Goal: Information Seeking & Learning: Learn about a topic

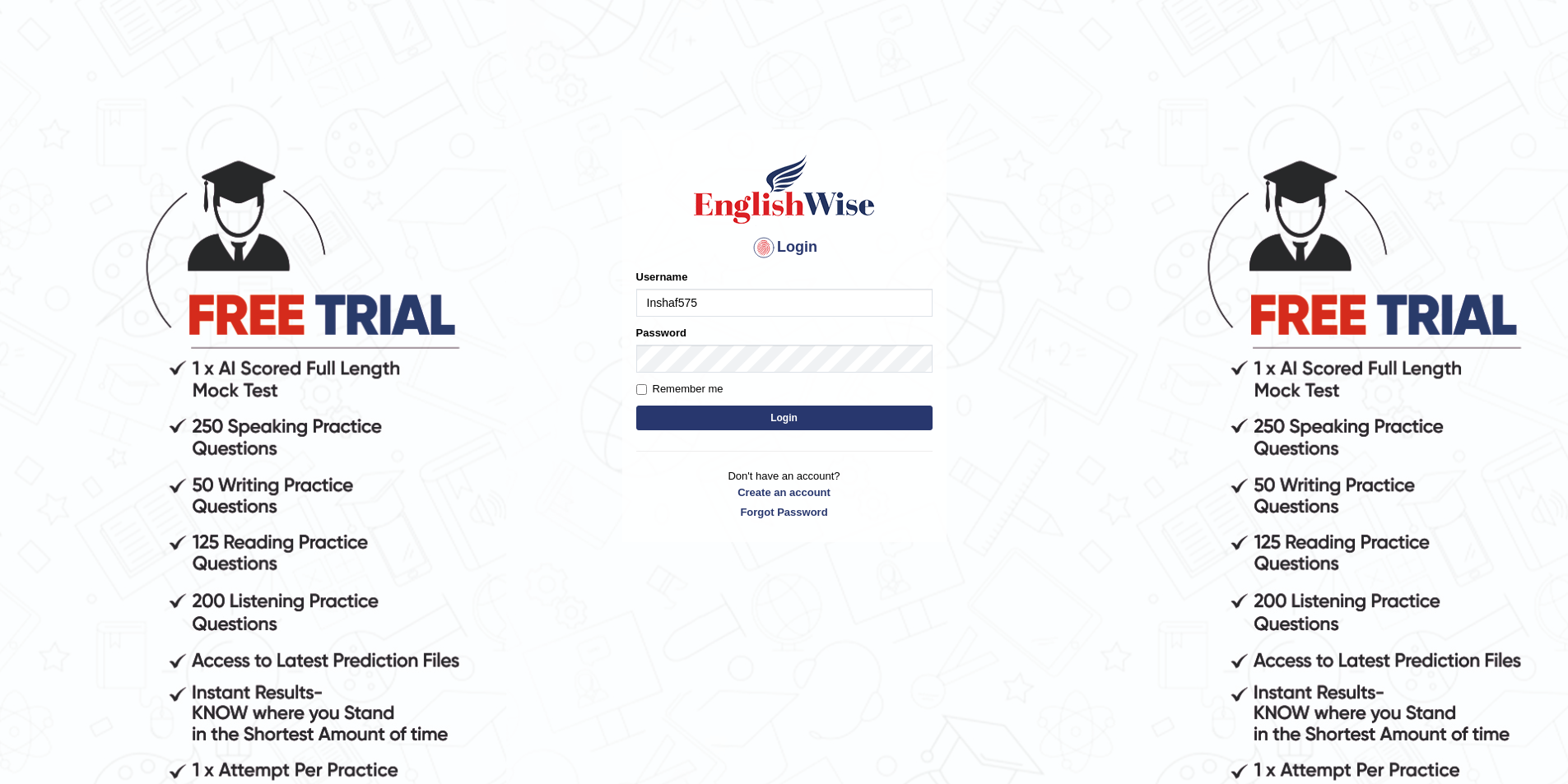
drag, startPoint x: 0, startPoint y: 0, endPoint x: 527, endPoint y: 279, distance: 596.3
click at [527, 279] on body "Login Please fix the following errors: Username Inshaf575 Password Remember me …" at bounding box center [784, 470] width 1568 height 784
type input "Inshaf575"
click at [1007, 377] on body "Login Please fix the following errors: Username Inshaf575 Password Remember me …" at bounding box center [784, 470] width 1568 height 784
click at [855, 429] on button "Login" at bounding box center [784, 417] width 296 height 24
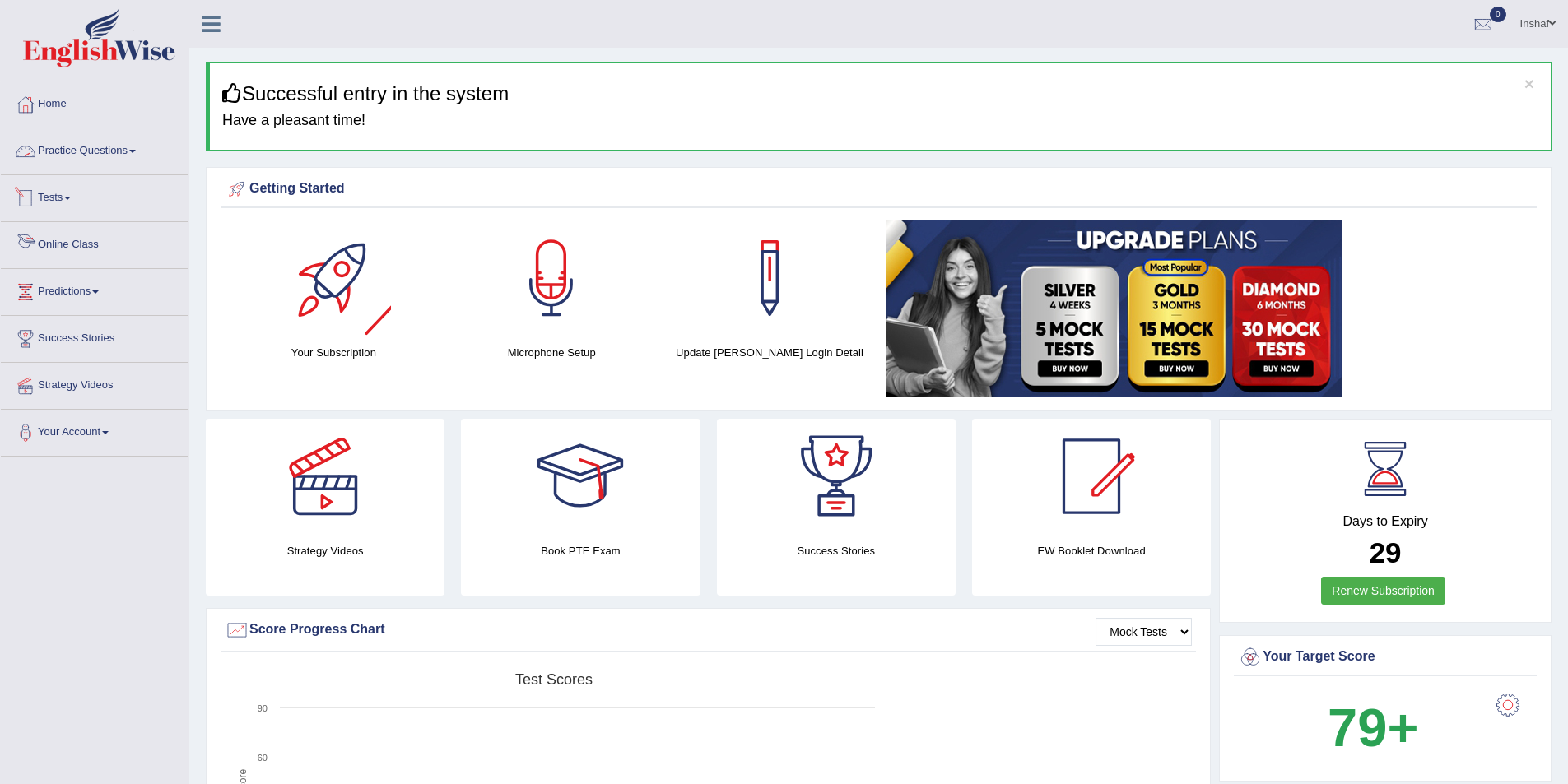
click at [136, 151] on span at bounding box center [132, 151] width 7 height 3
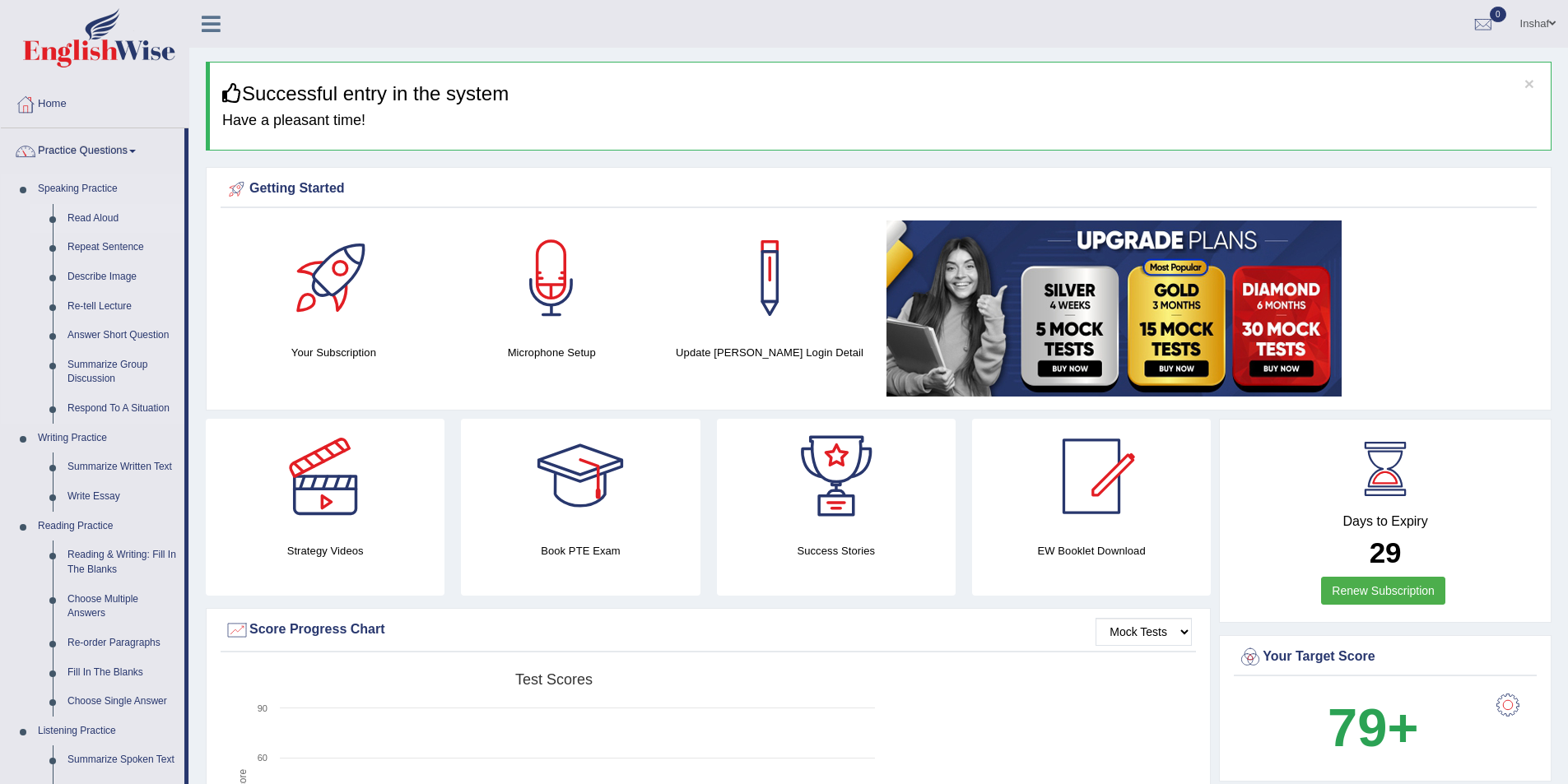
click at [111, 217] on link "Read Aloud" at bounding box center [121, 219] width 124 height 29
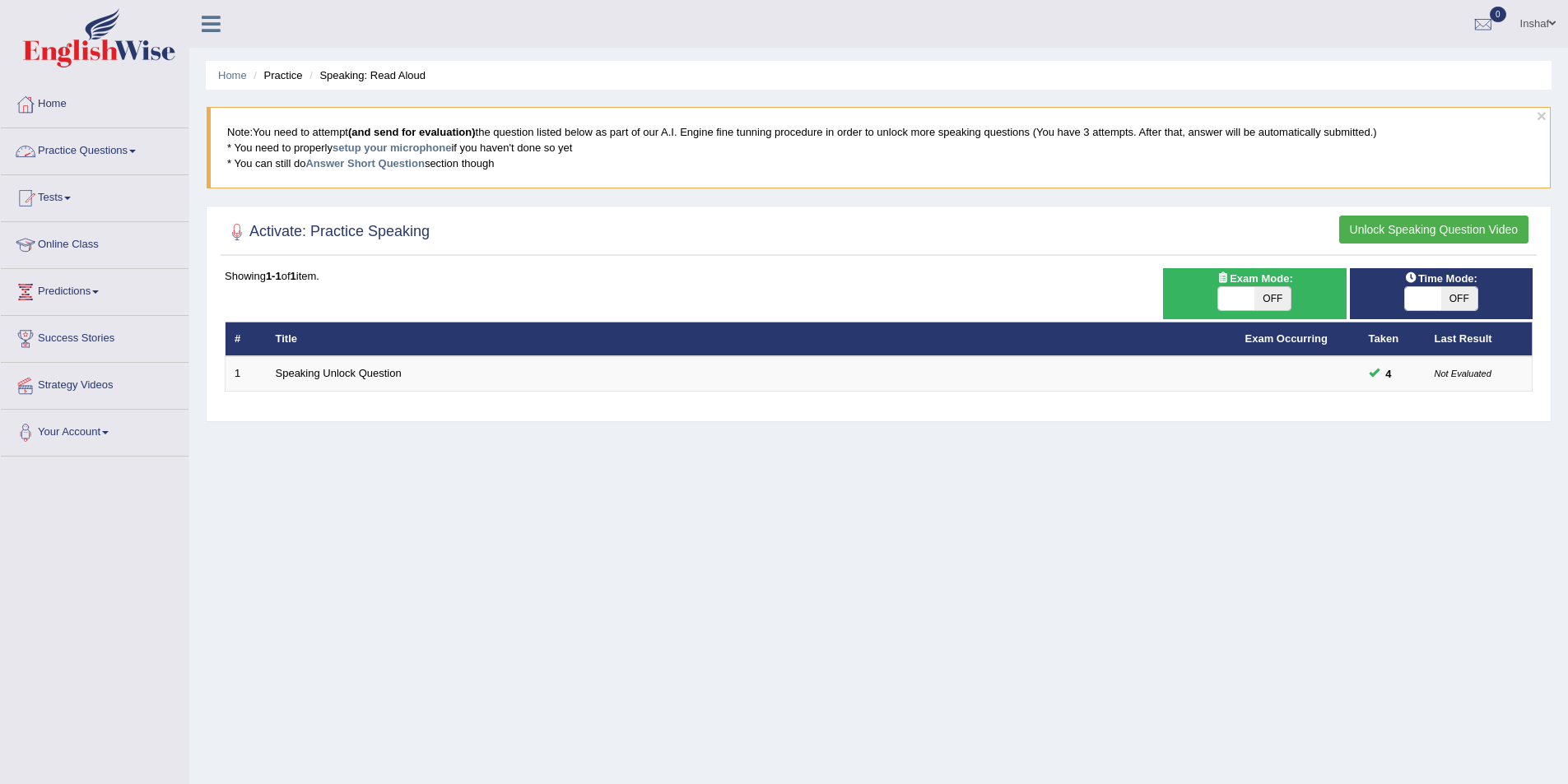
click at [142, 154] on link "Practice Questions" at bounding box center [95, 149] width 188 height 41
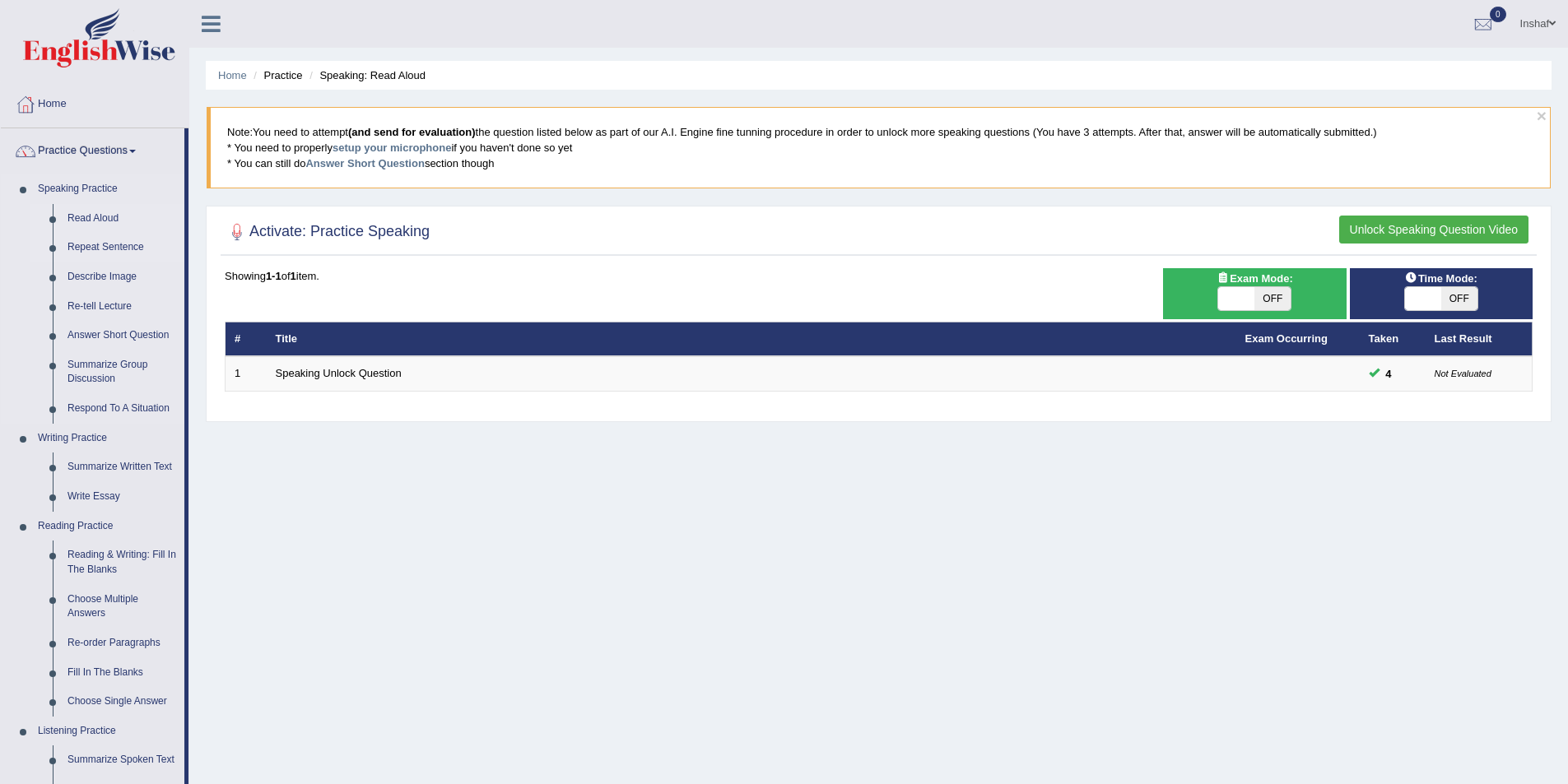
click at [112, 246] on link "Repeat Sentence" at bounding box center [121, 247] width 124 height 29
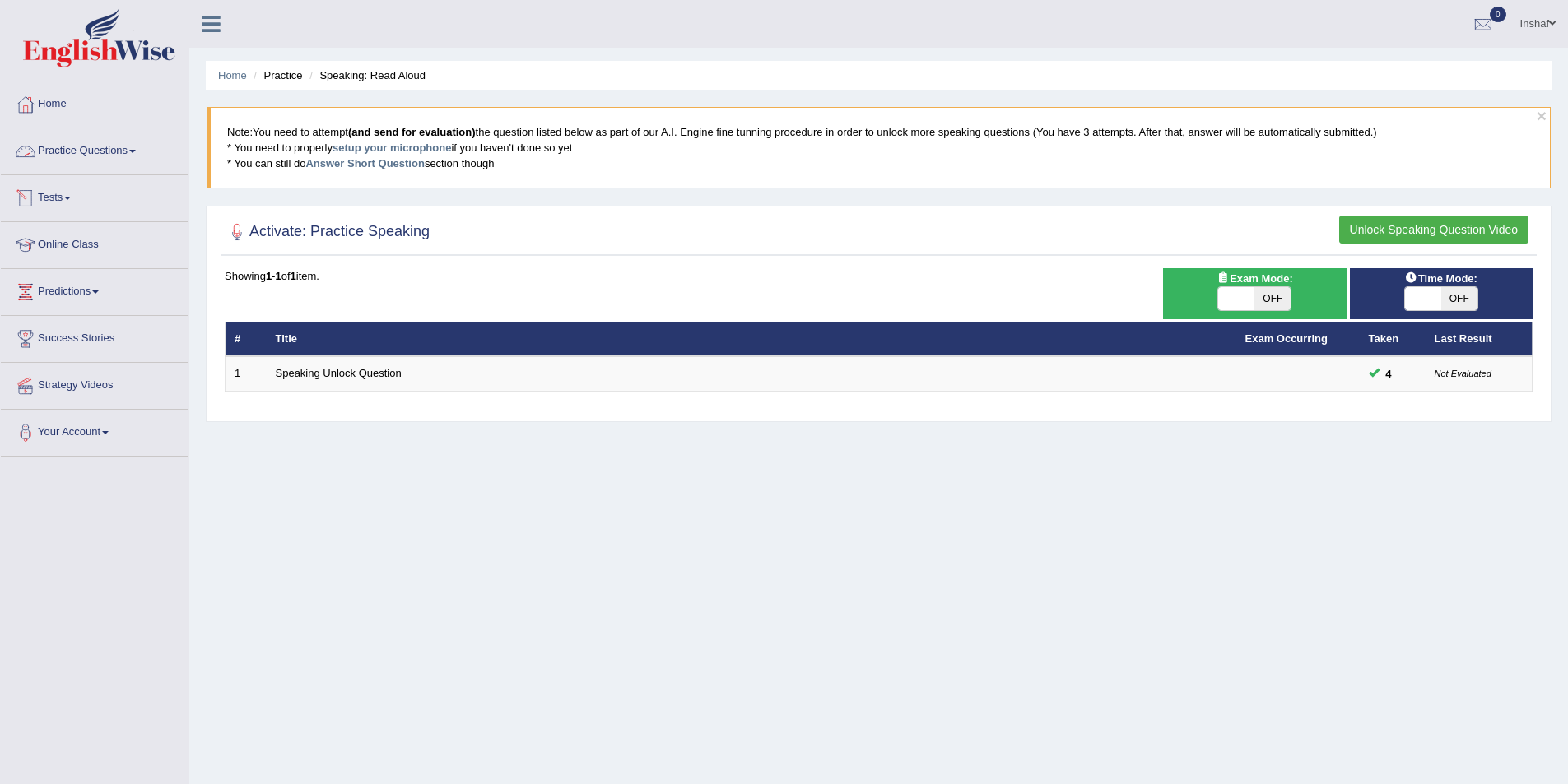
click at [143, 156] on link "Practice Questions" at bounding box center [95, 149] width 188 height 41
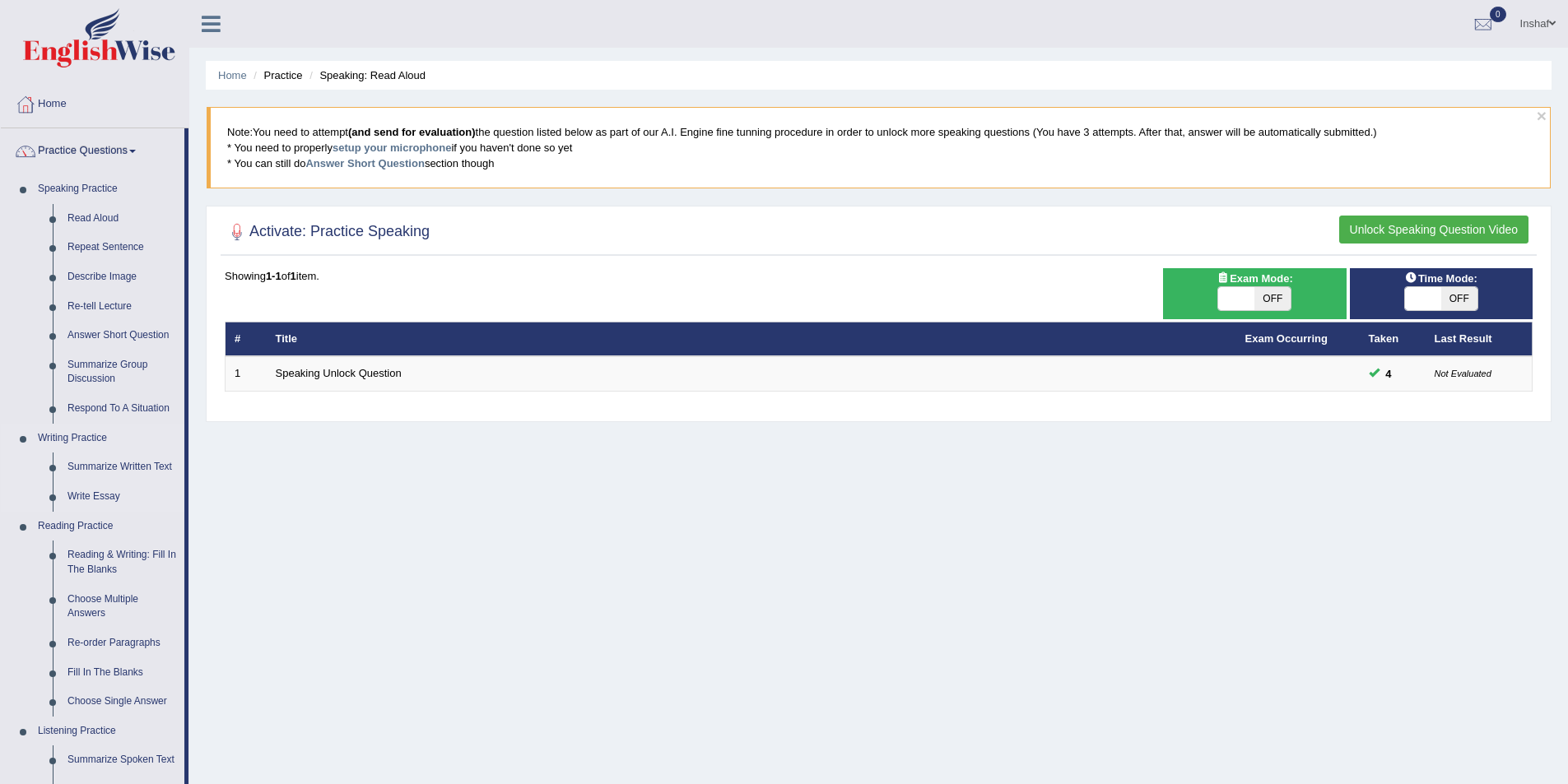
click at [97, 443] on link "Writing Practice" at bounding box center [107, 439] width 153 height 29
click at [77, 461] on link "Summarize Written Text" at bounding box center [121, 467] width 124 height 29
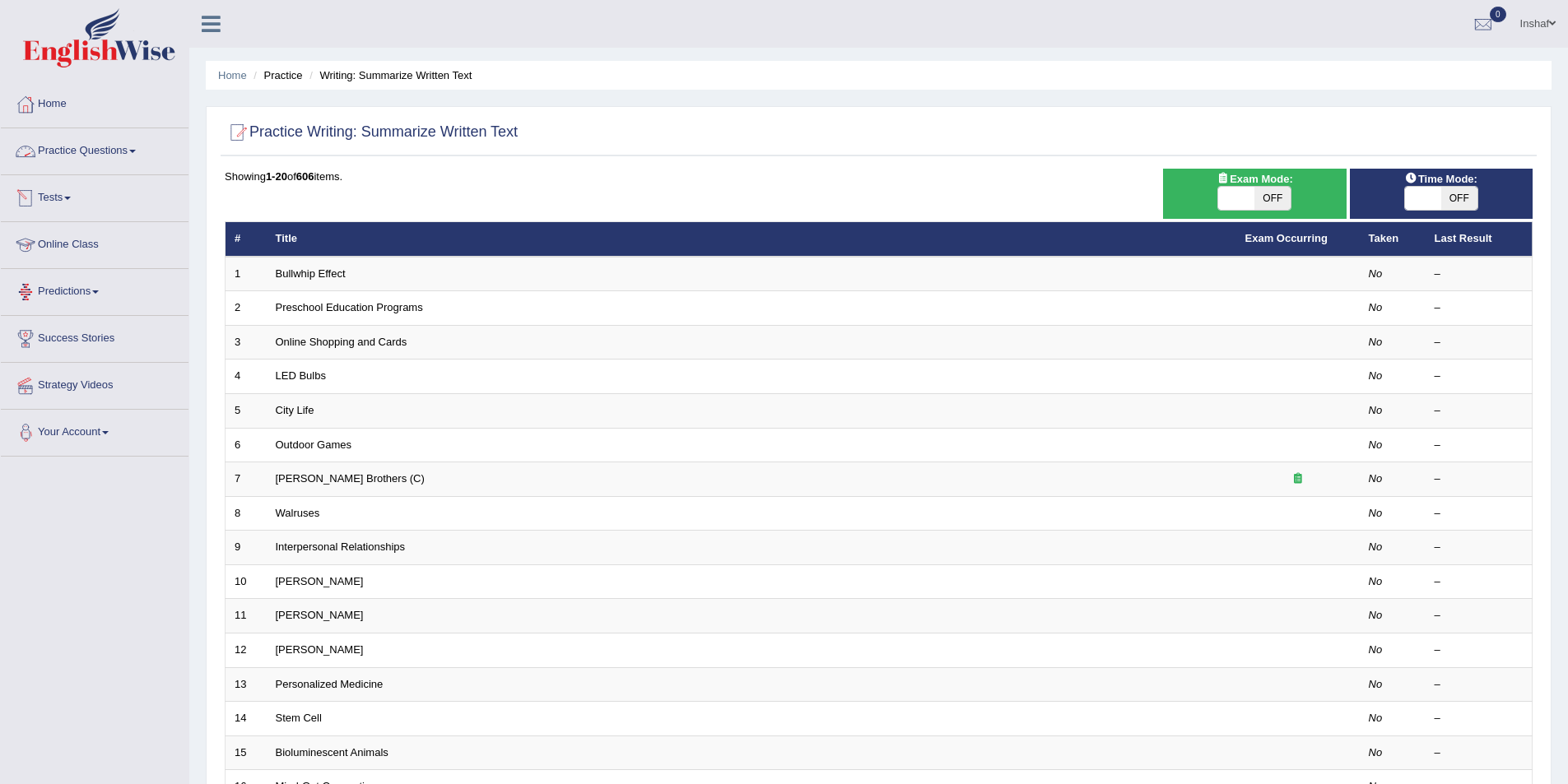
click at [147, 152] on link "Practice Questions" at bounding box center [95, 149] width 188 height 41
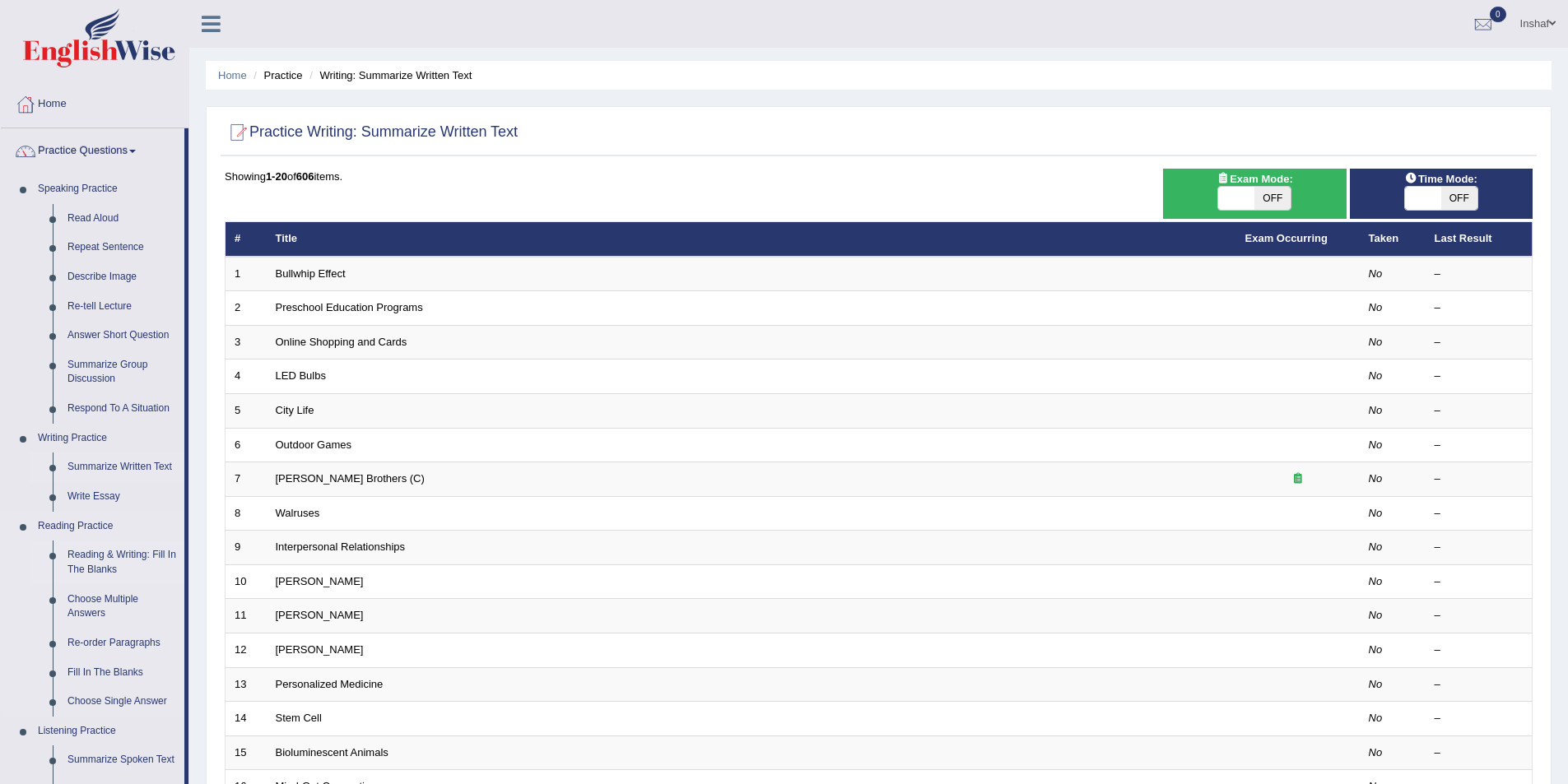
click at [105, 559] on link "Reading & Writing: Fill In The Blanks" at bounding box center [121, 562] width 124 height 44
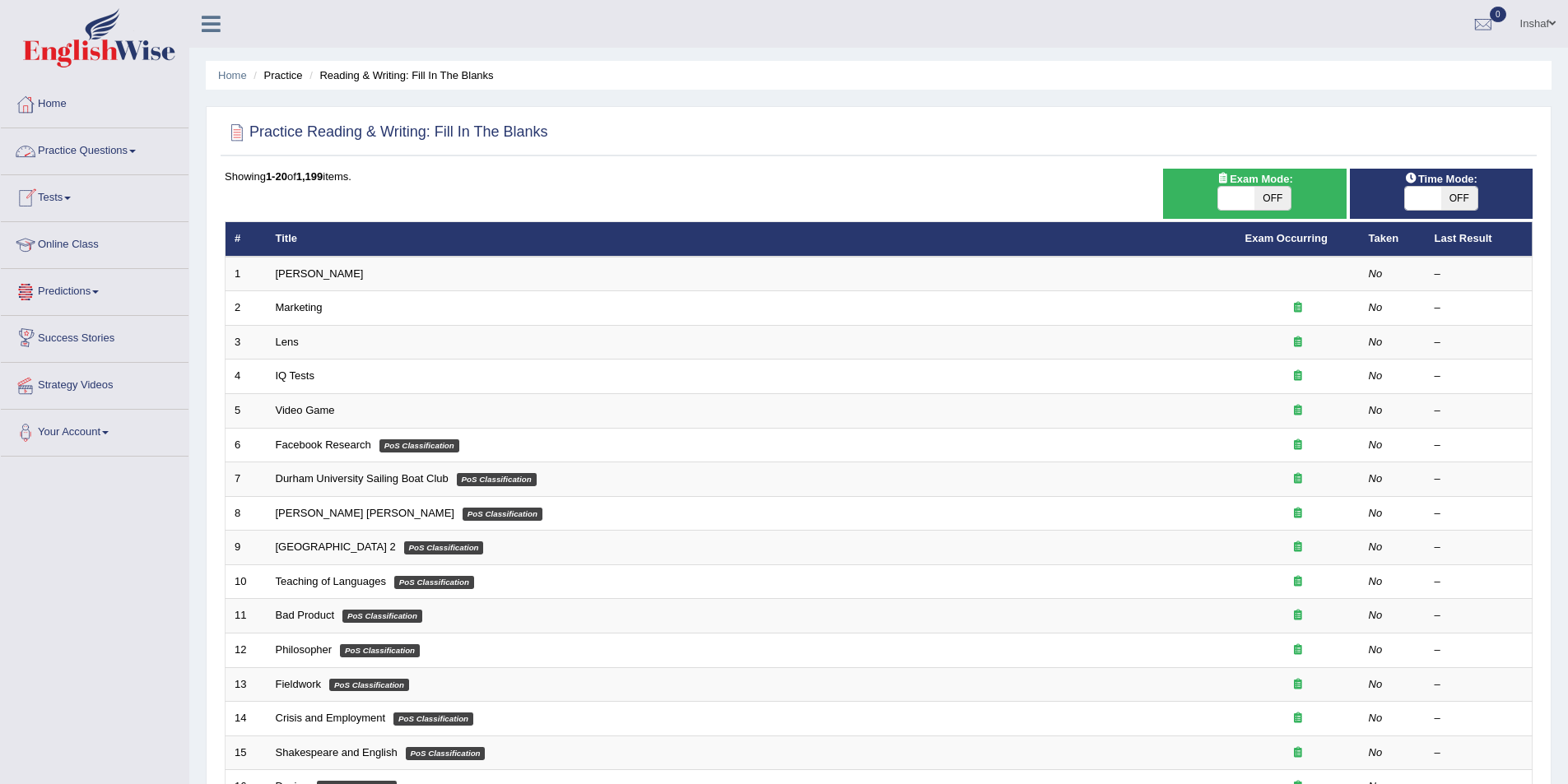
click at [143, 157] on link "Practice Questions" at bounding box center [95, 149] width 188 height 41
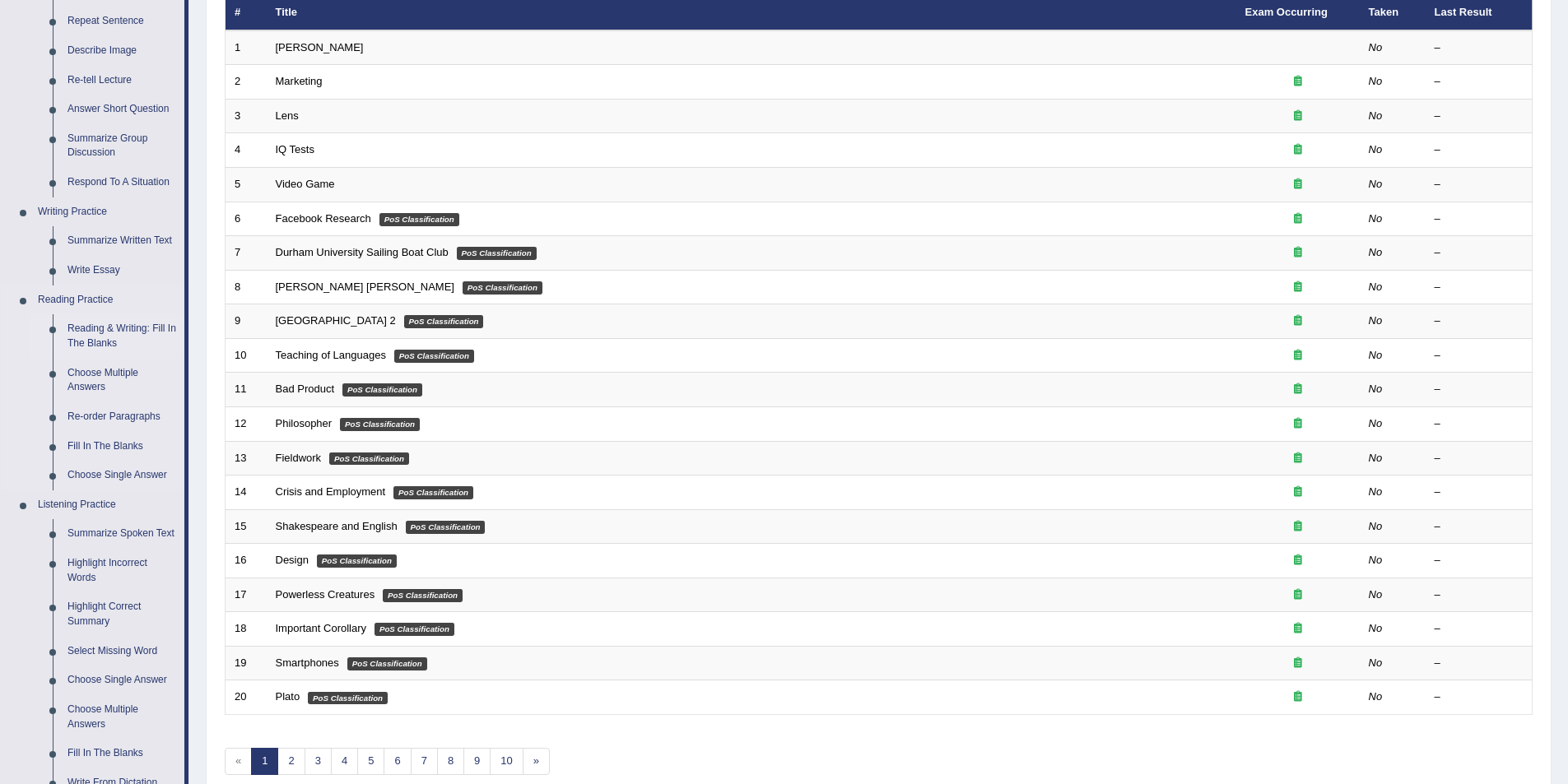
scroll to position [247, 0]
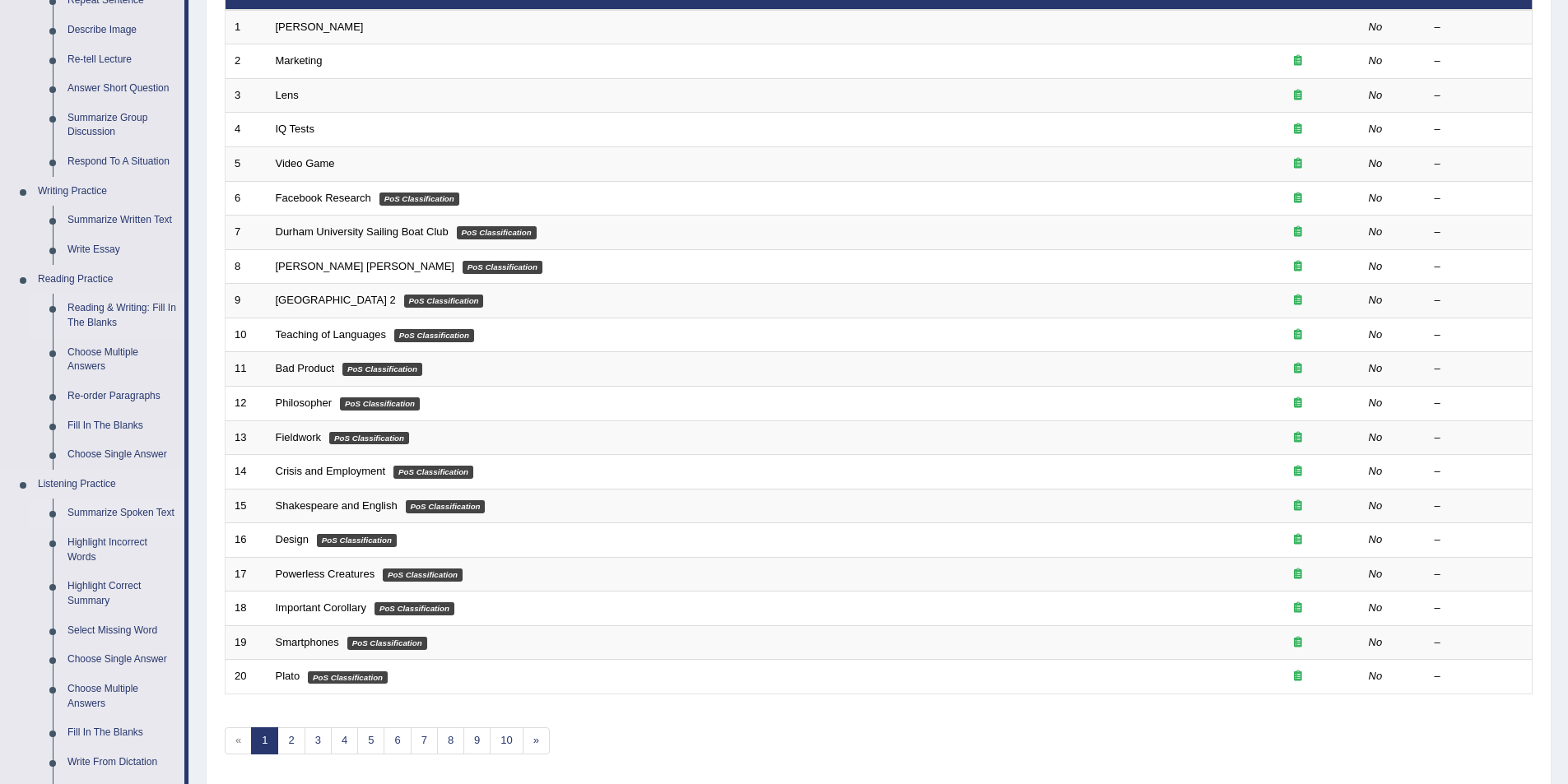
click at [110, 513] on link "Summarize Spoken Text" at bounding box center [121, 513] width 124 height 29
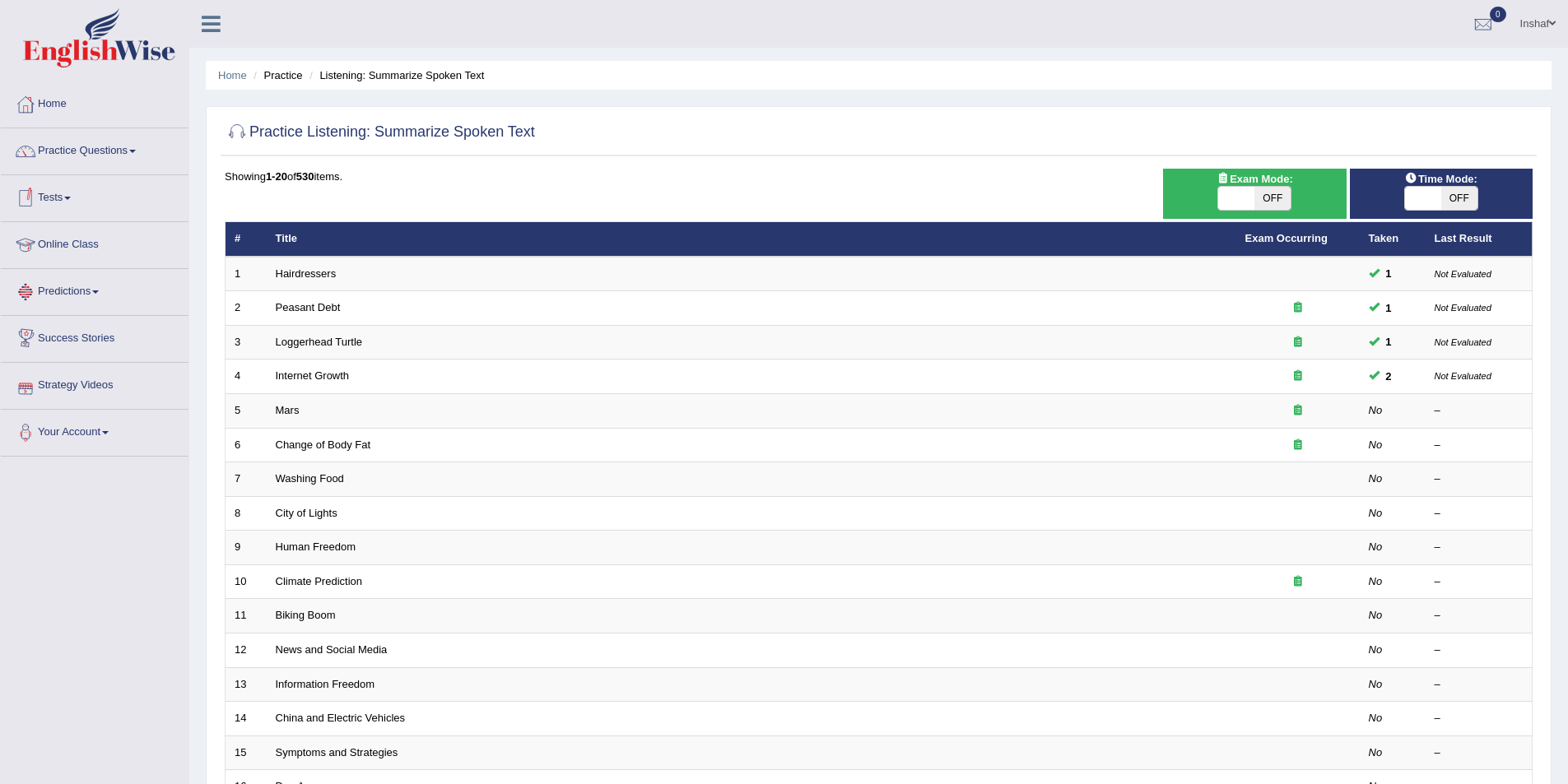
click at [73, 242] on link "Online Class" at bounding box center [95, 242] width 188 height 41
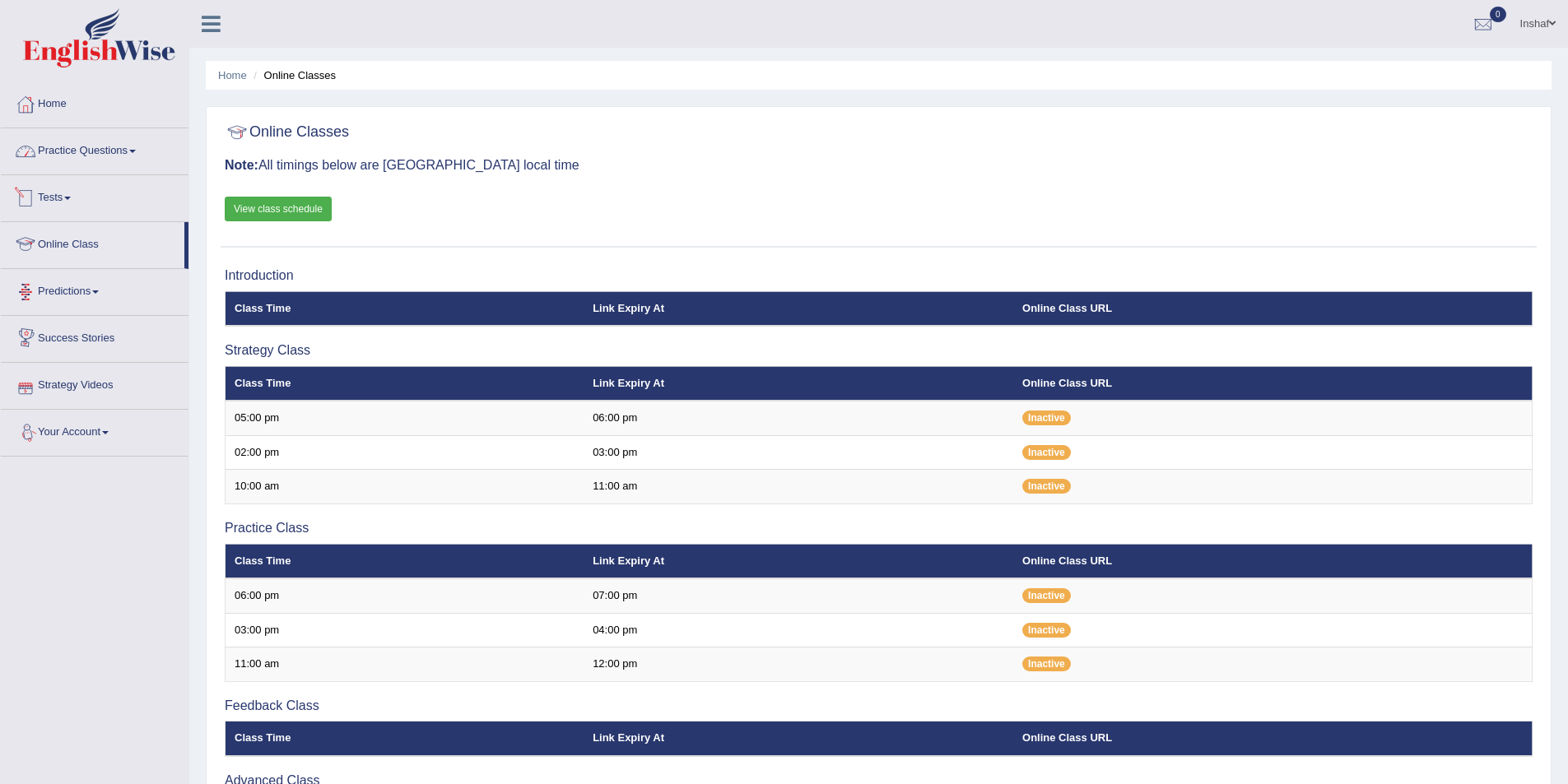
click at [138, 155] on link "Practice Questions" at bounding box center [95, 149] width 188 height 41
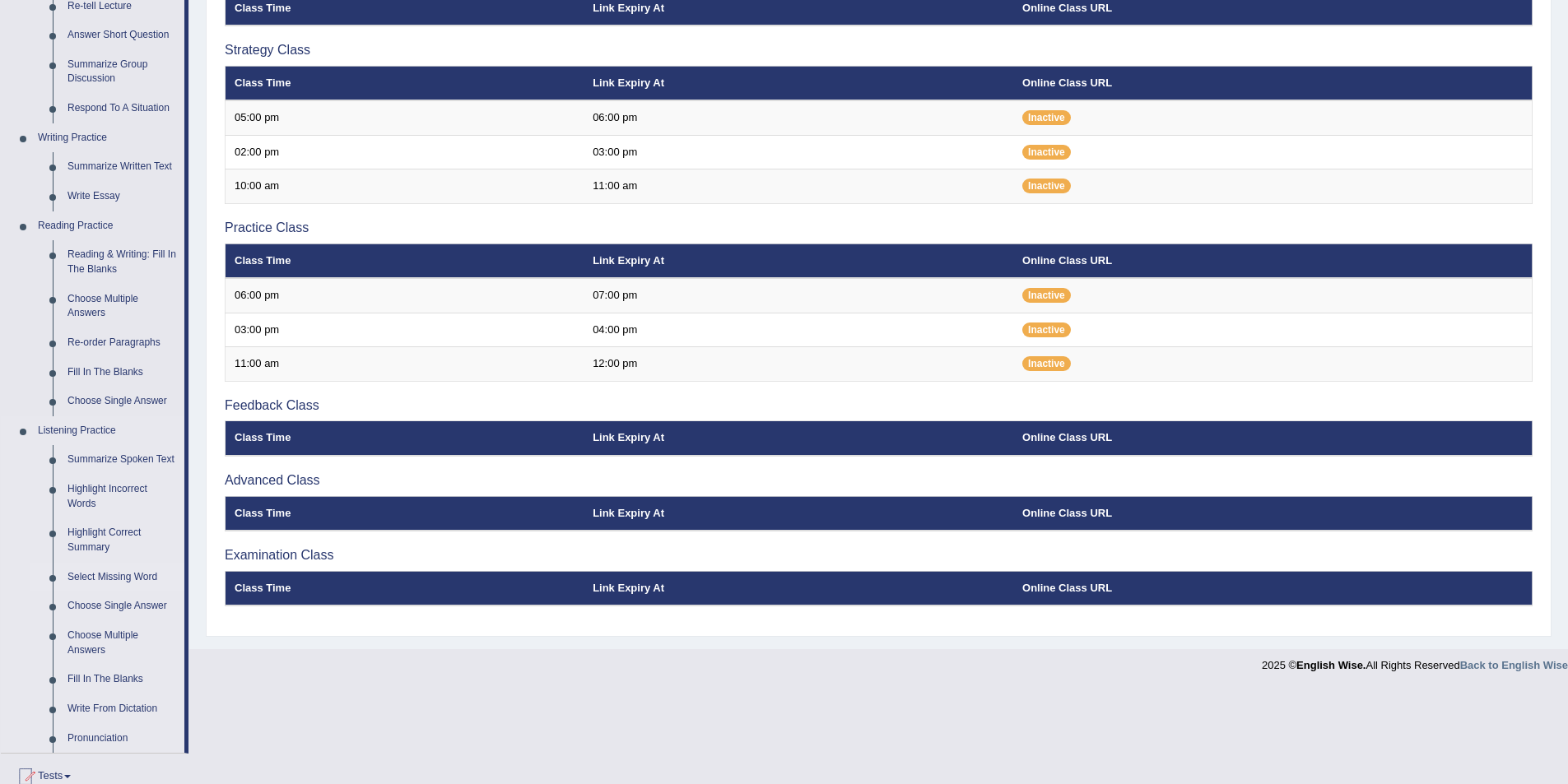
scroll to position [329, 0]
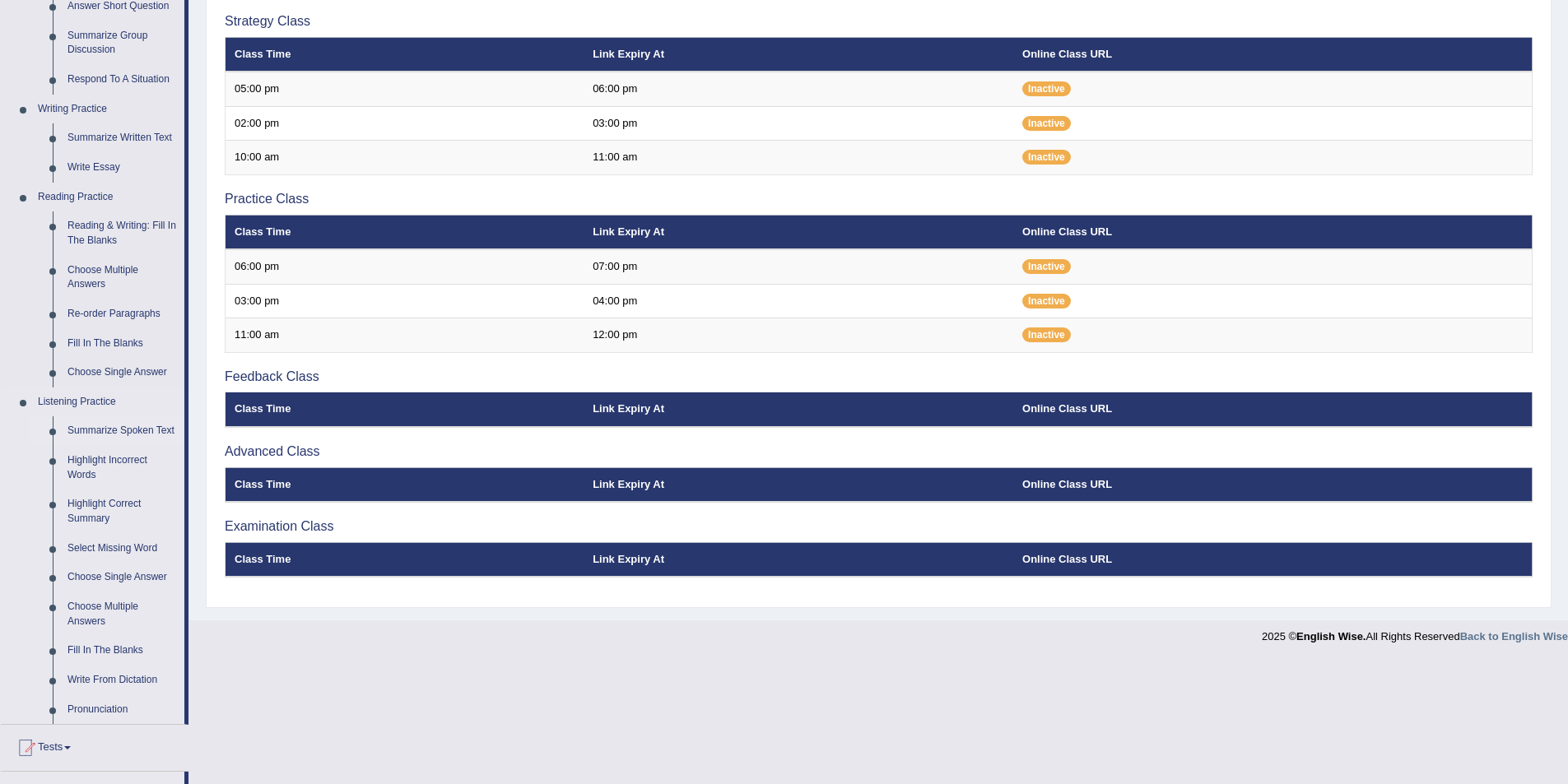
click at [147, 432] on link "Summarize Spoken Text" at bounding box center [121, 431] width 124 height 29
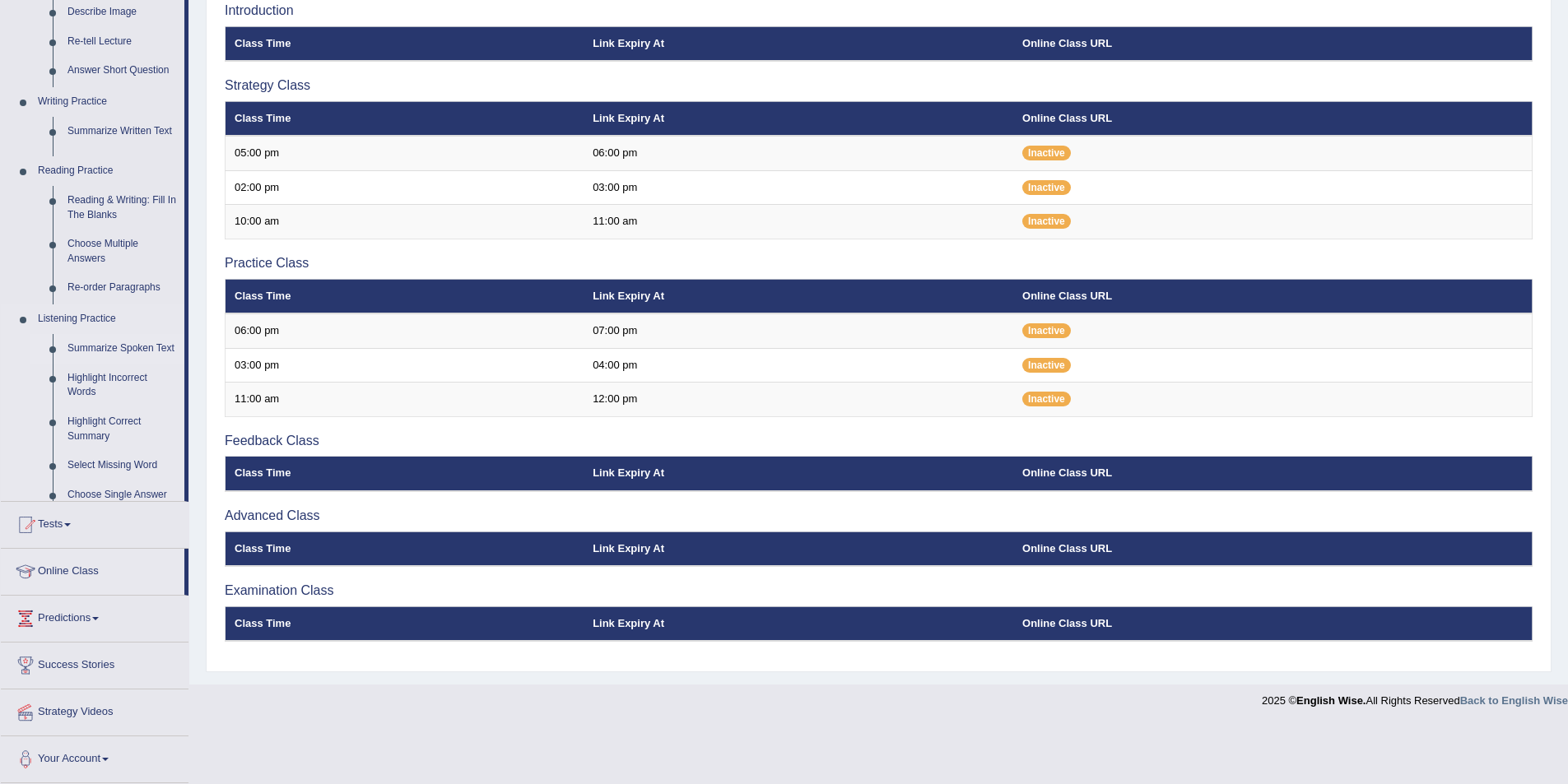
scroll to position [206, 0]
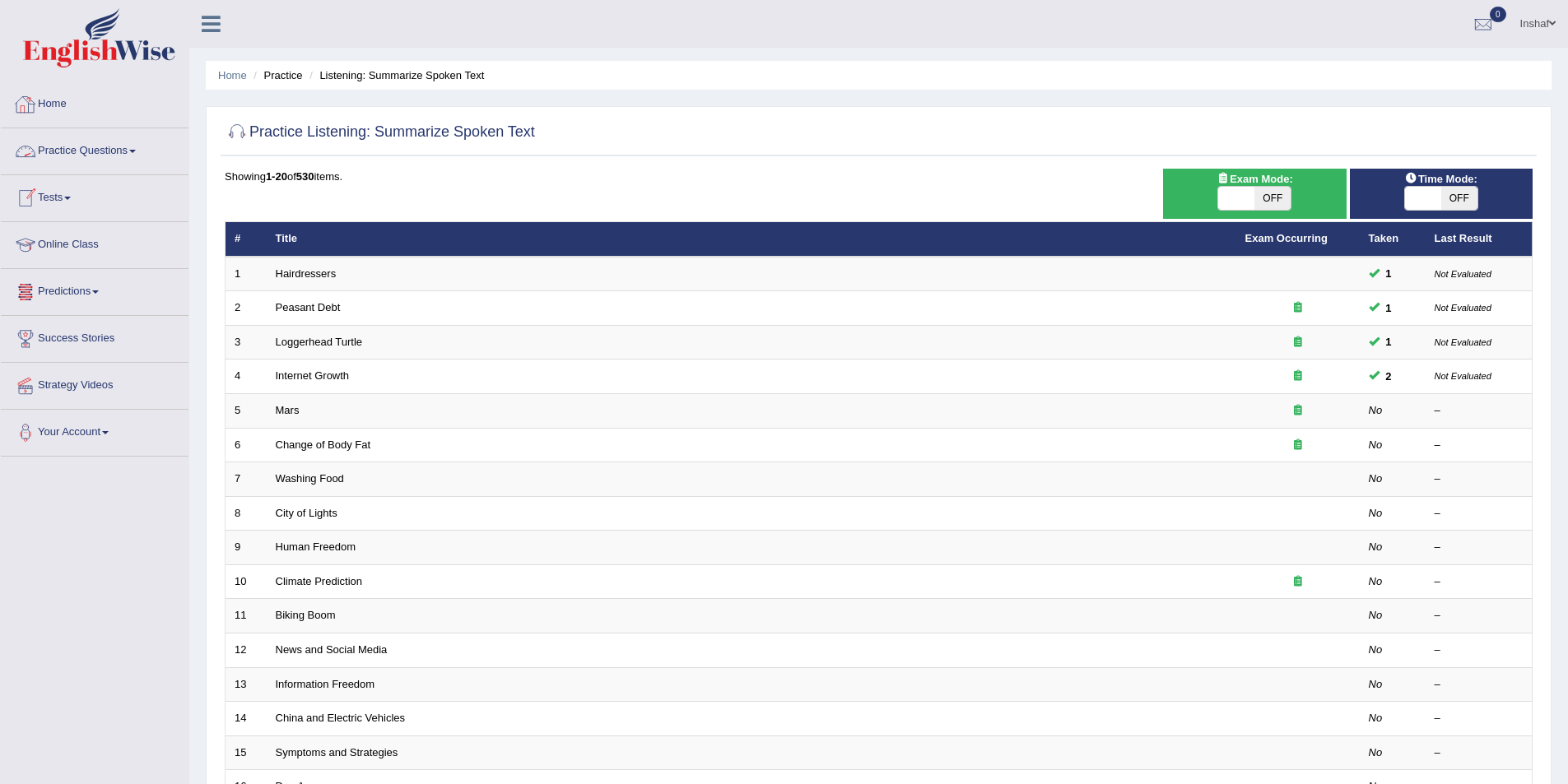
click at [134, 153] on link "Practice Questions" at bounding box center [95, 149] width 188 height 41
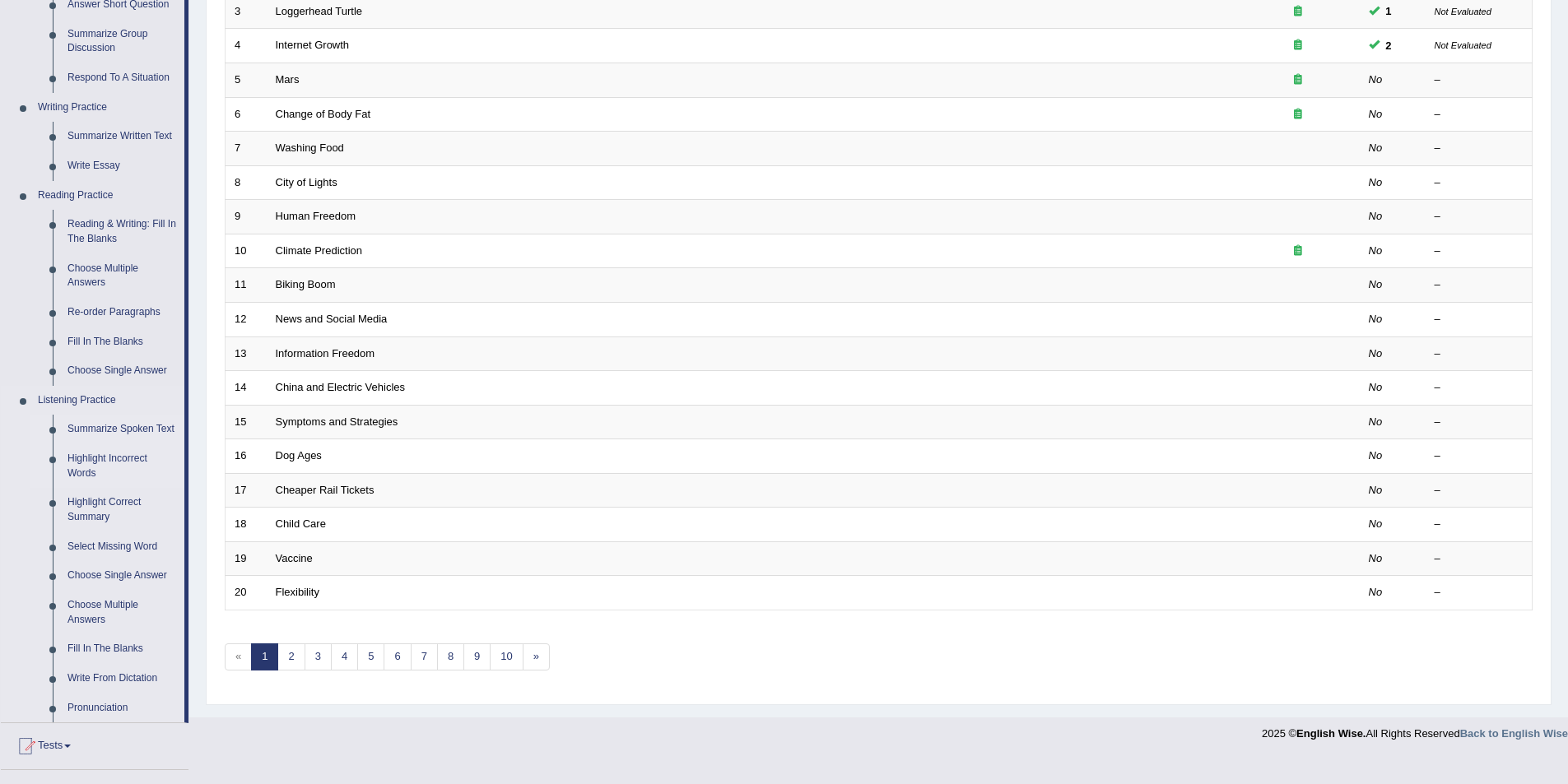
scroll to position [412, 0]
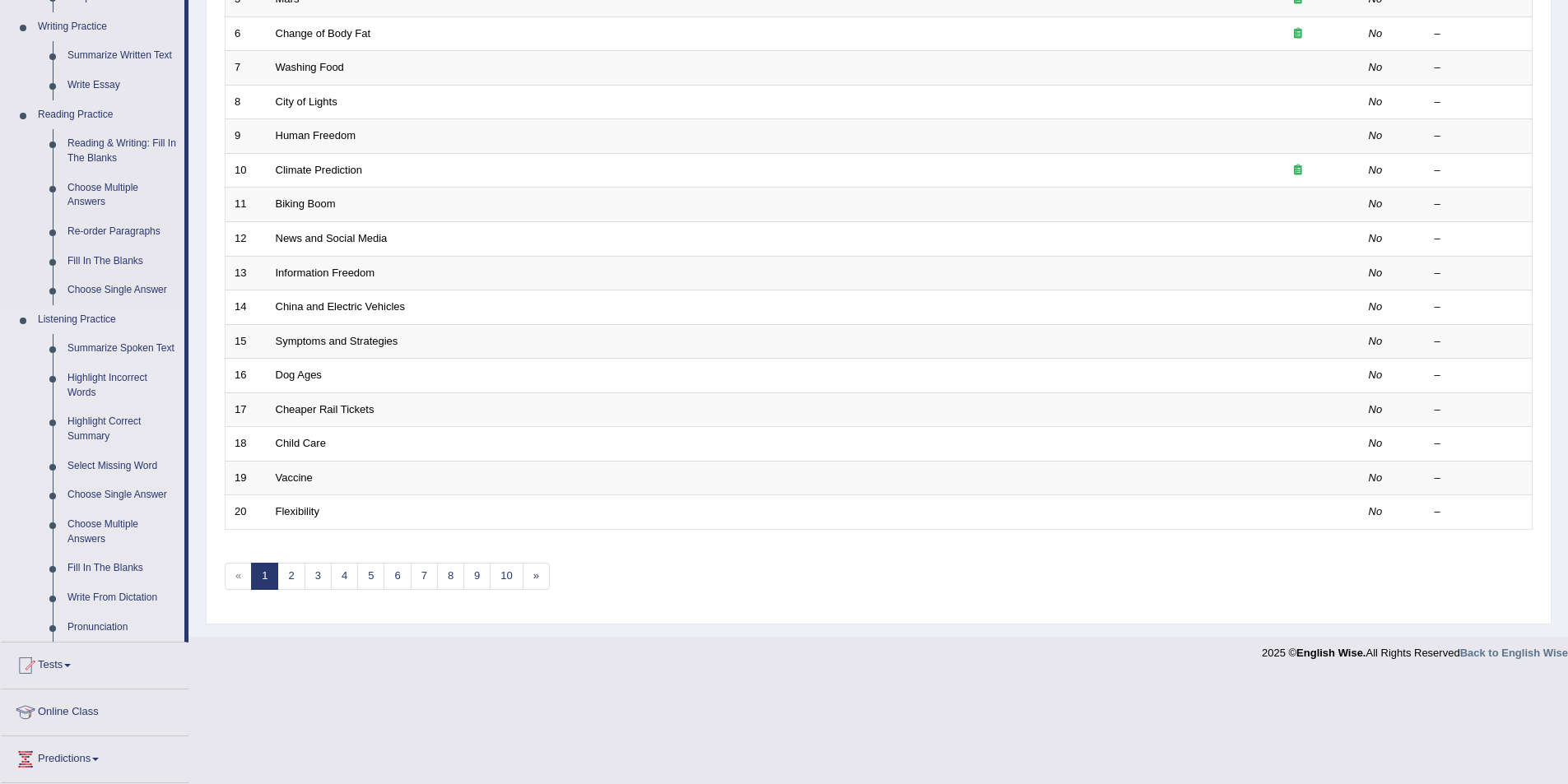
click at [127, 379] on link "Highlight Incorrect Words" at bounding box center [121, 385] width 124 height 44
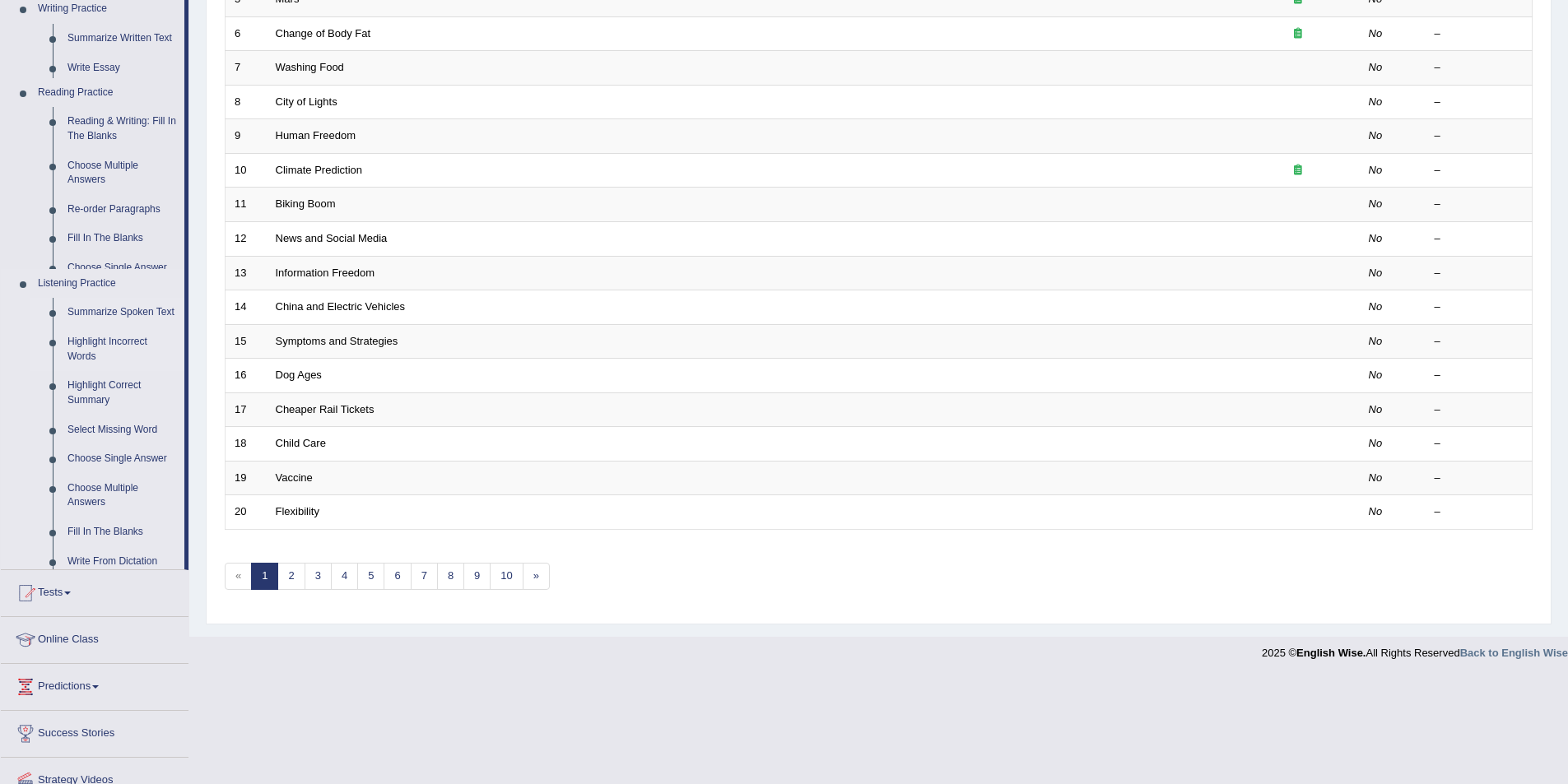
scroll to position [363, 0]
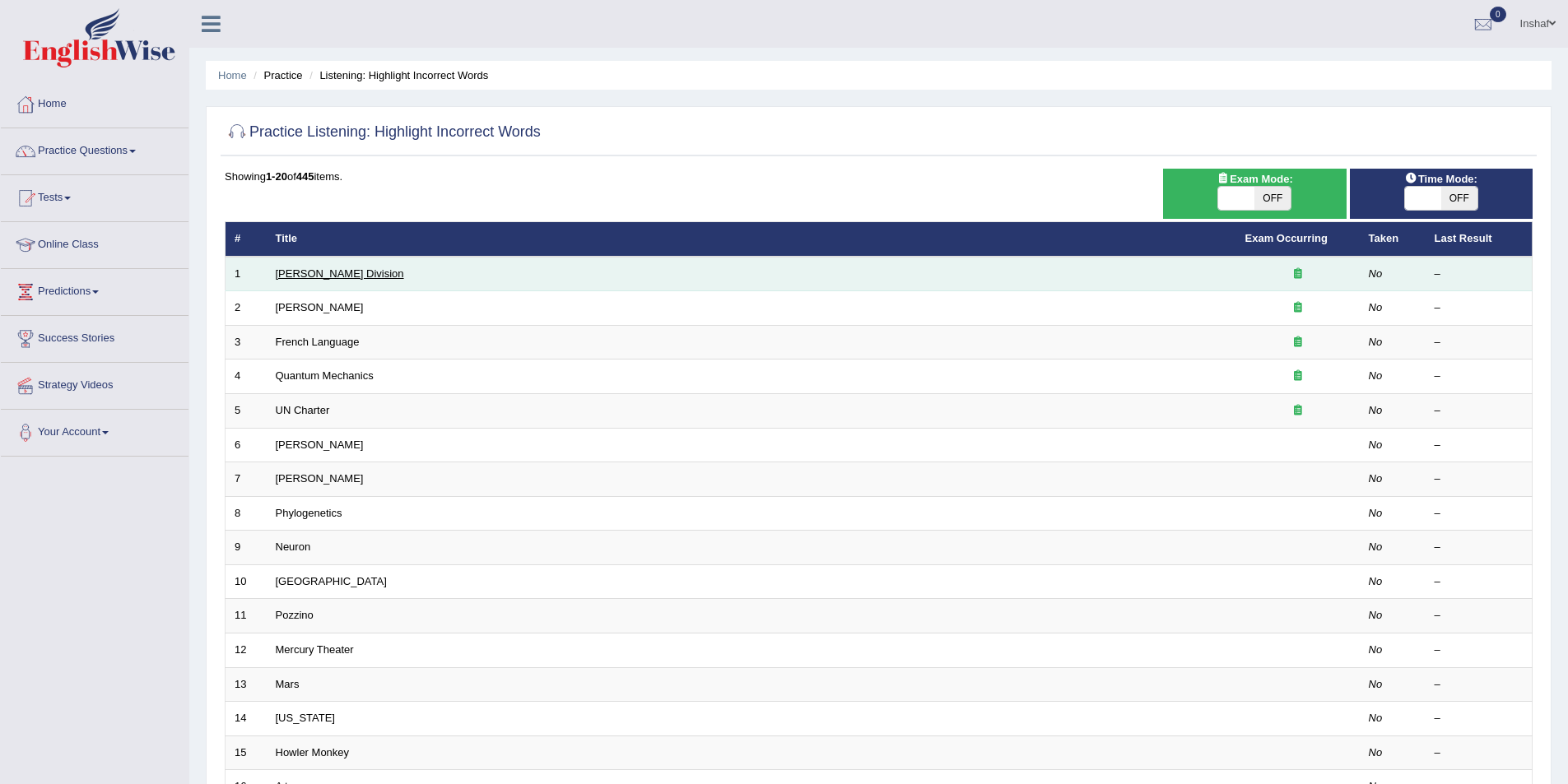
click at [330, 274] on link "[PERSON_NAME] Division" at bounding box center [339, 274] width 128 height 13
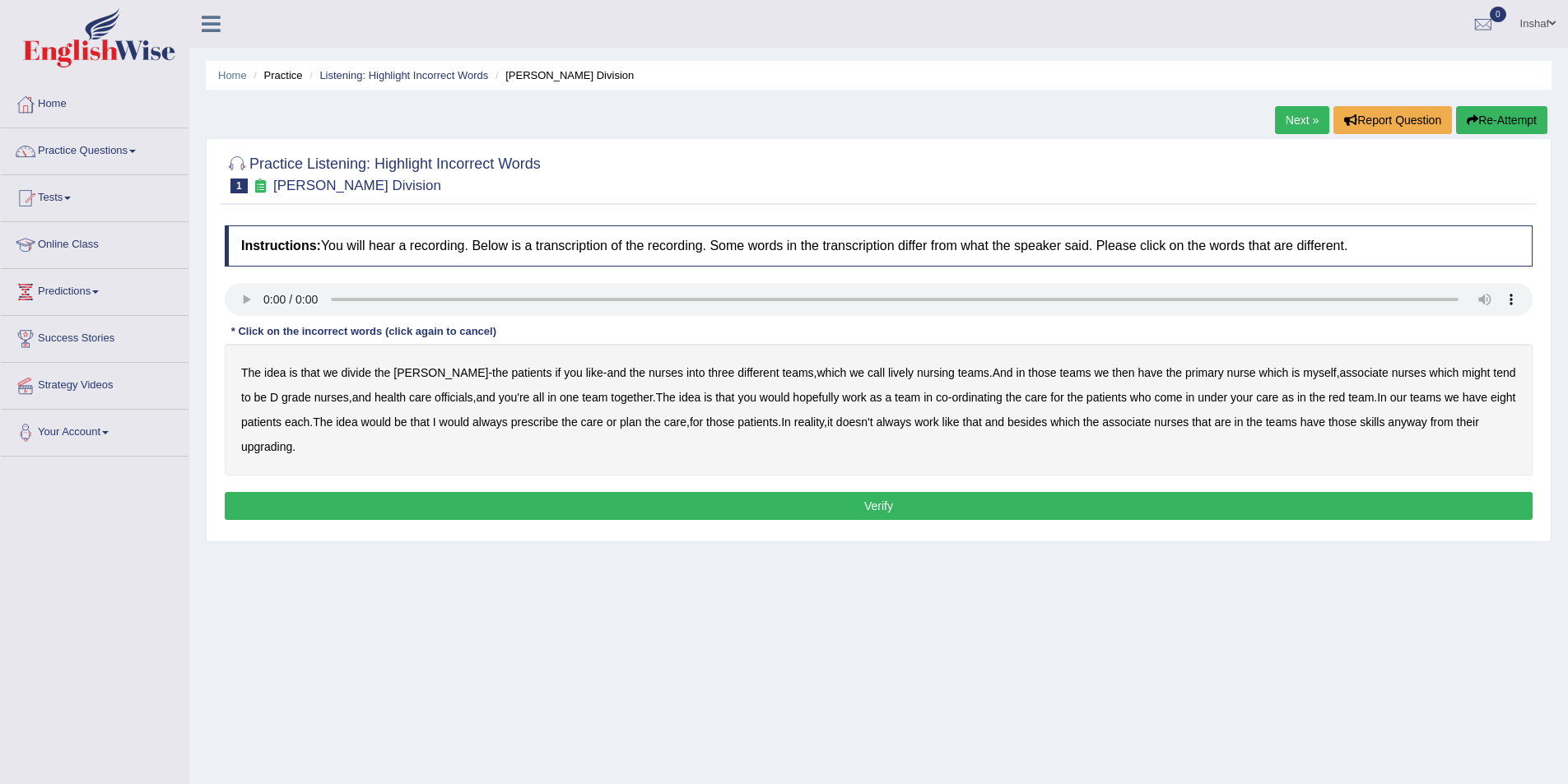
click at [1493, 375] on b "tend" at bounding box center [1503, 372] width 22 height 13
click at [1491, 399] on b "eight" at bounding box center [1503, 397] width 24 height 13
click at [264, 447] on b "upgrading" at bounding box center [267, 446] width 51 height 13
click at [756, 500] on button "Verify" at bounding box center [879, 505] width 1308 height 28
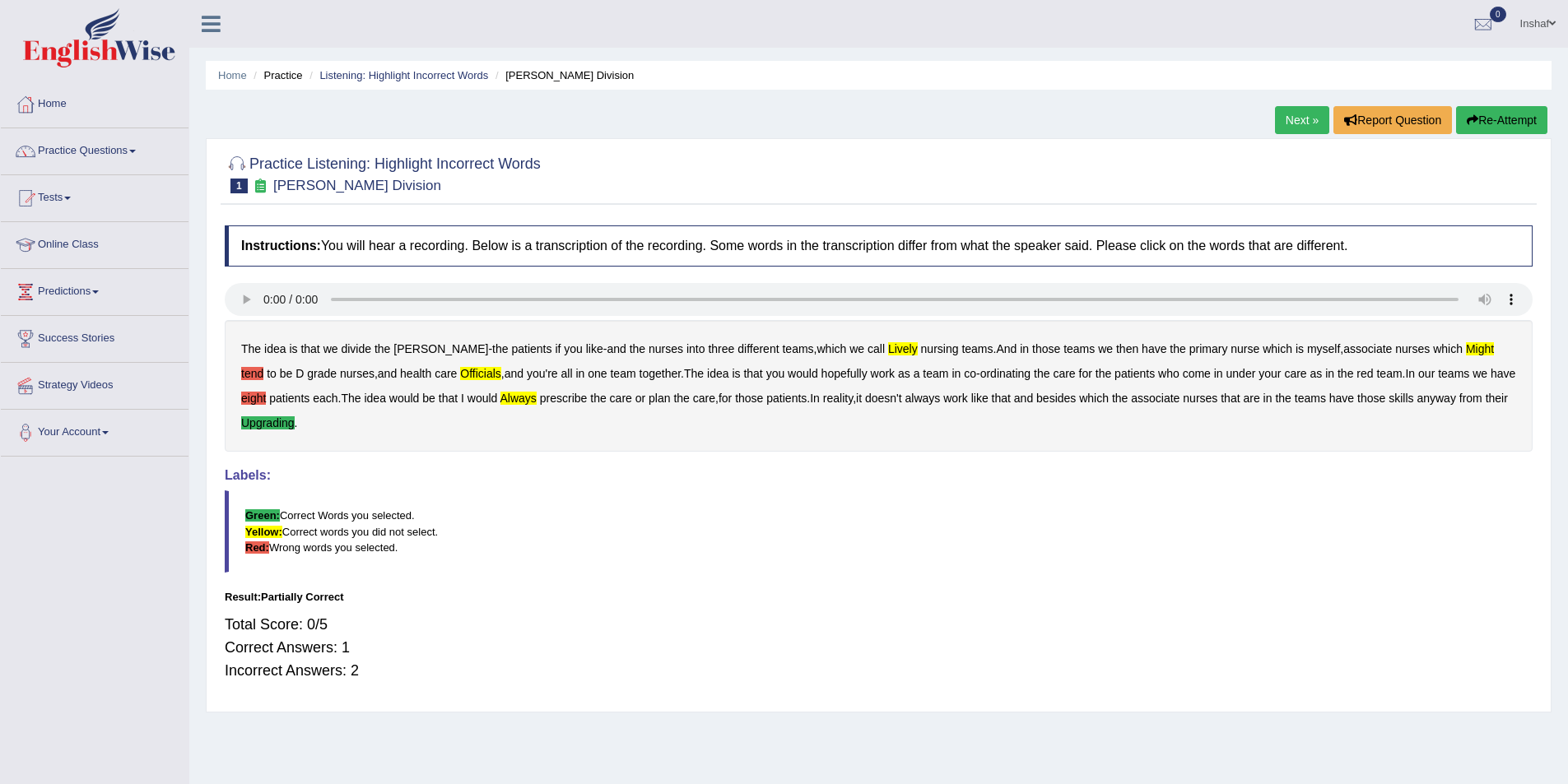
click at [1523, 115] on button "Re-Attempt" at bounding box center [1501, 120] width 91 height 28
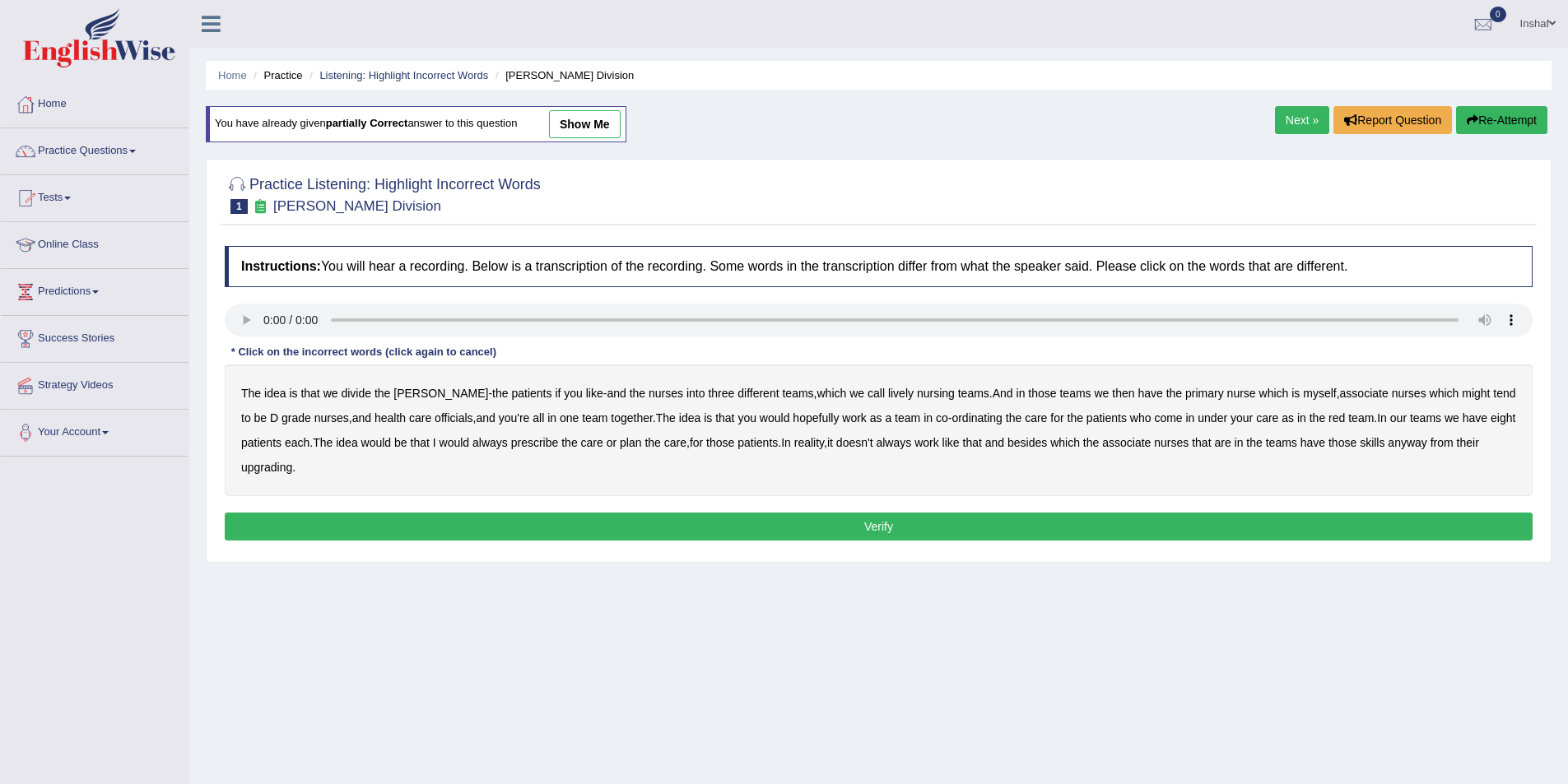
click at [888, 393] on b "lively" at bounding box center [900, 393] width 25 height 13
click at [1461, 393] on b "might" at bounding box center [1475, 393] width 28 height 13
click at [1491, 420] on b "eight" at bounding box center [1503, 417] width 24 height 13
click at [272, 464] on b "upgrading" at bounding box center [267, 466] width 51 height 13
click at [939, 534] on button "Verify" at bounding box center [879, 527] width 1308 height 28
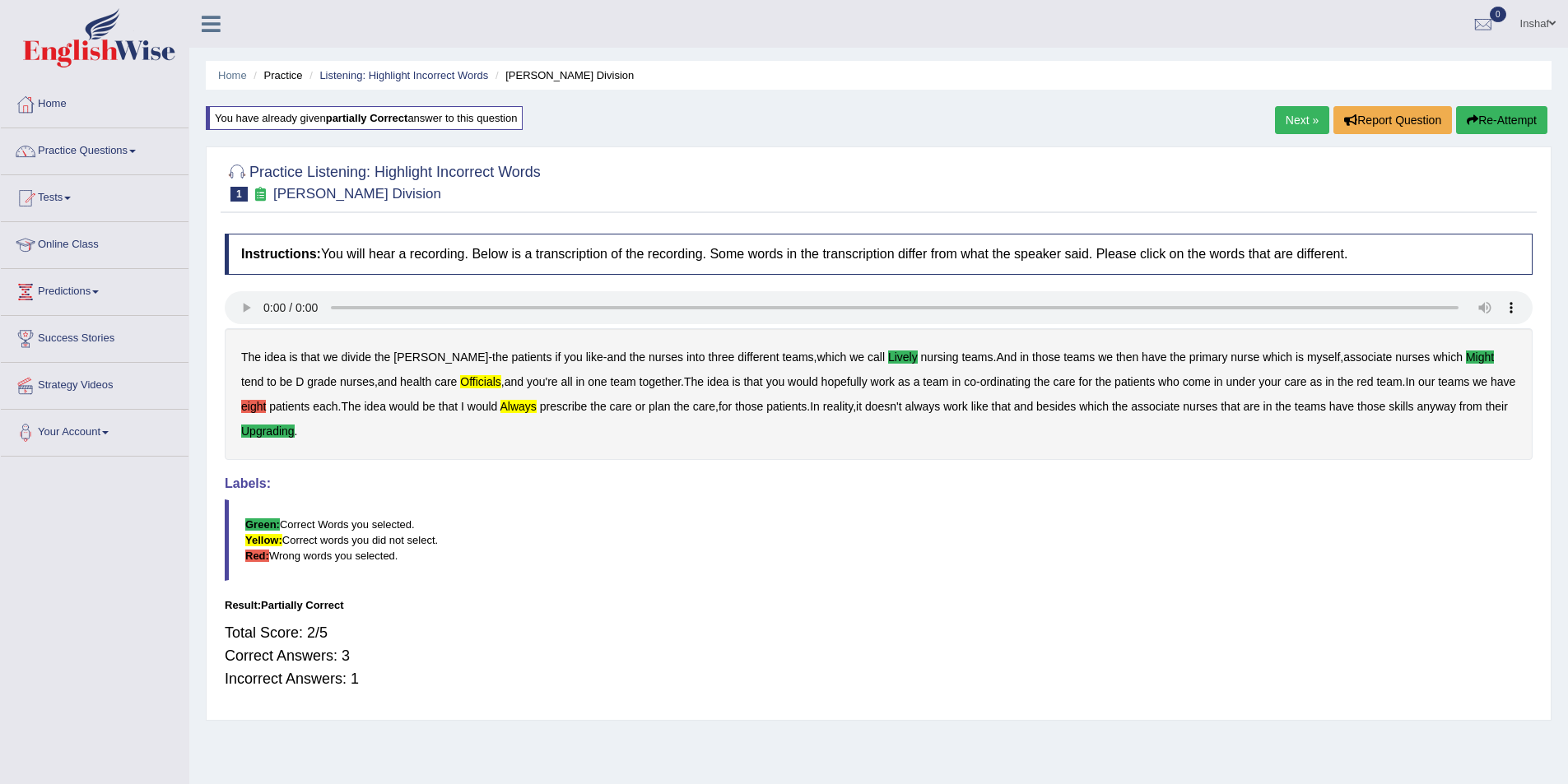
click at [1291, 115] on link "Next »" at bounding box center [1302, 120] width 55 height 28
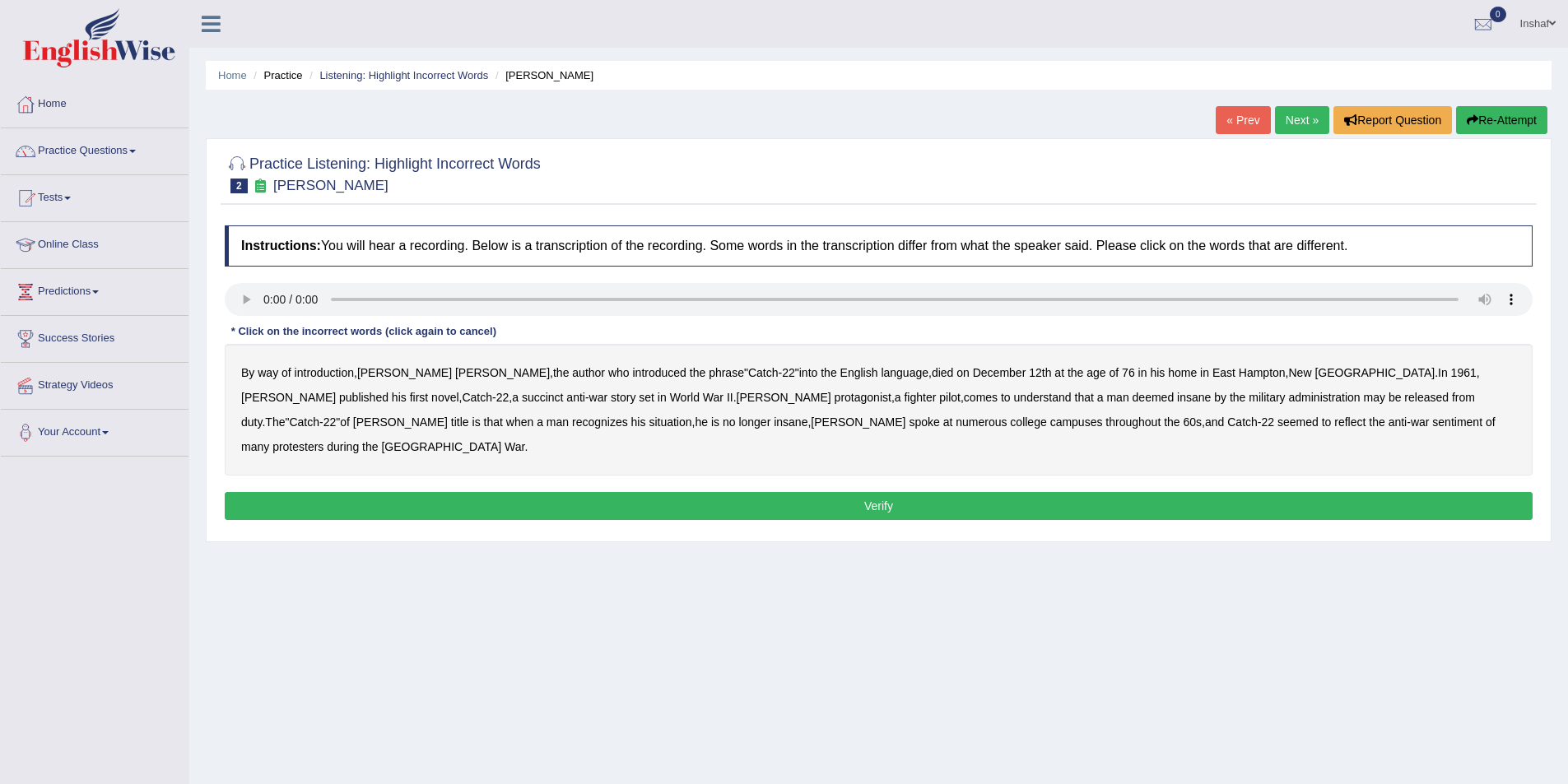
click at [522, 398] on b "succinct" at bounding box center [543, 397] width 42 height 13
click at [1288, 397] on b "administration" at bounding box center [1324, 397] width 71 height 13
click at [648, 423] on b "situation" at bounding box center [670, 421] width 43 height 13
click at [1334, 422] on b "reflect" at bounding box center [1350, 421] width 31 height 13
click at [880, 492] on button "Verify" at bounding box center [879, 505] width 1308 height 28
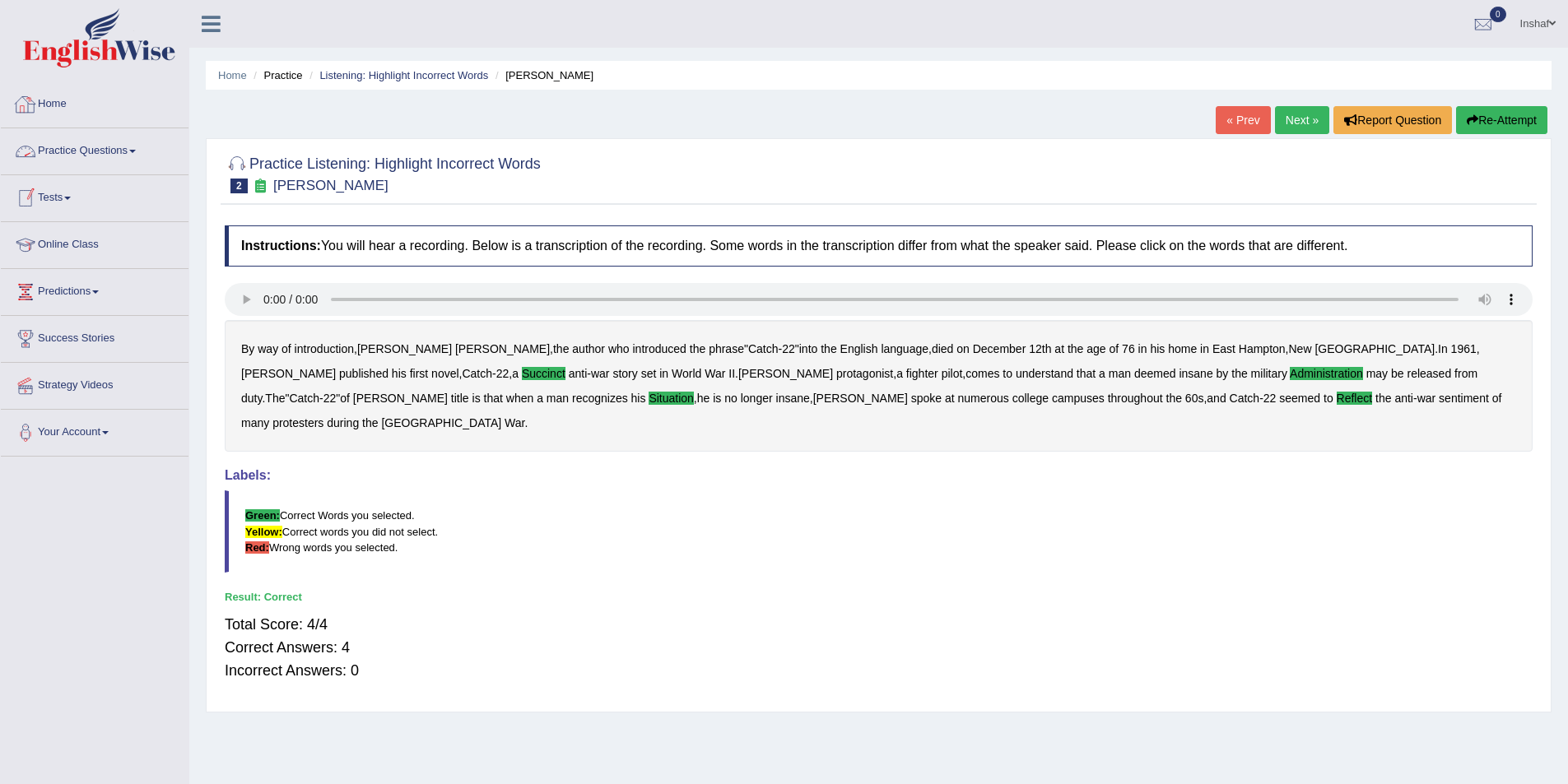
click at [130, 149] on link "Practice Questions" at bounding box center [95, 149] width 188 height 41
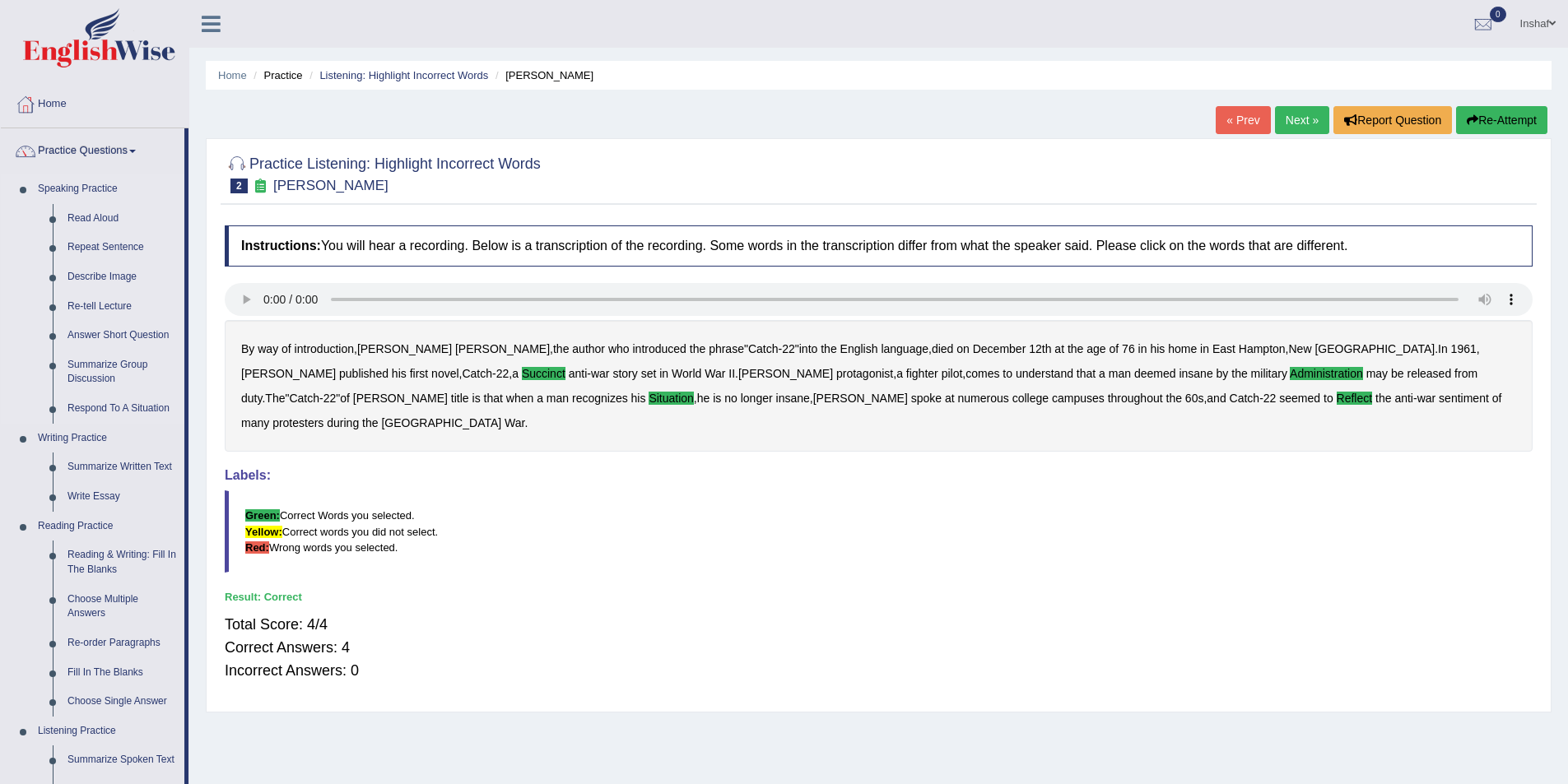
click at [97, 190] on link "Speaking Practice" at bounding box center [107, 189] width 153 height 29
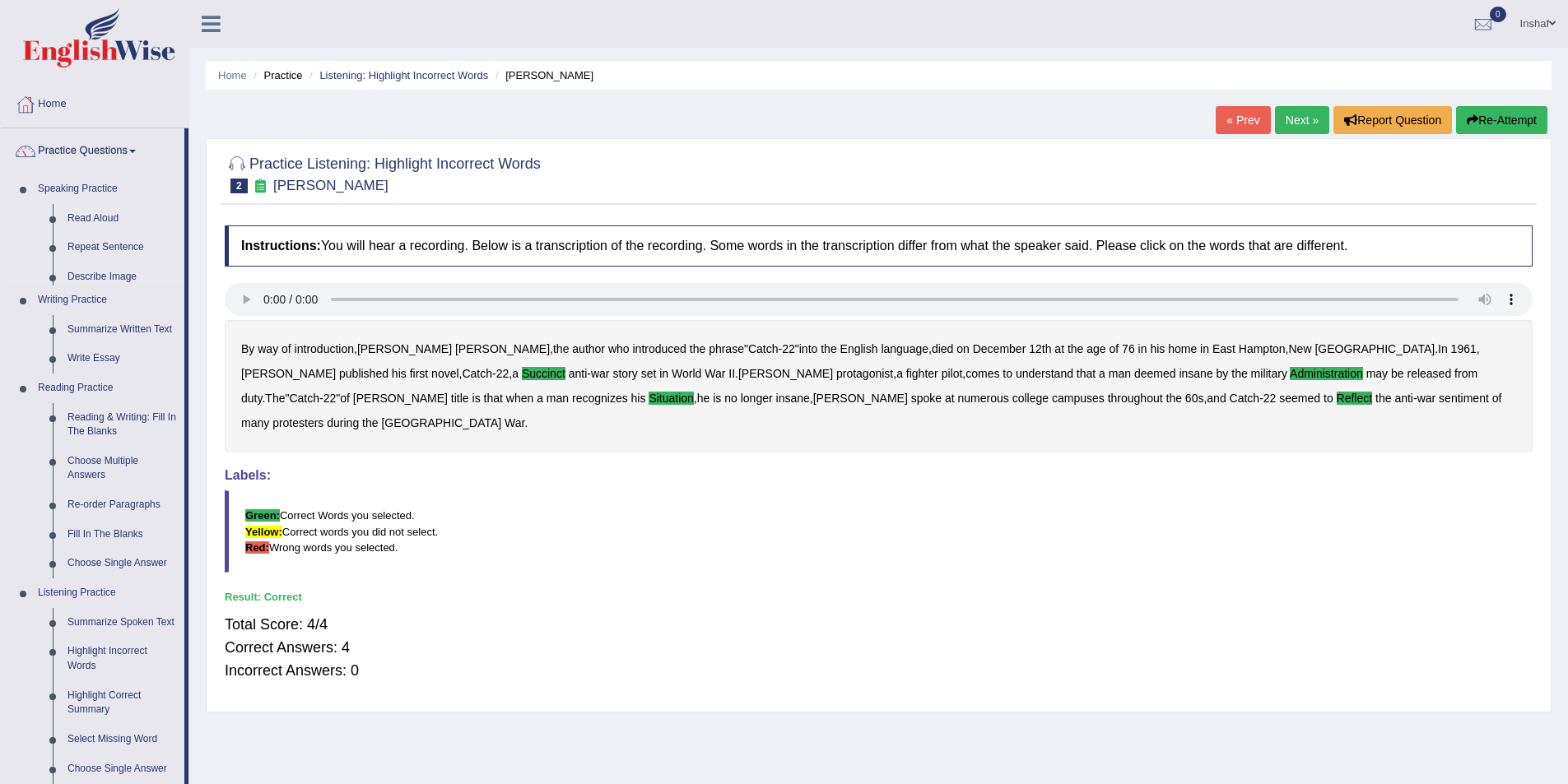
click at [103, 187] on link "Speaking Practice" at bounding box center [107, 189] width 153 height 29
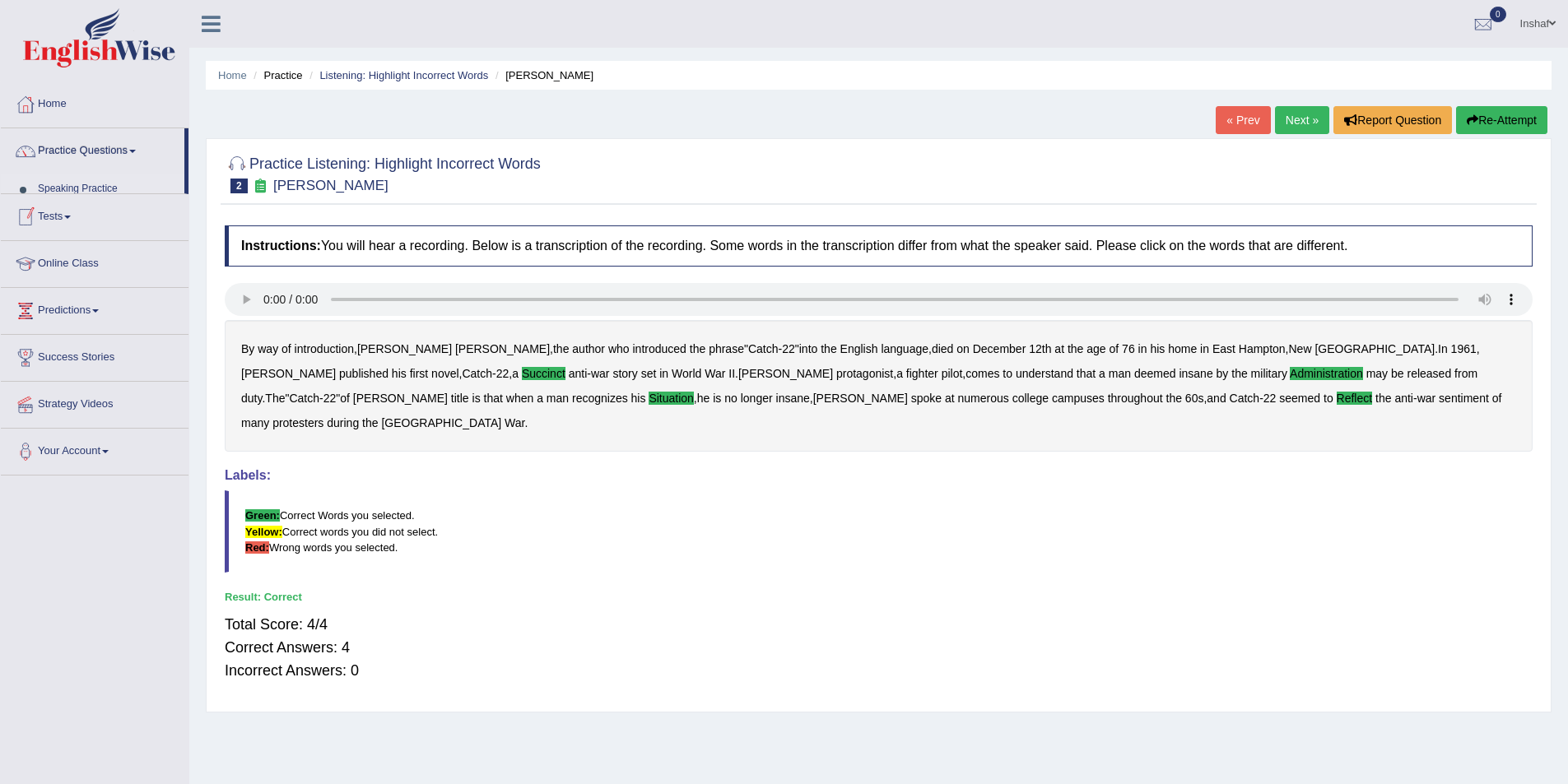
click at [102, 190] on ul "Home Practice Questions Speaking Practice Read Aloud Repeat Sentence Describe I…" at bounding box center [95, 278] width 188 height 394
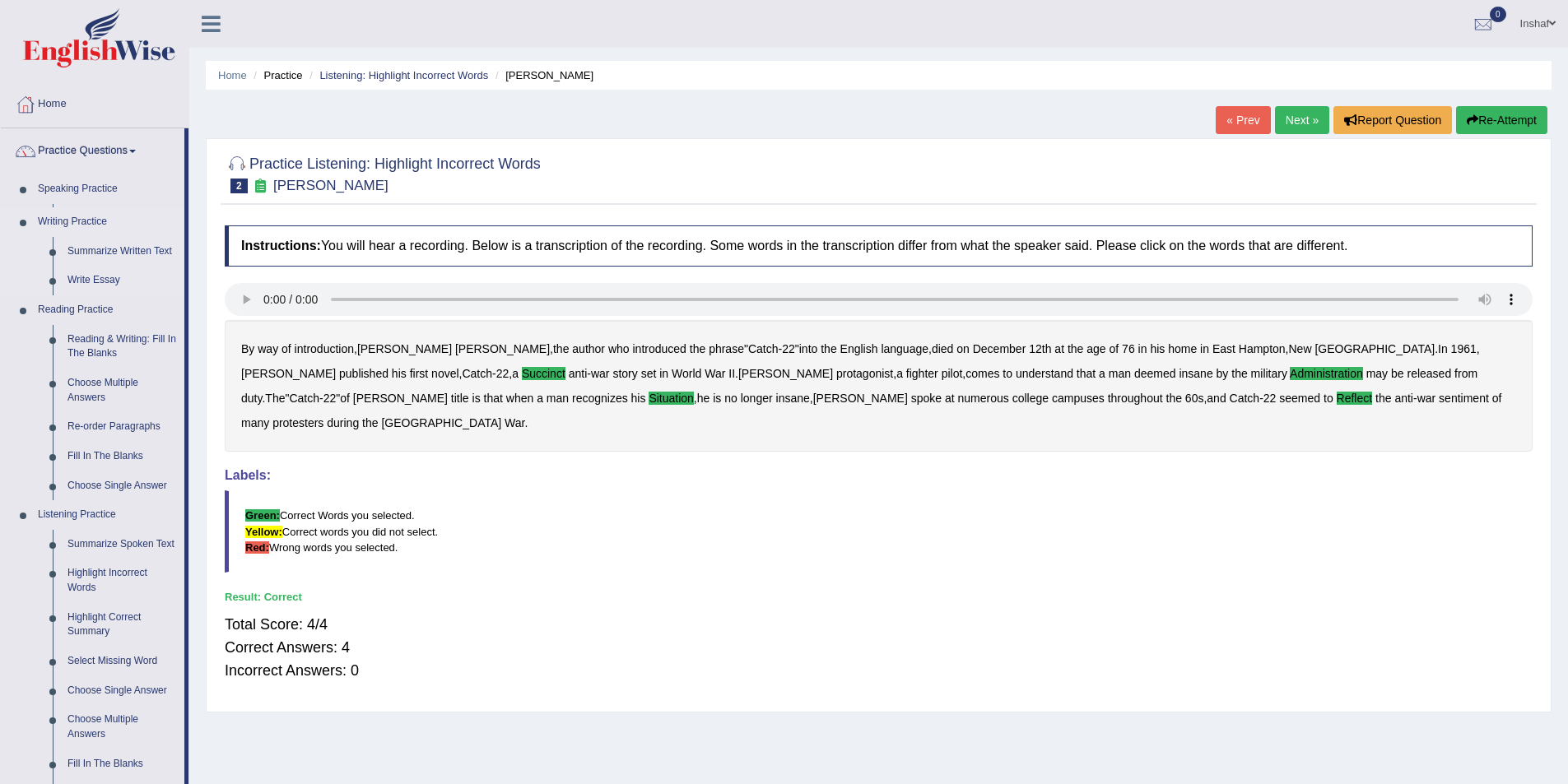
click at [100, 211] on link "Read Aloud" at bounding box center [121, 219] width 124 height 29
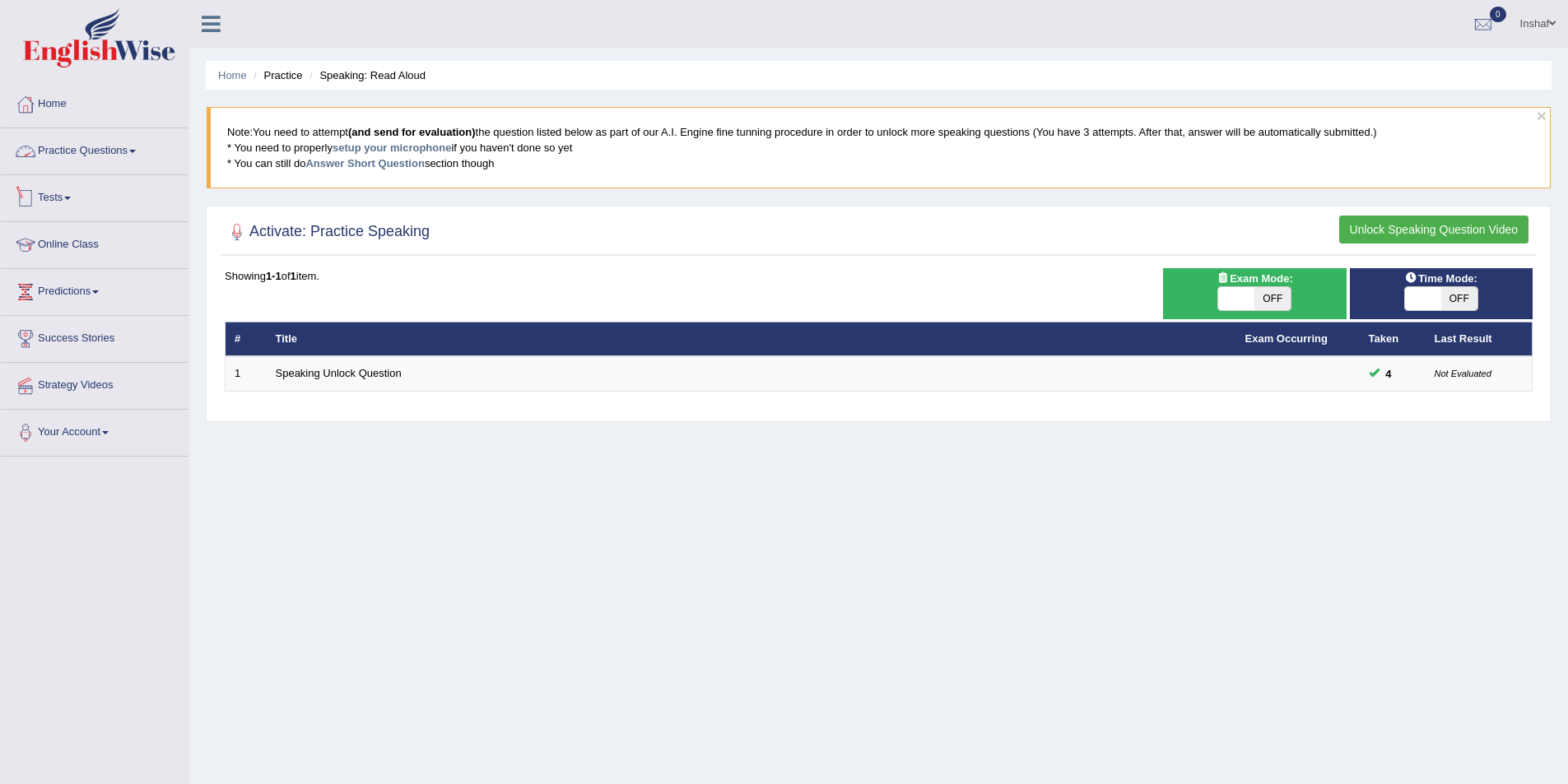
click at [136, 144] on link "Practice Questions" at bounding box center [95, 149] width 188 height 41
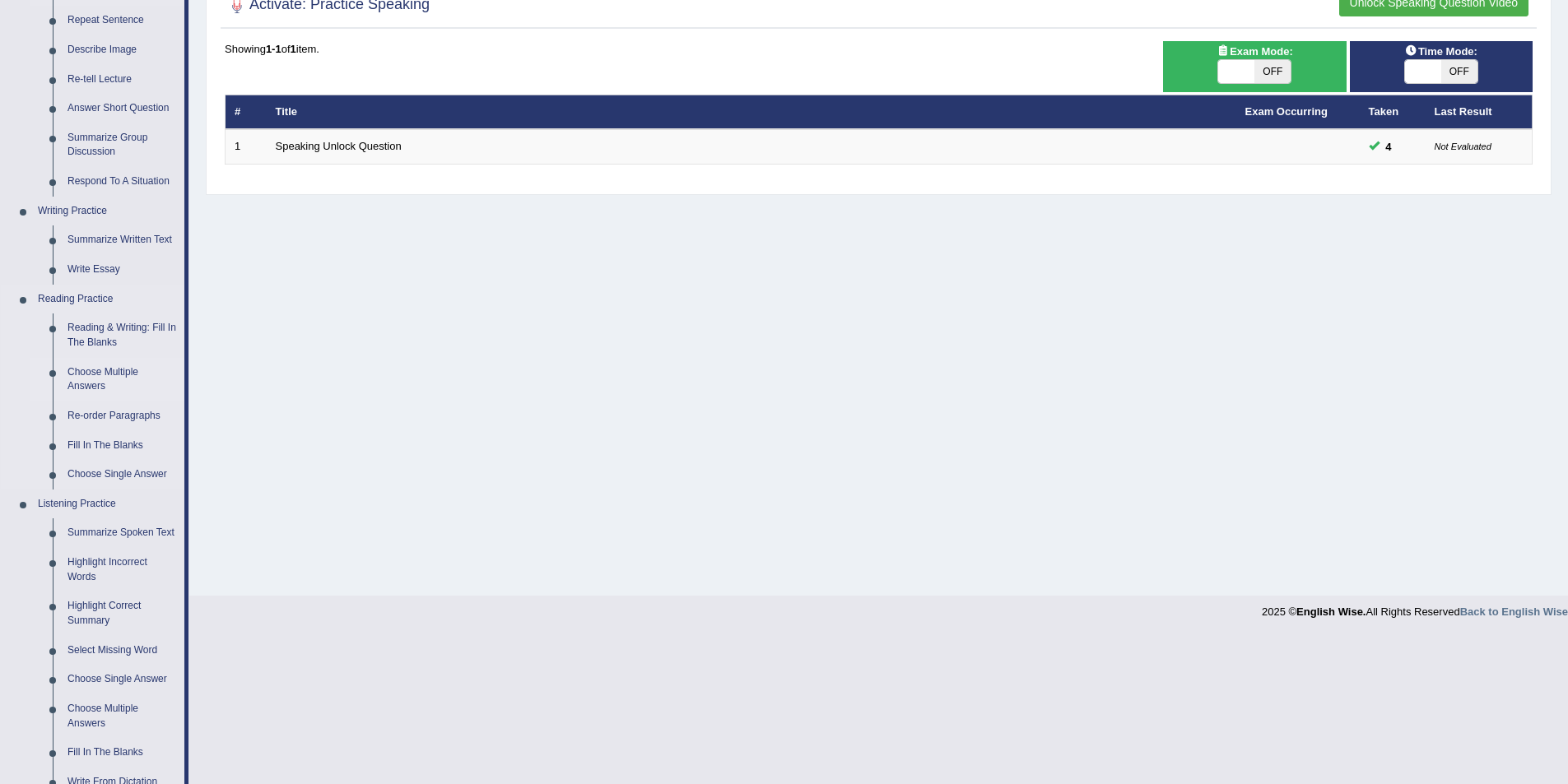
scroll to position [329, 0]
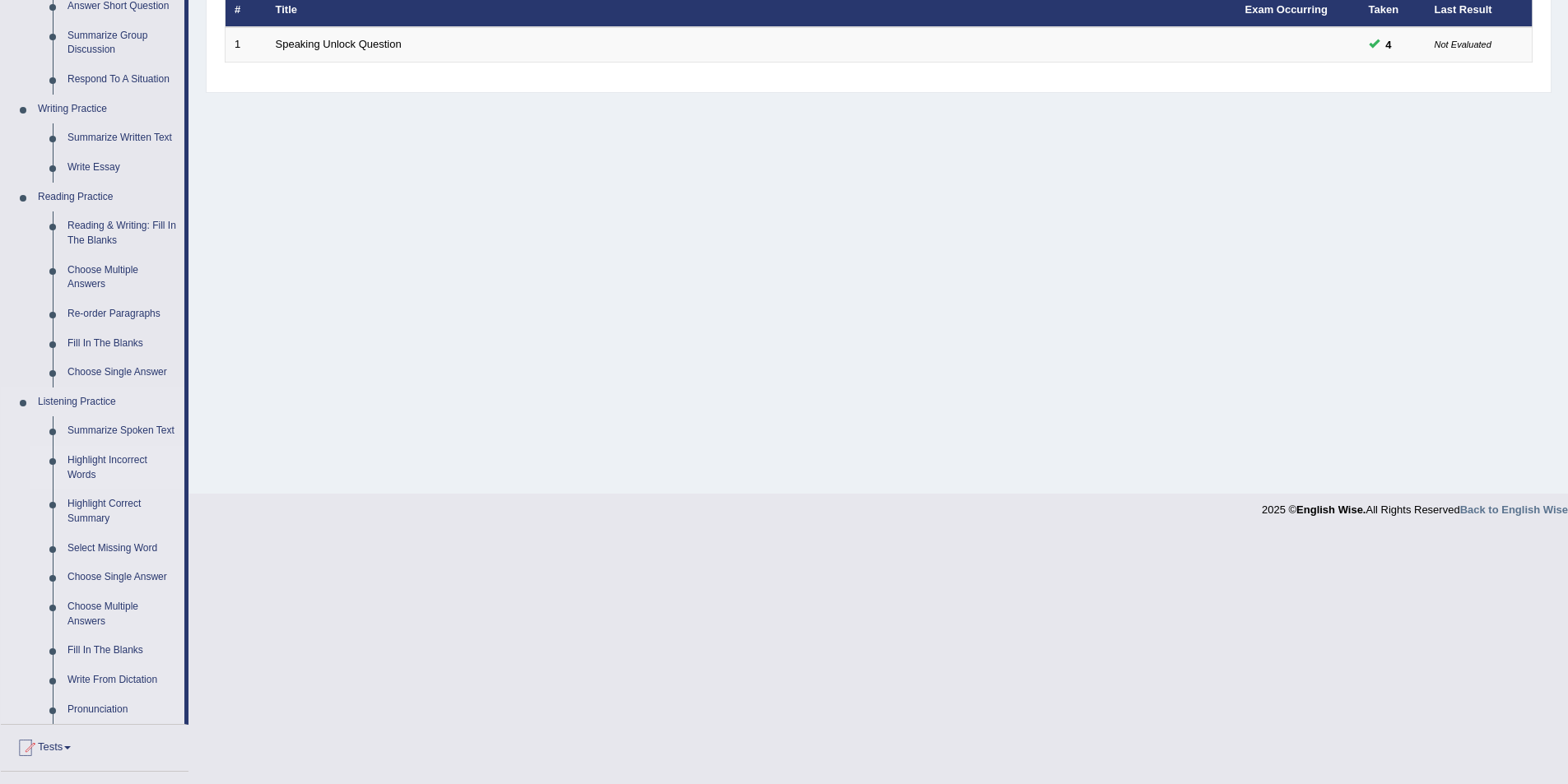
click at [102, 466] on link "Highlight Incorrect Words" at bounding box center [121, 467] width 124 height 44
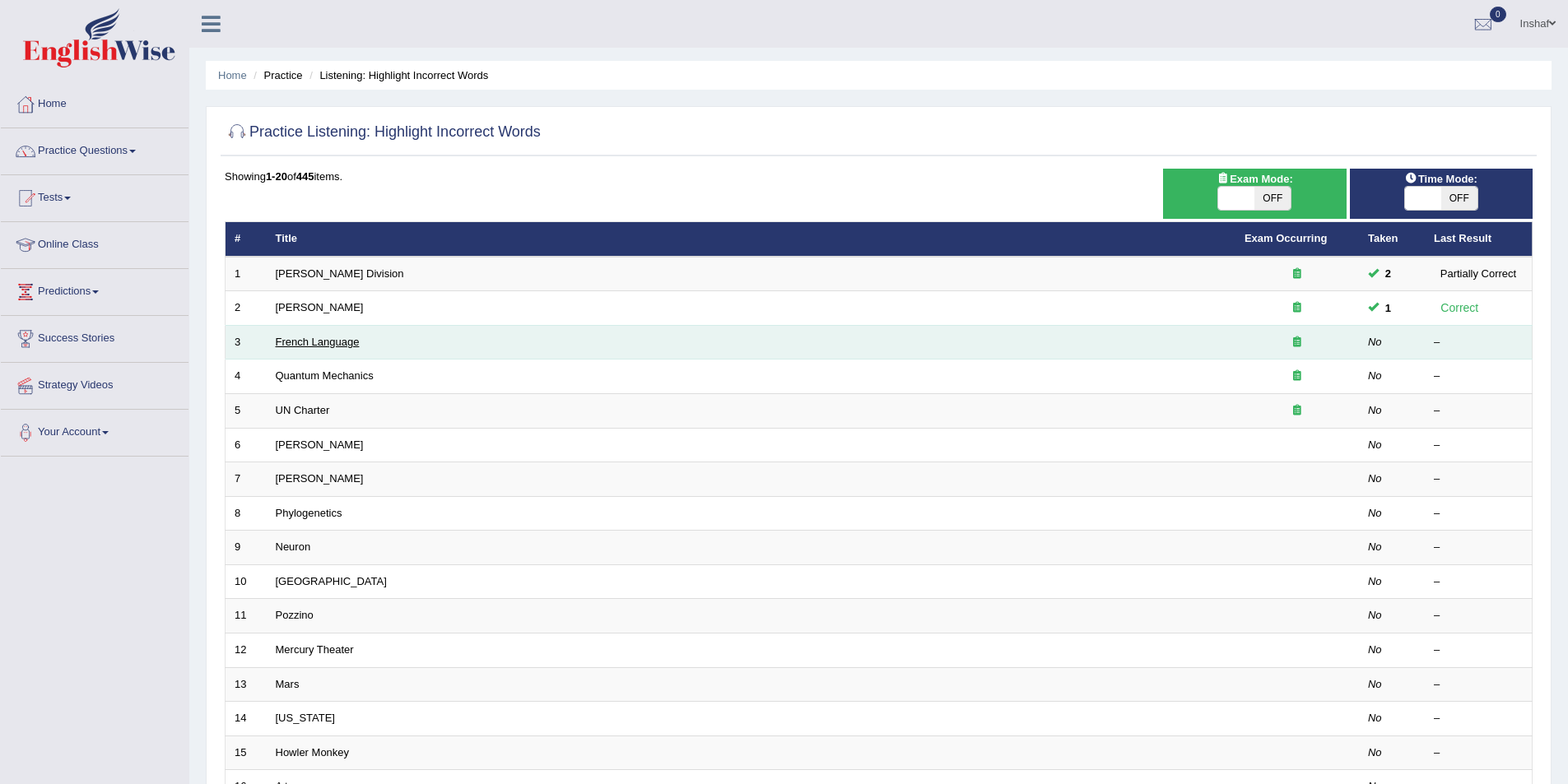
click at [283, 337] on link "French Language" at bounding box center [318, 341] width 84 height 13
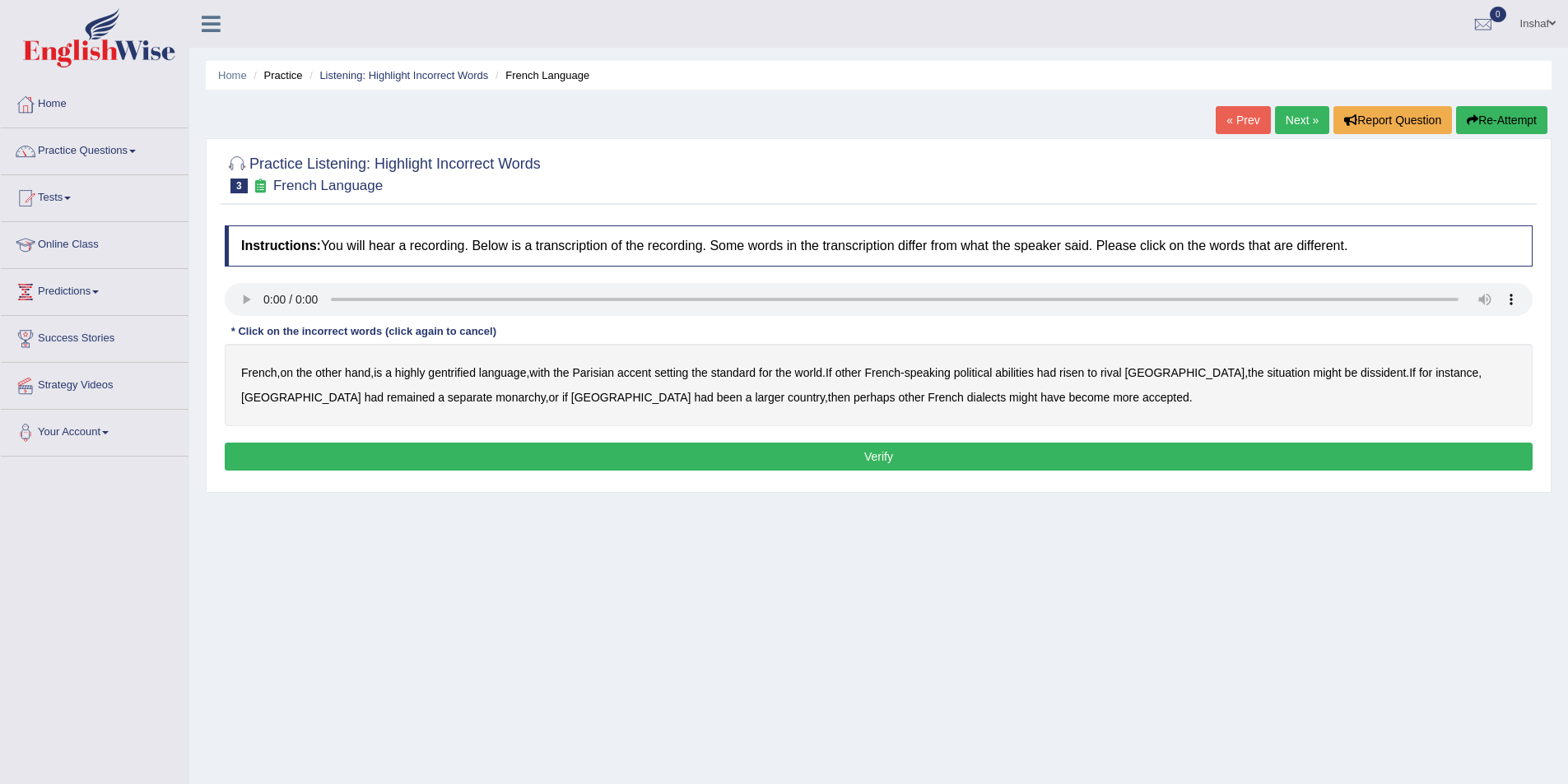
click at [452, 374] on b "gentrified" at bounding box center [452, 372] width 48 height 13
click at [1024, 372] on b "abilities" at bounding box center [1015, 372] width 39 height 13
click at [1361, 377] on b "dissident" at bounding box center [1383, 372] width 45 height 13
click at [496, 398] on b "monarchy" at bounding box center [520, 397] width 50 height 13
click at [883, 451] on button "Verify" at bounding box center [879, 457] width 1308 height 28
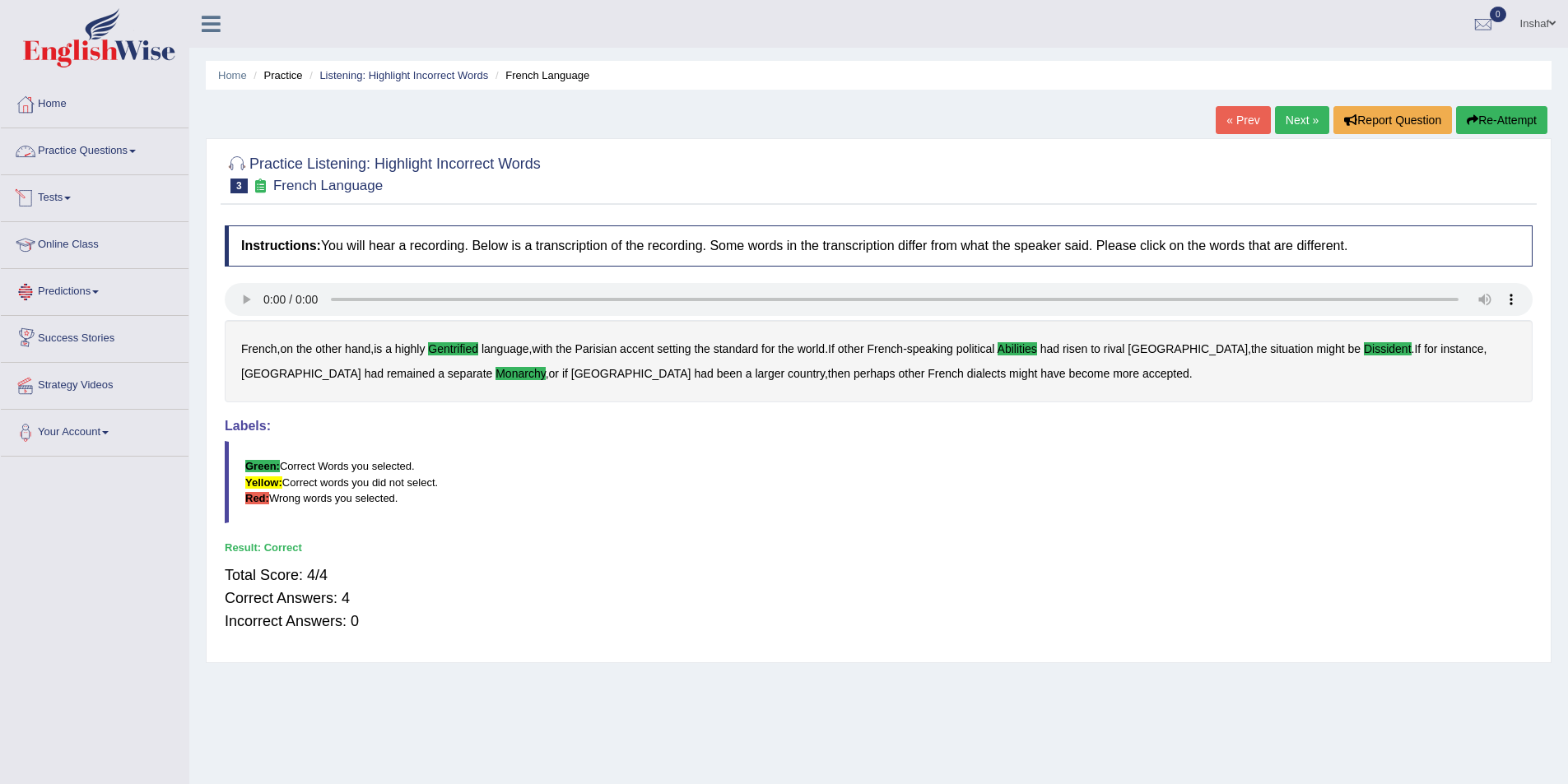
click at [148, 151] on link "Practice Questions" at bounding box center [95, 149] width 188 height 41
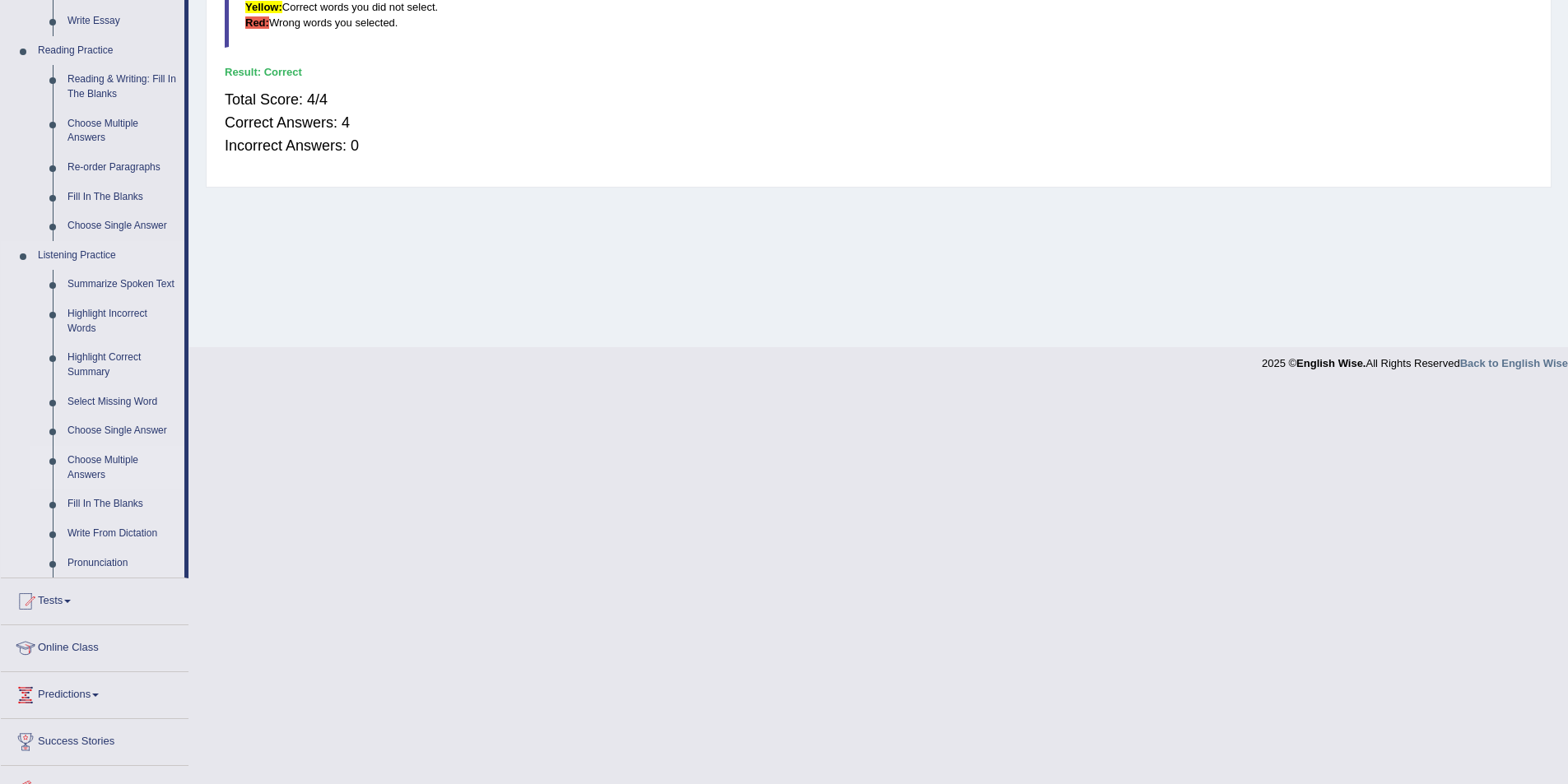
scroll to position [494, 0]
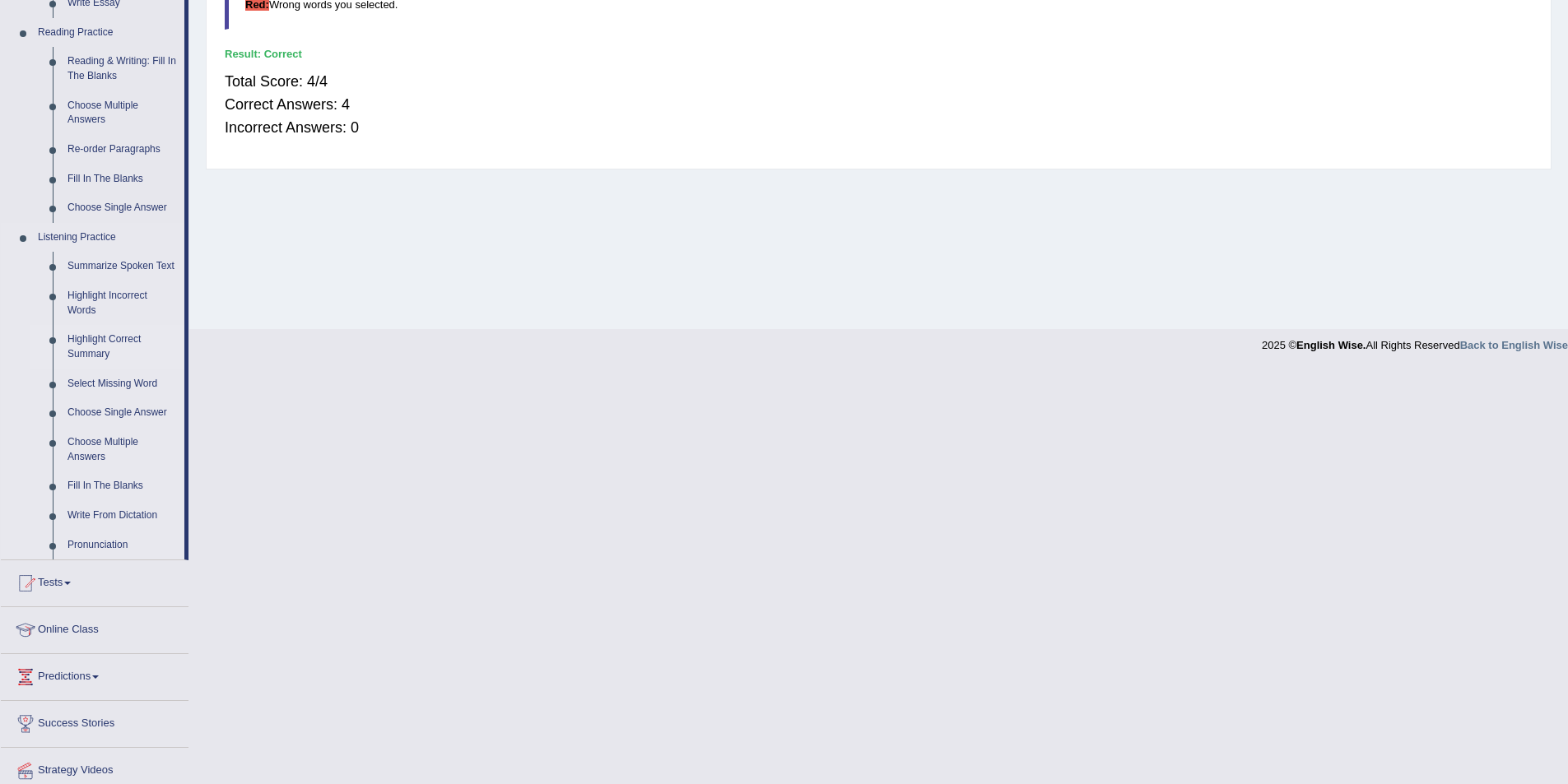
click at [106, 346] on link "Highlight Correct Summary" at bounding box center [121, 347] width 124 height 44
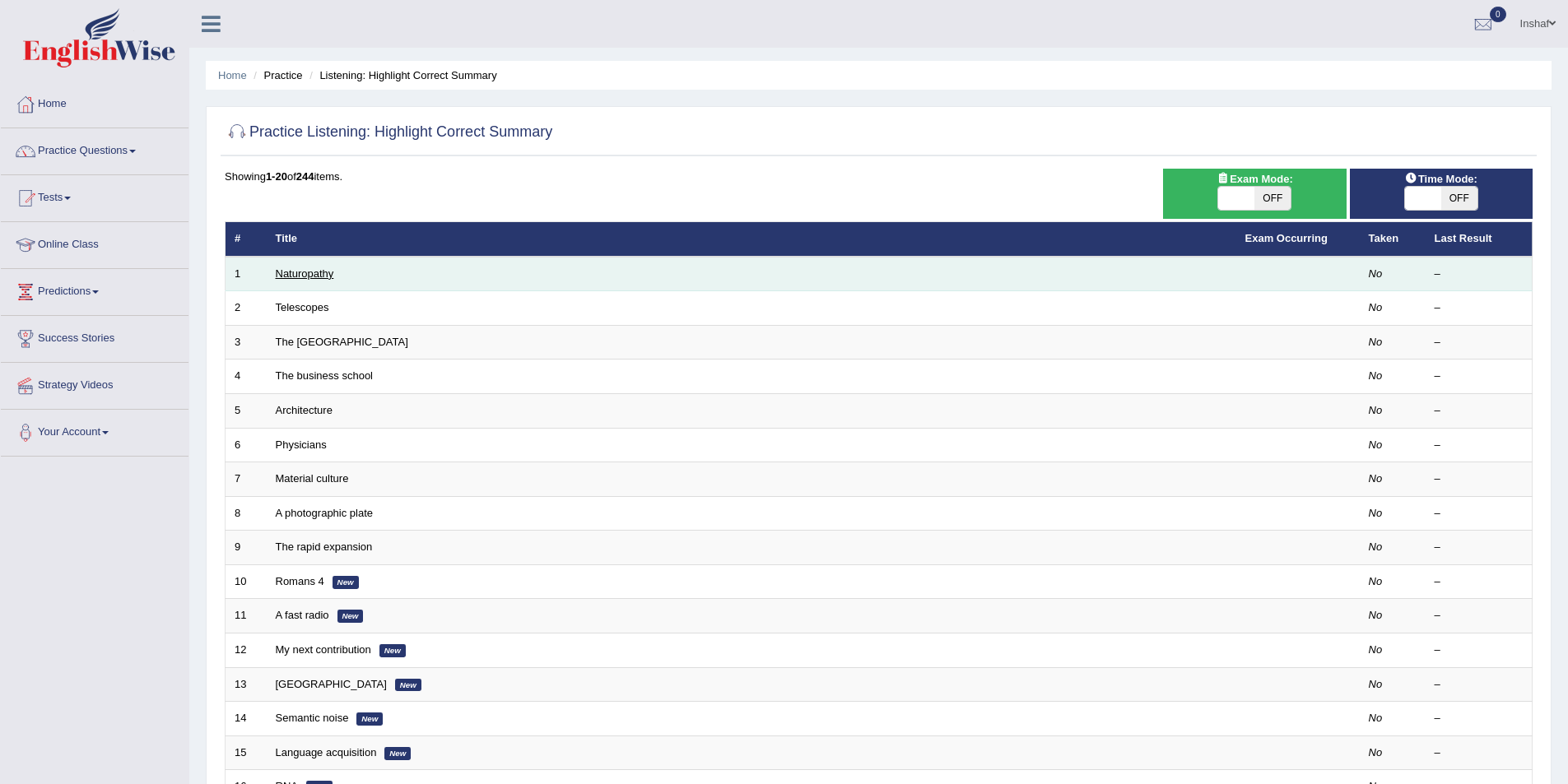
click at [284, 274] on link "Naturopathy" at bounding box center [305, 274] width 59 height 13
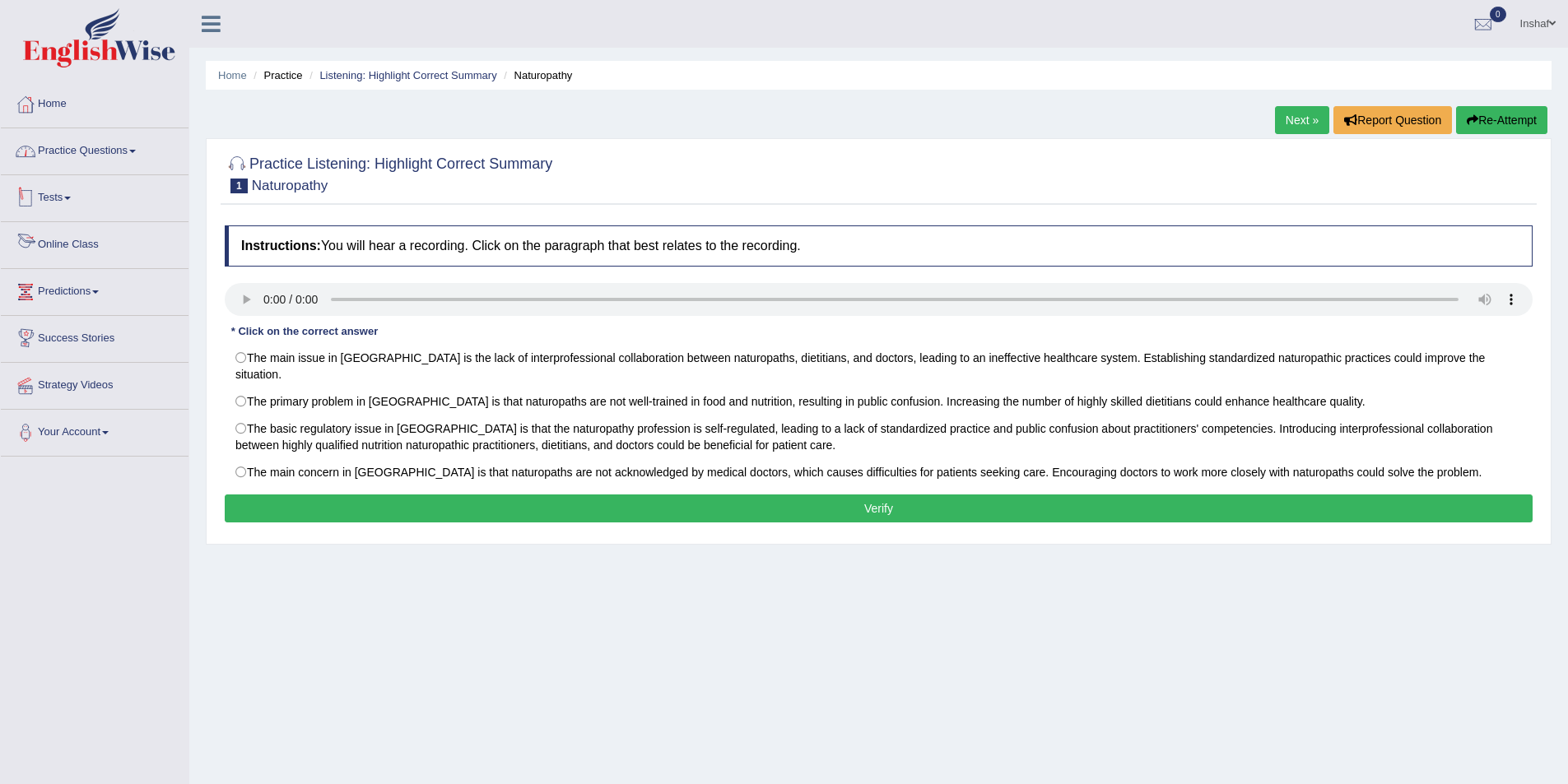
click at [133, 149] on link "Practice Questions" at bounding box center [95, 149] width 188 height 41
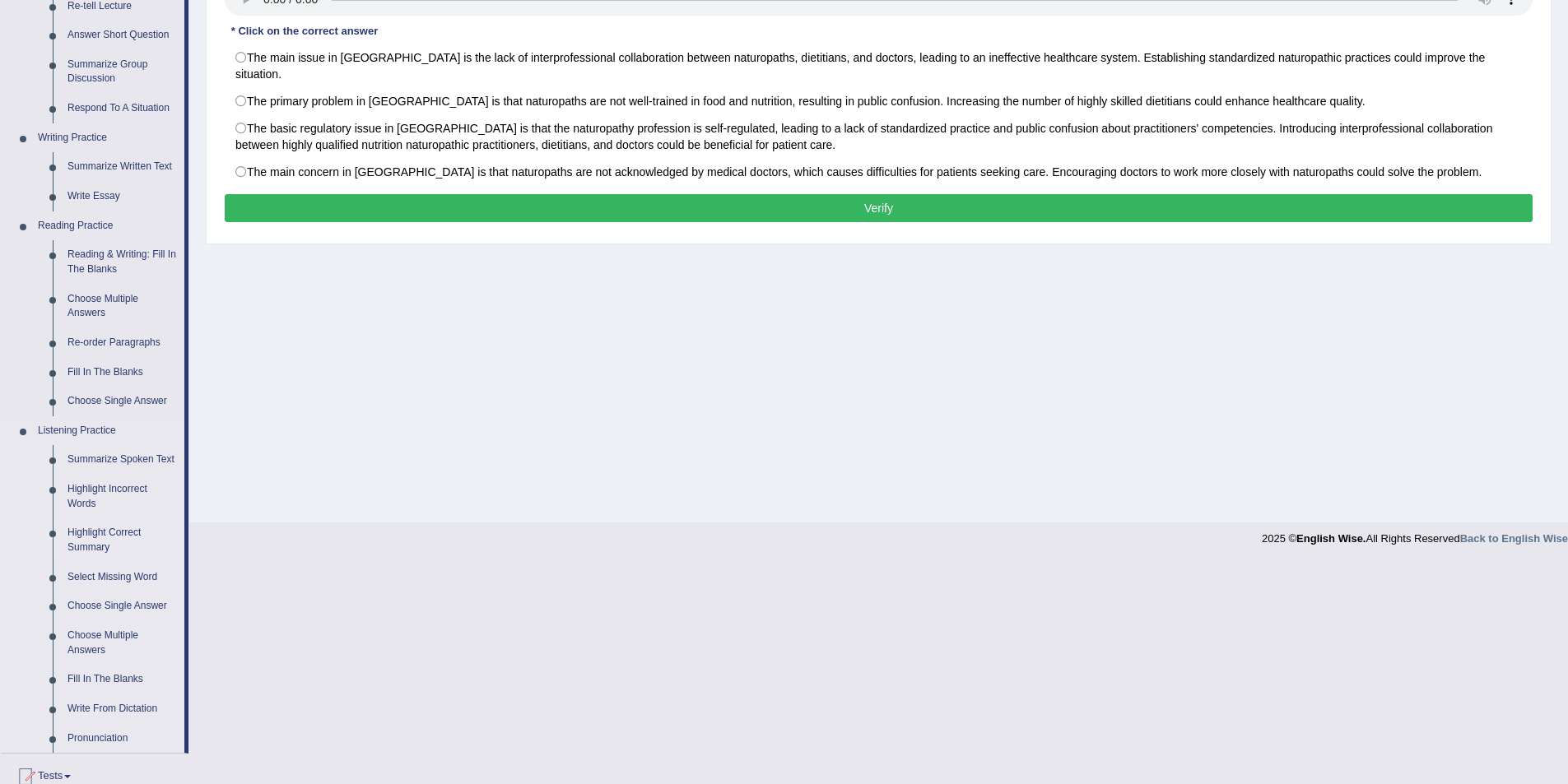
scroll to position [329, 0]
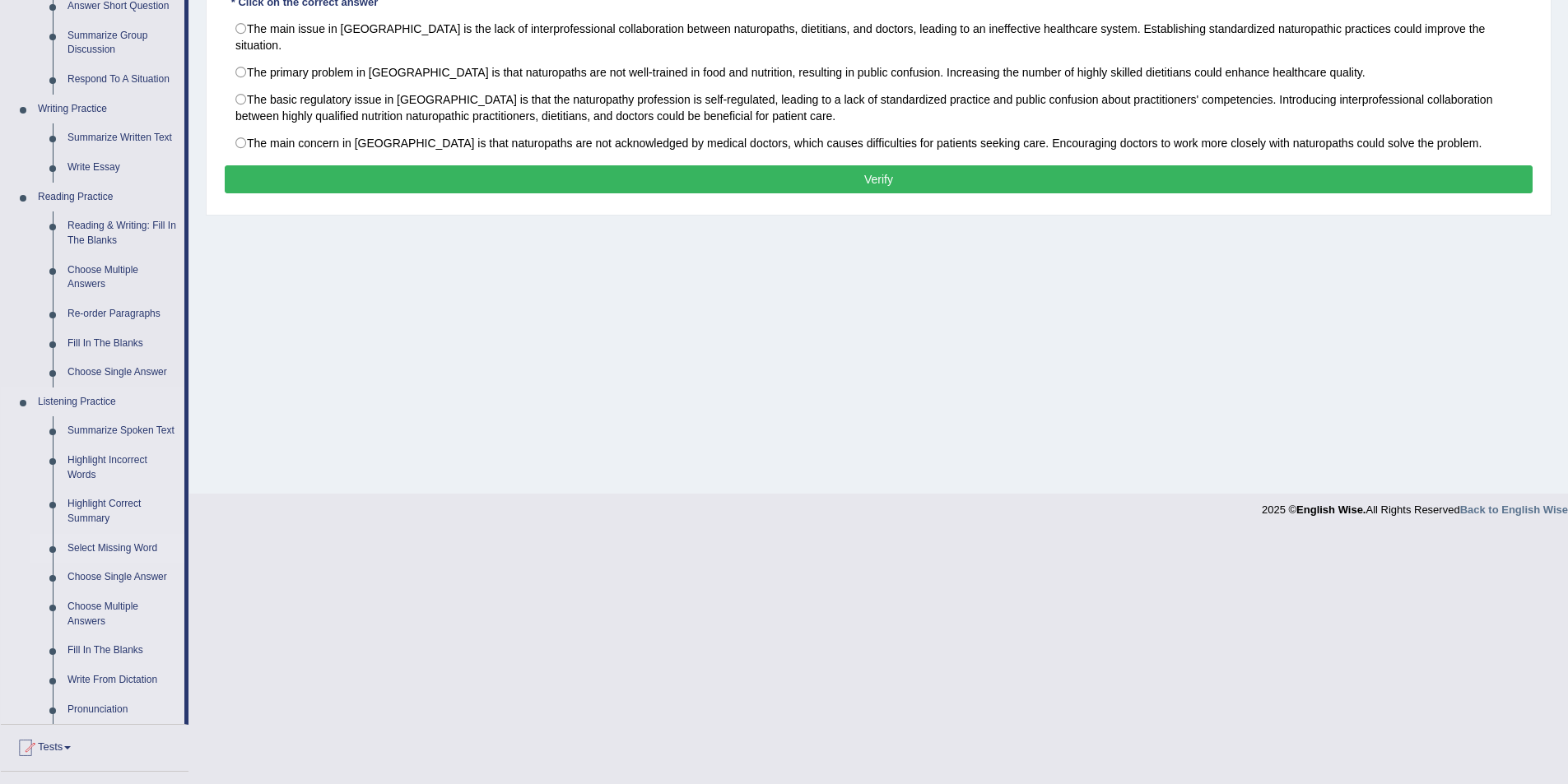
click at [119, 545] on link "Select Missing Word" at bounding box center [121, 548] width 124 height 29
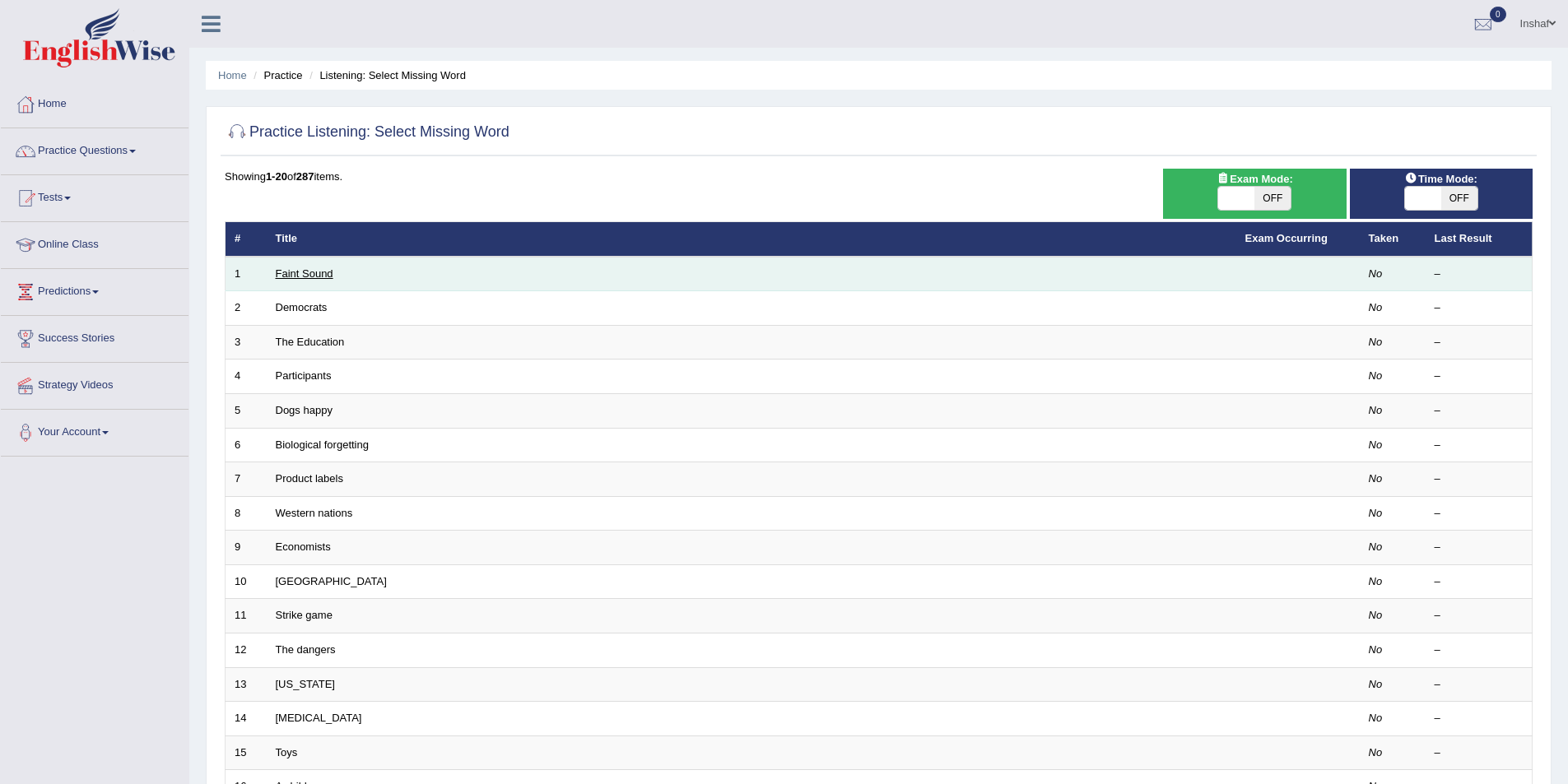
click at [310, 274] on link "Faint Sound" at bounding box center [304, 274] width 58 height 13
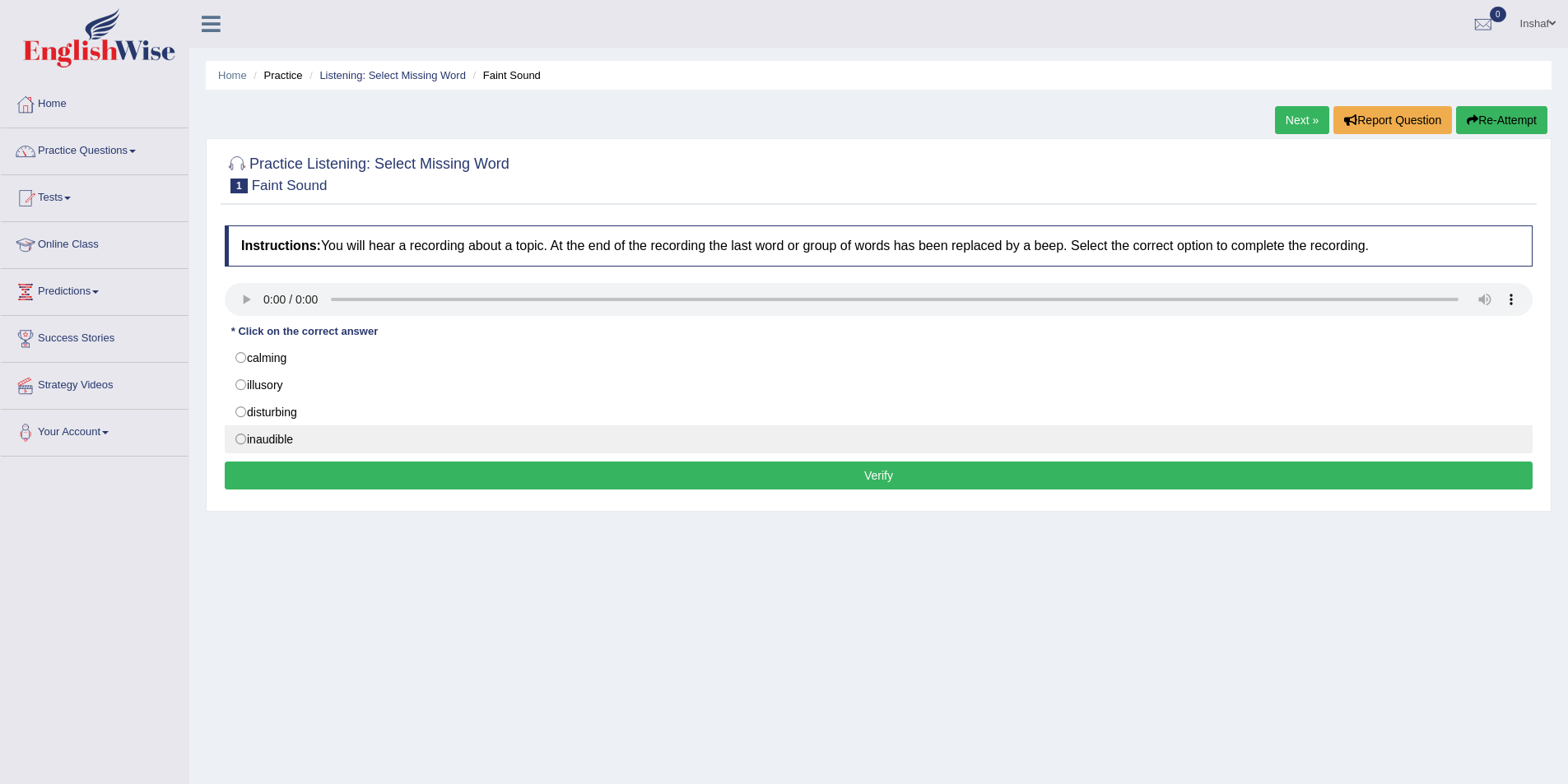
click at [263, 440] on label "inaudible" at bounding box center [879, 439] width 1308 height 28
radio input "true"
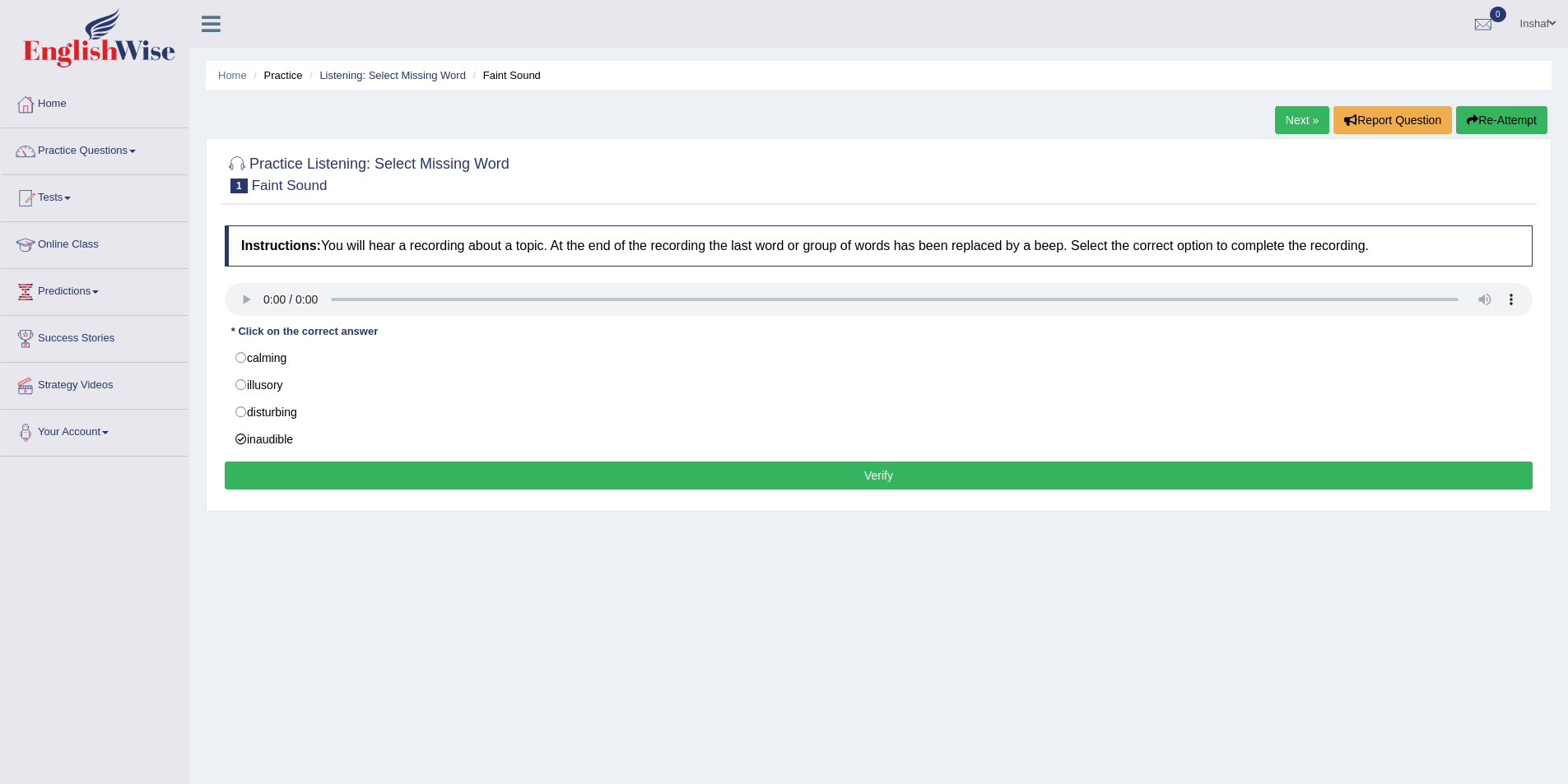
click at [853, 482] on button "Verify" at bounding box center [879, 475] width 1308 height 28
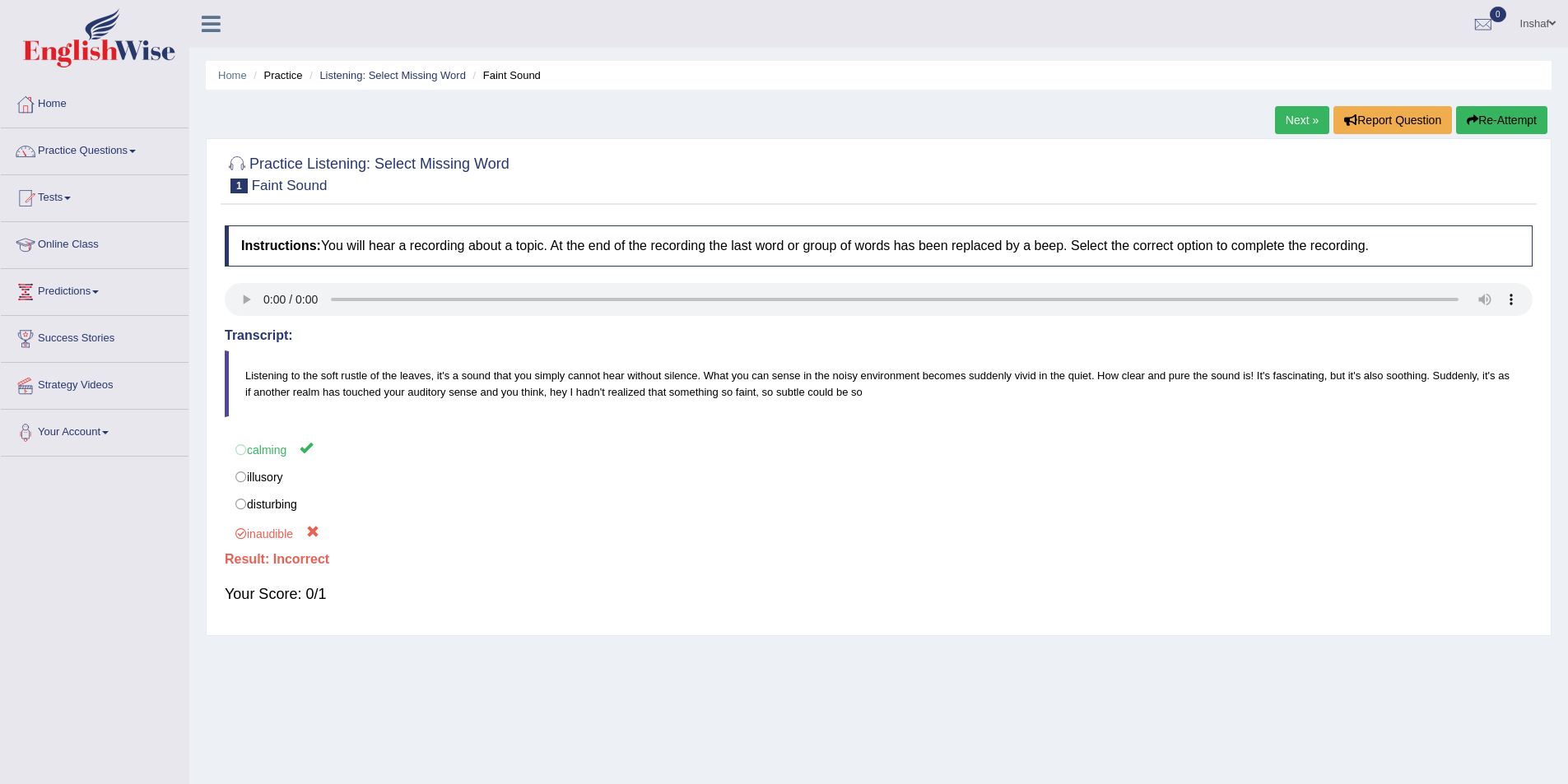
click at [1492, 125] on button "Re-Attempt" at bounding box center [1501, 120] width 91 height 28
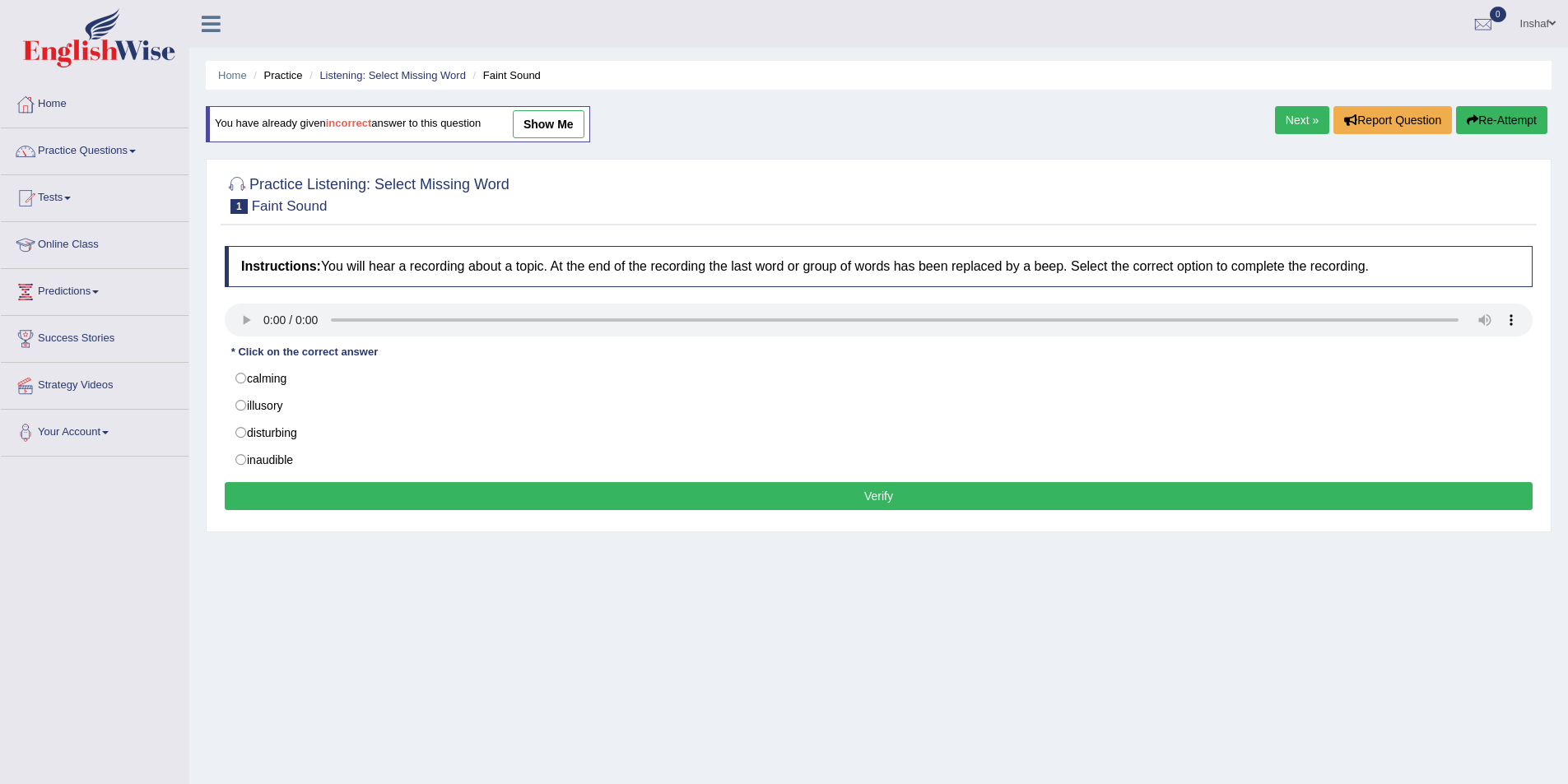
click at [1294, 121] on link "Next »" at bounding box center [1302, 120] width 55 height 28
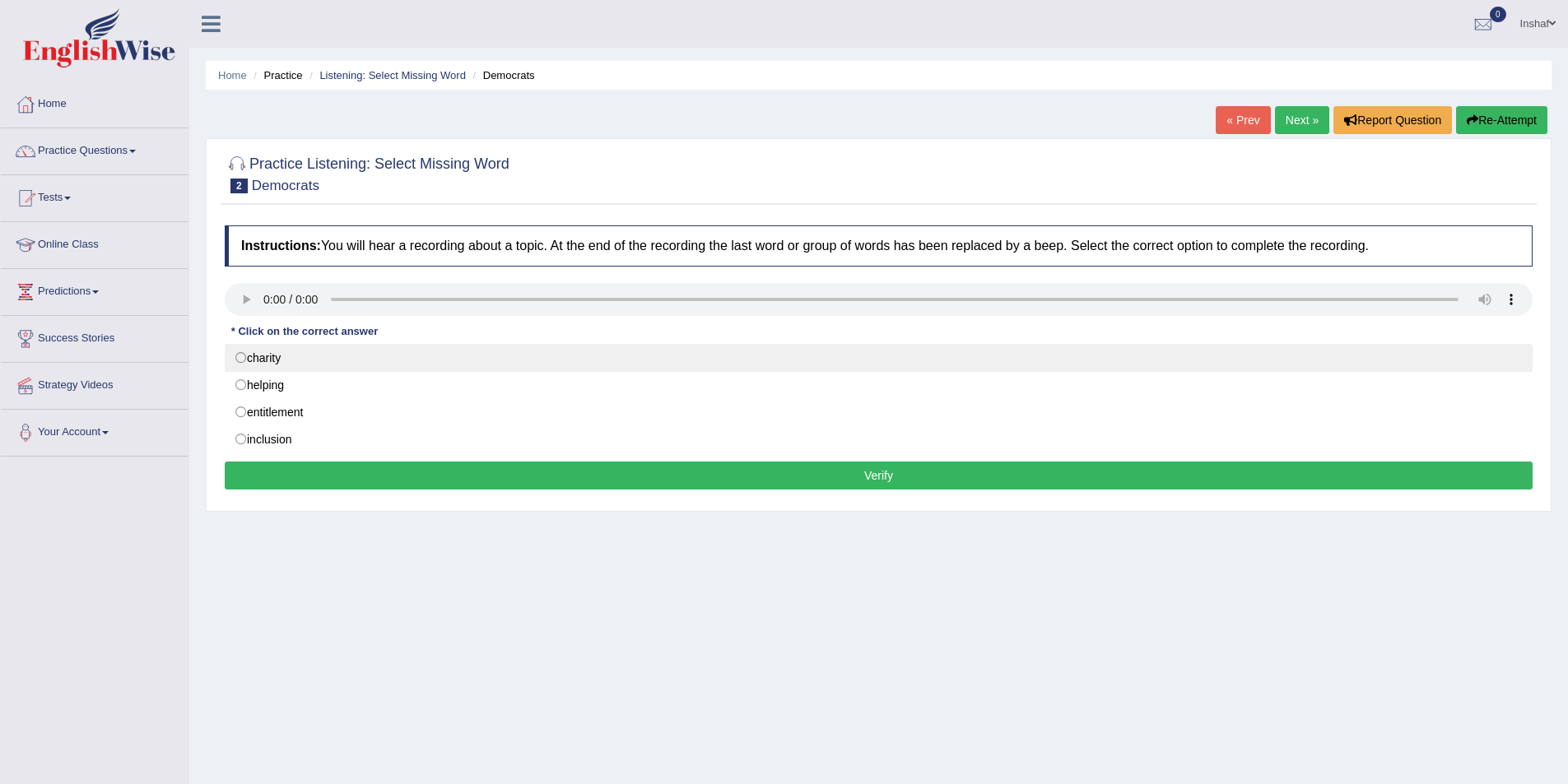
click at [279, 362] on label "charity" at bounding box center [879, 358] width 1308 height 28
radio input "true"
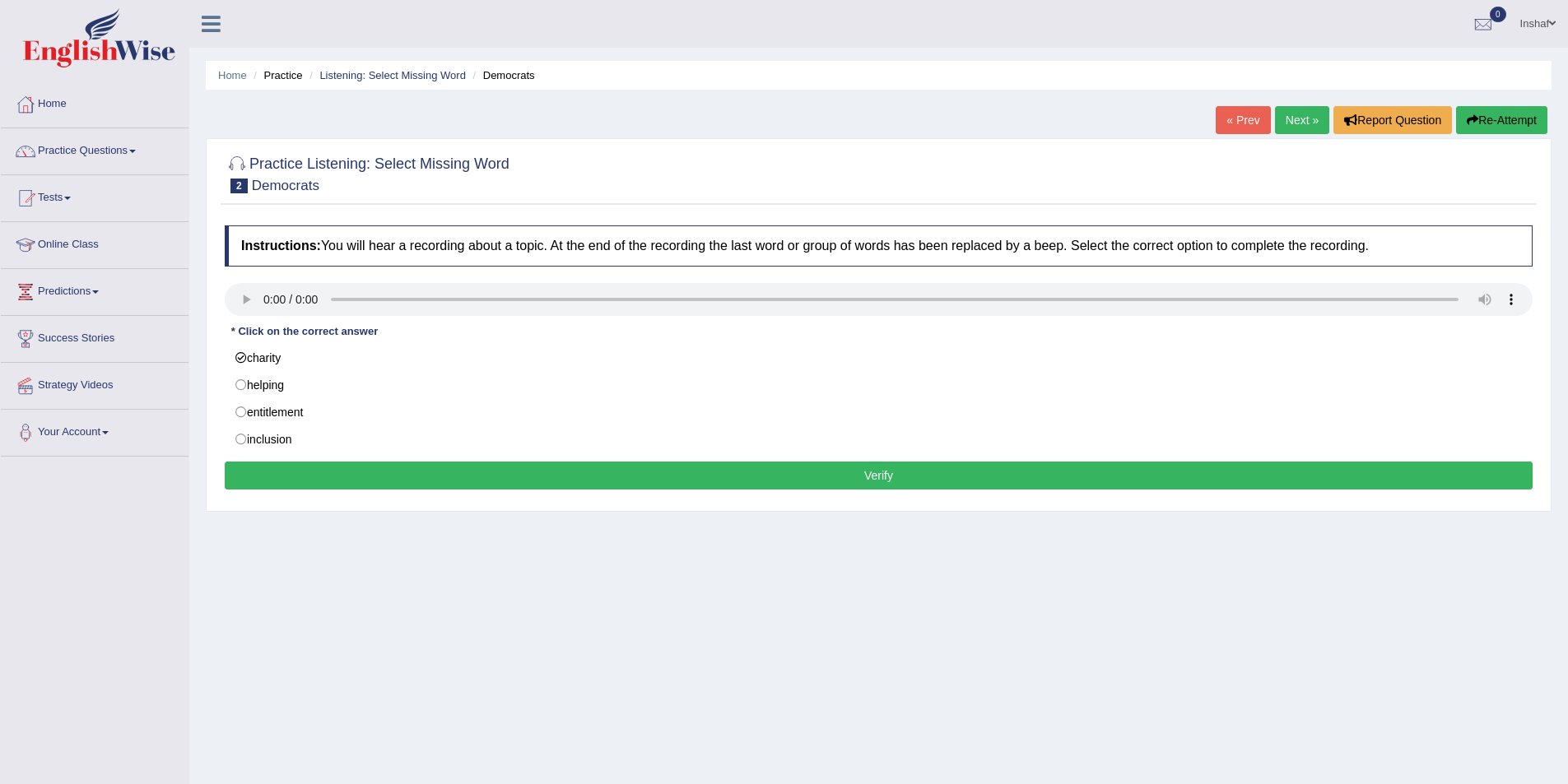
click at [581, 476] on button "Verify" at bounding box center [879, 475] width 1308 height 28
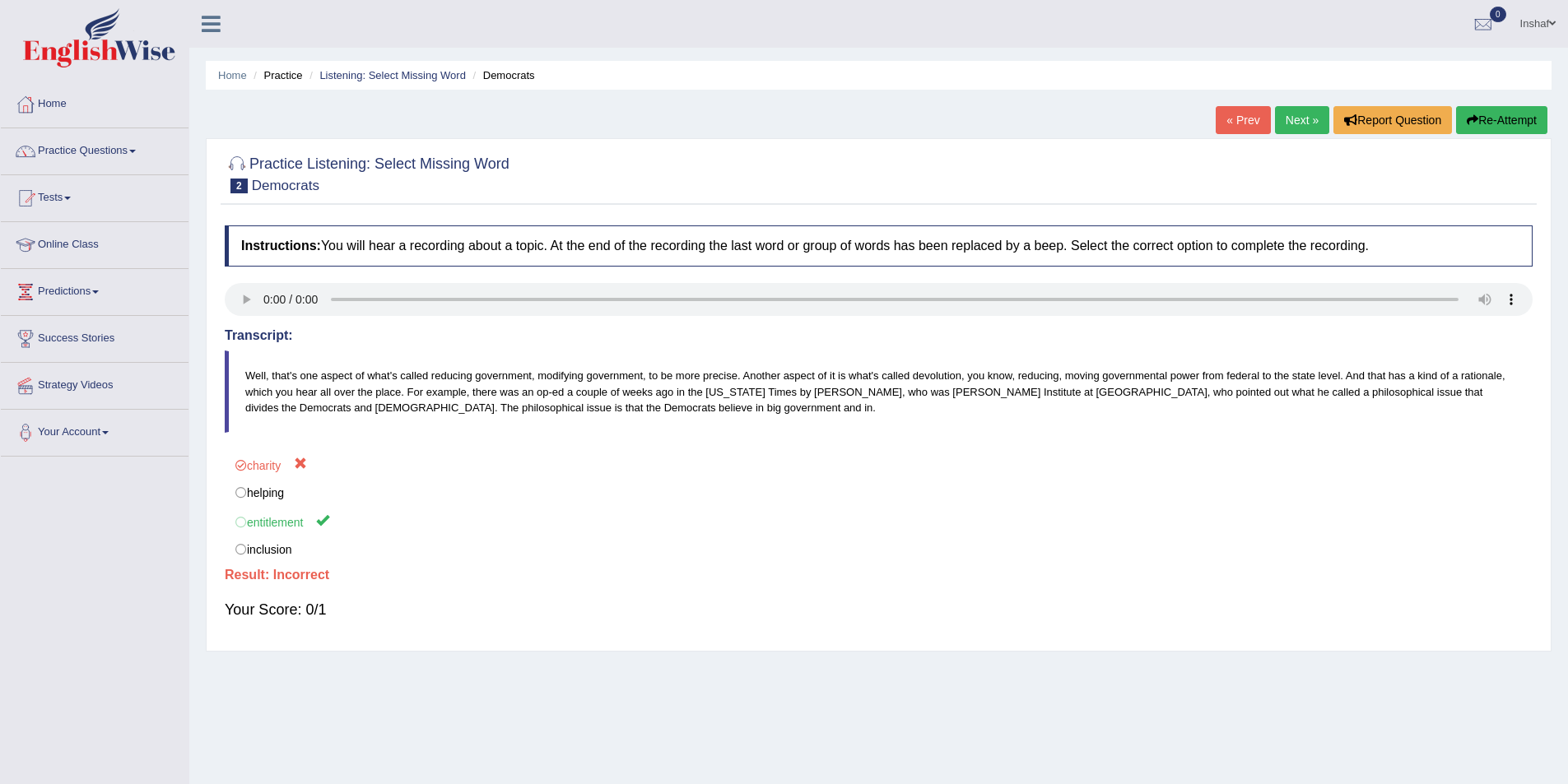
click at [1294, 113] on link "Next »" at bounding box center [1302, 120] width 55 height 28
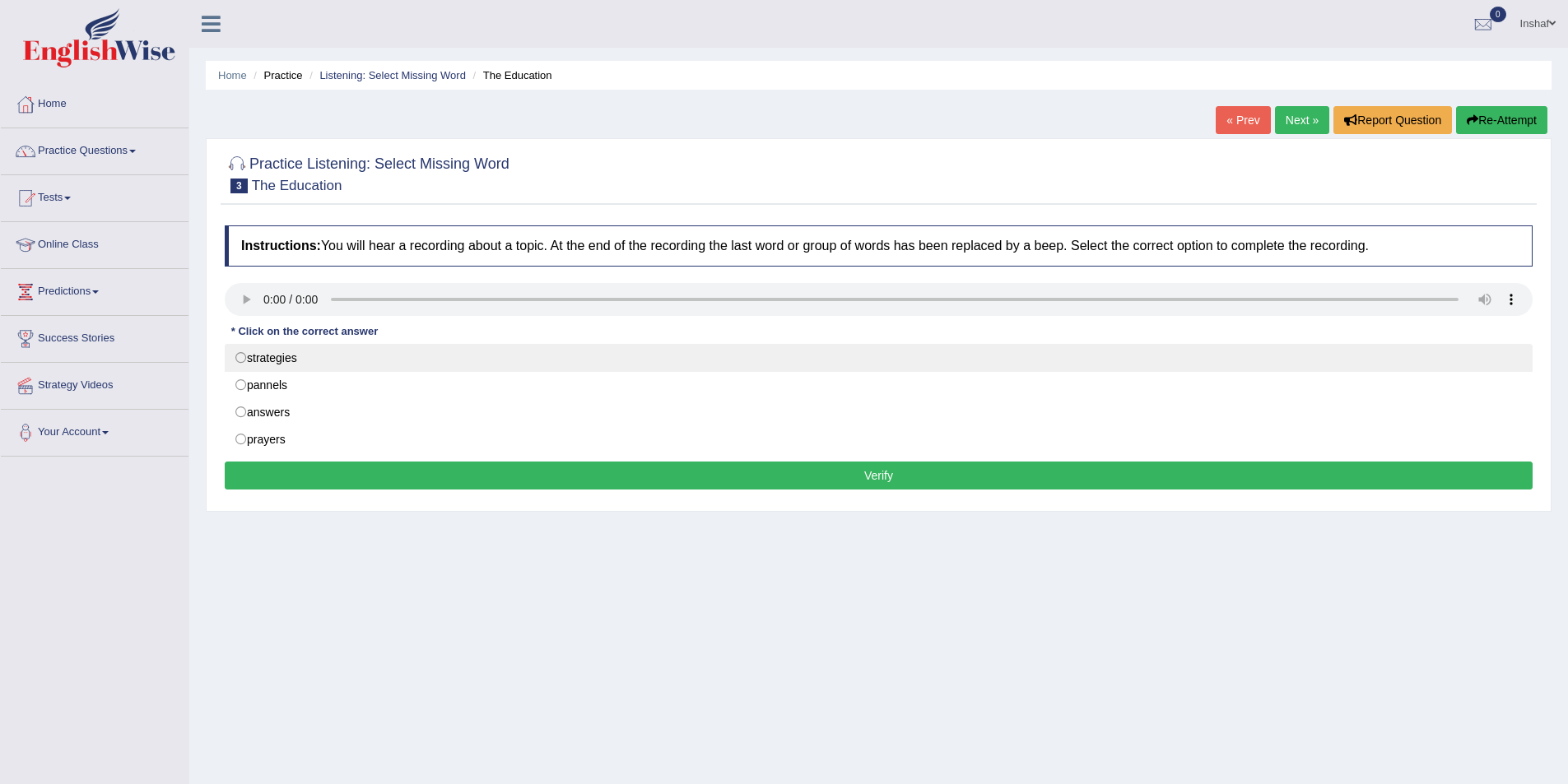
click at [294, 361] on label "strategies" at bounding box center [879, 358] width 1308 height 28
radio input "true"
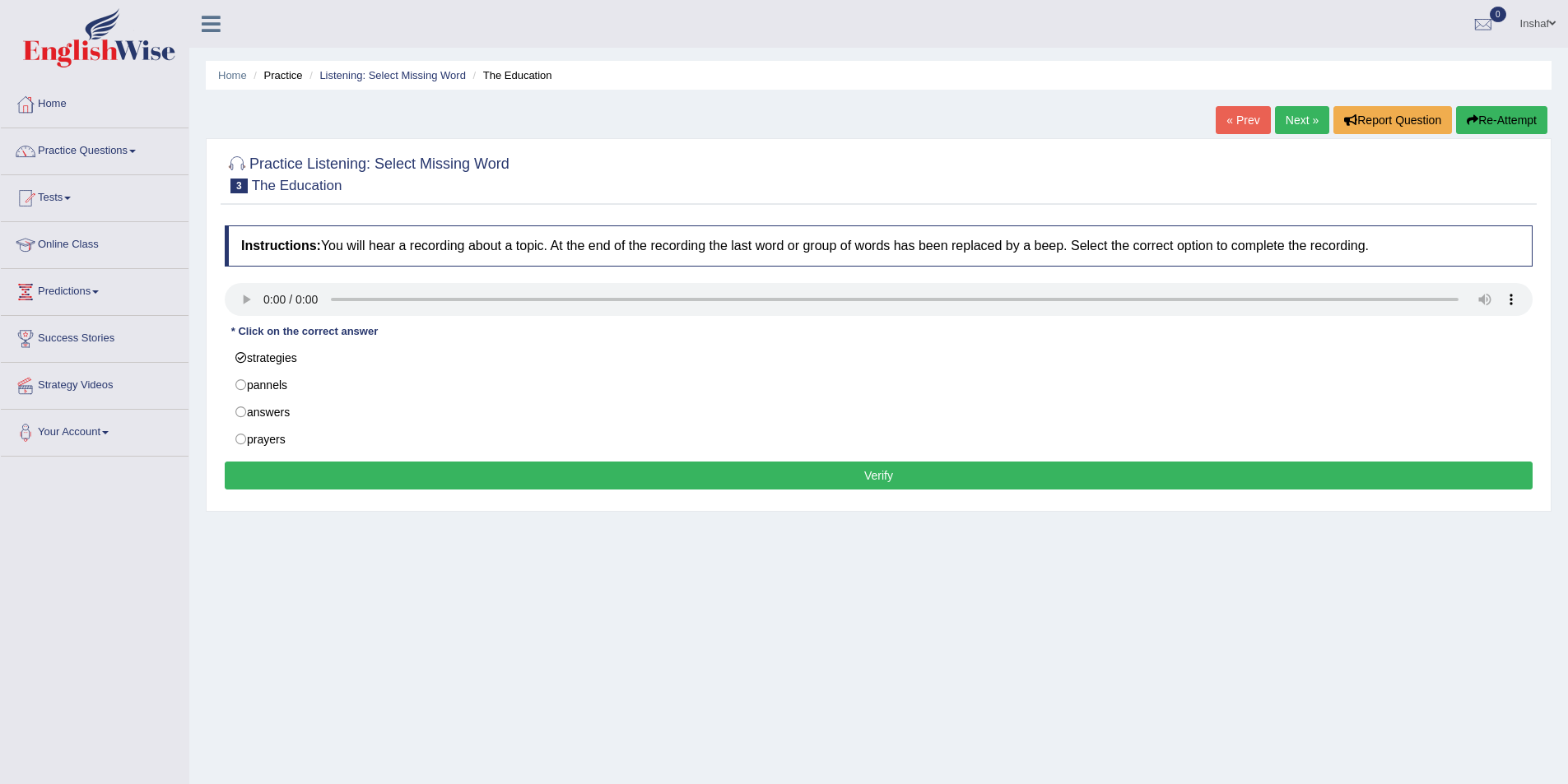
click at [468, 476] on button "Verify" at bounding box center [879, 475] width 1308 height 28
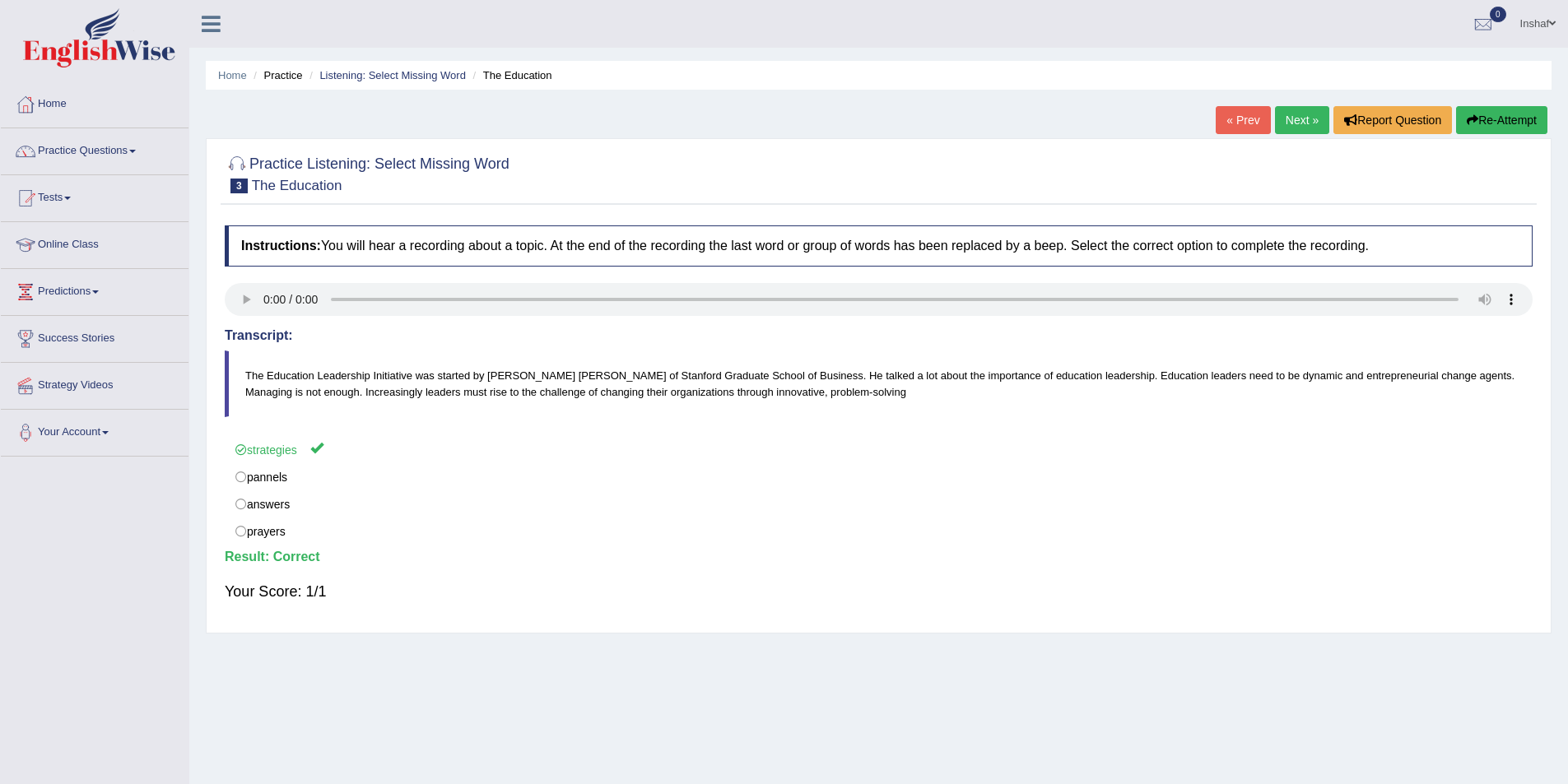
click at [1284, 117] on link "Next »" at bounding box center [1302, 120] width 55 height 28
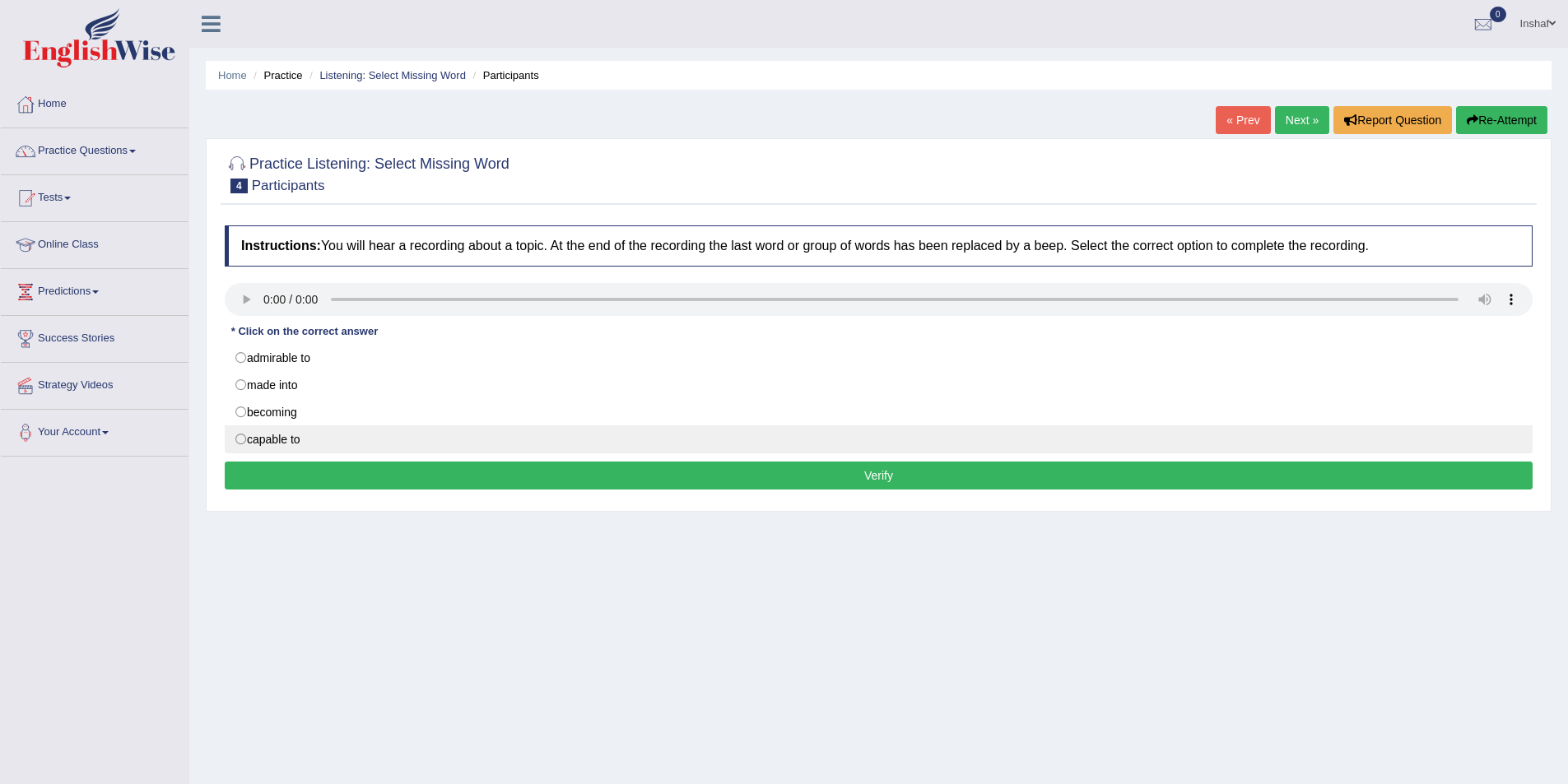
click at [289, 444] on label "capable to" at bounding box center [879, 439] width 1308 height 28
radio input "true"
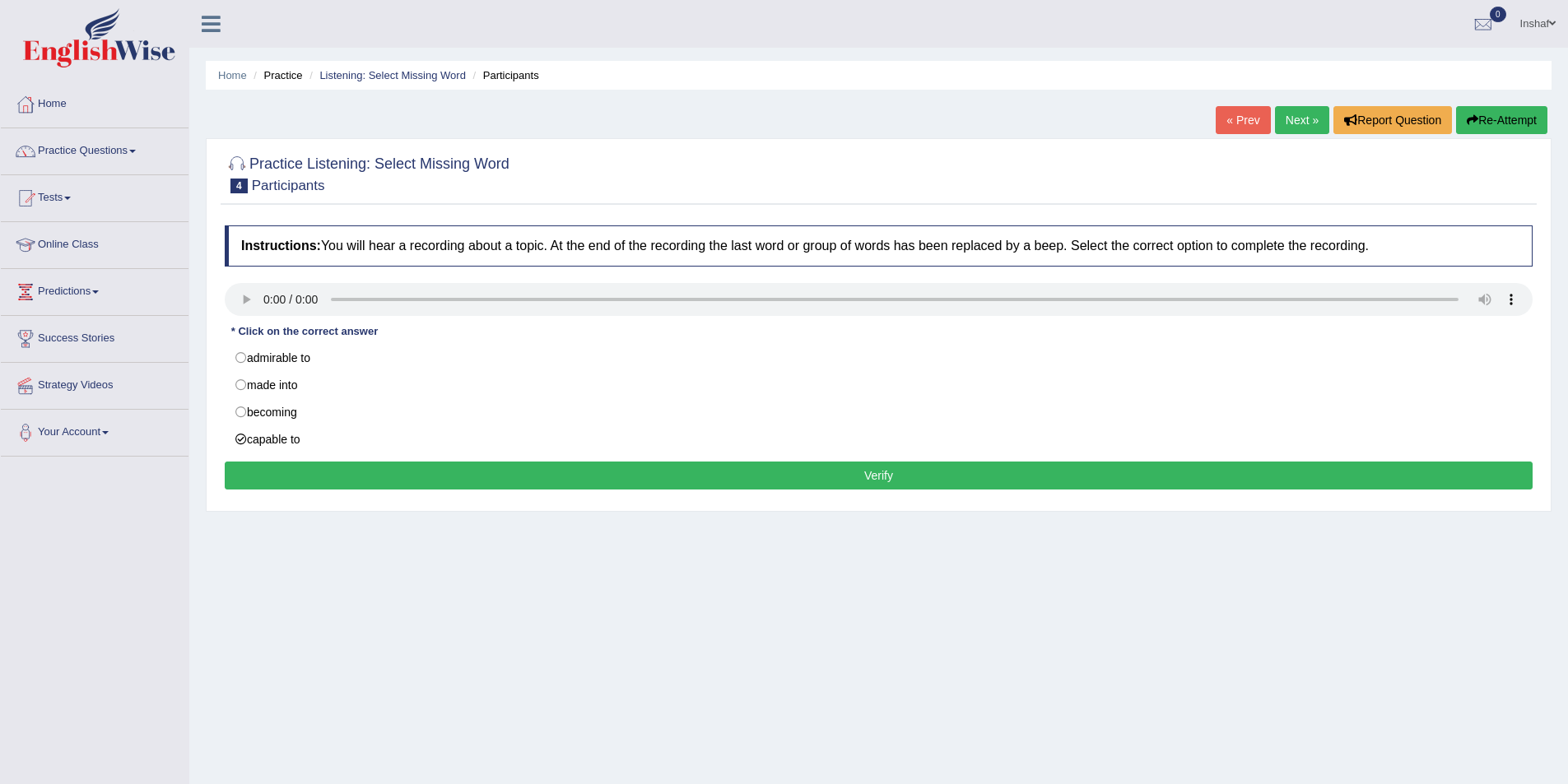
click at [696, 484] on button "Verify" at bounding box center [879, 475] width 1308 height 28
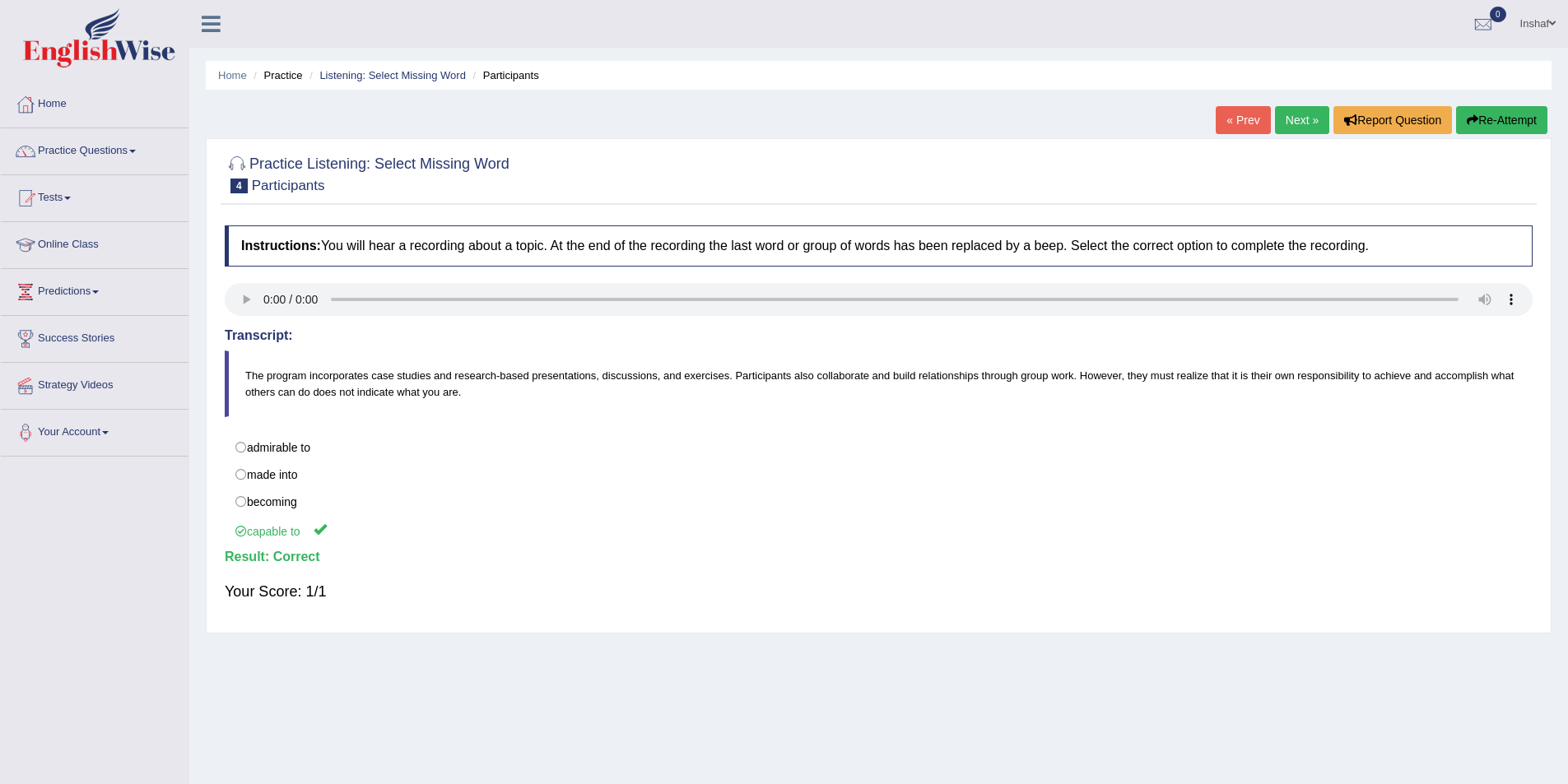
click at [1290, 110] on link "Next »" at bounding box center [1302, 120] width 55 height 28
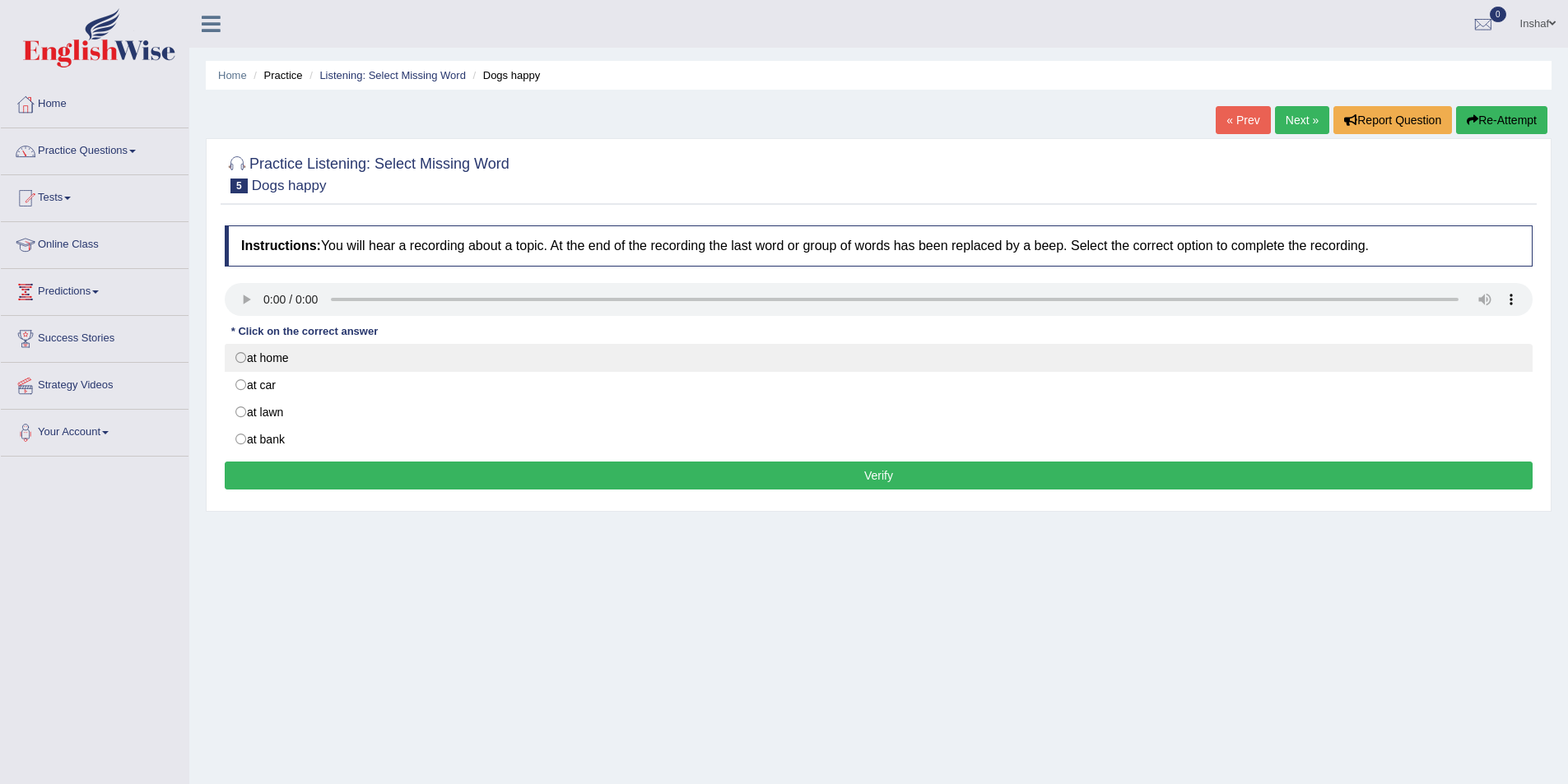
click at [237, 357] on label "at home" at bounding box center [879, 358] width 1308 height 28
radio input "true"
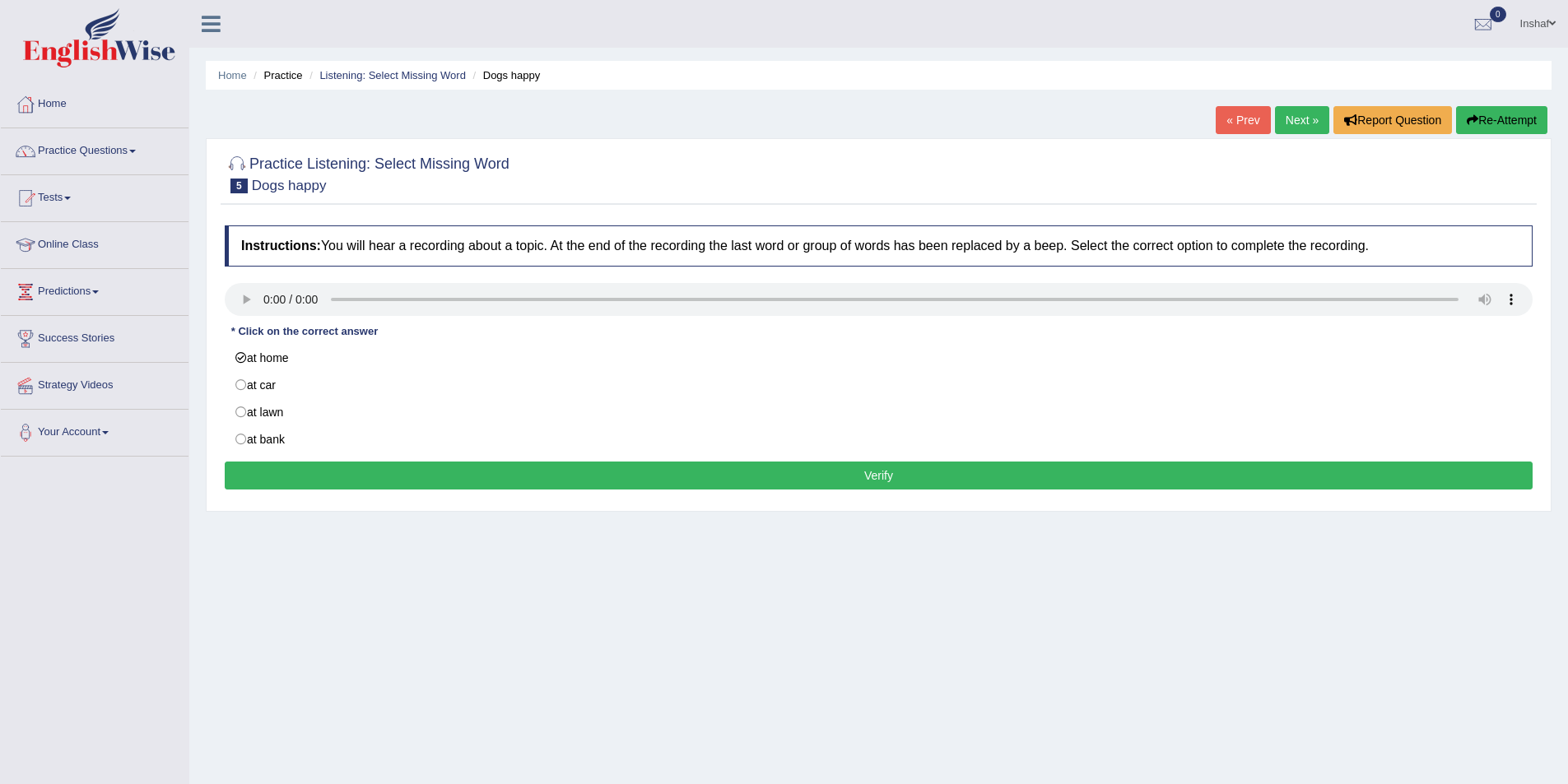
click at [259, 469] on button "Verify" at bounding box center [879, 475] width 1308 height 28
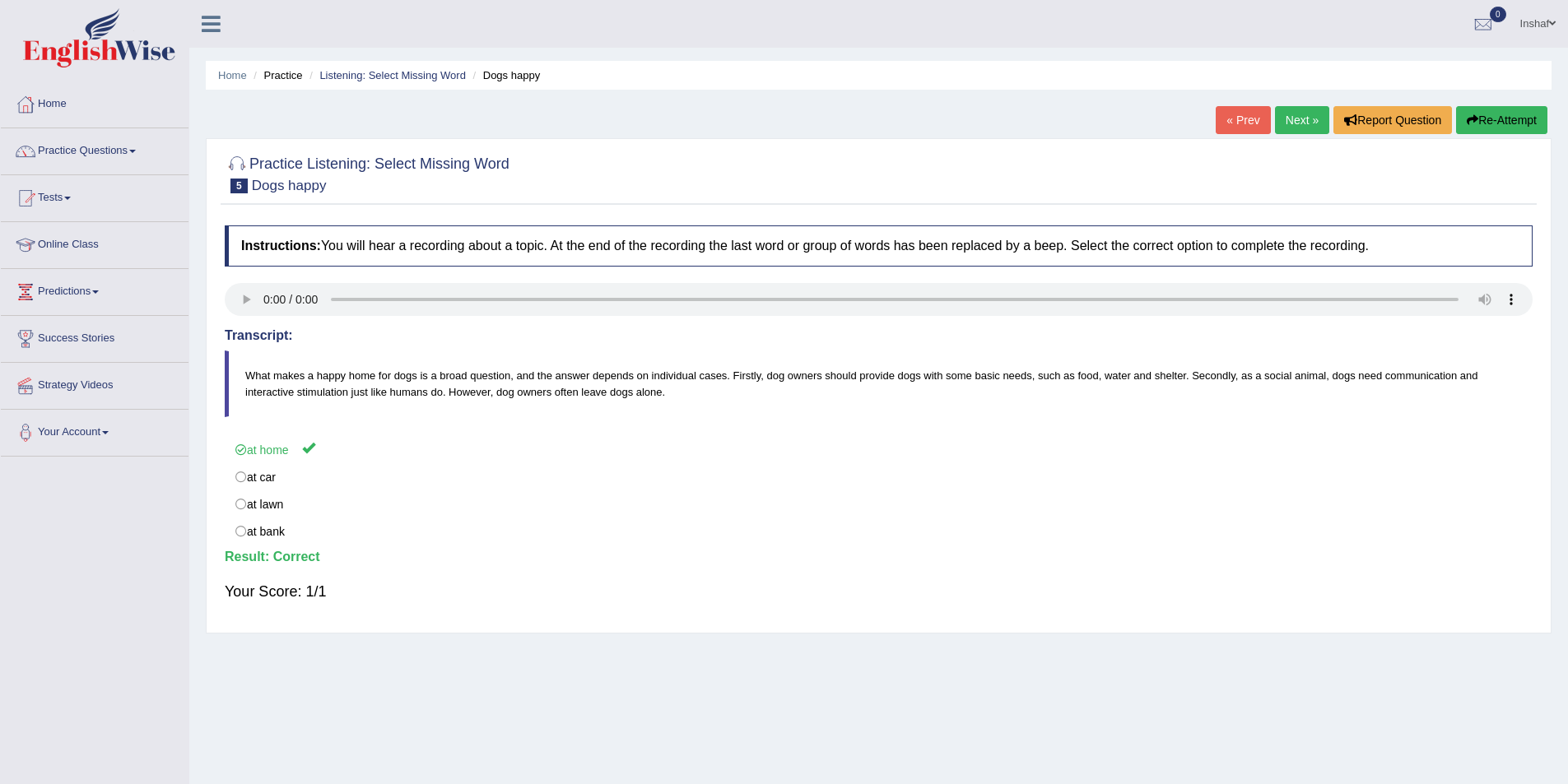
click at [1291, 110] on link "Next »" at bounding box center [1302, 120] width 55 height 28
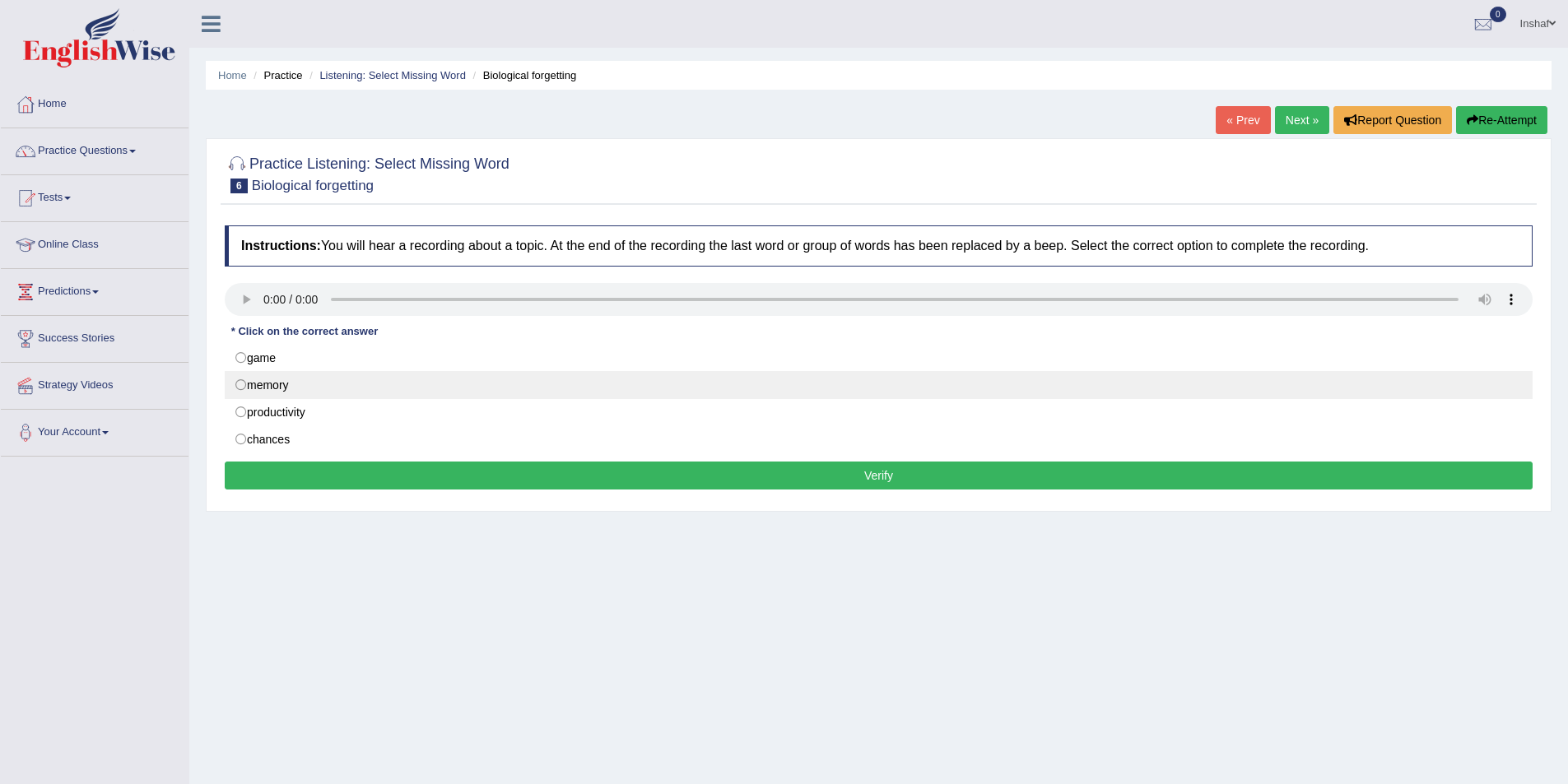
click at [294, 387] on label "memory" at bounding box center [879, 385] width 1308 height 28
radio input "true"
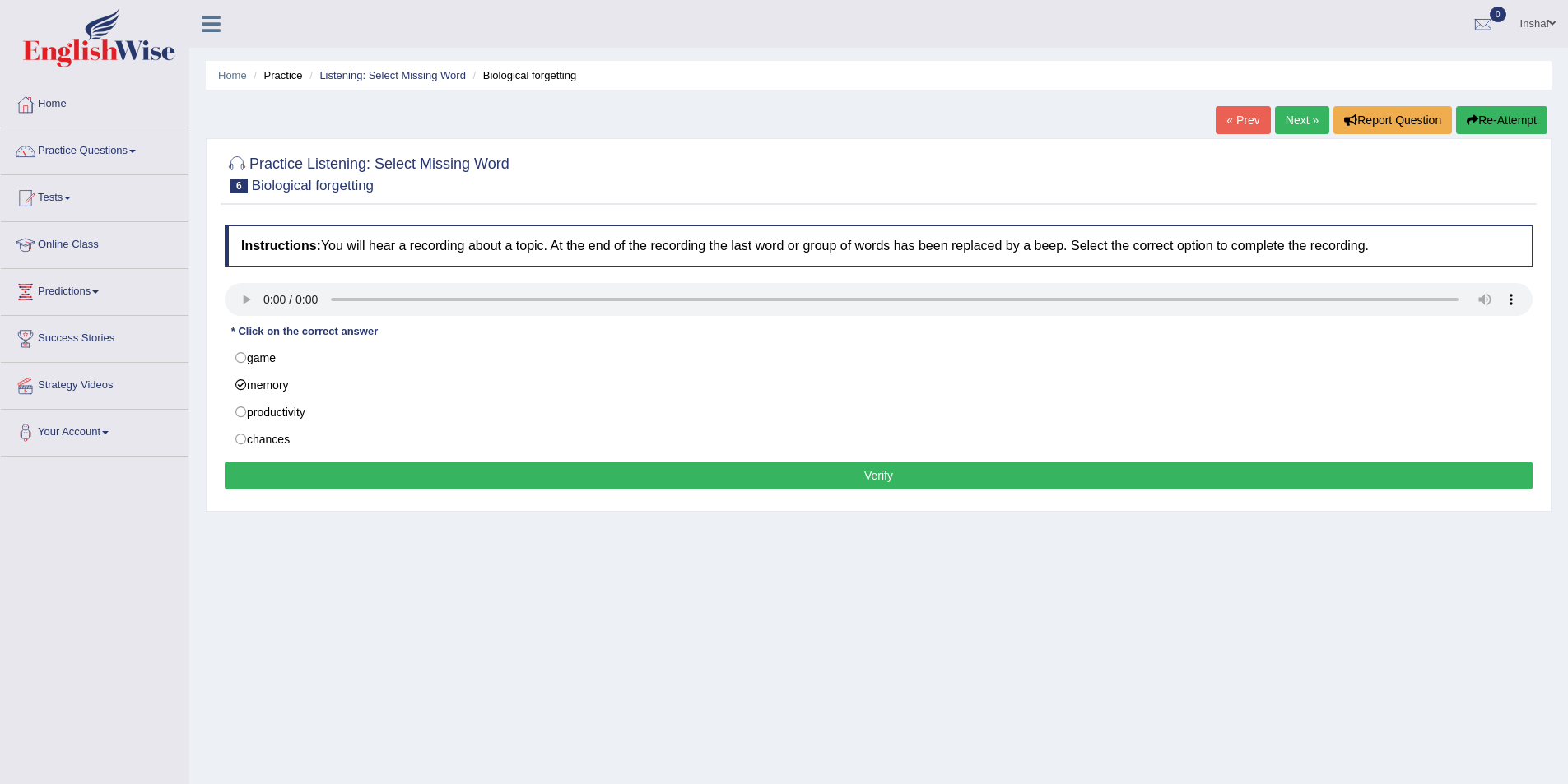
click at [565, 483] on button "Verify" at bounding box center [879, 475] width 1308 height 28
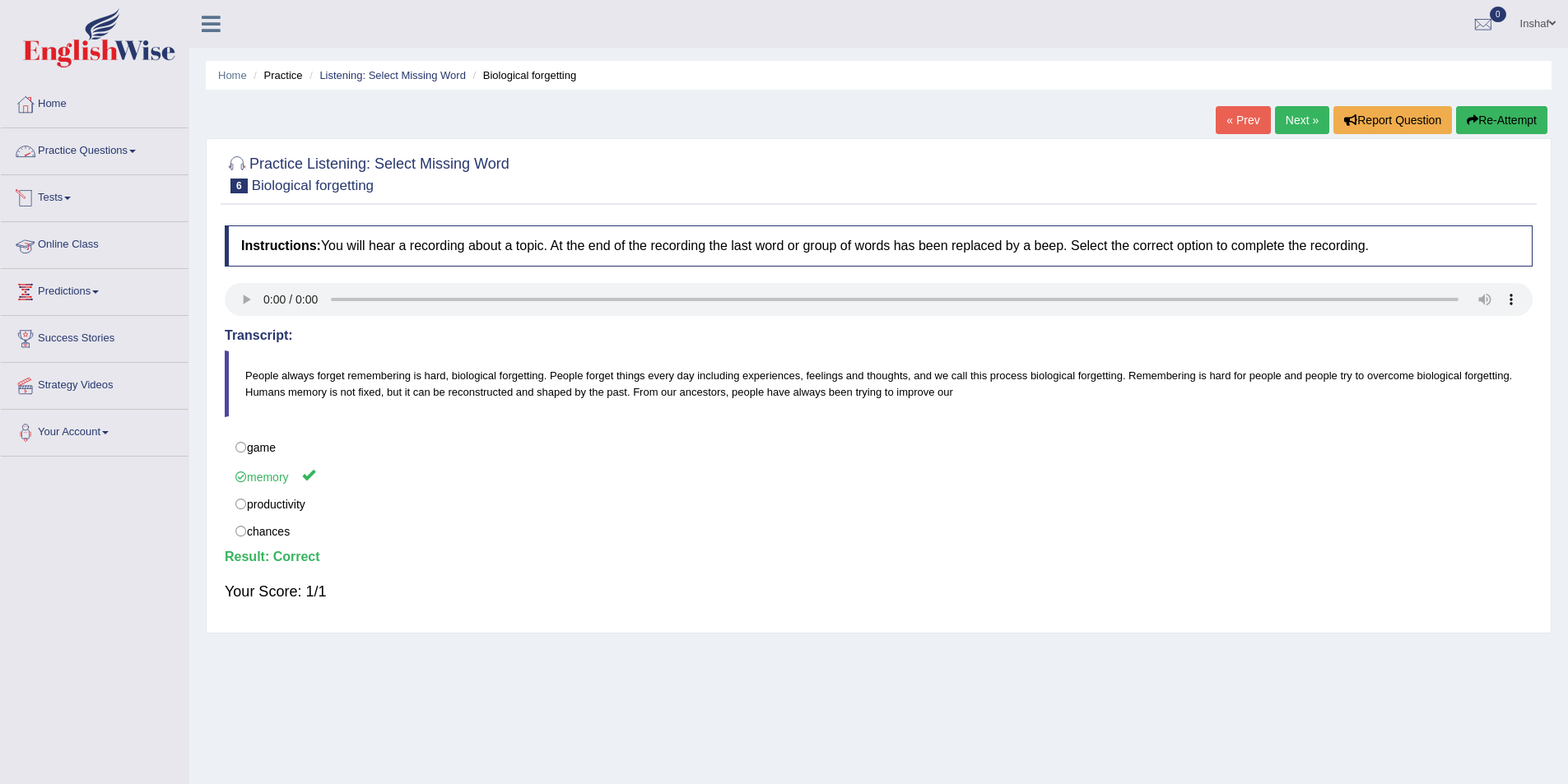
click at [137, 153] on link "Practice Questions" at bounding box center [95, 149] width 188 height 41
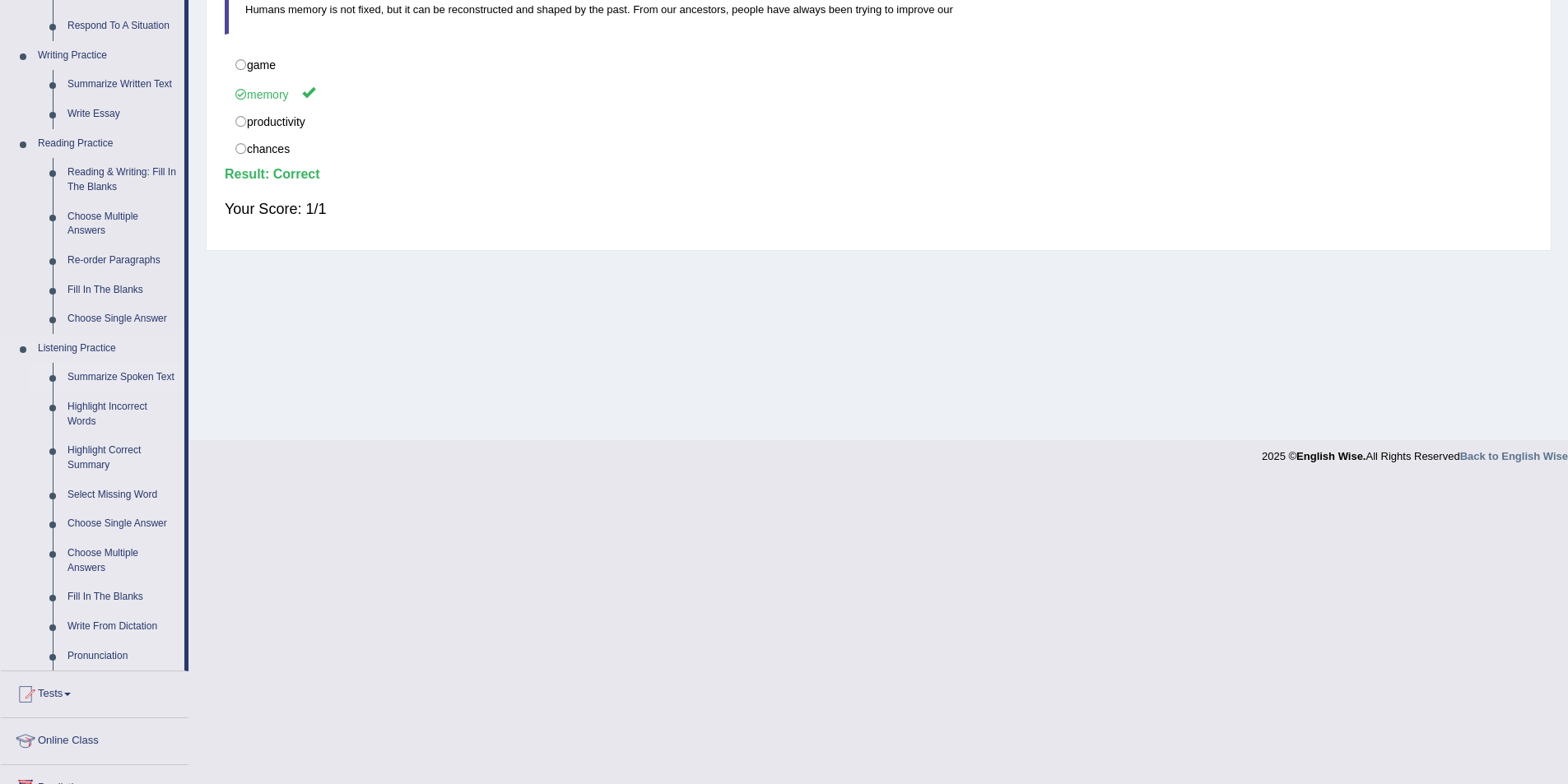
scroll to position [412, 0]
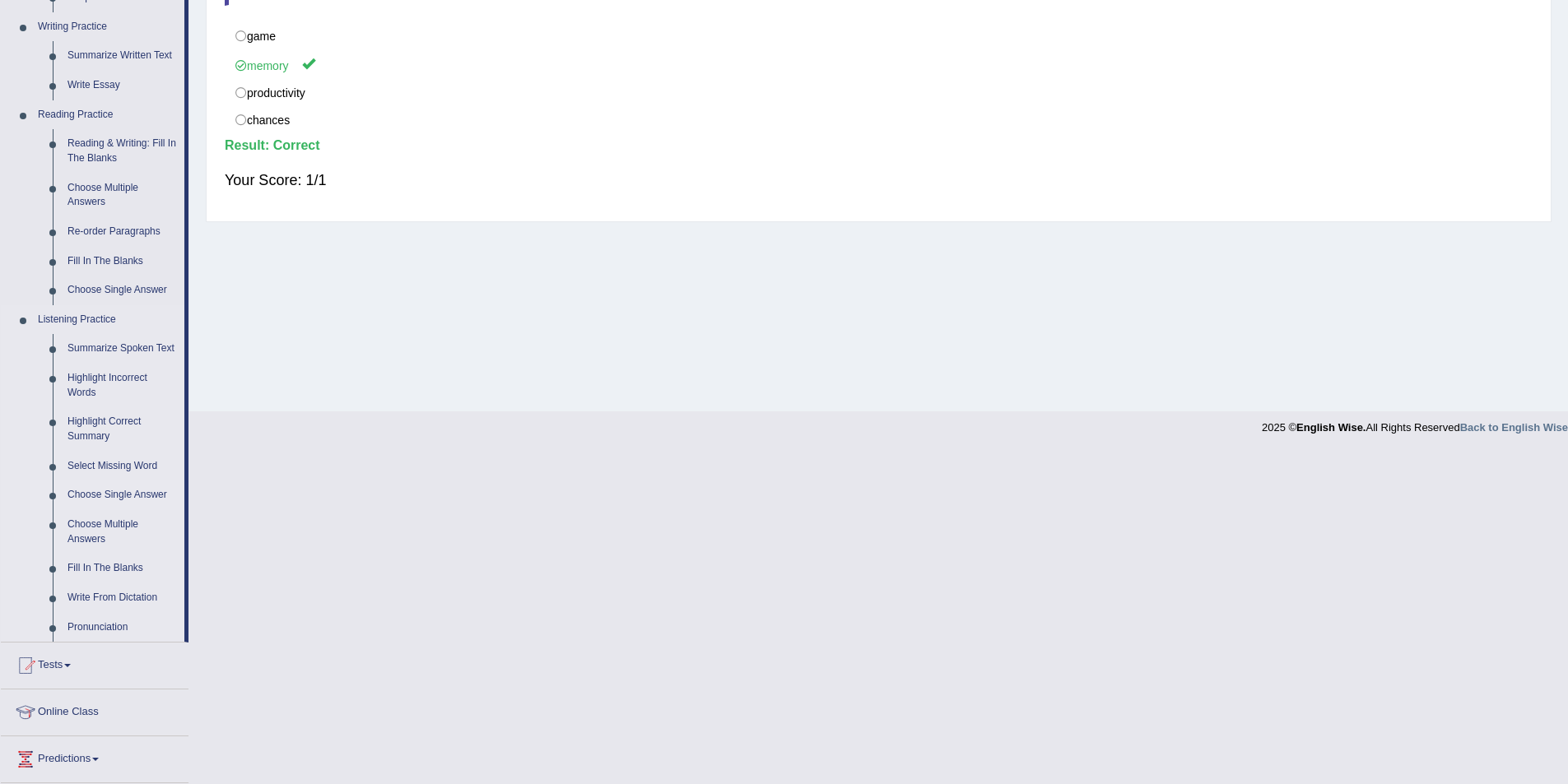
click at [98, 495] on link "Choose Single Answer" at bounding box center [121, 496] width 124 height 29
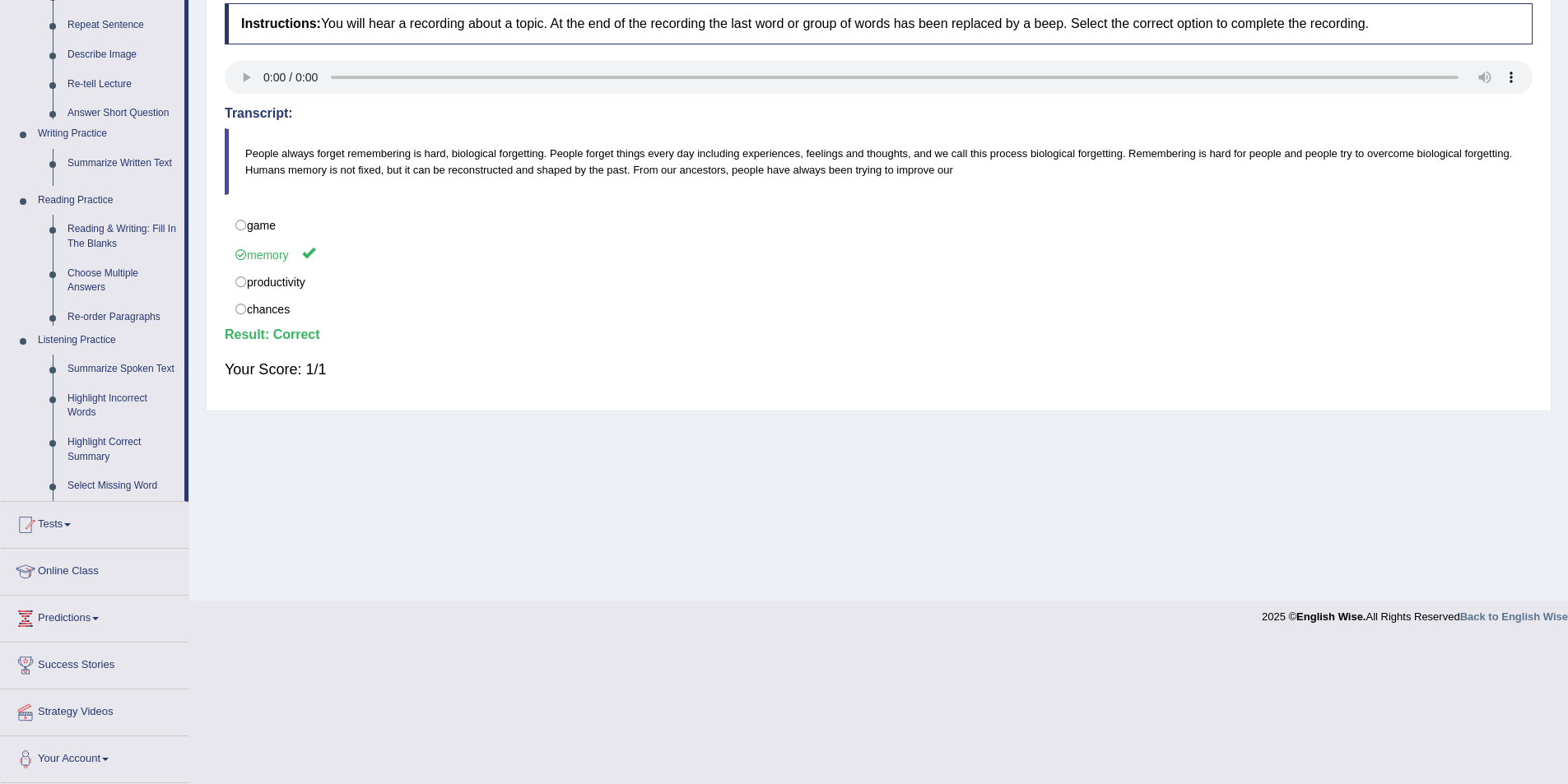
scroll to position [80, 0]
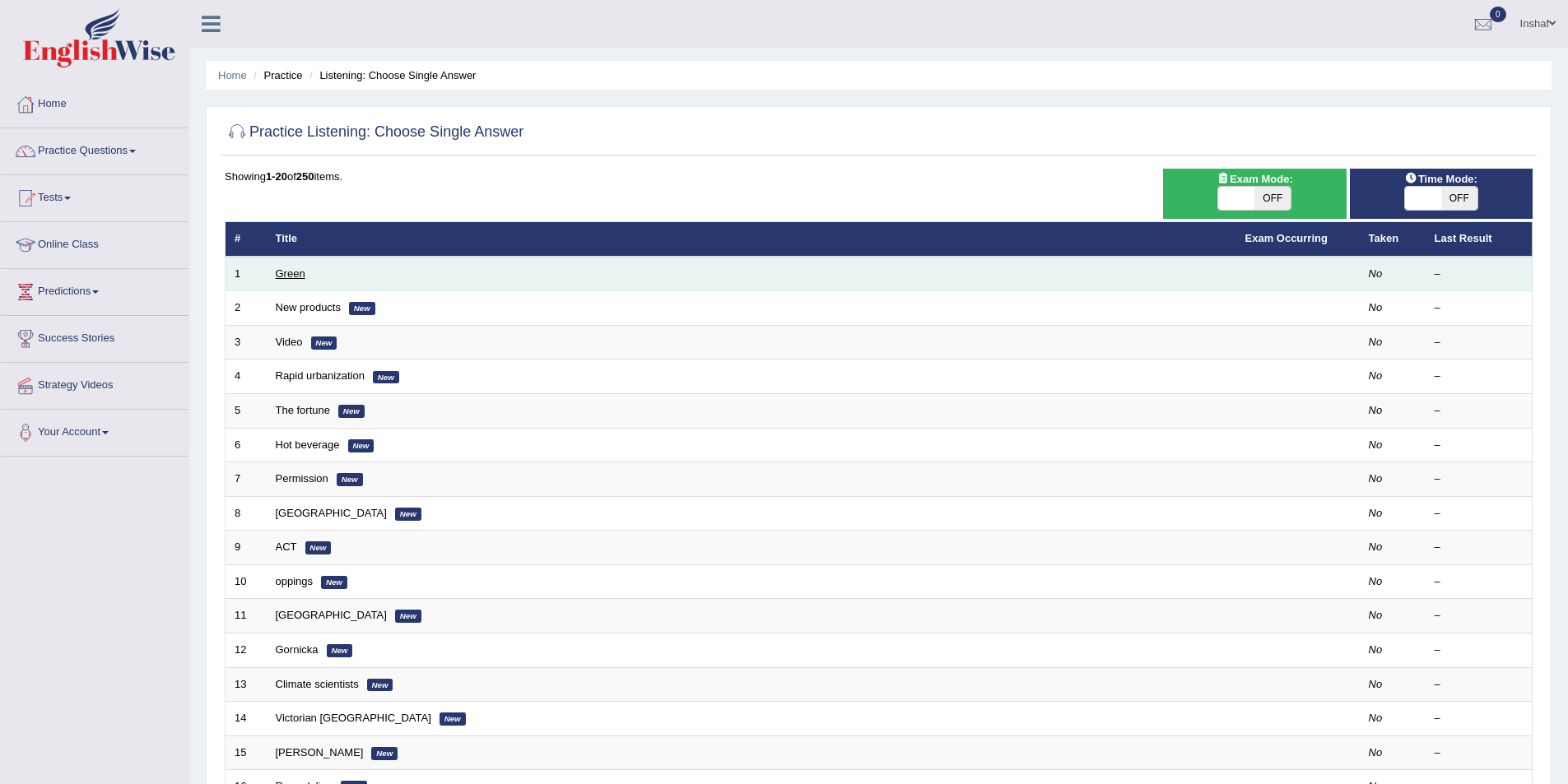
click at [299, 278] on link "Green" at bounding box center [290, 274] width 29 height 13
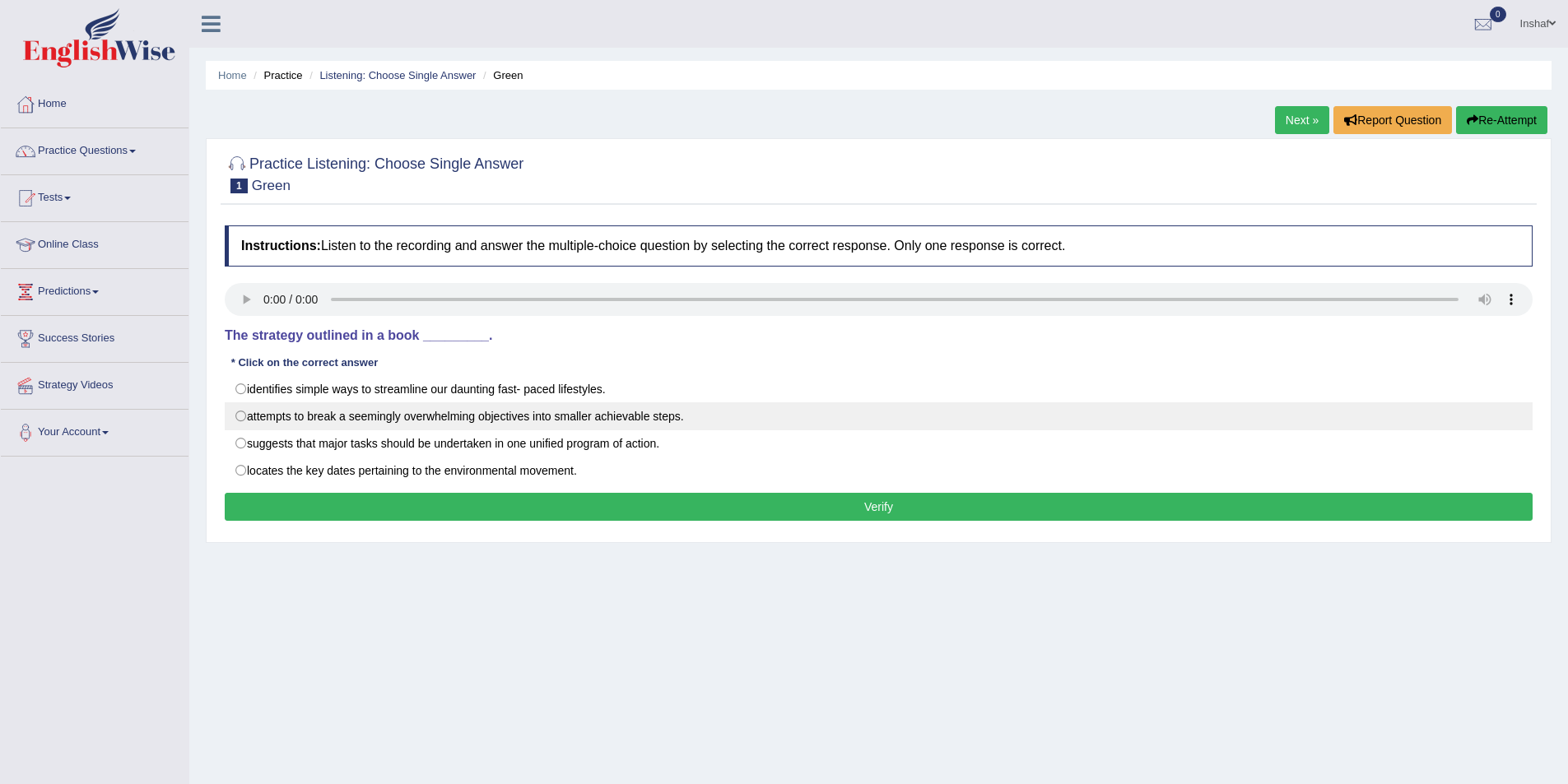
click at [290, 419] on label "attempts to break a seemingly overwhelming objectives into smaller achievable s…" at bounding box center [879, 416] width 1308 height 28
radio input "true"
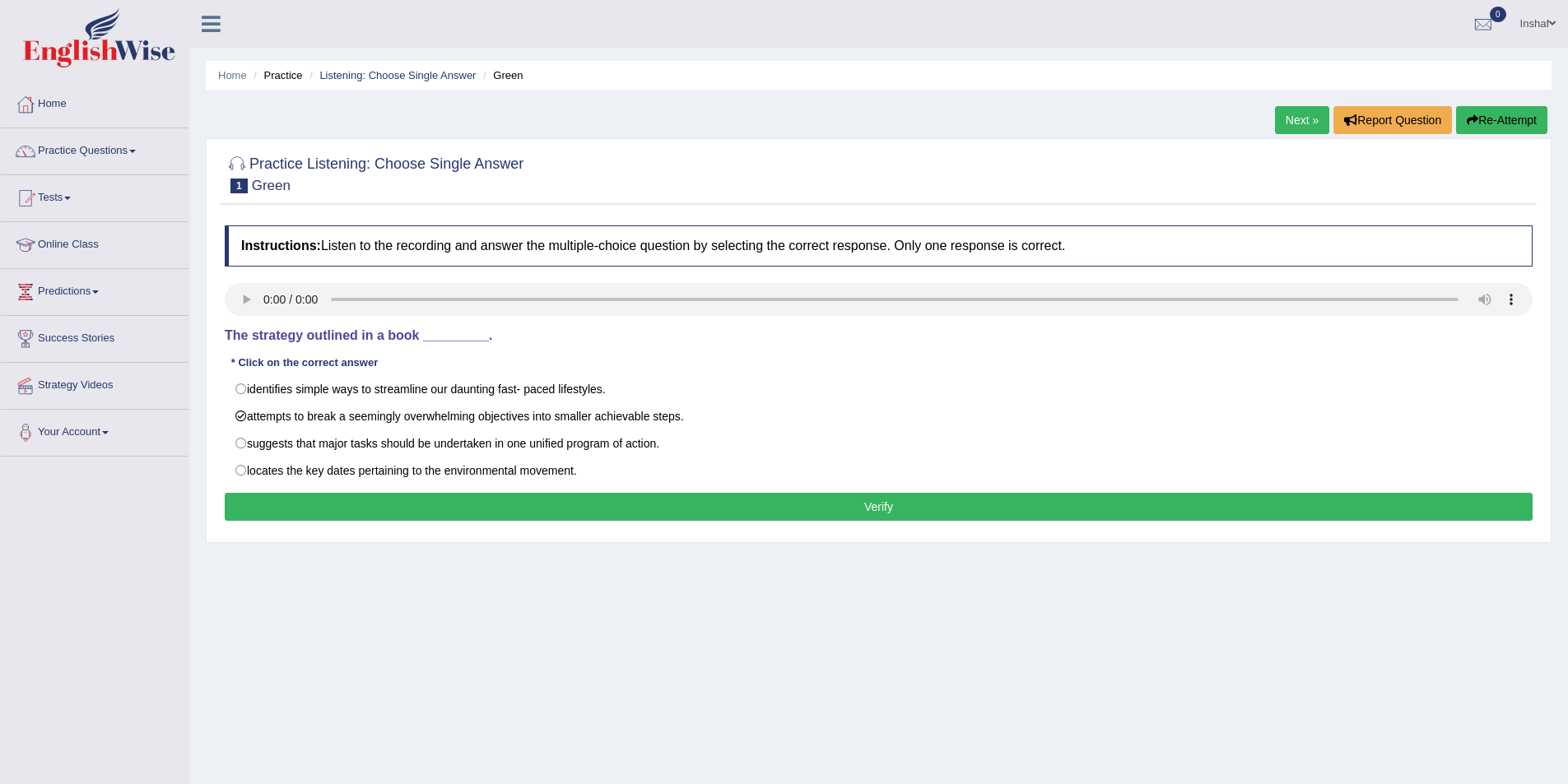
click at [606, 513] on button "Verify" at bounding box center [879, 506] width 1308 height 28
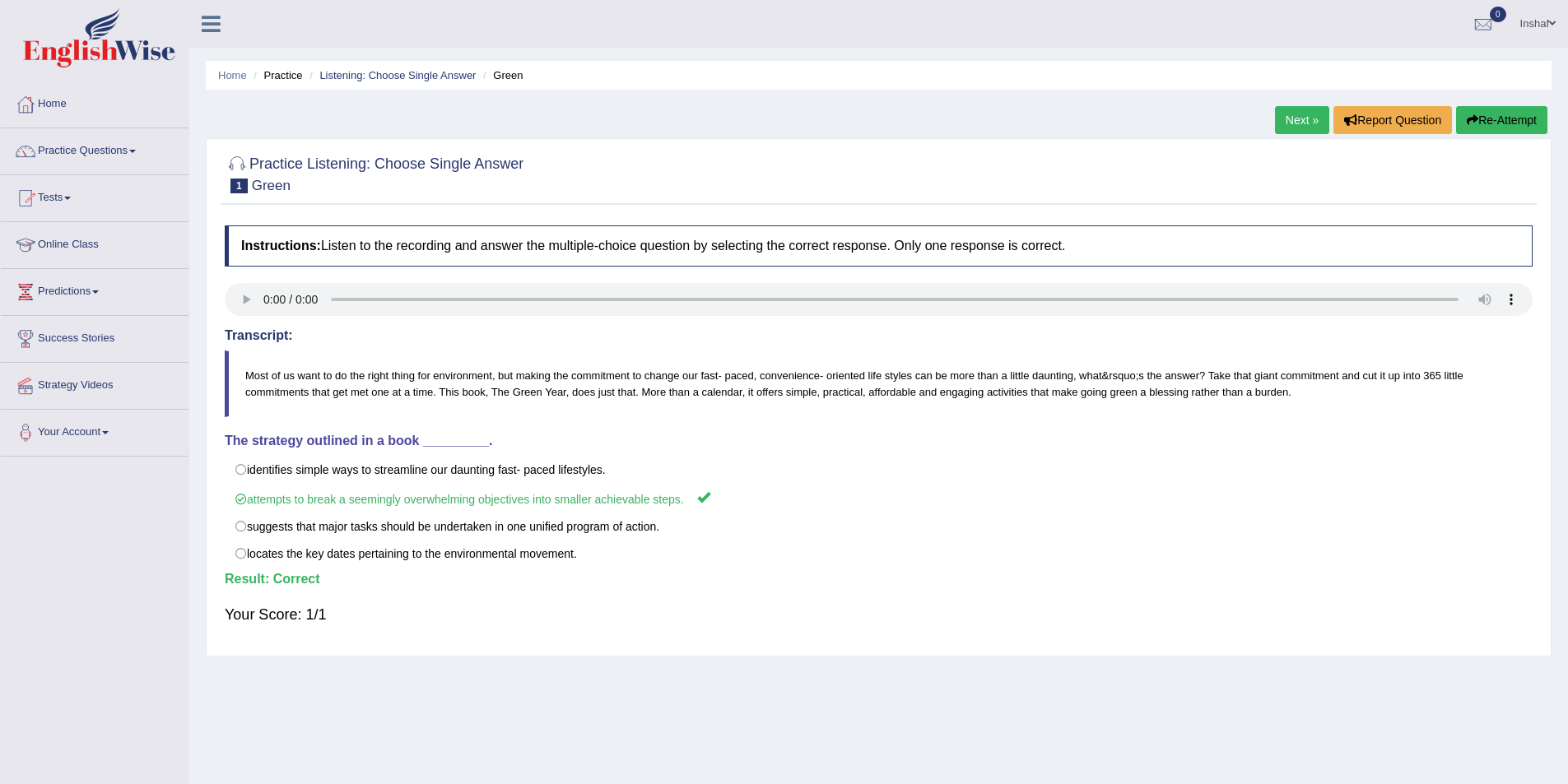
click at [1286, 117] on link "Next »" at bounding box center [1302, 120] width 55 height 28
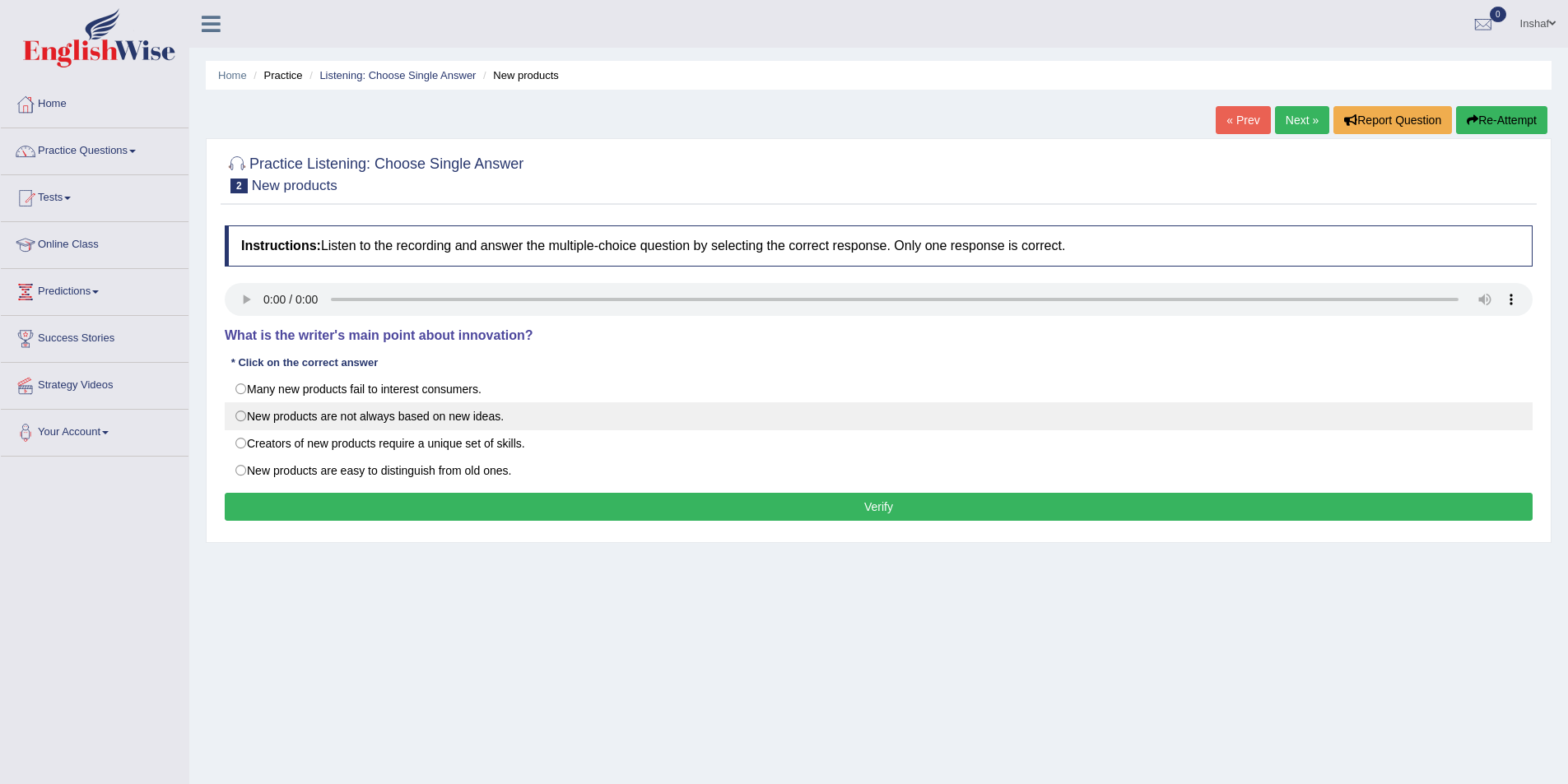
click at [457, 412] on label "New products are not always based on new ideas." at bounding box center [879, 416] width 1308 height 28
radio input "true"
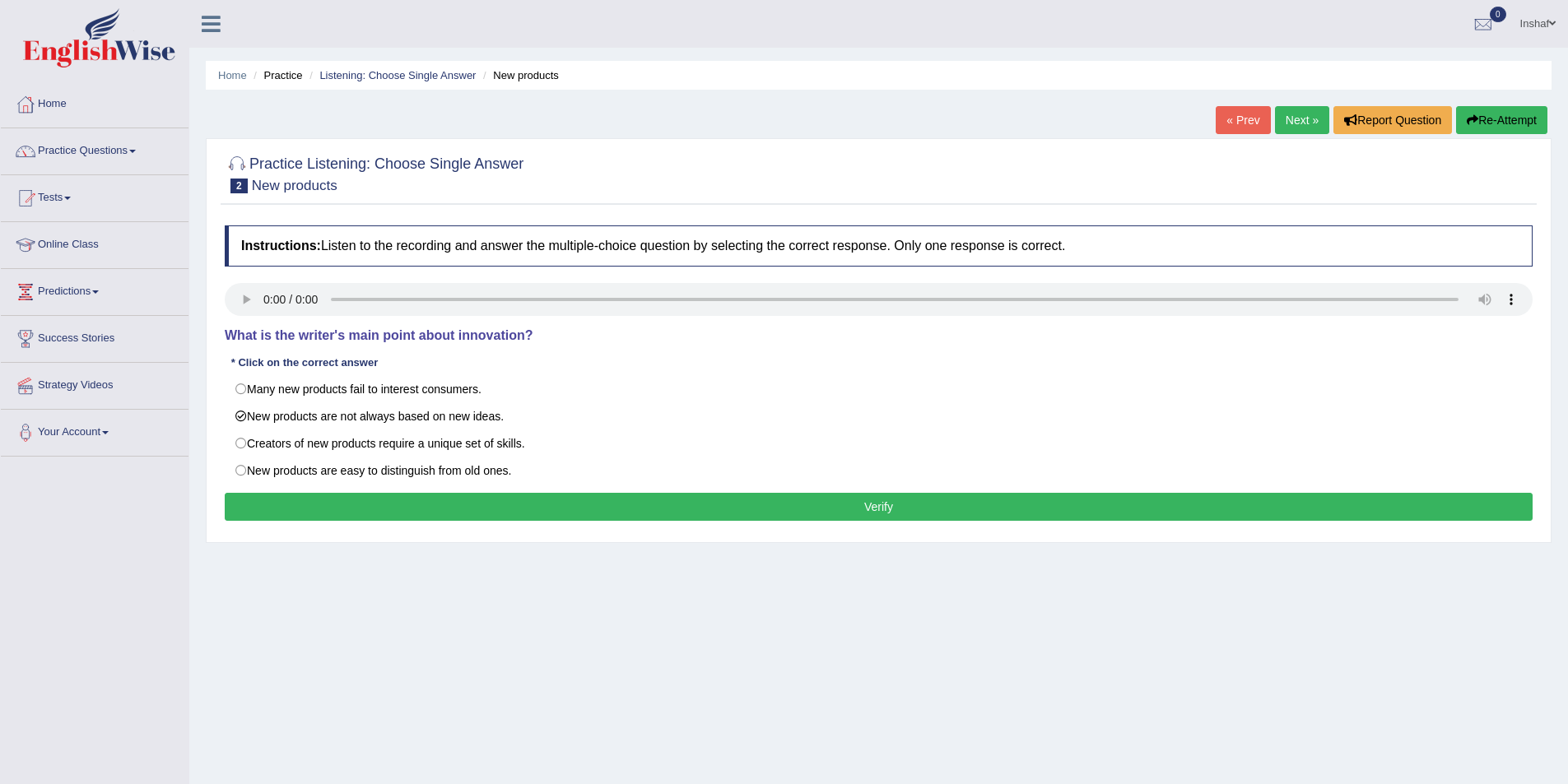
click at [643, 514] on button "Verify" at bounding box center [879, 506] width 1308 height 28
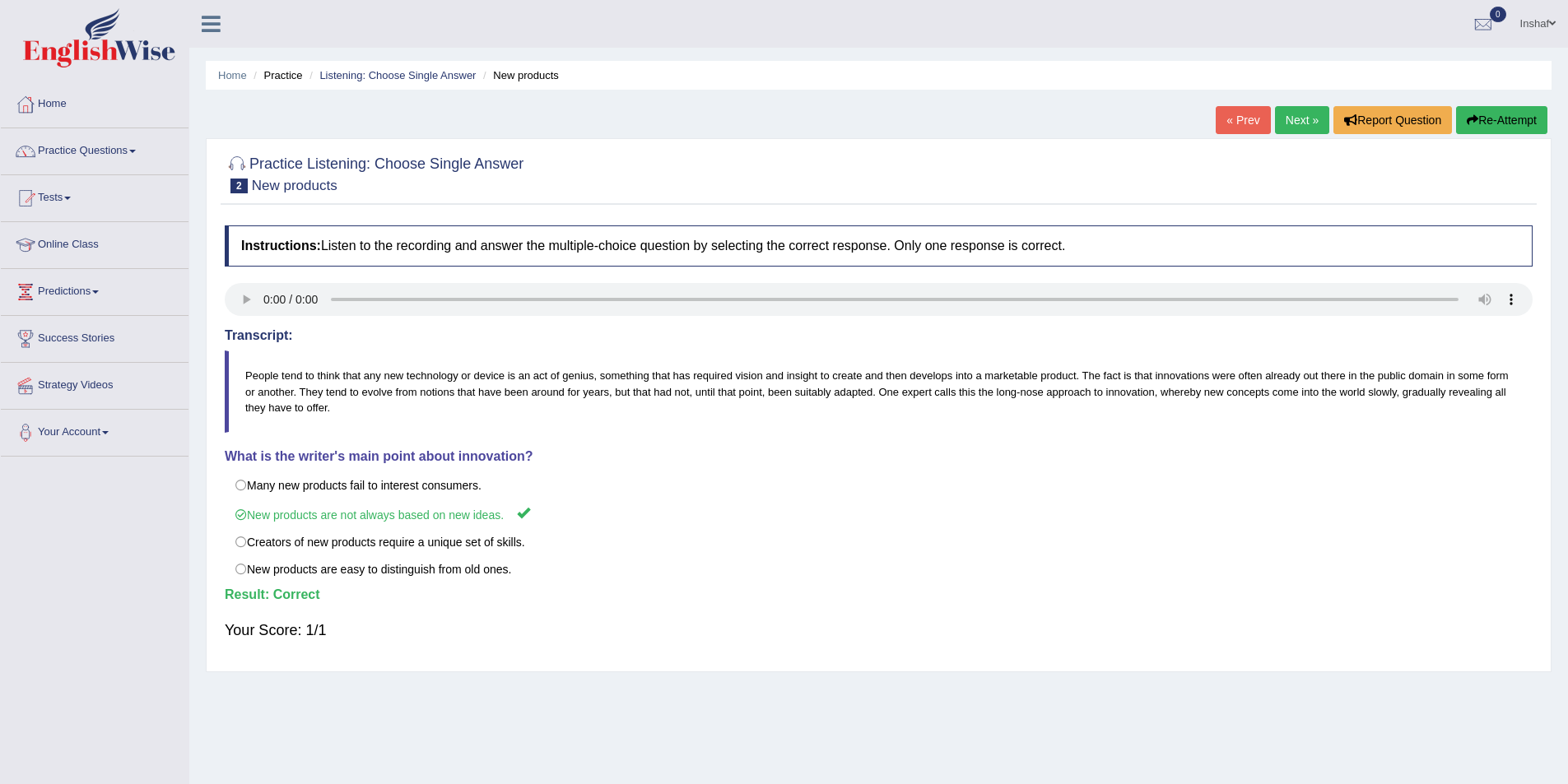
click at [1299, 116] on link "Next »" at bounding box center [1302, 120] width 55 height 28
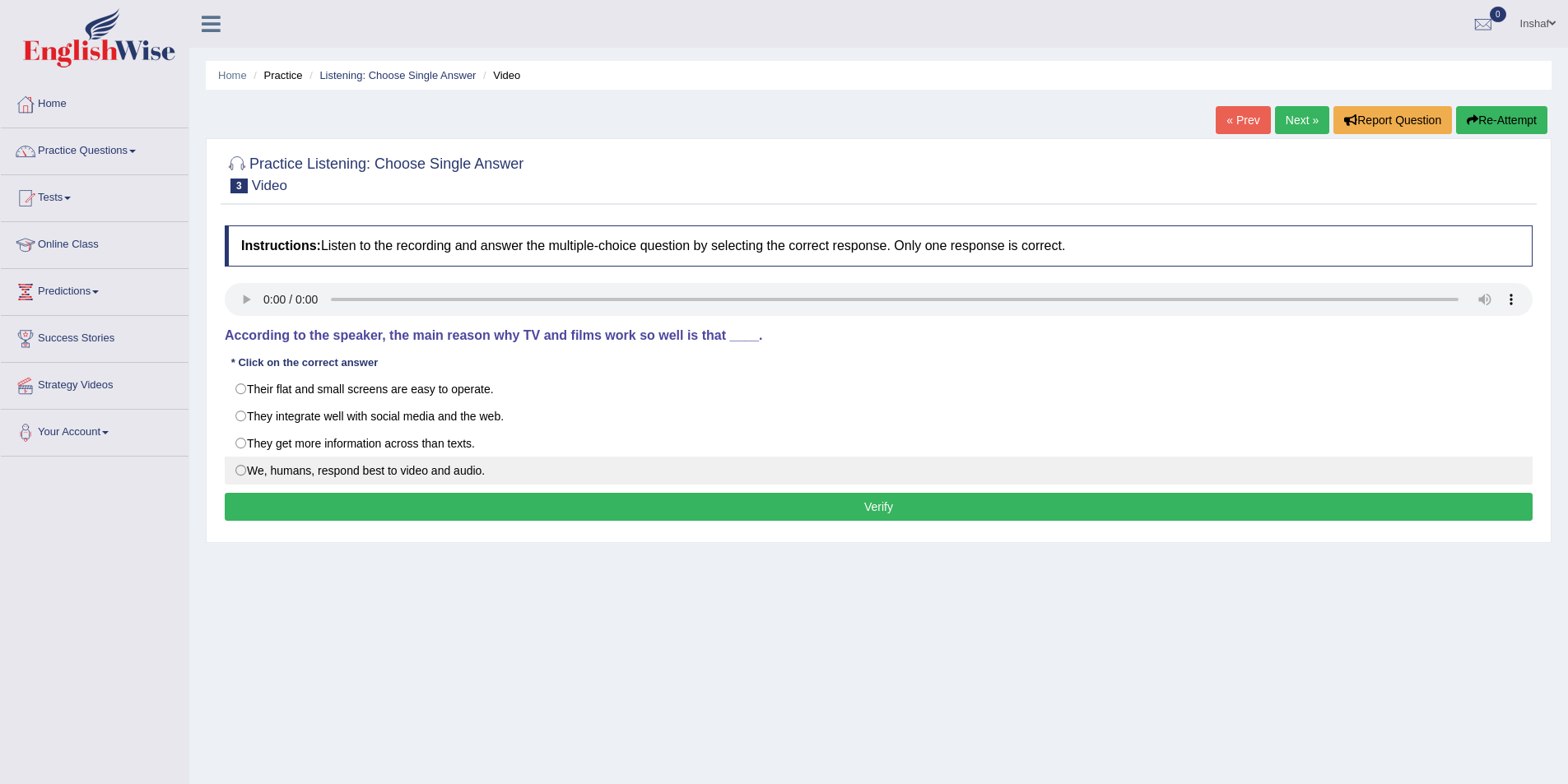
click at [300, 472] on label "We, humans, respond best to video and audio." at bounding box center [879, 470] width 1308 height 28
radio input "true"
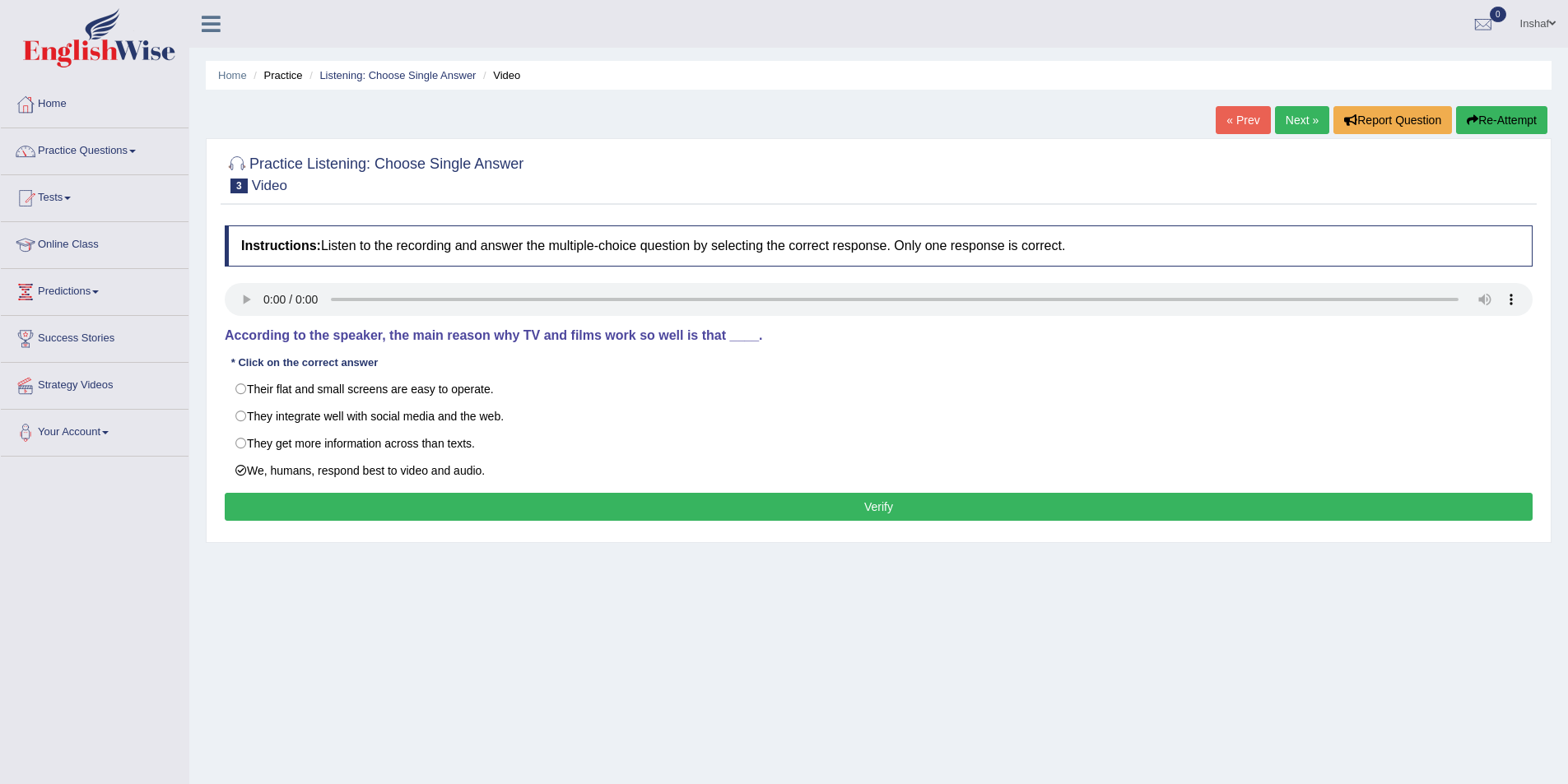
click at [601, 501] on button "Verify" at bounding box center [879, 506] width 1308 height 28
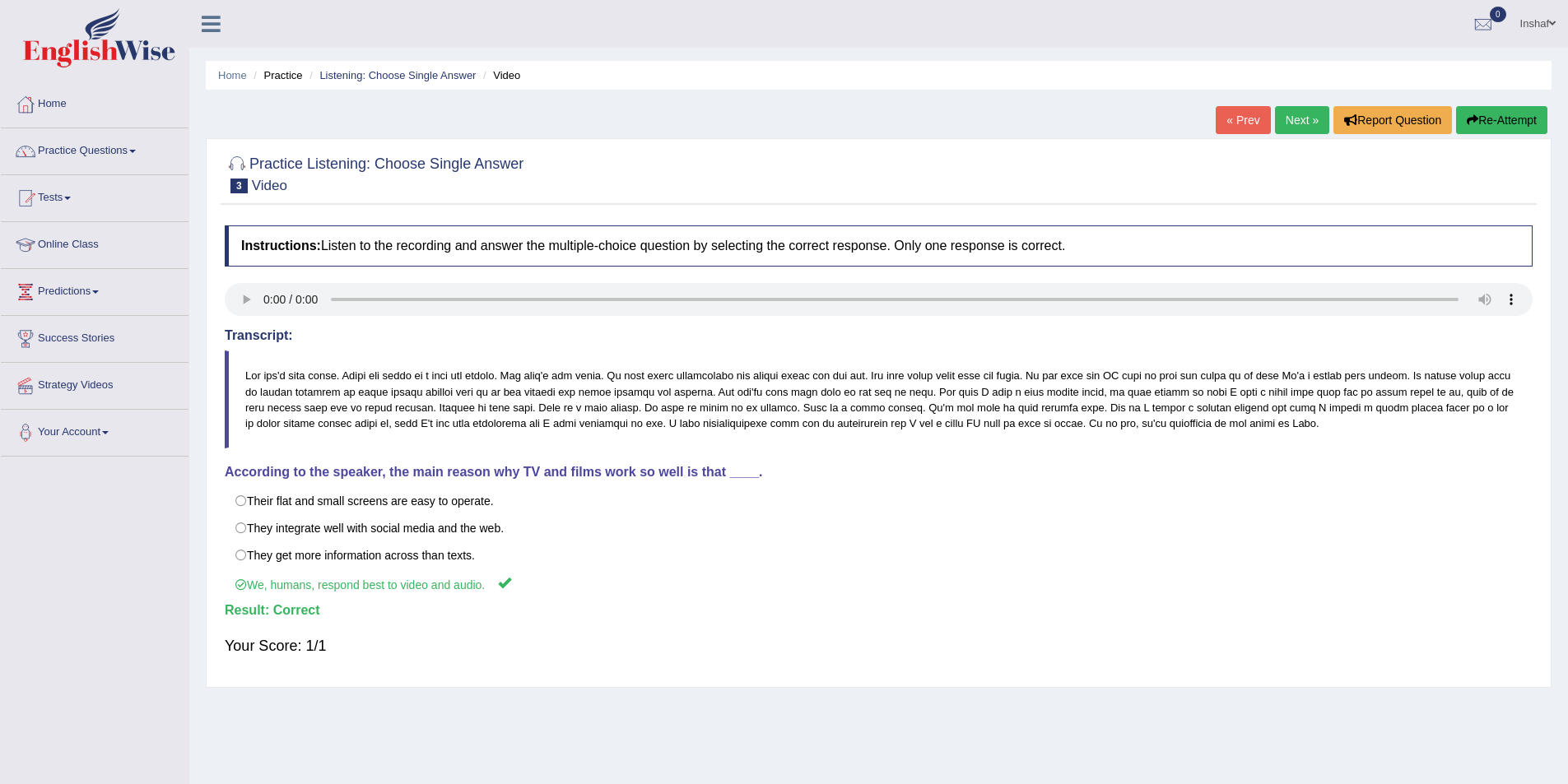
click at [1303, 122] on link "Next »" at bounding box center [1302, 120] width 55 height 28
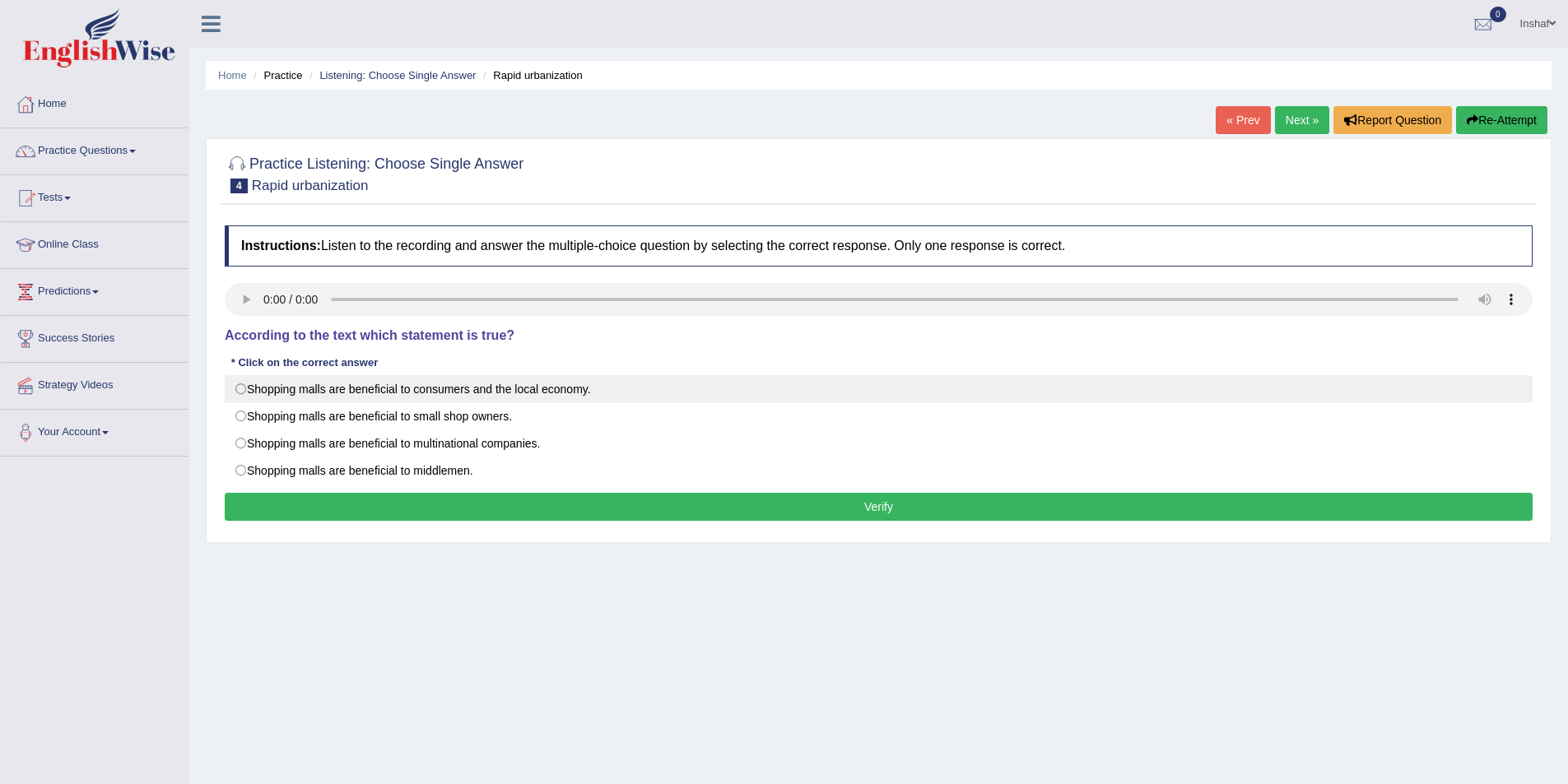
click at [581, 393] on label "Shopping malls are beneficial to consumers and the local economy." at bounding box center [879, 389] width 1308 height 28
radio input "true"
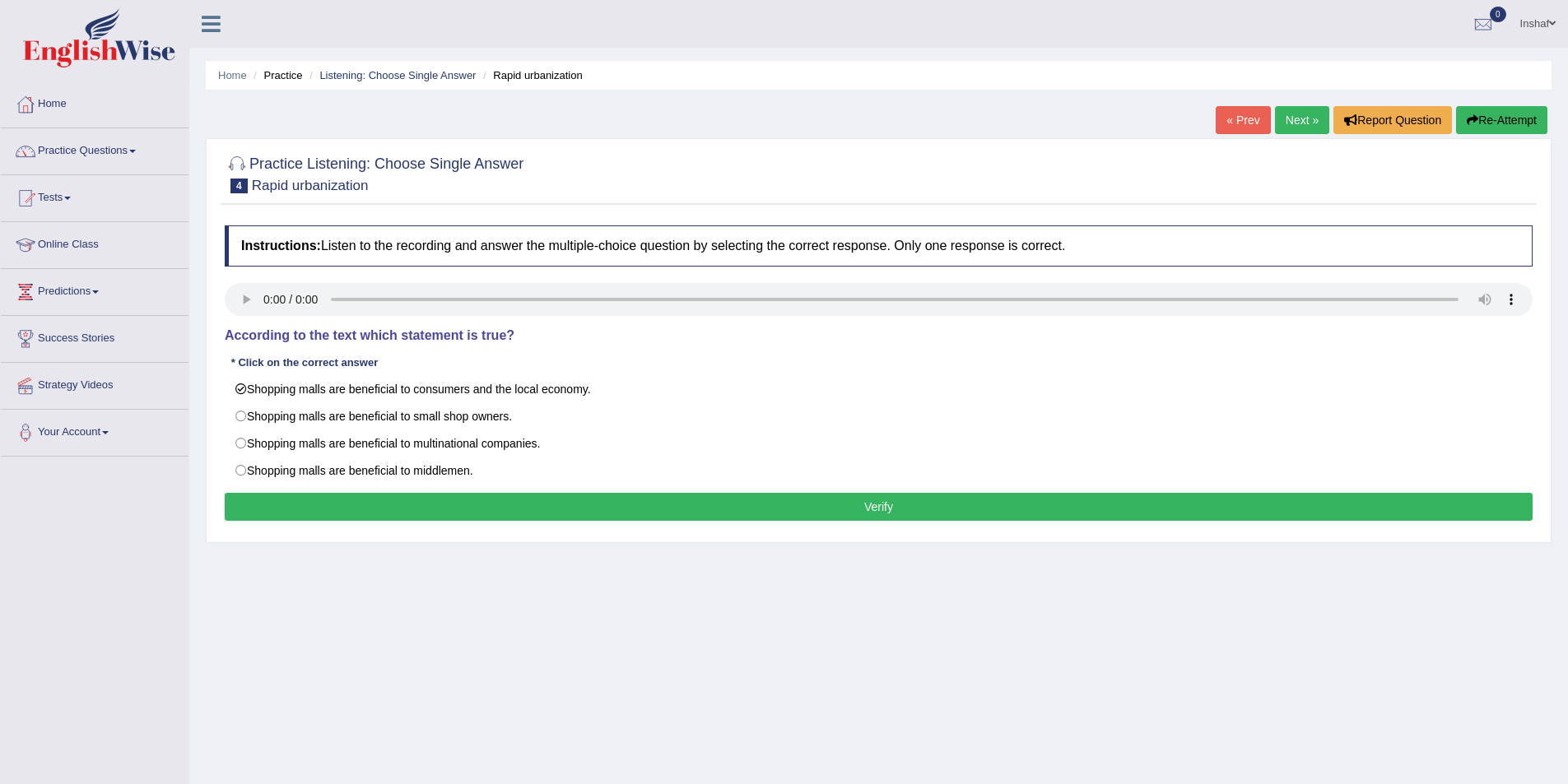
click at [885, 498] on button "Verify" at bounding box center [879, 506] width 1308 height 28
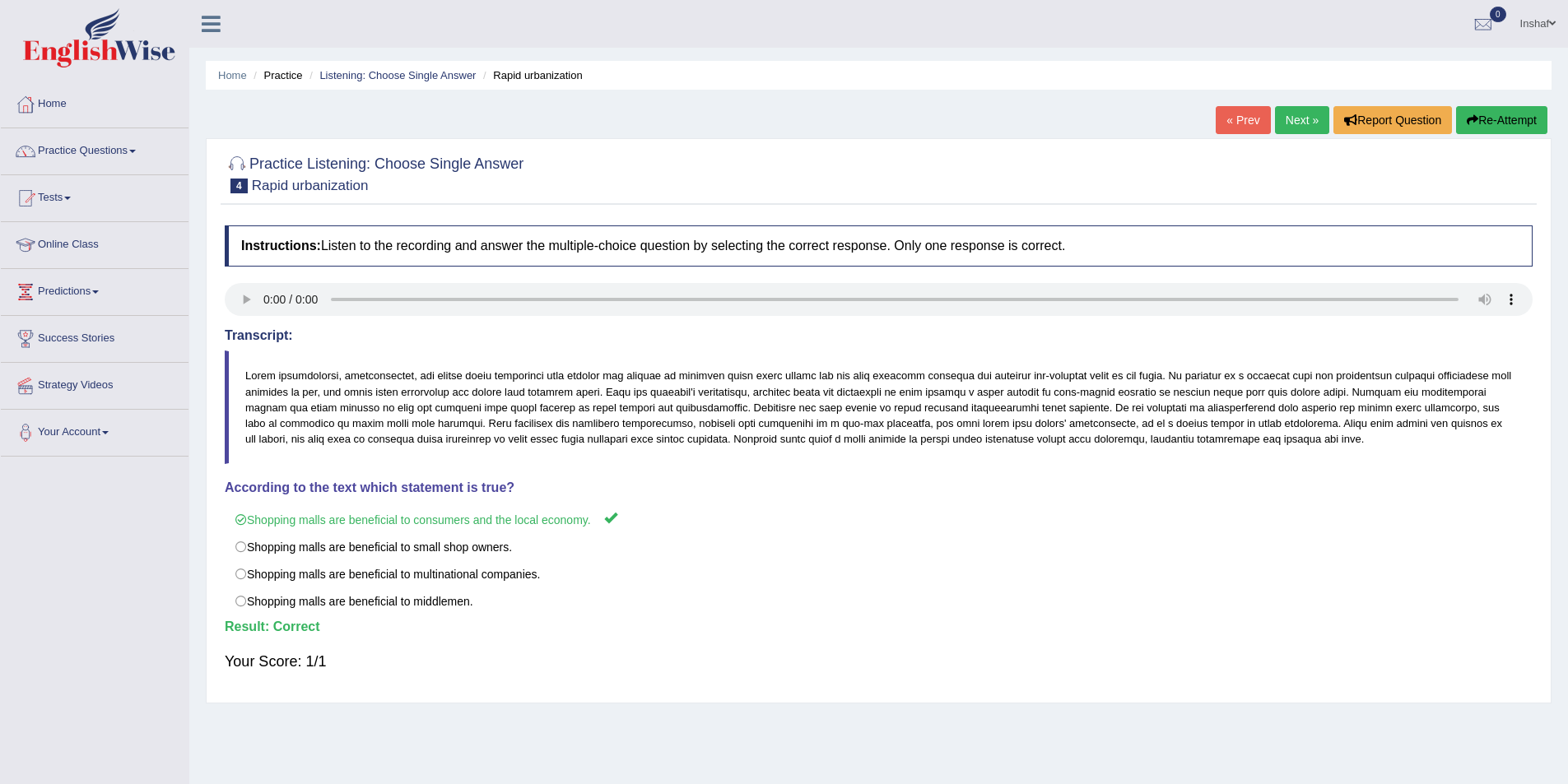
click at [1292, 117] on link "Next »" at bounding box center [1302, 120] width 55 height 28
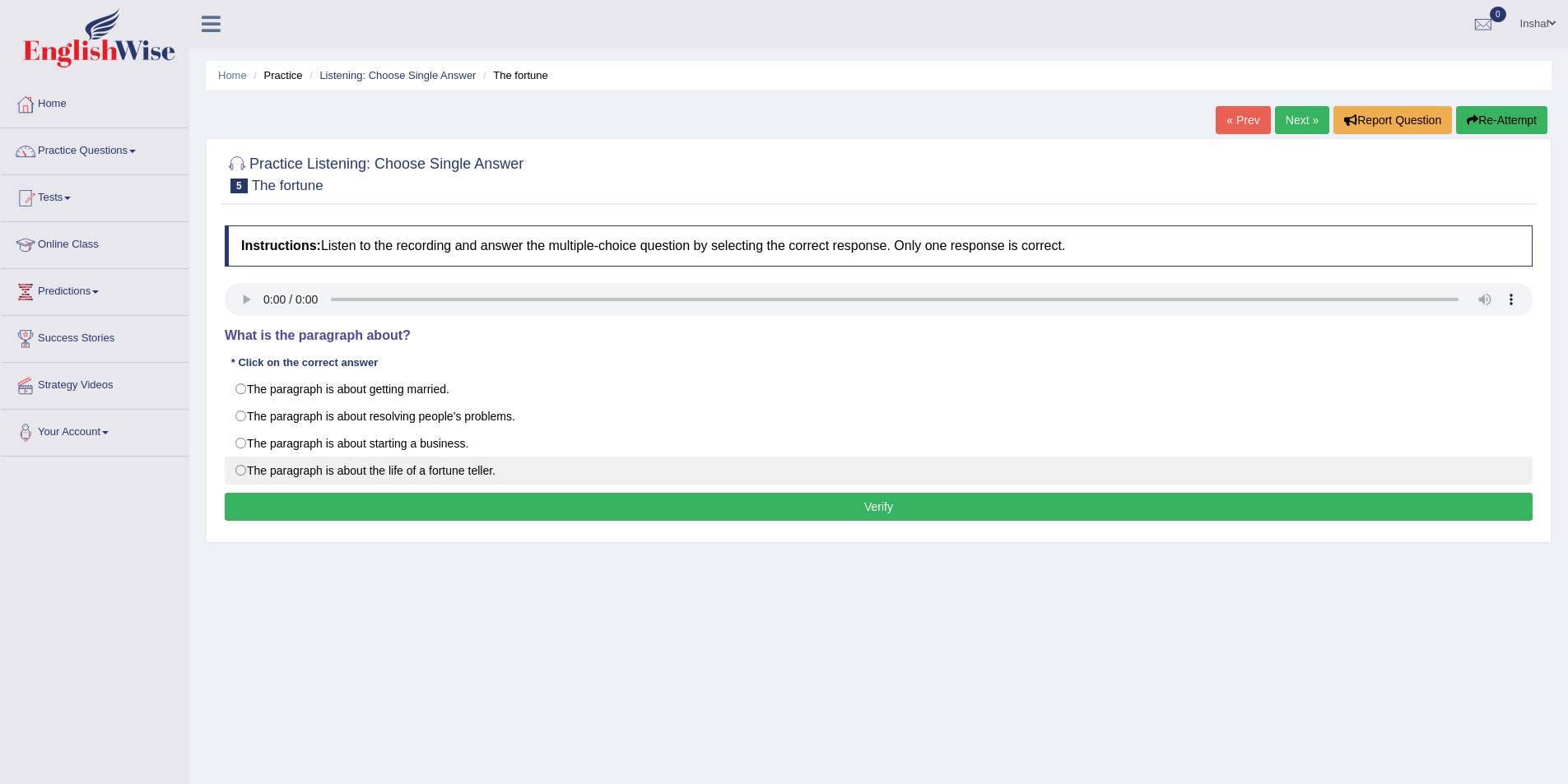
click at [243, 469] on label "The paragraph is about the life of a fortune teller." at bounding box center [879, 470] width 1308 height 28
radio input "true"
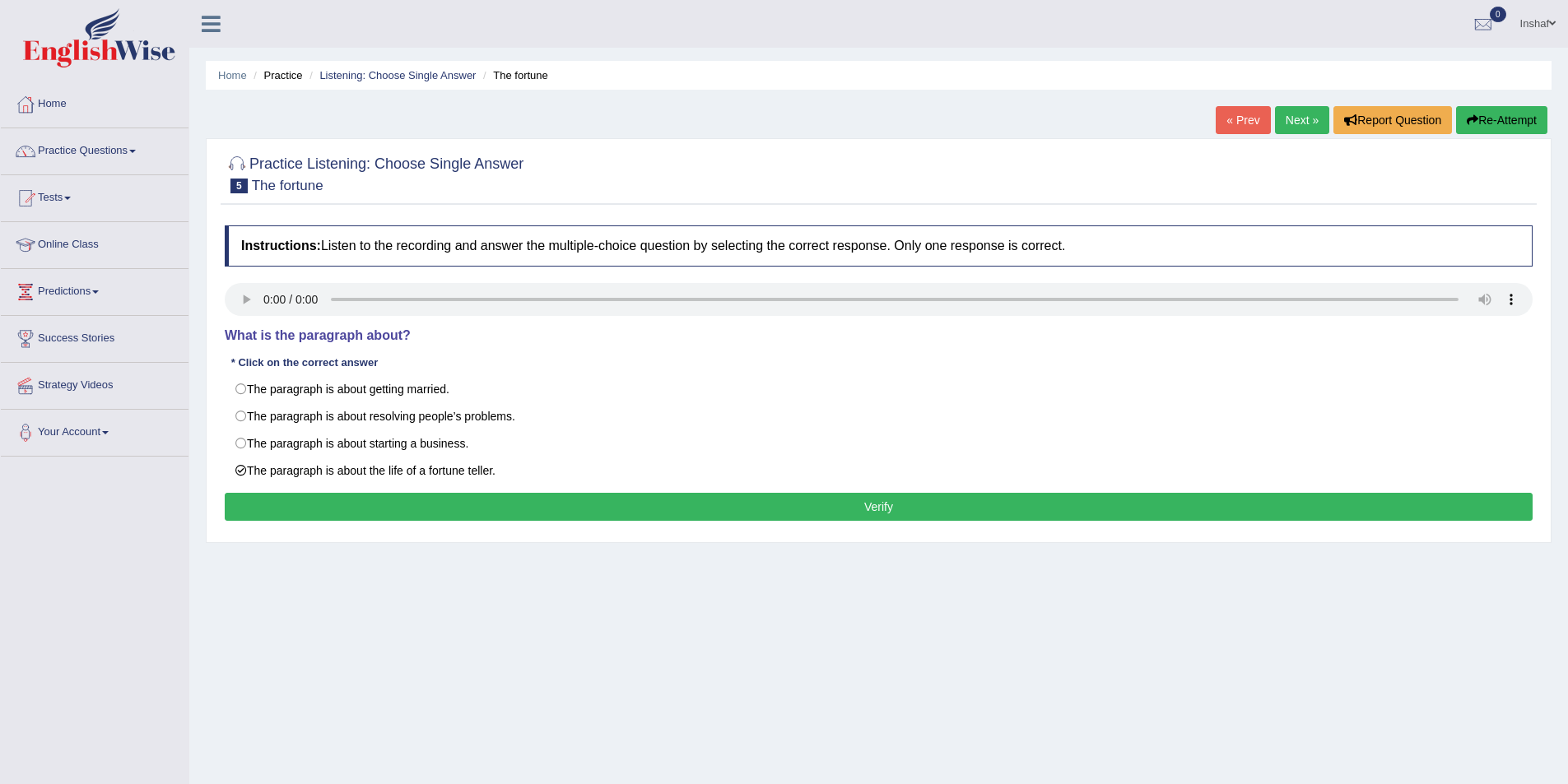
click at [754, 508] on button "Verify" at bounding box center [879, 506] width 1308 height 28
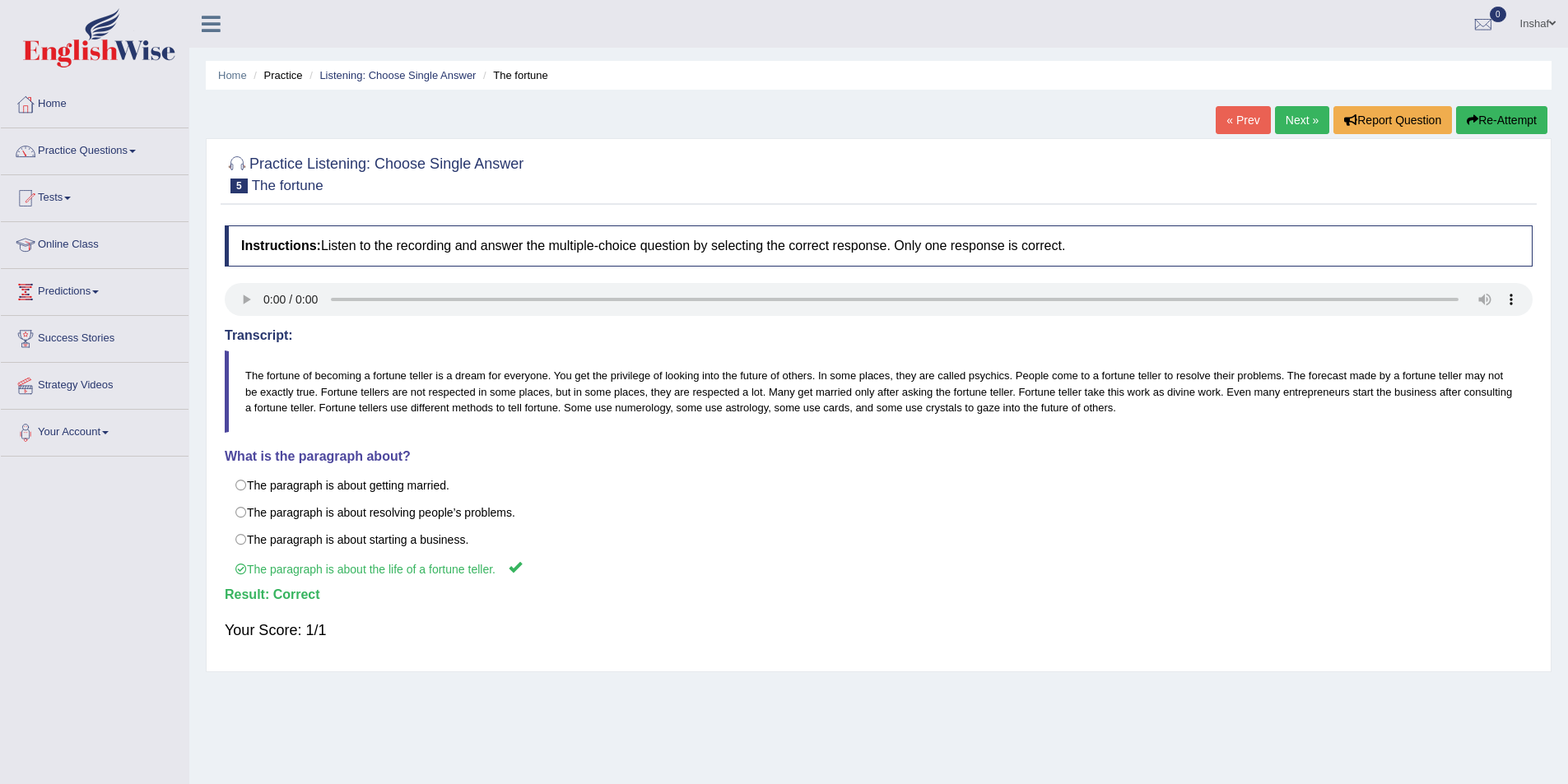
click at [1300, 121] on link "Next »" at bounding box center [1302, 120] width 55 height 28
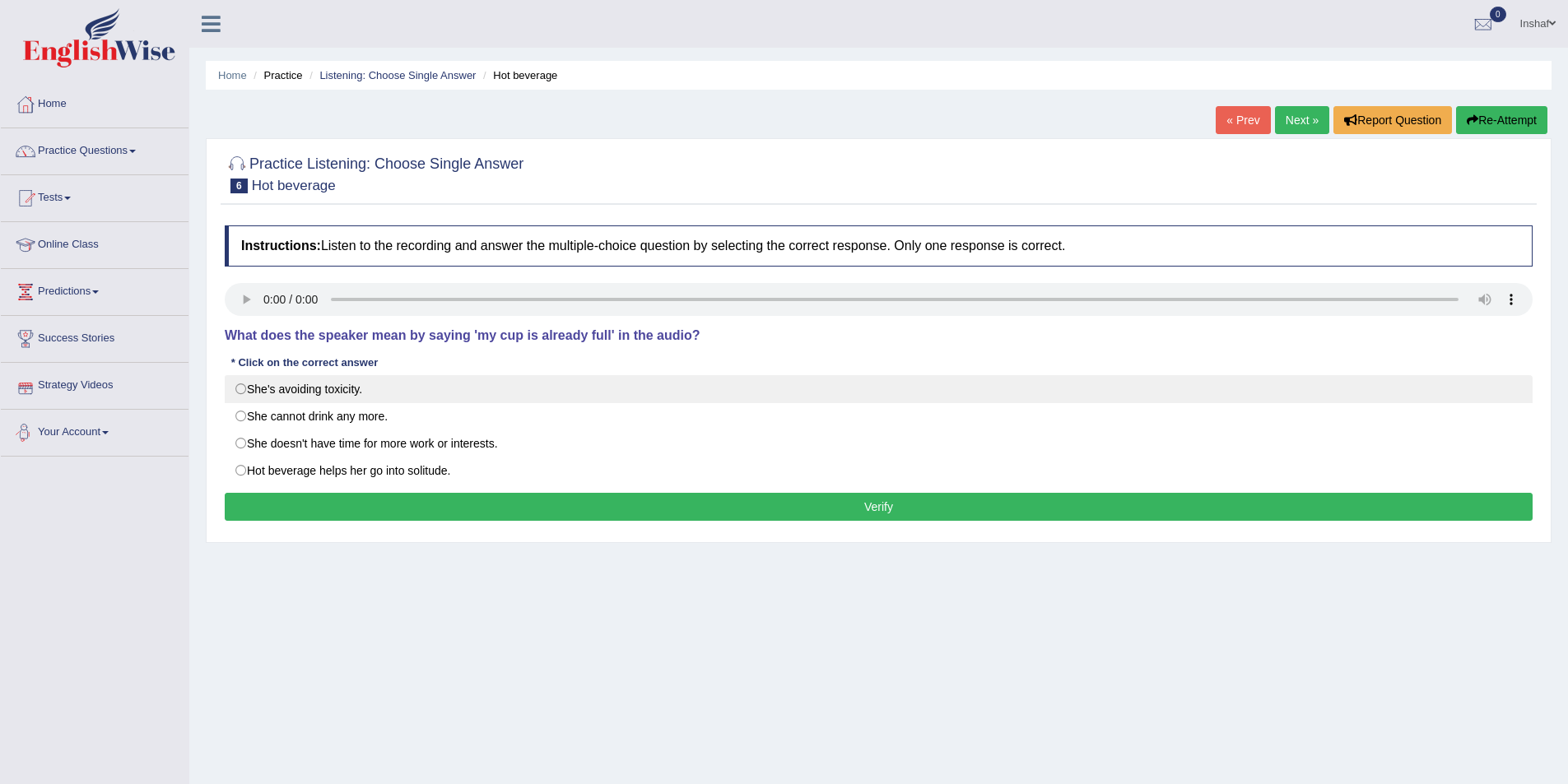
click at [267, 388] on label "She's avoiding toxicity." at bounding box center [879, 389] width 1308 height 28
radio input "true"
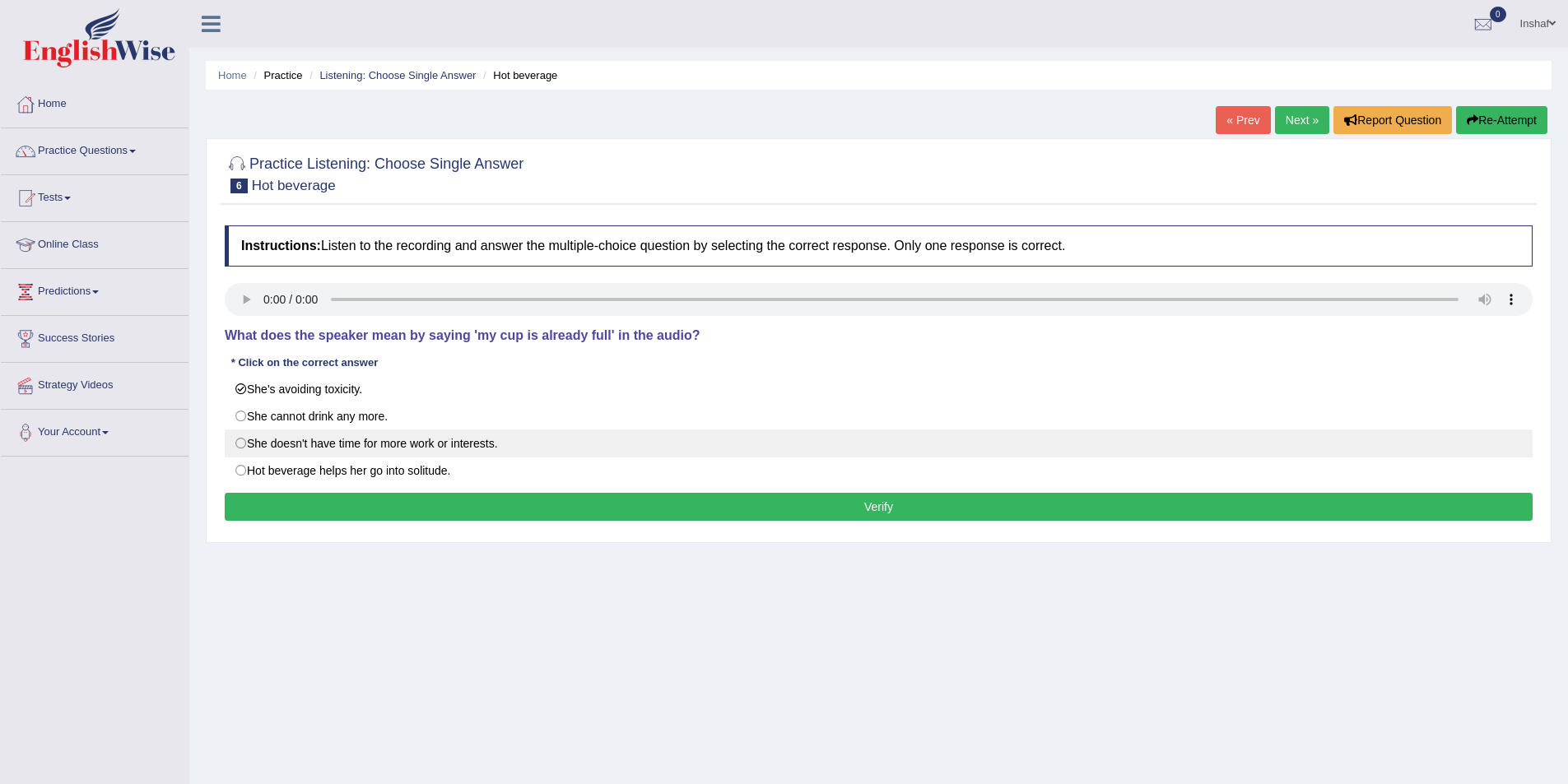
click at [406, 444] on label "She doesn't have time for more work or interests." at bounding box center [879, 443] width 1308 height 28
radio input "true"
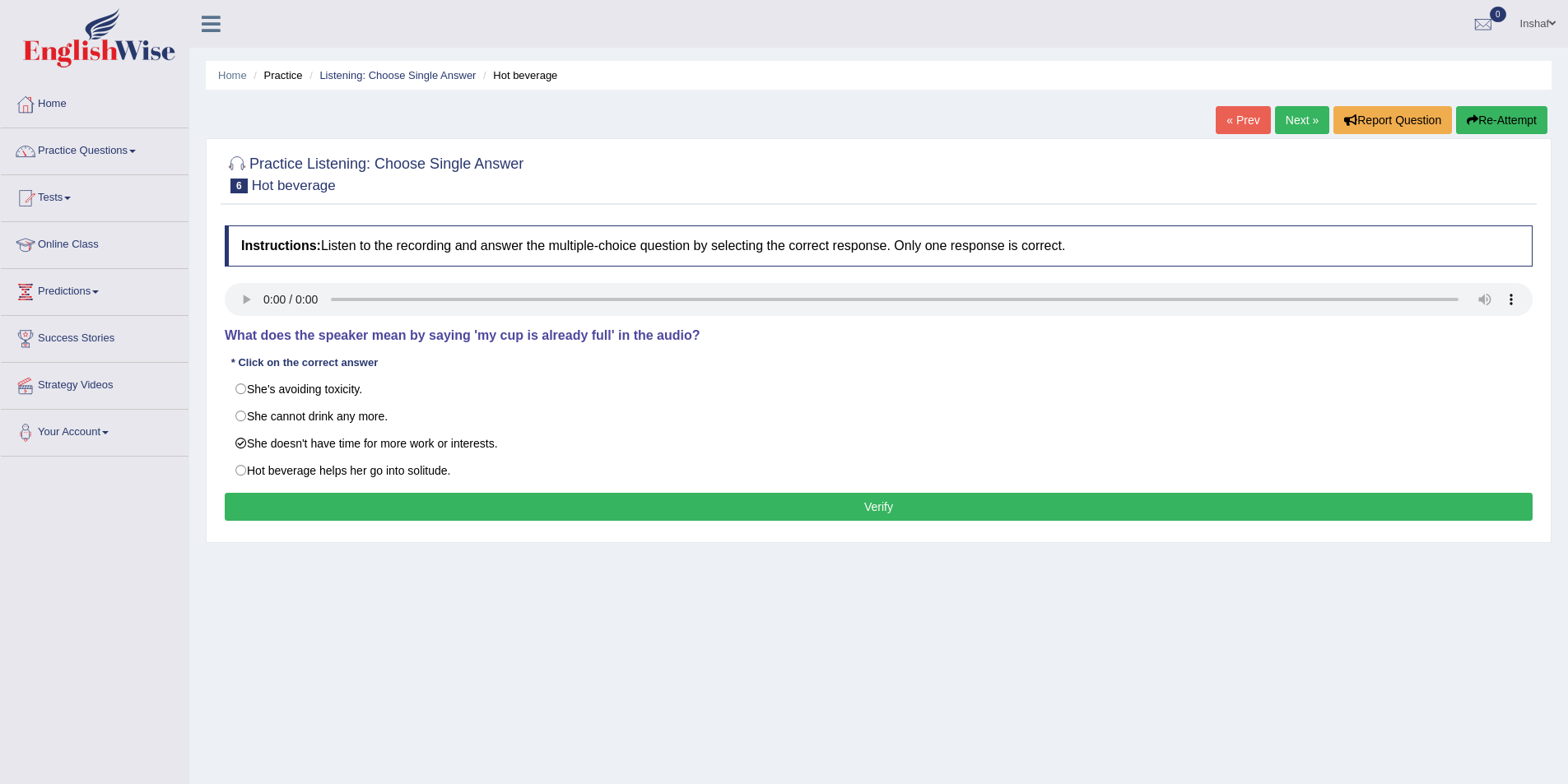
click at [501, 502] on button "Verify" at bounding box center [879, 506] width 1308 height 28
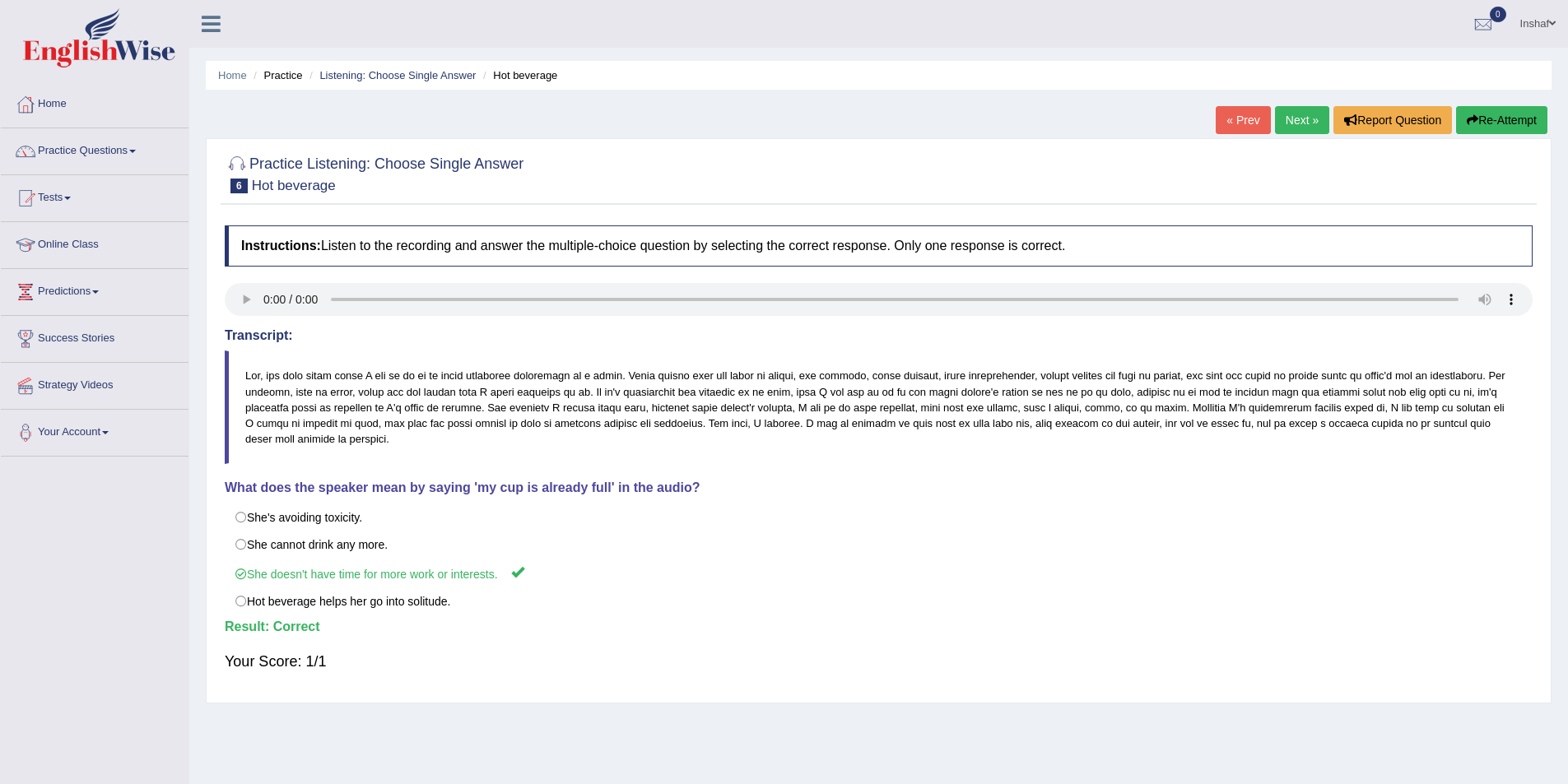
click at [1287, 122] on link "Next »" at bounding box center [1302, 120] width 55 height 28
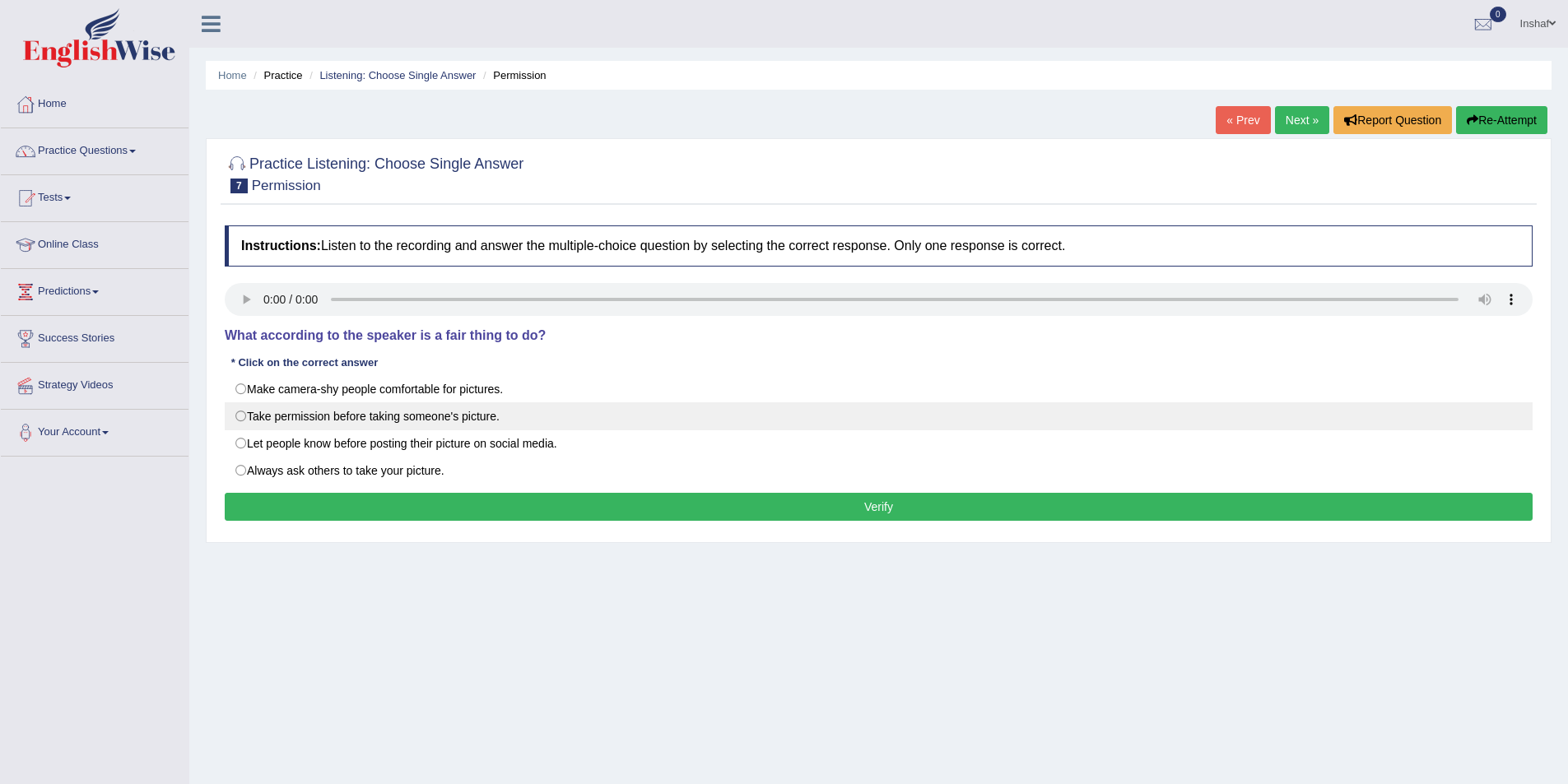
click at [507, 418] on label "Take permission before taking someone's picture." at bounding box center [879, 416] width 1308 height 28
radio input "true"
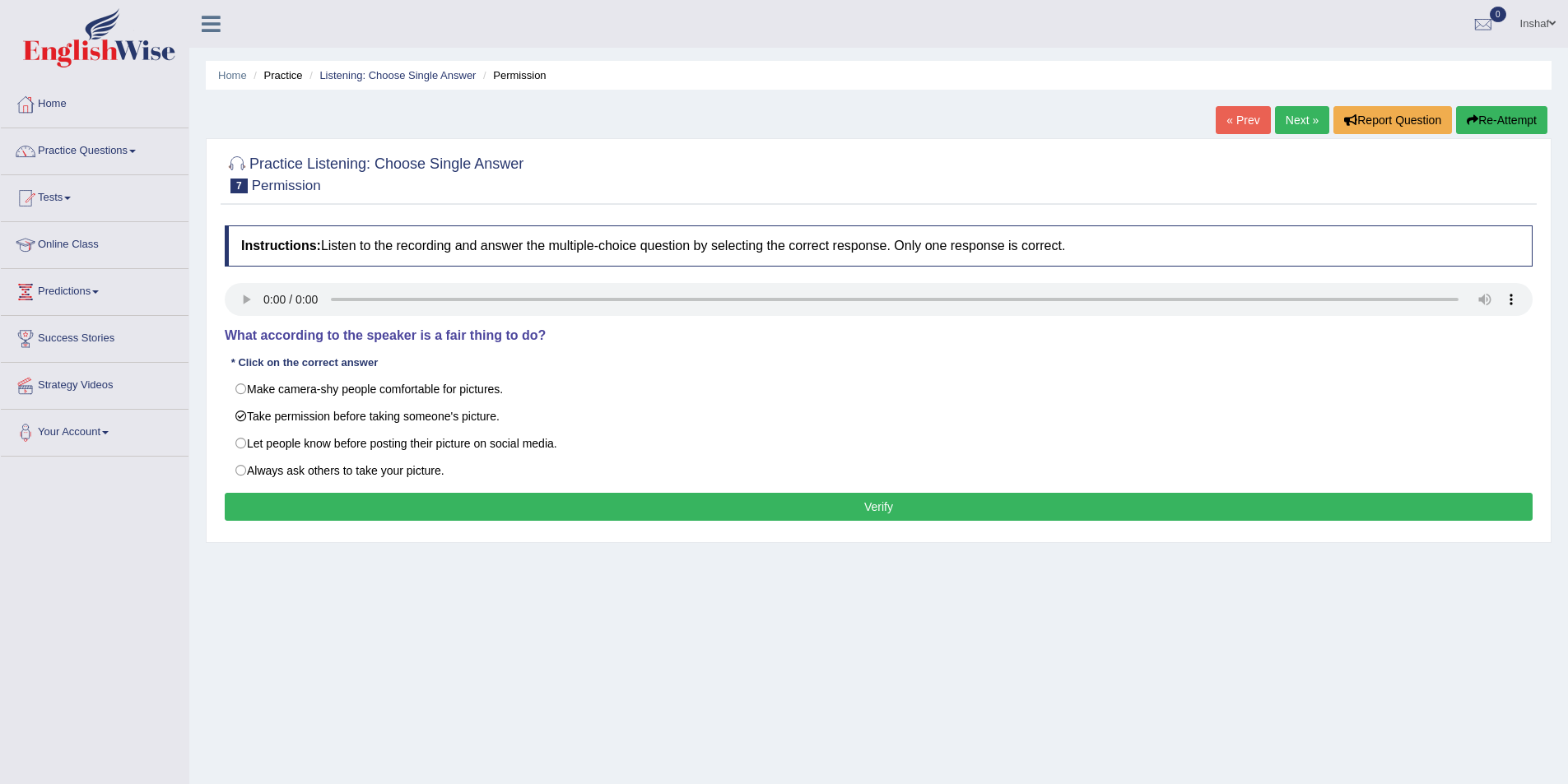
click at [736, 496] on button "Verify" at bounding box center [879, 506] width 1308 height 28
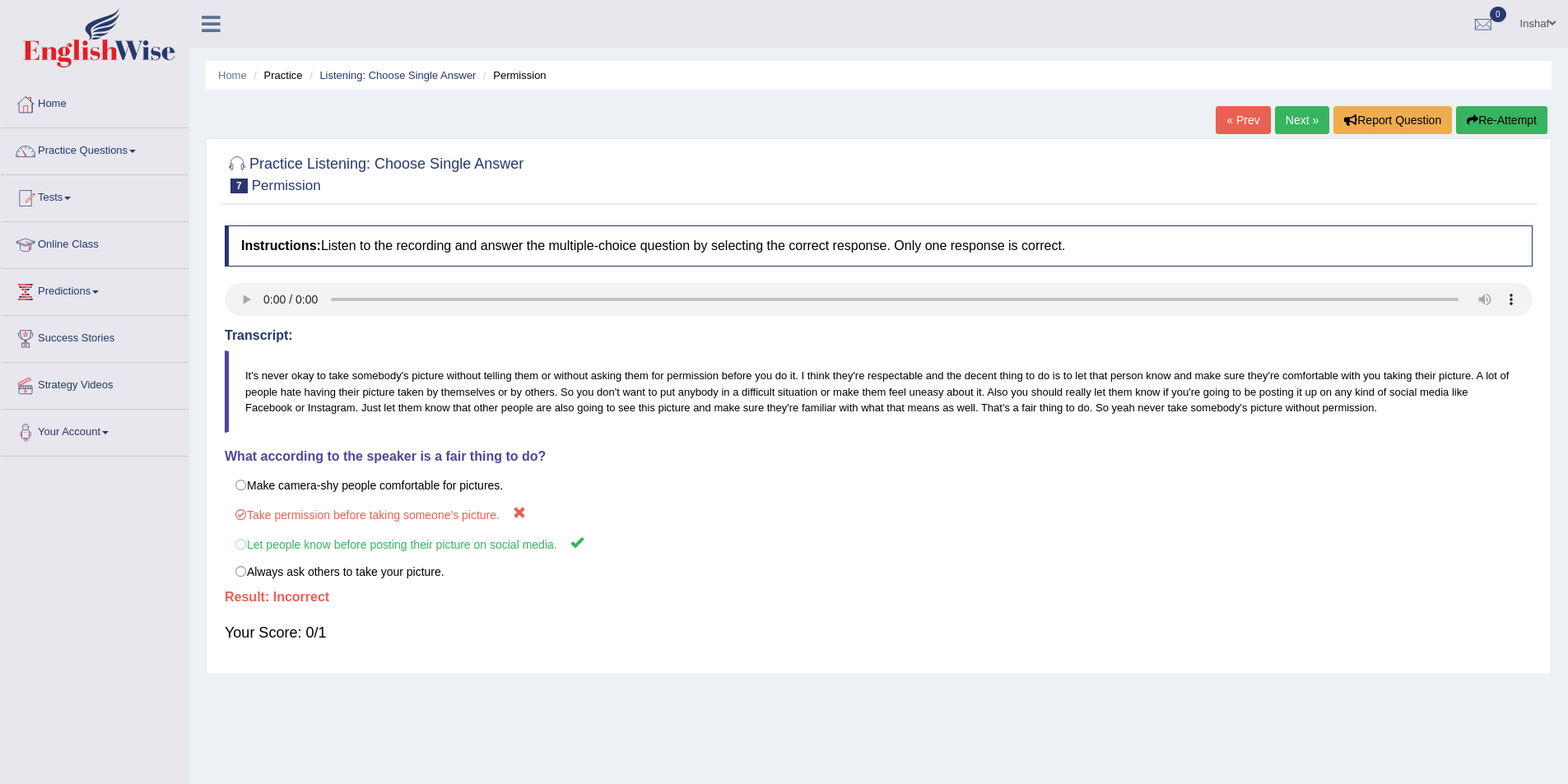
click at [1518, 119] on button "Re-Attempt" at bounding box center [1501, 120] width 91 height 28
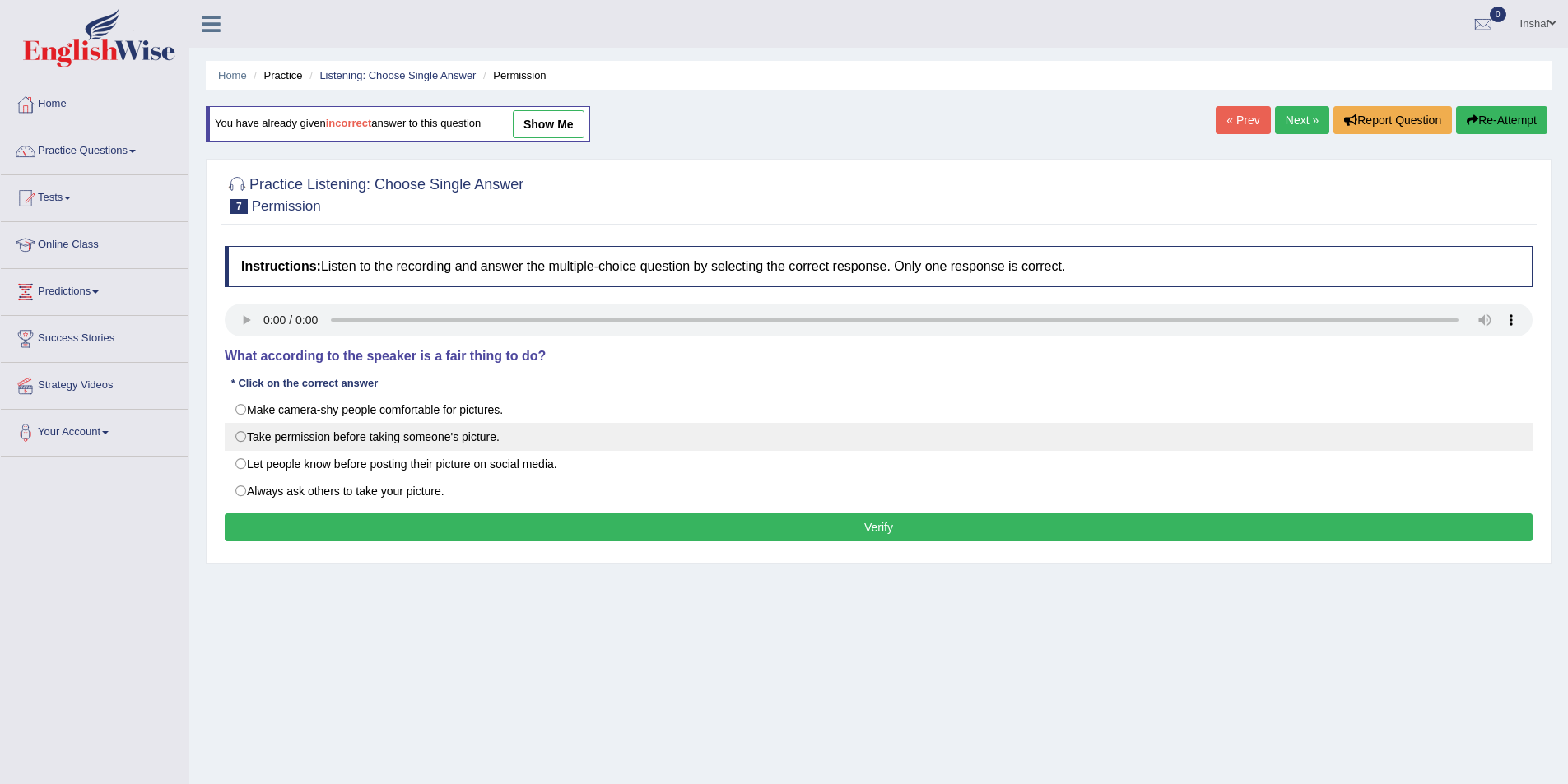
click at [354, 435] on label "Take permission before taking someone's picture." at bounding box center [879, 437] width 1308 height 28
radio input "true"
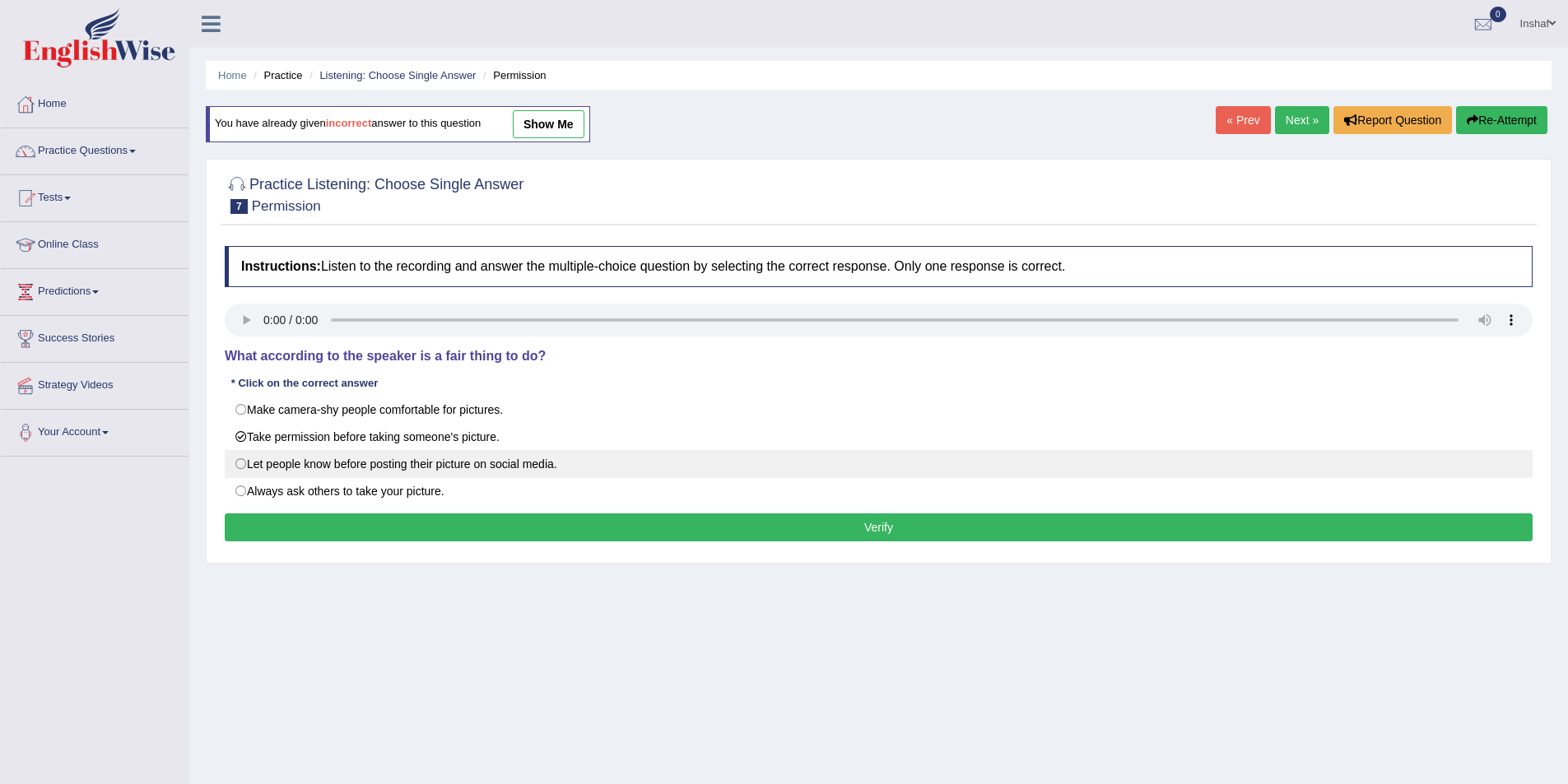
click at [480, 464] on label "Let people know before posting their picture on social media." at bounding box center [879, 464] width 1308 height 28
radio input "true"
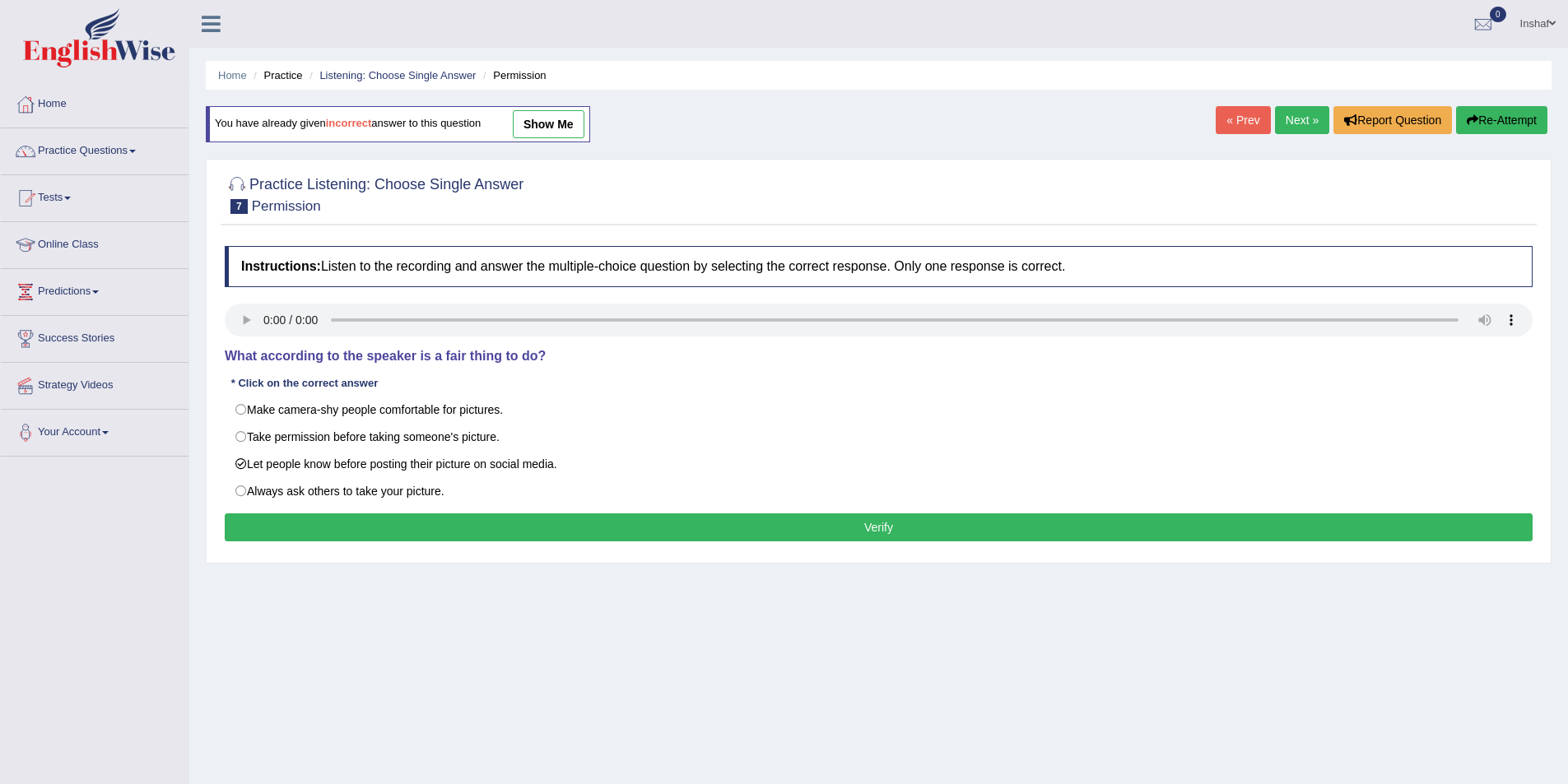
click at [597, 519] on button "Verify" at bounding box center [879, 527] width 1308 height 28
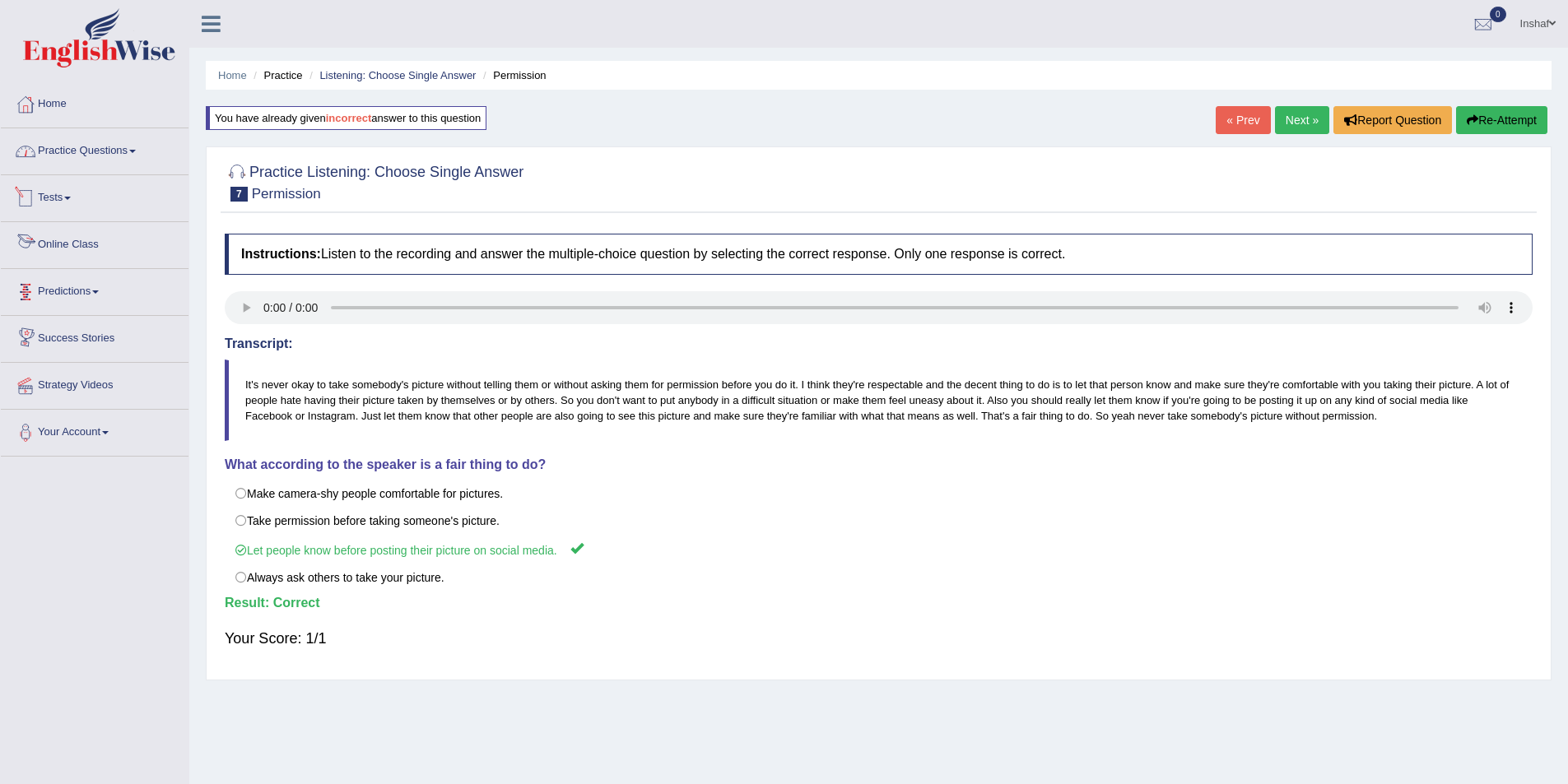
click at [138, 149] on link "Practice Questions" at bounding box center [95, 149] width 188 height 41
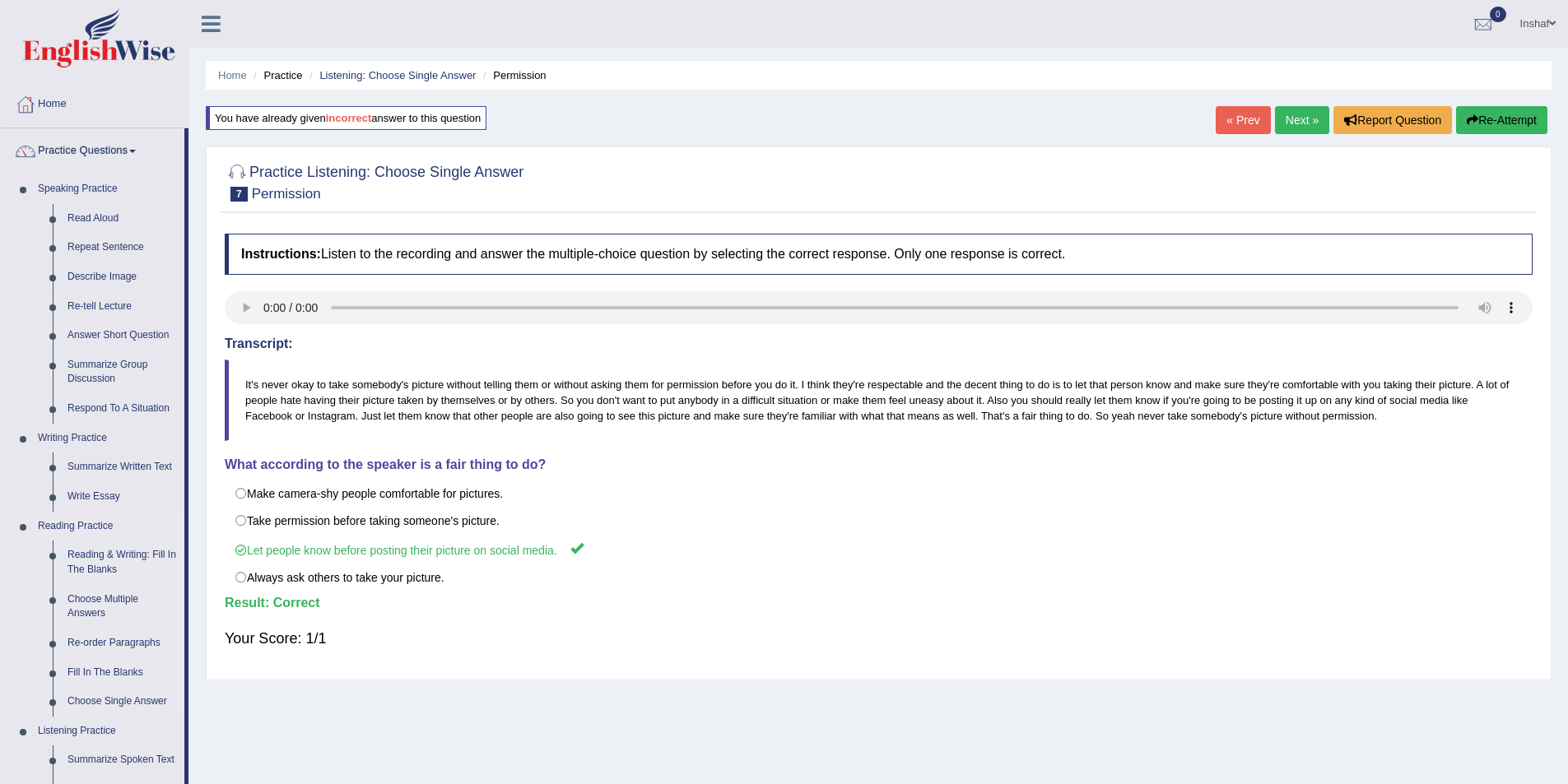
click at [101, 519] on link "Reading Practice" at bounding box center [107, 527] width 153 height 29
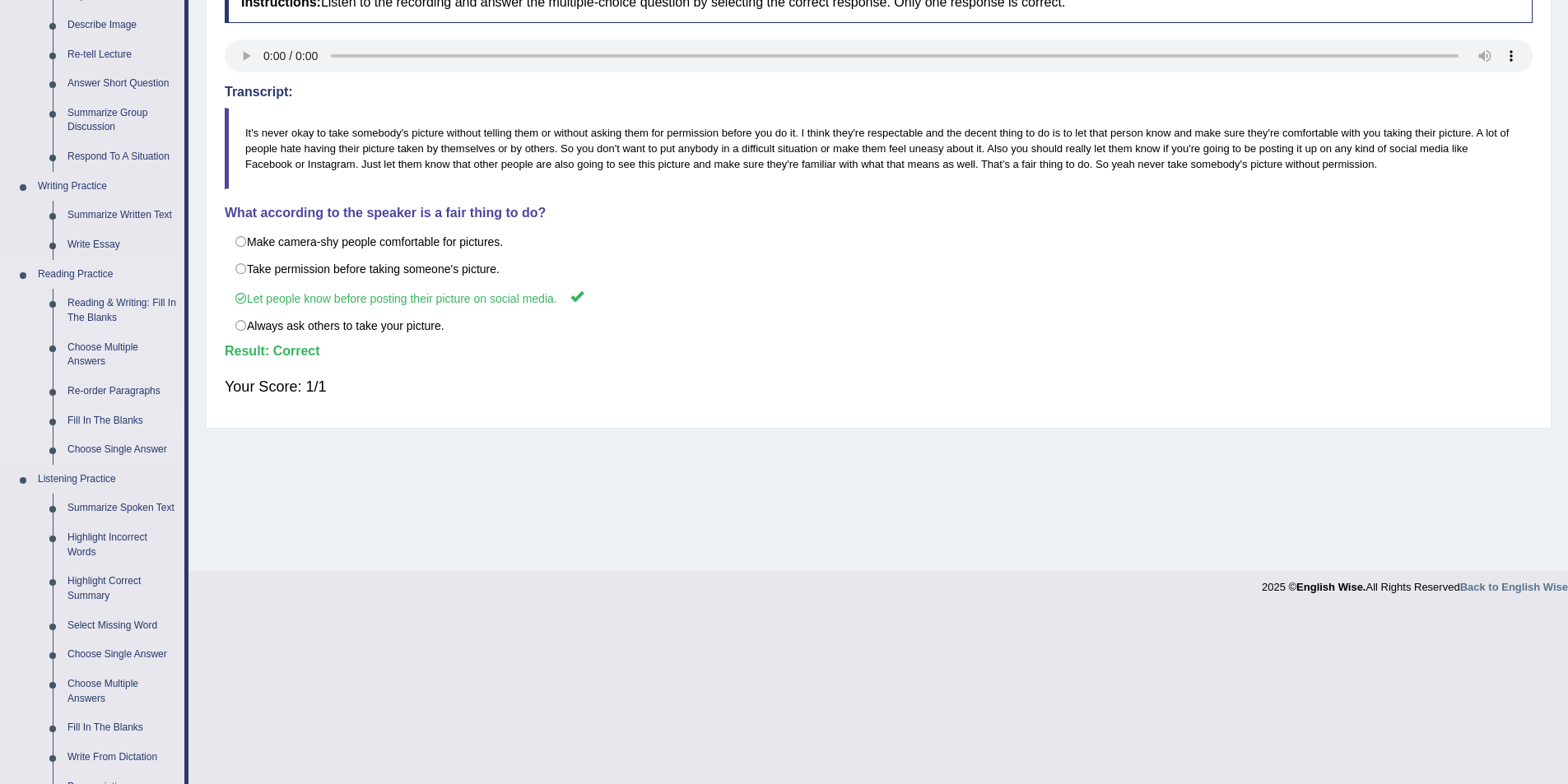
scroll to position [412, 0]
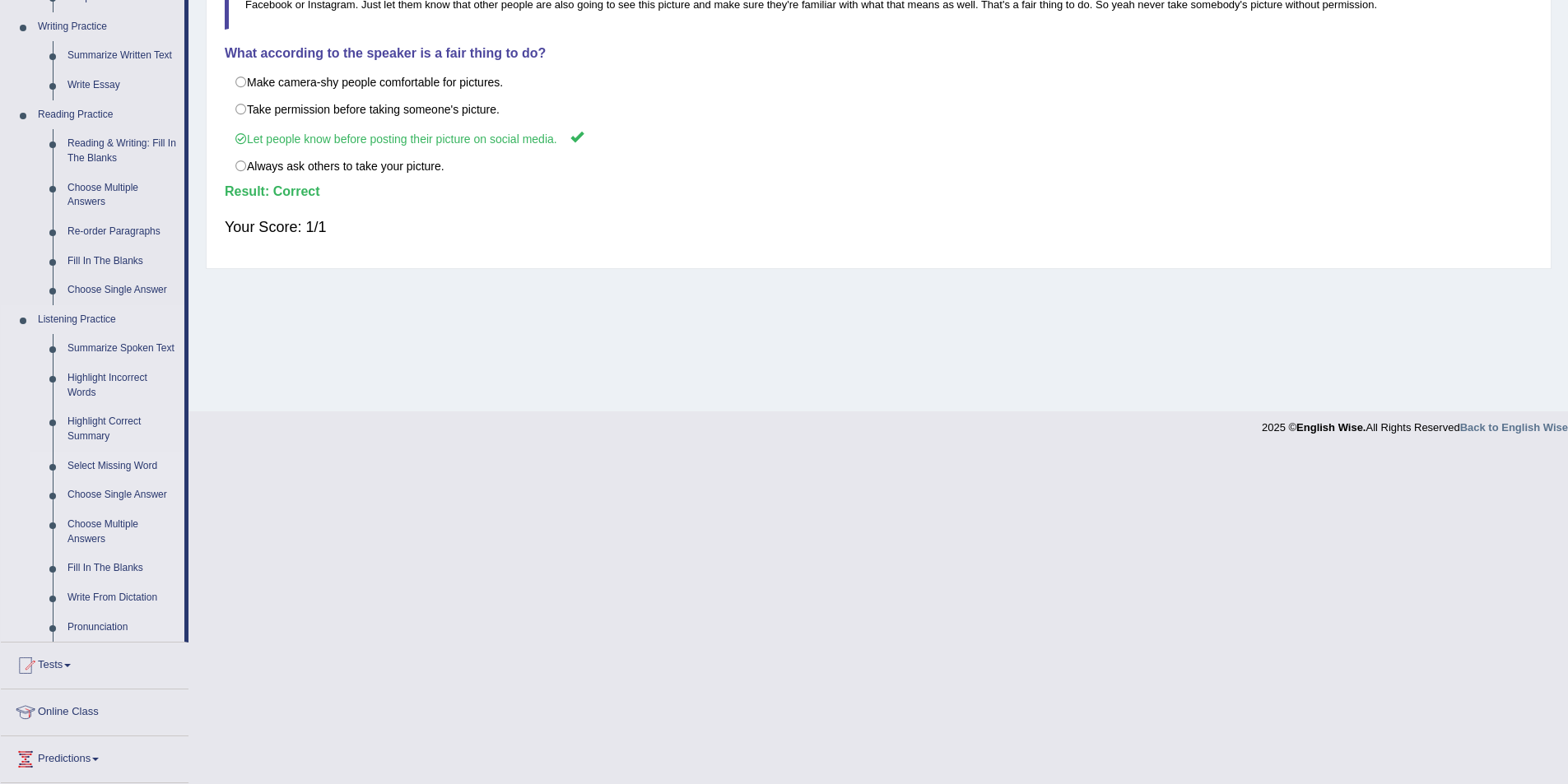
click at [135, 466] on link "Select Missing Word" at bounding box center [121, 466] width 124 height 29
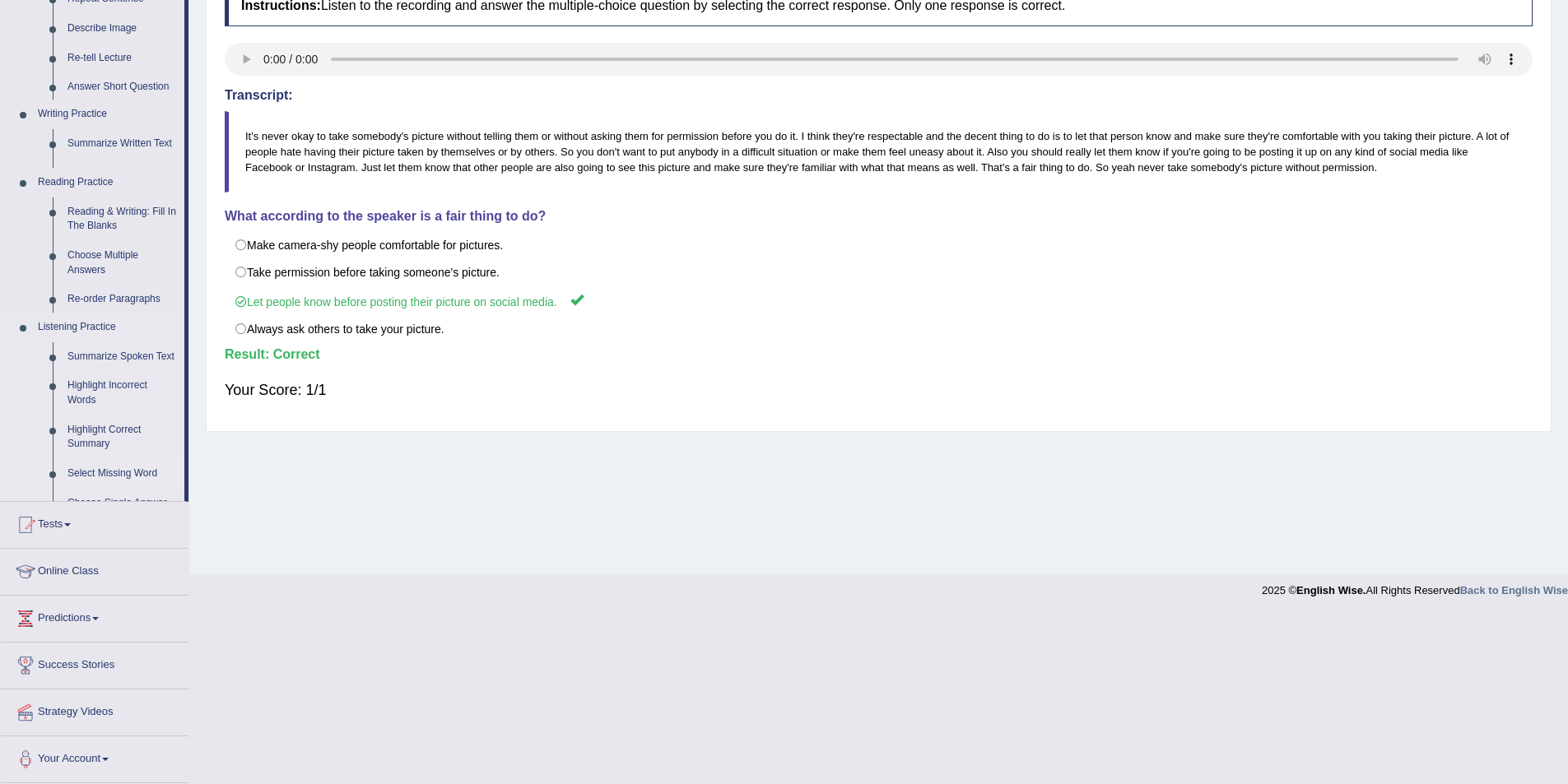
scroll to position [80, 0]
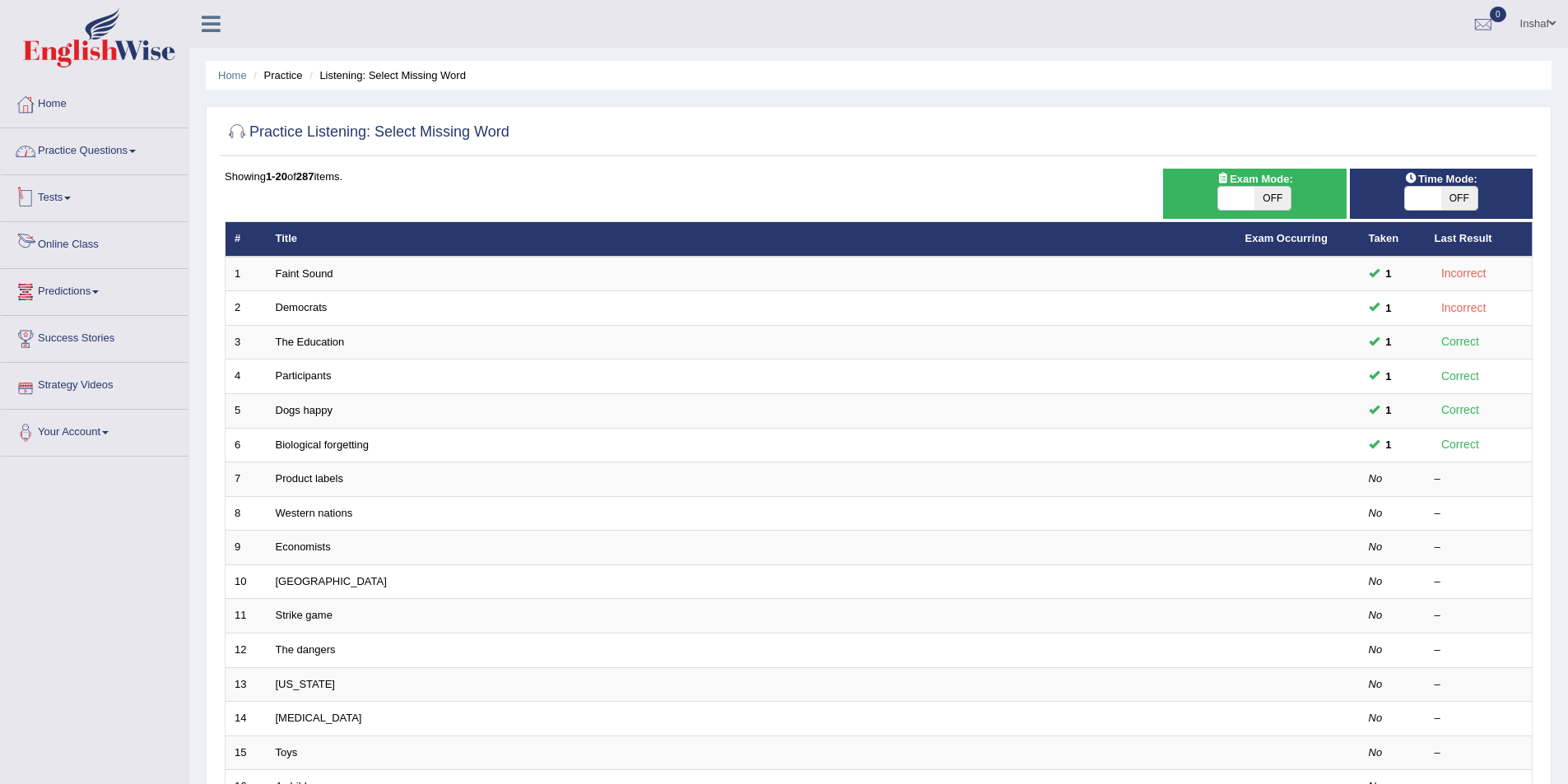
click at [142, 146] on link "Practice Questions" at bounding box center [95, 149] width 188 height 41
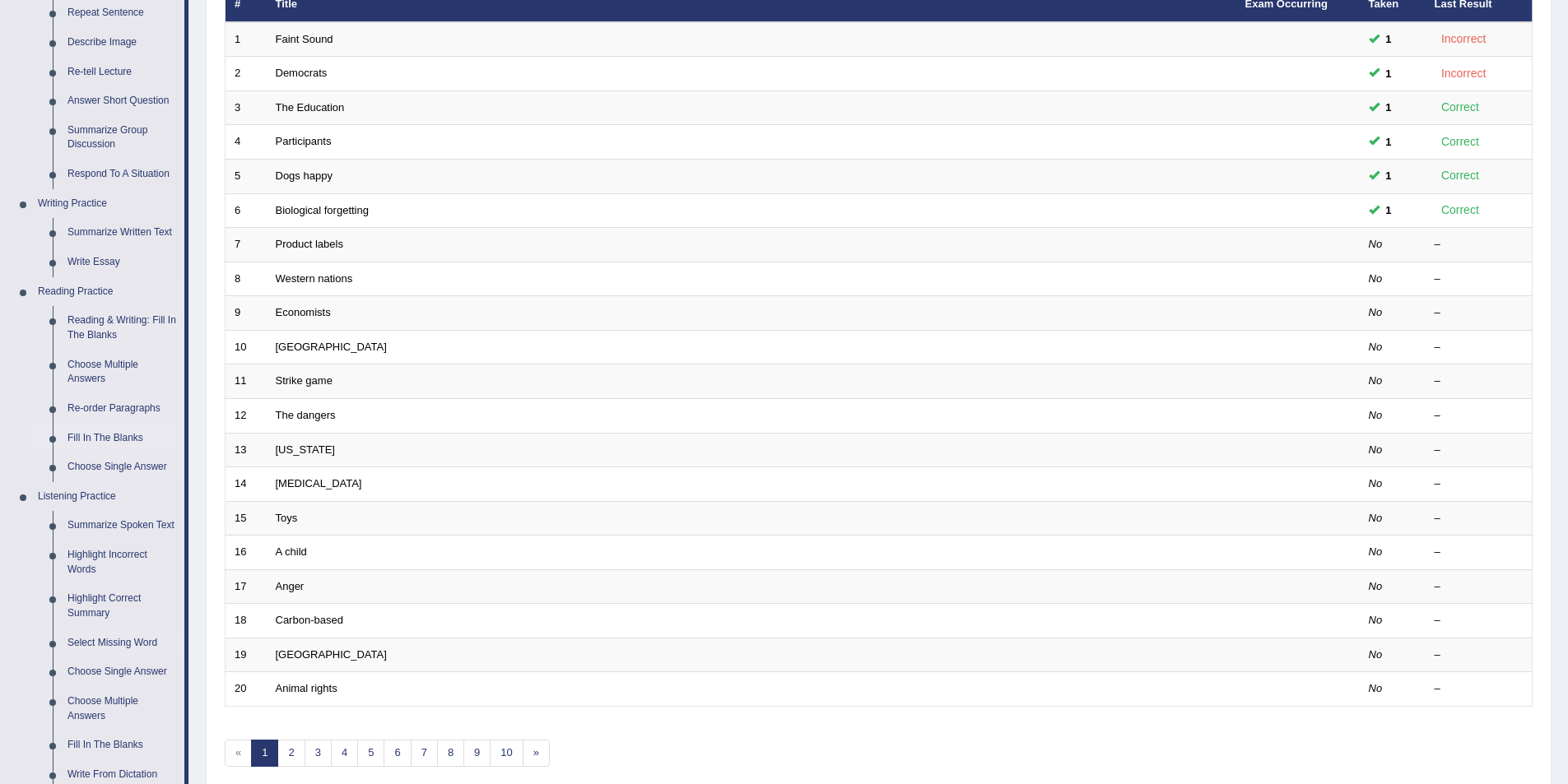
scroll to position [329, 0]
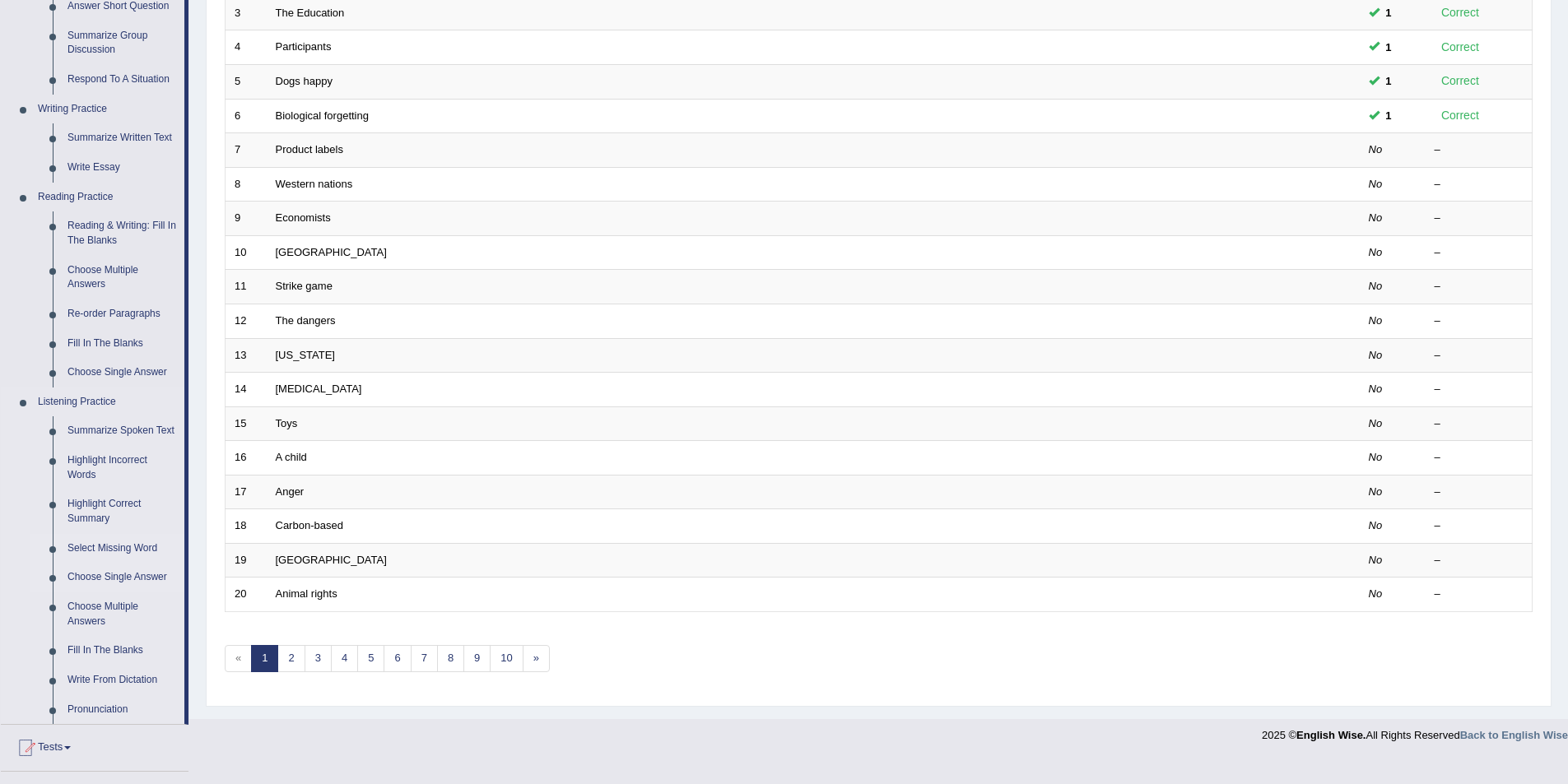
click at [133, 577] on link "Choose Single Answer" at bounding box center [121, 578] width 124 height 29
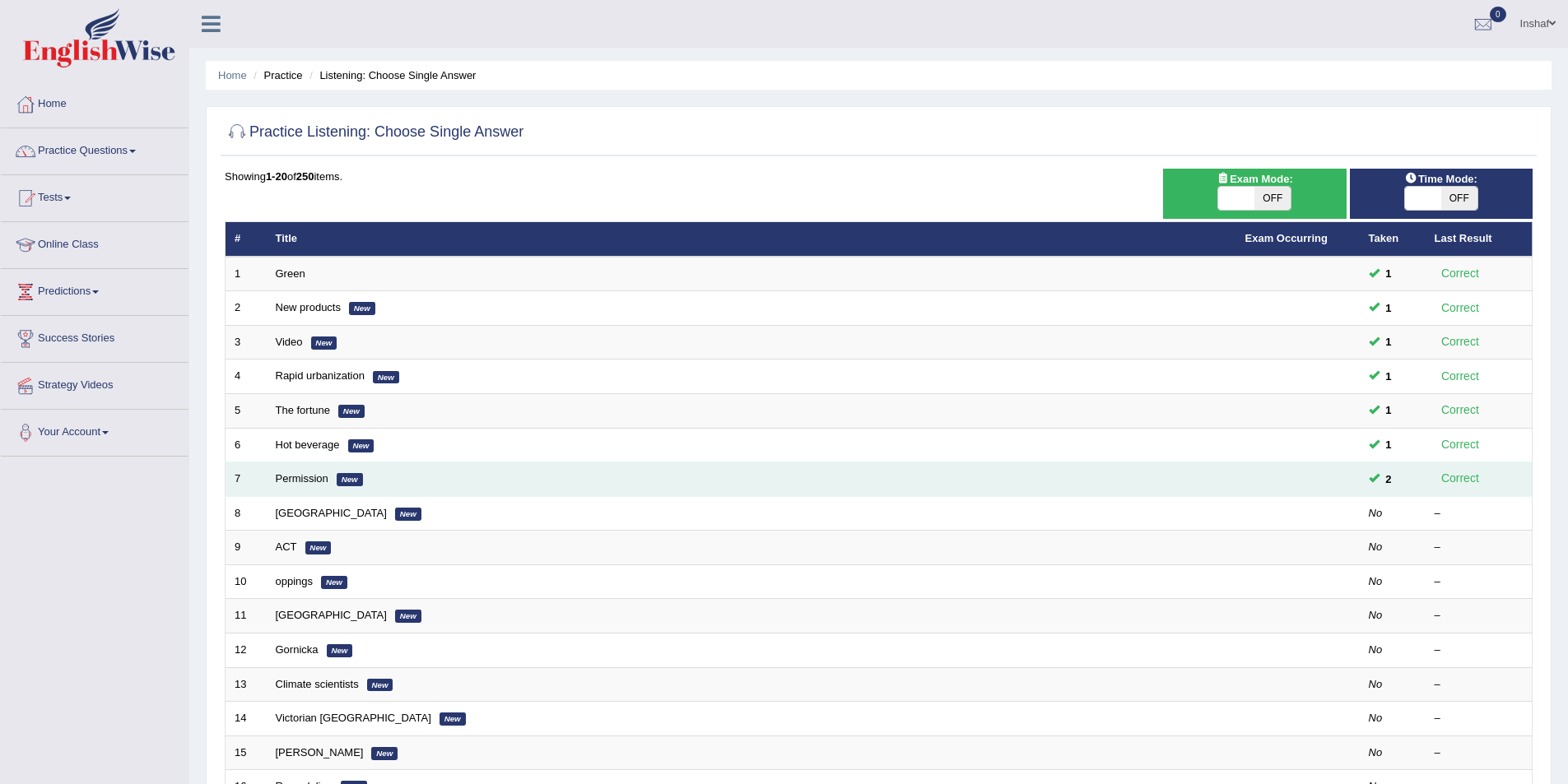
click at [1387, 477] on span "2" at bounding box center [1388, 480] width 19 height 18
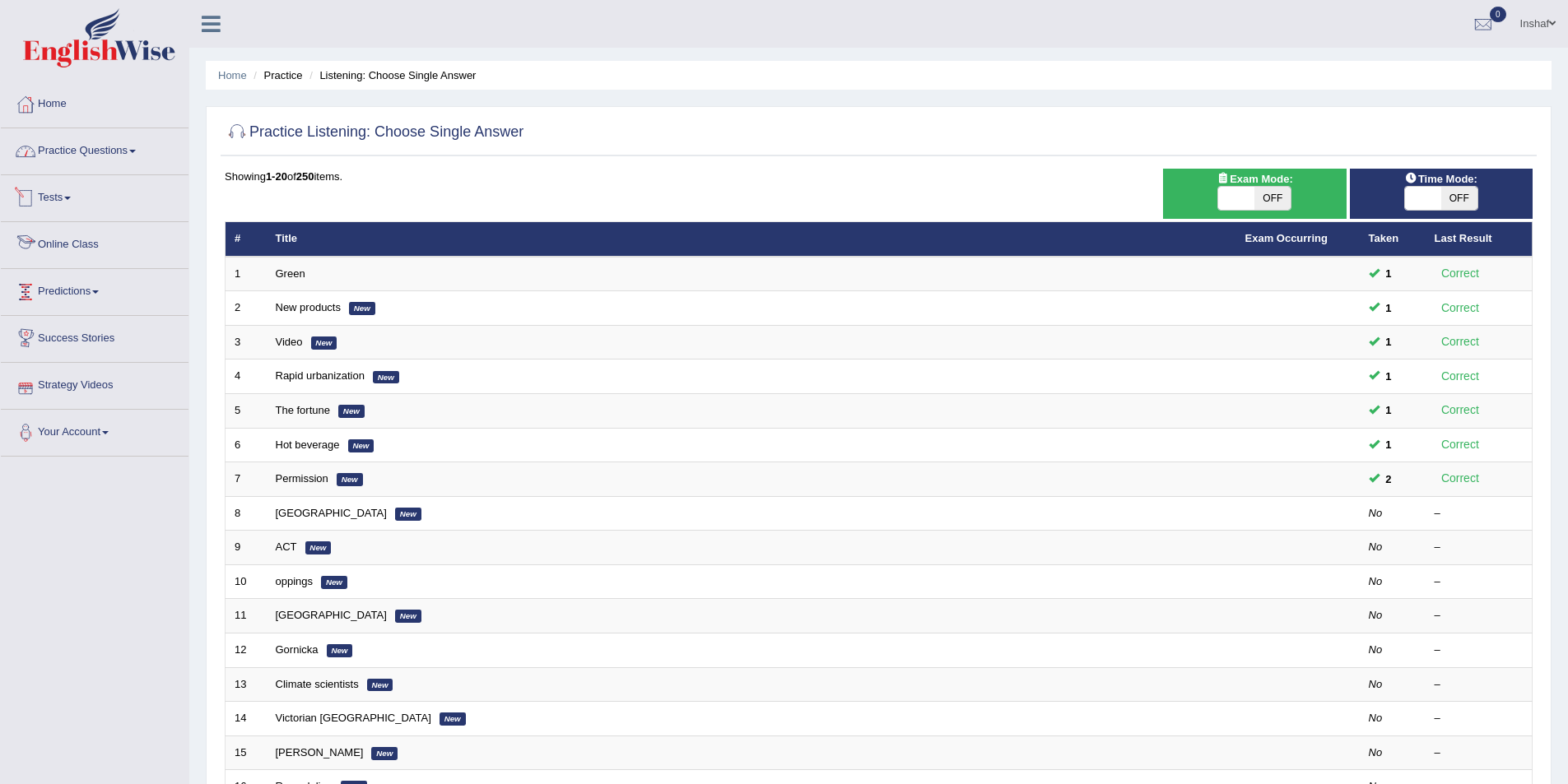
click at [140, 148] on link "Practice Questions" at bounding box center [95, 149] width 188 height 41
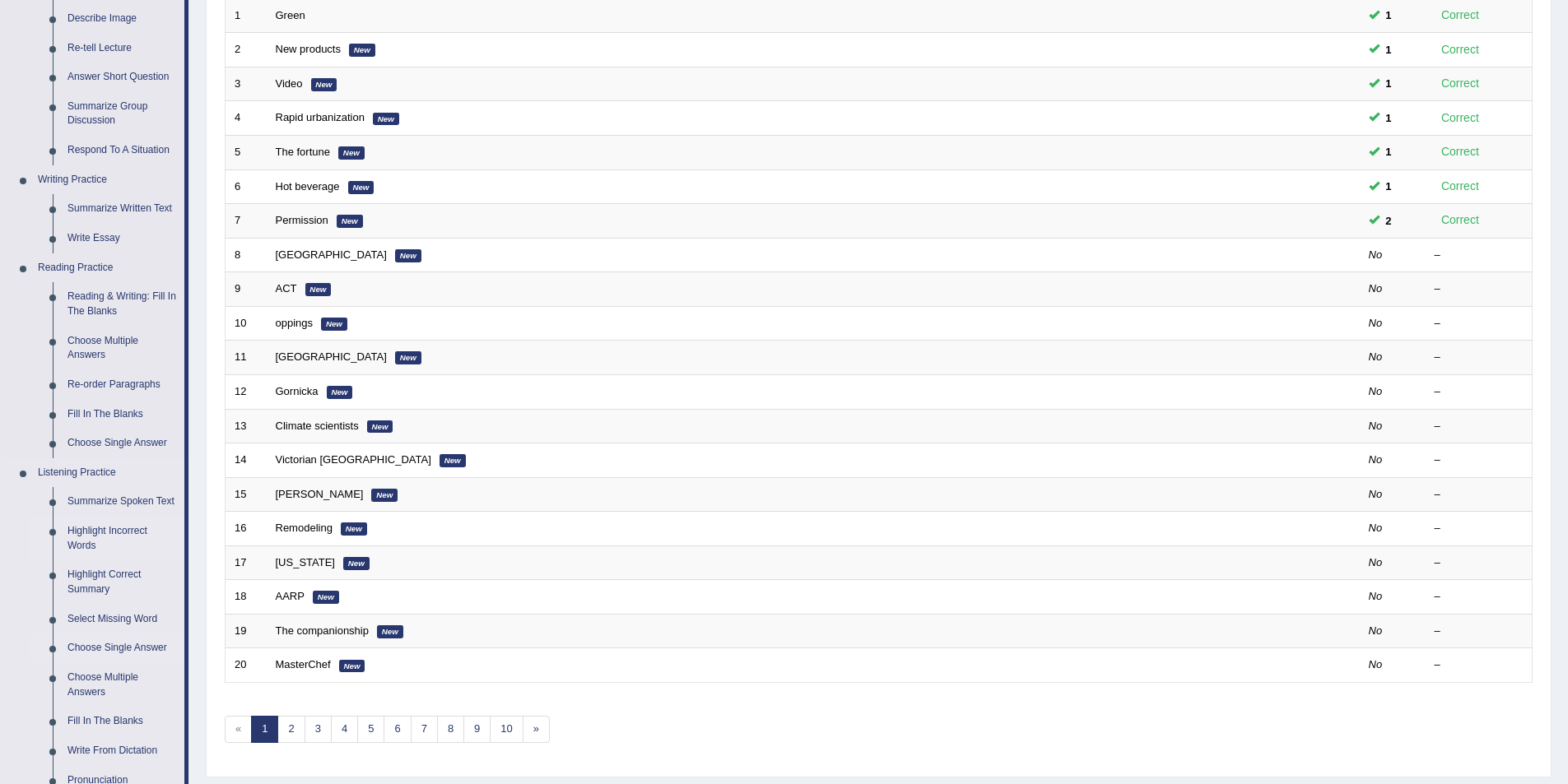
scroll to position [494, 0]
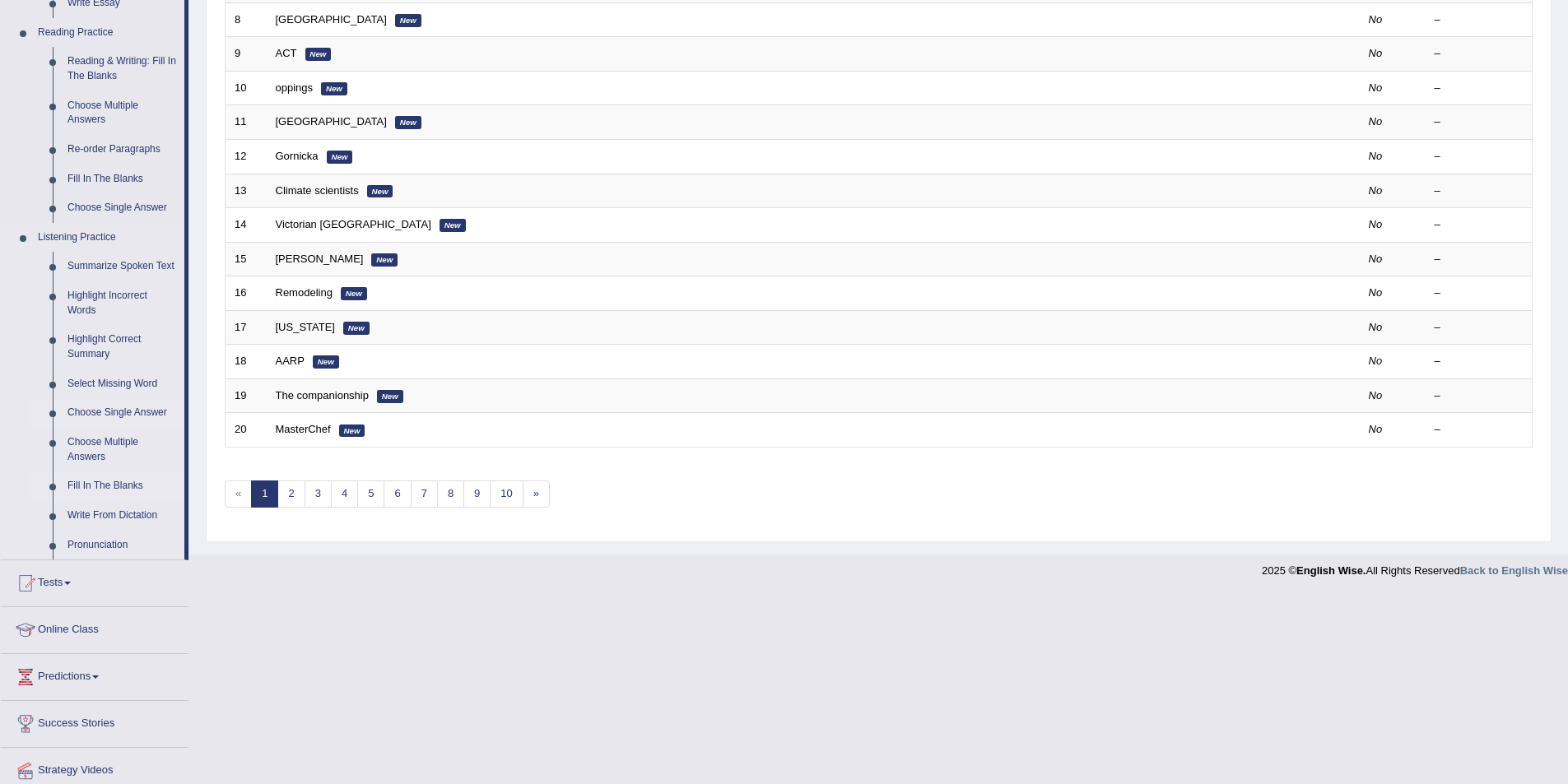
click at [127, 484] on link "Fill In The Blanks" at bounding box center [121, 486] width 124 height 29
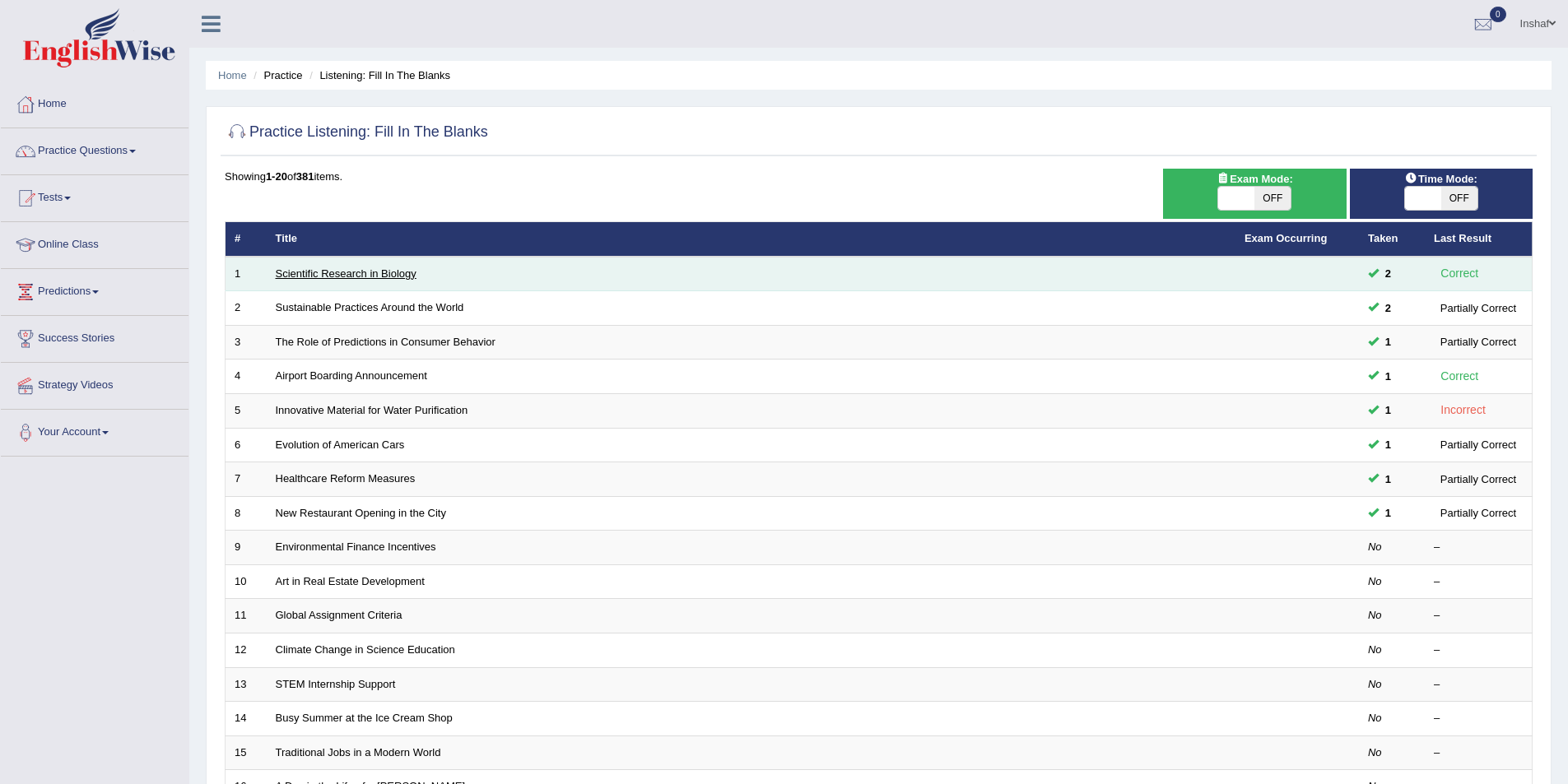
click at [319, 277] on link "Scientific Research in Biology" at bounding box center [346, 274] width 141 height 13
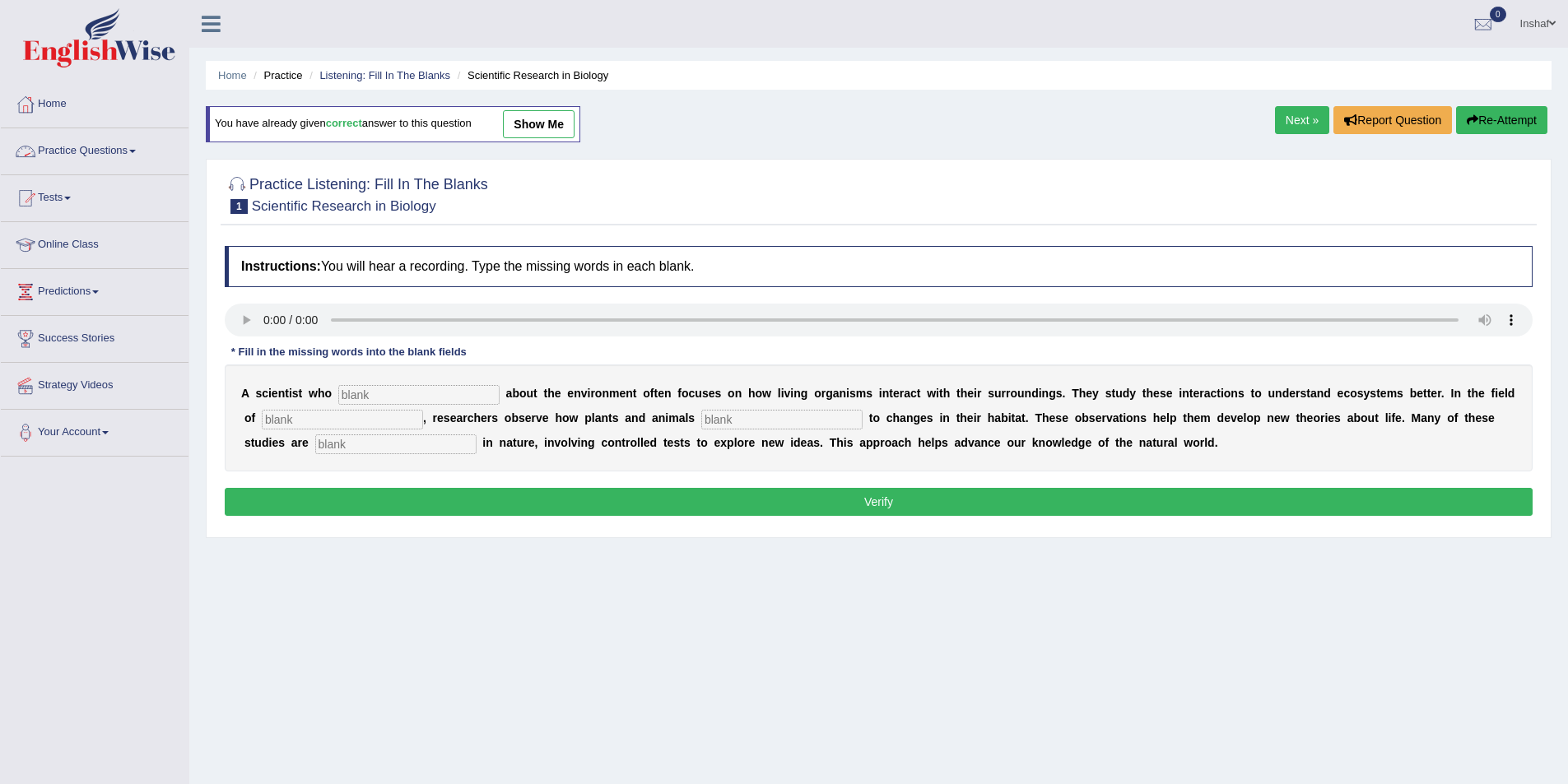
click at [143, 155] on link "Practice Questions" at bounding box center [95, 149] width 188 height 41
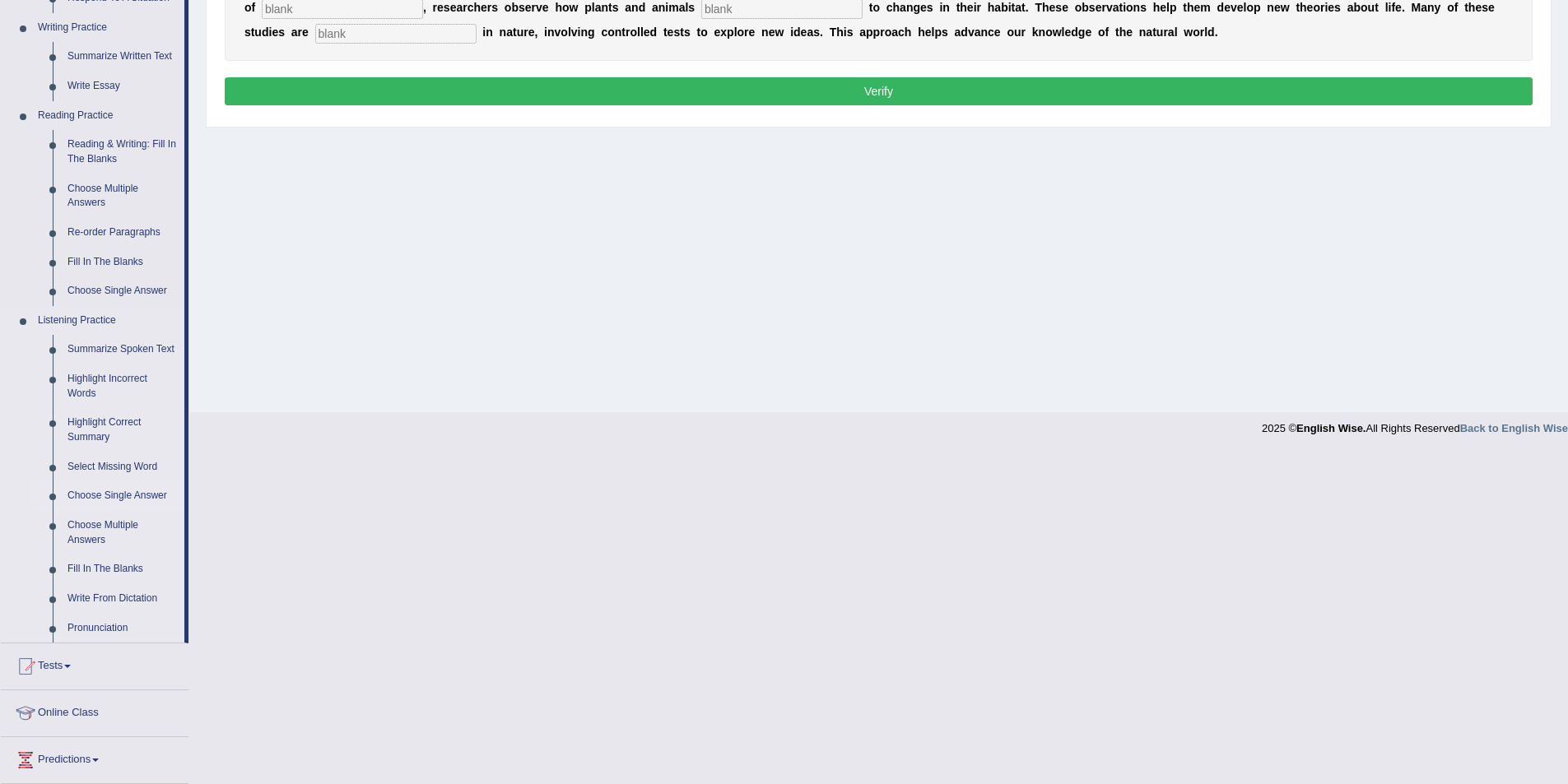
scroll to position [412, 0]
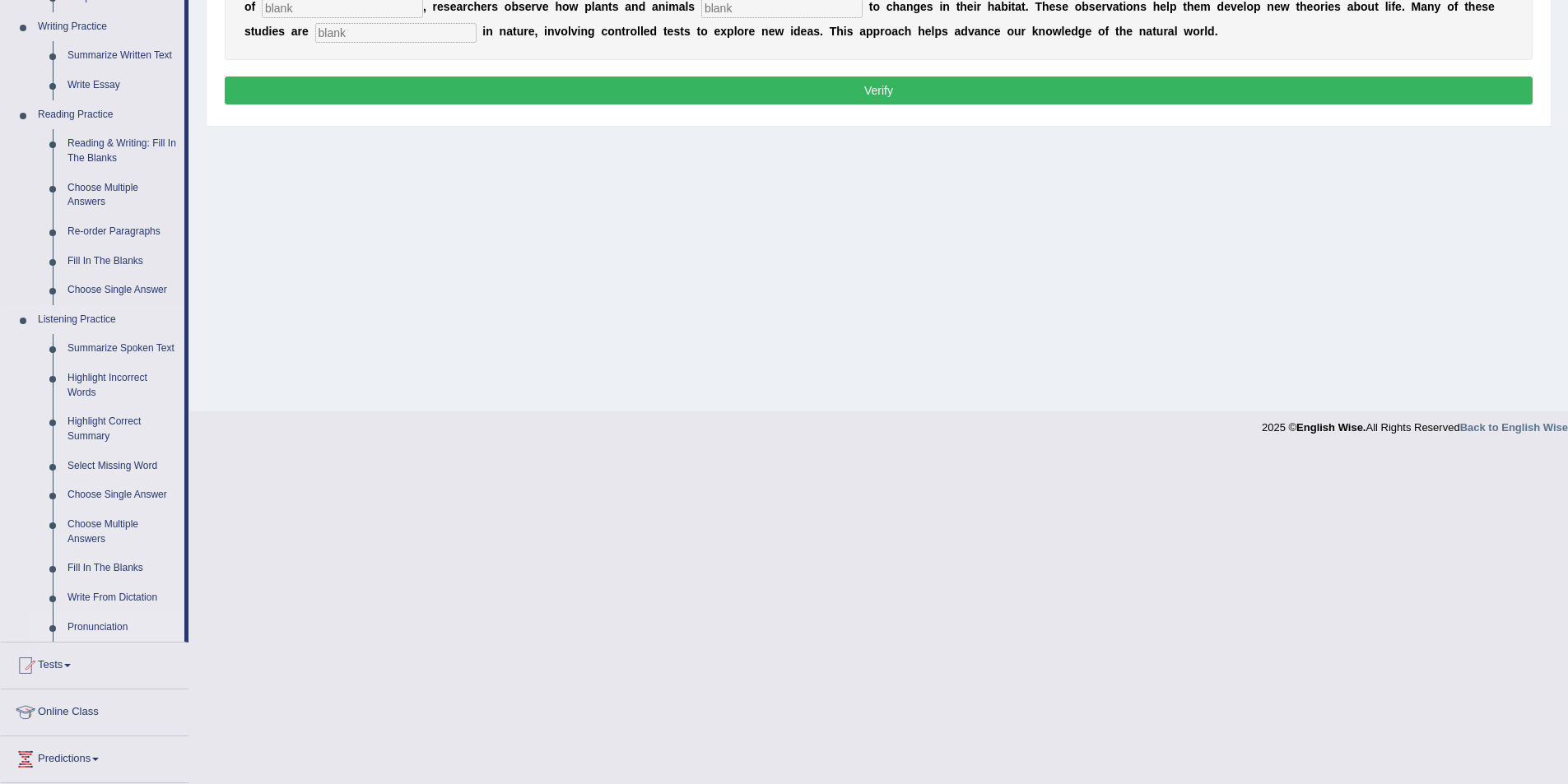
click at [112, 628] on link "Pronunciation" at bounding box center [121, 628] width 124 height 29
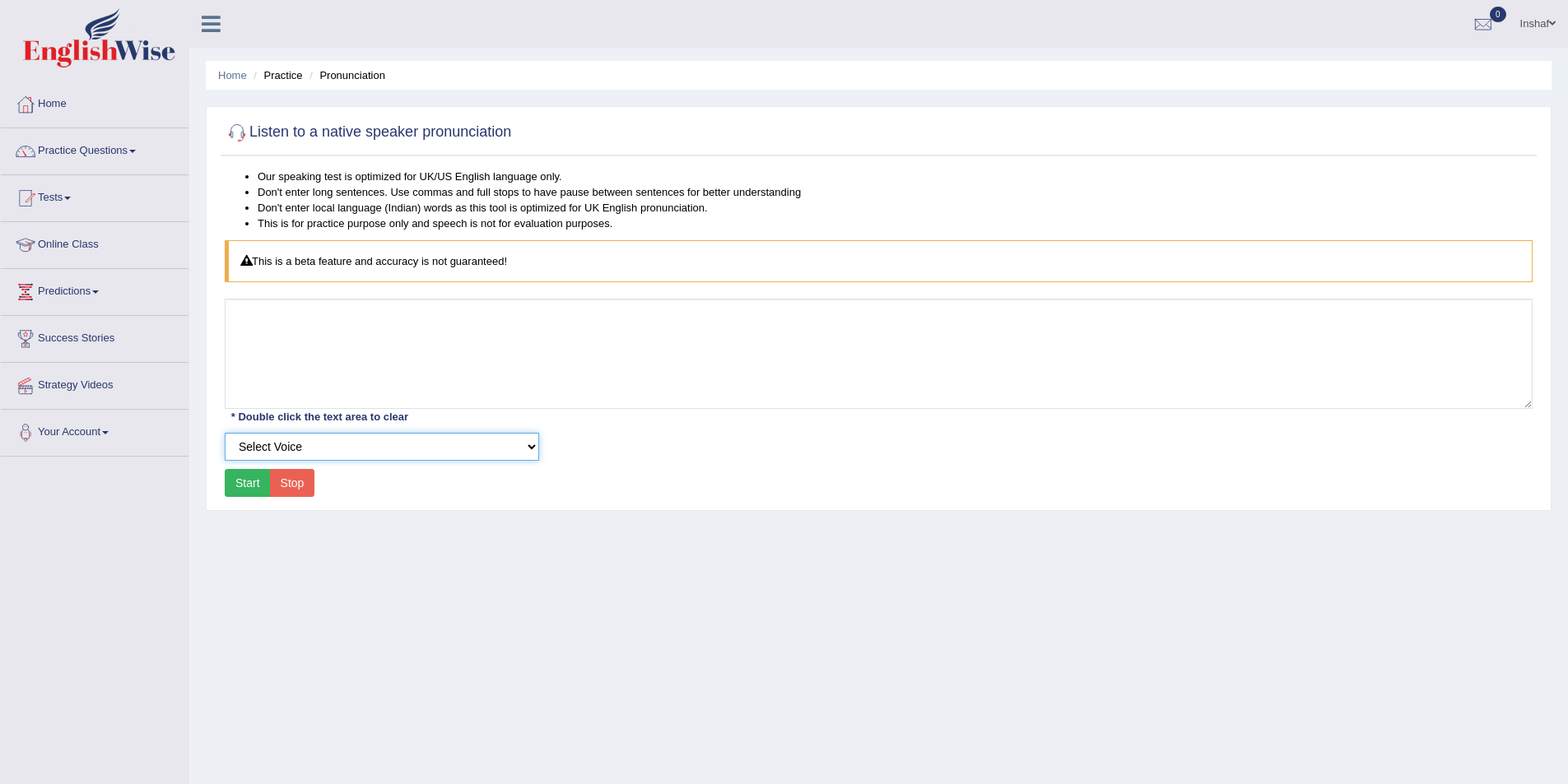
click at [326, 451] on select "Select Voice UK English [DEMOGRAPHIC_DATA] UK English [DEMOGRAPHIC_DATA]" at bounding box center [382, 447] width 315 height 28
drag, startPoint x: 255, startPoint y: 485, endPoint x: 247, endPoint y: 534, distance: 49.6
click at [247, 534] on div "Home Practice Pronunciation Listen to a native speaker pronunciation Our speaki…" at bounding box center [879, 412] width 1378 height 823
click at [261, 488] on button "Start" at bounding box center [247, 483] width 46 height 28
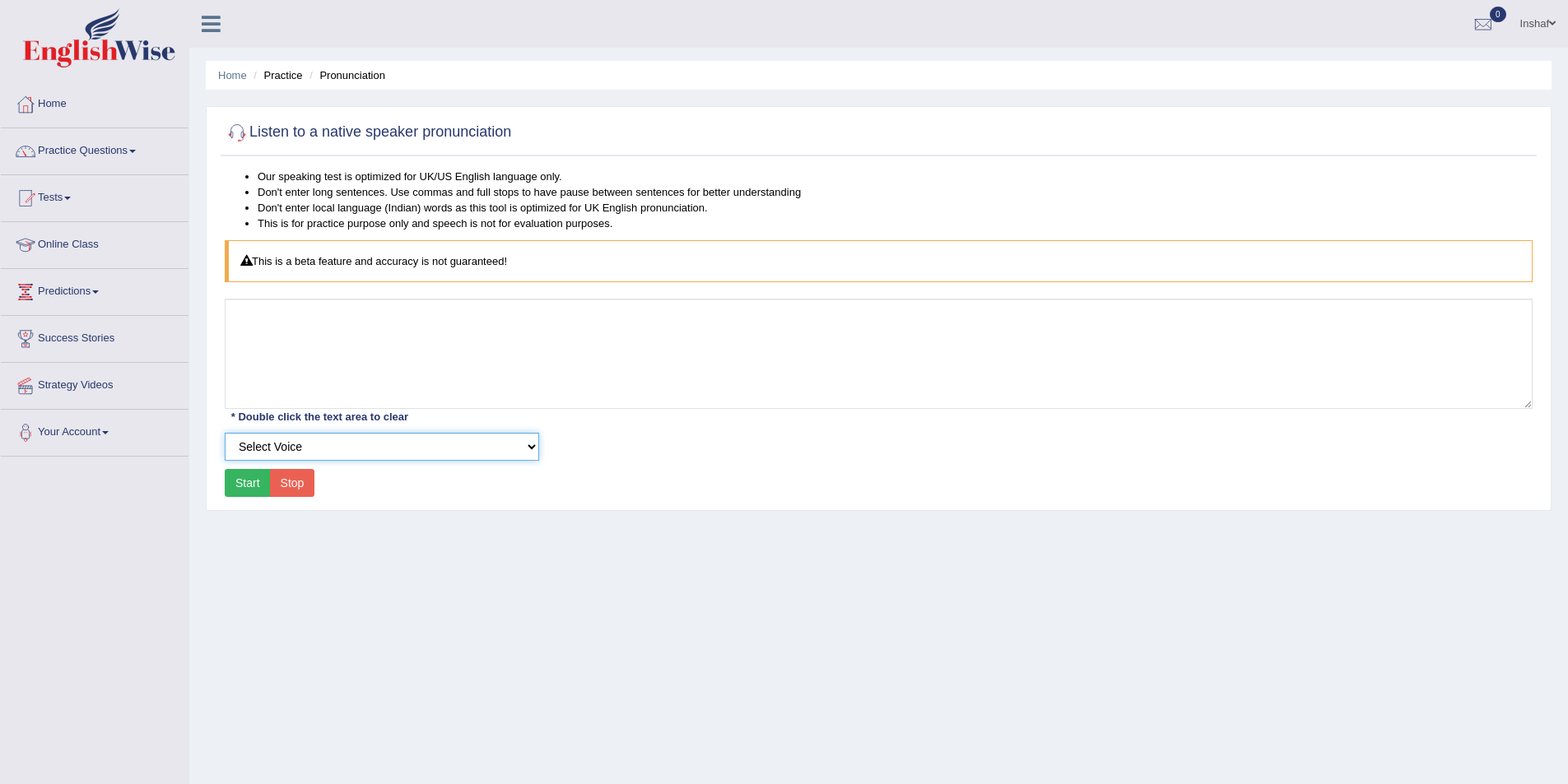
click at [327, 445] on select "Select Voice UK English [DEMOGRAPHIC_DATA] UK English [DEMOGRAPHIC_DATA]" at bounding box center [382, 447] width 315 height 28
select select "3"
click at [225, 433] on select "Select Voice UK English [DEMOGRAPHIC_DATA] UK English [DEMOGRAPHIC_DATA]" at bounding box center [382, 447] width 315 height 28
click at [237, 479] on button "Start" at bounding box center [247, 483] width 46 height 28
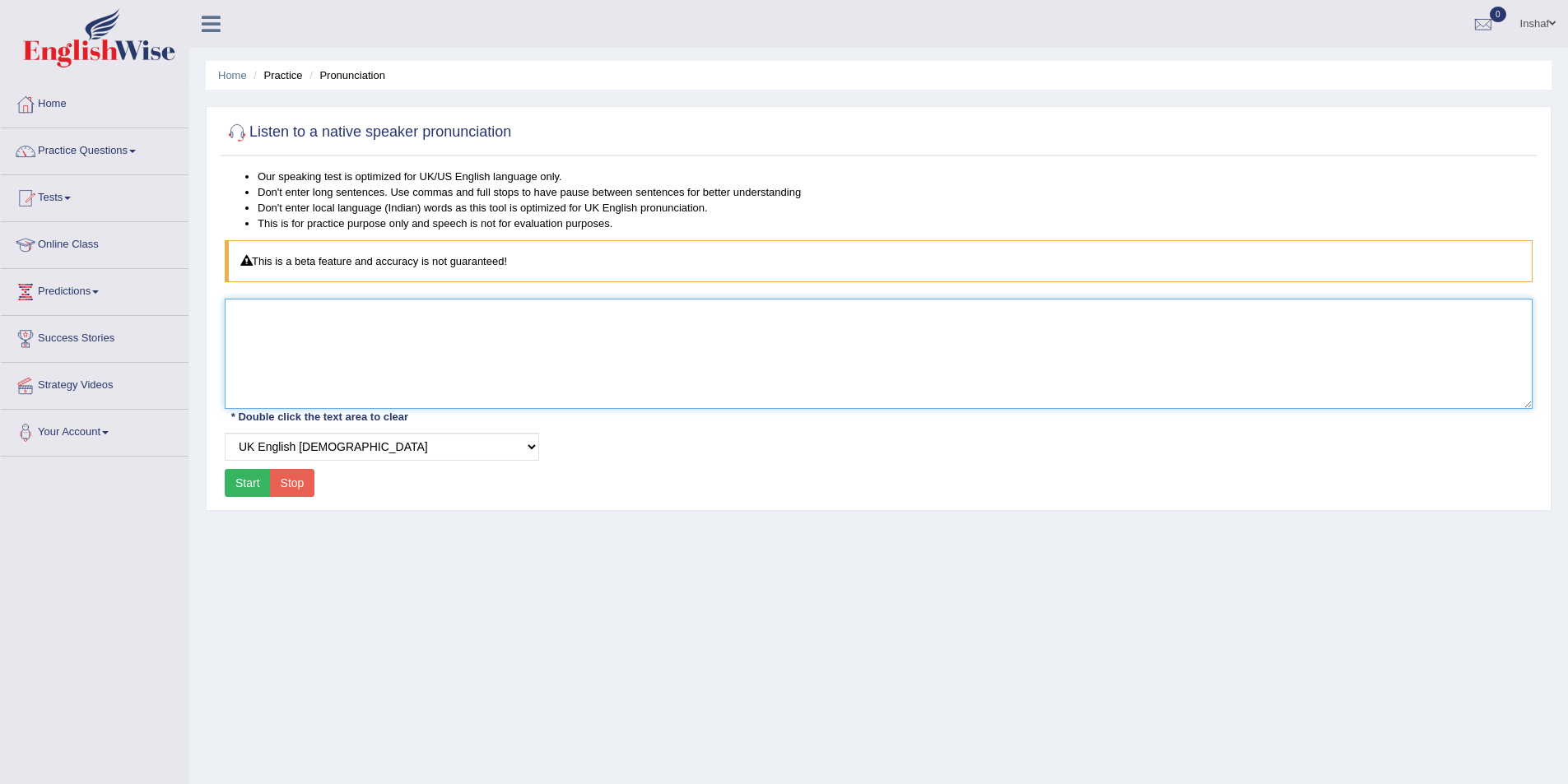
click at [355, 370] on textarea at bounding box center [879, 354] width 1308 height 110
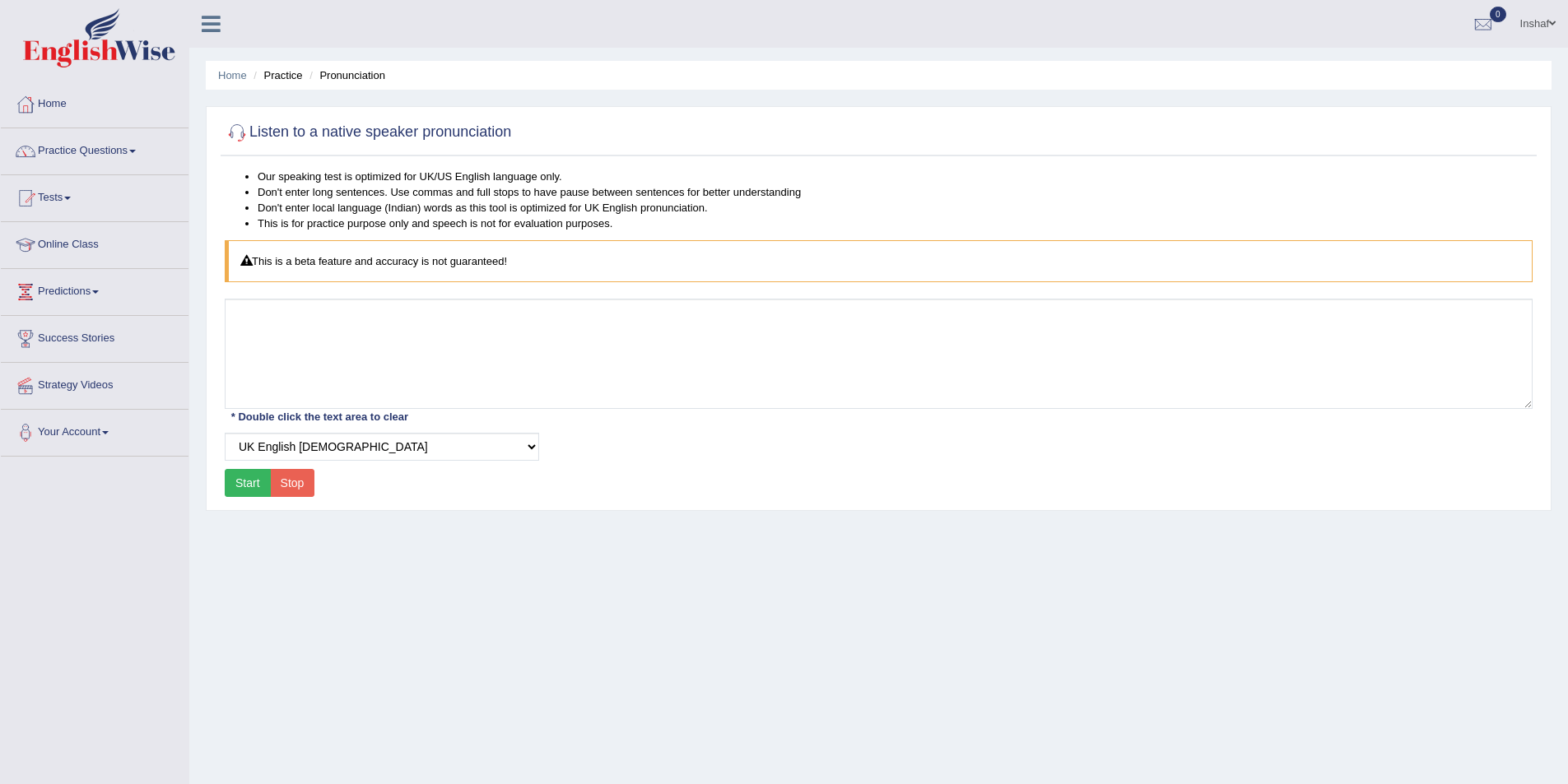
click at [255, 488] on button "Start" at bounding box center [247, 483] width 46 height 28
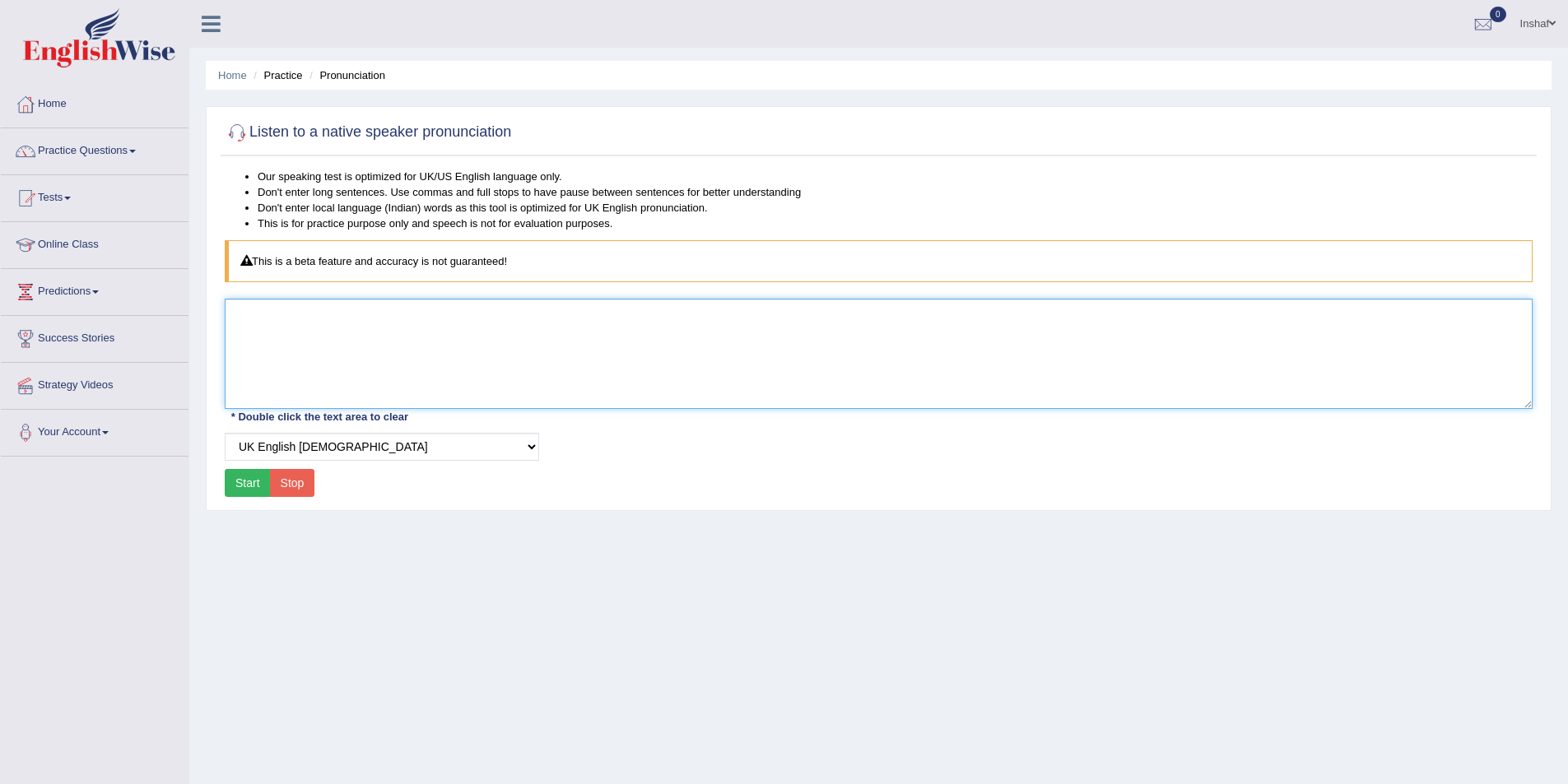
click at [379, 383] on textarea at bounding box center [879, 354] width 1308 height 110
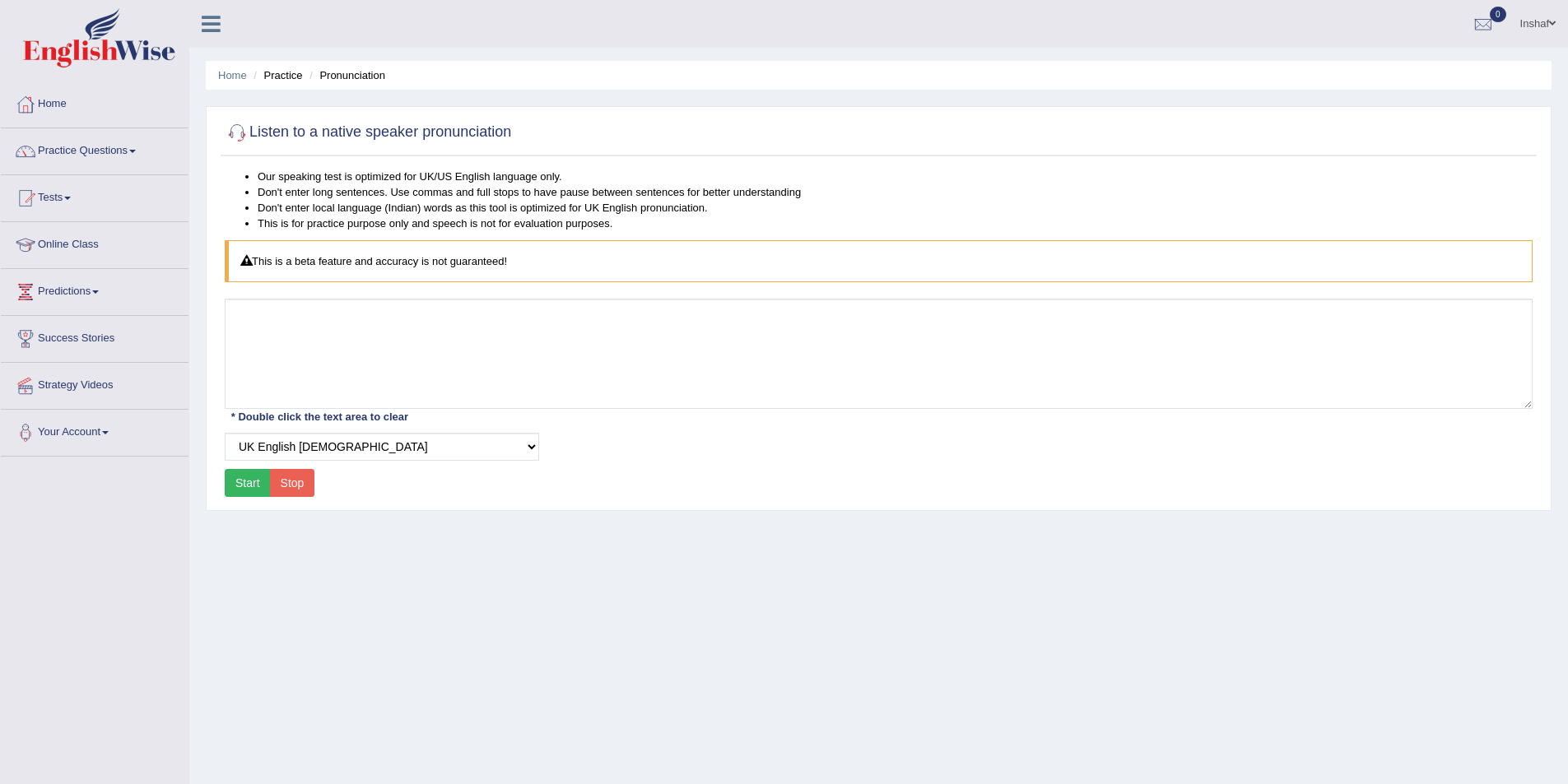
click at [260, 252] on div "This is a beta feature and accuracy is not guaranteed!" at bounding box center [879, 261] width 1308 height 42
click at [252, 268] on div "This is a beta feature and accuracy is not guaranteed!" at bounding box center [879, 261] width 1308 height 42
click at [138, 148] on link "Practice Questions" at bounding box center [95, 149] width 188 height 41
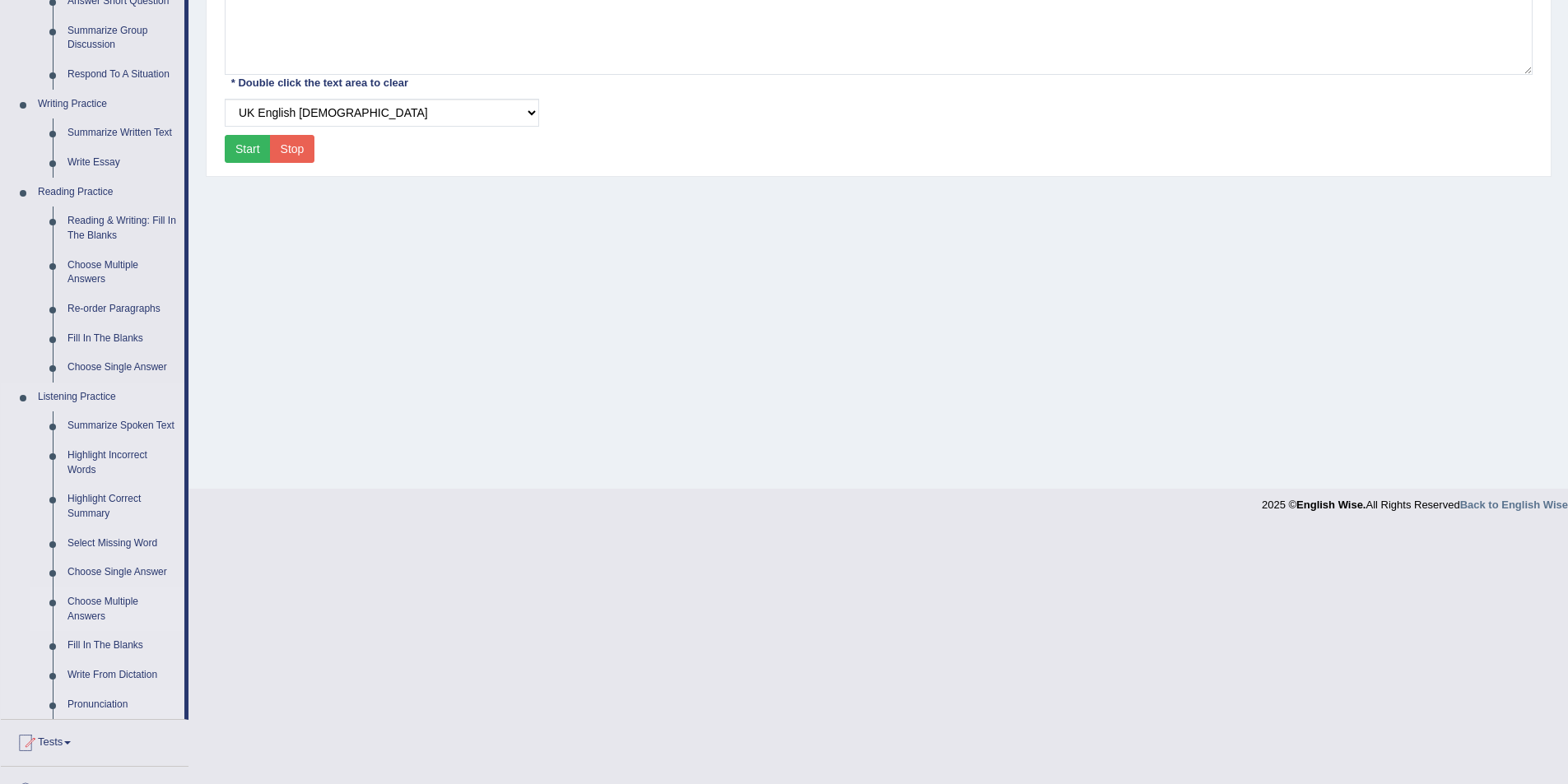
scroll to position [412, 0]
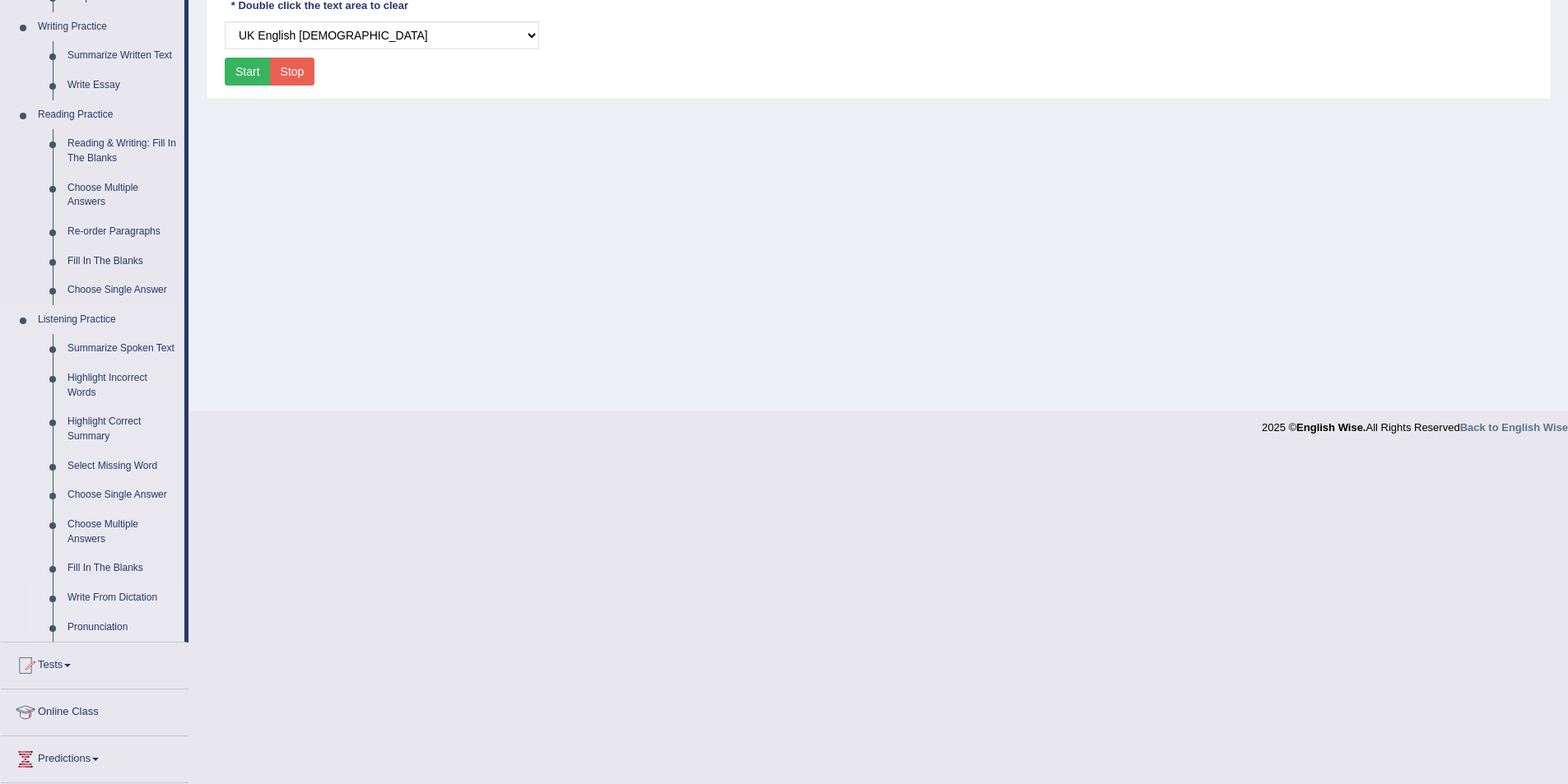
click at [115, 598] on link "Write From Dictation" at bounding box center [121, 598] width 124 height 29
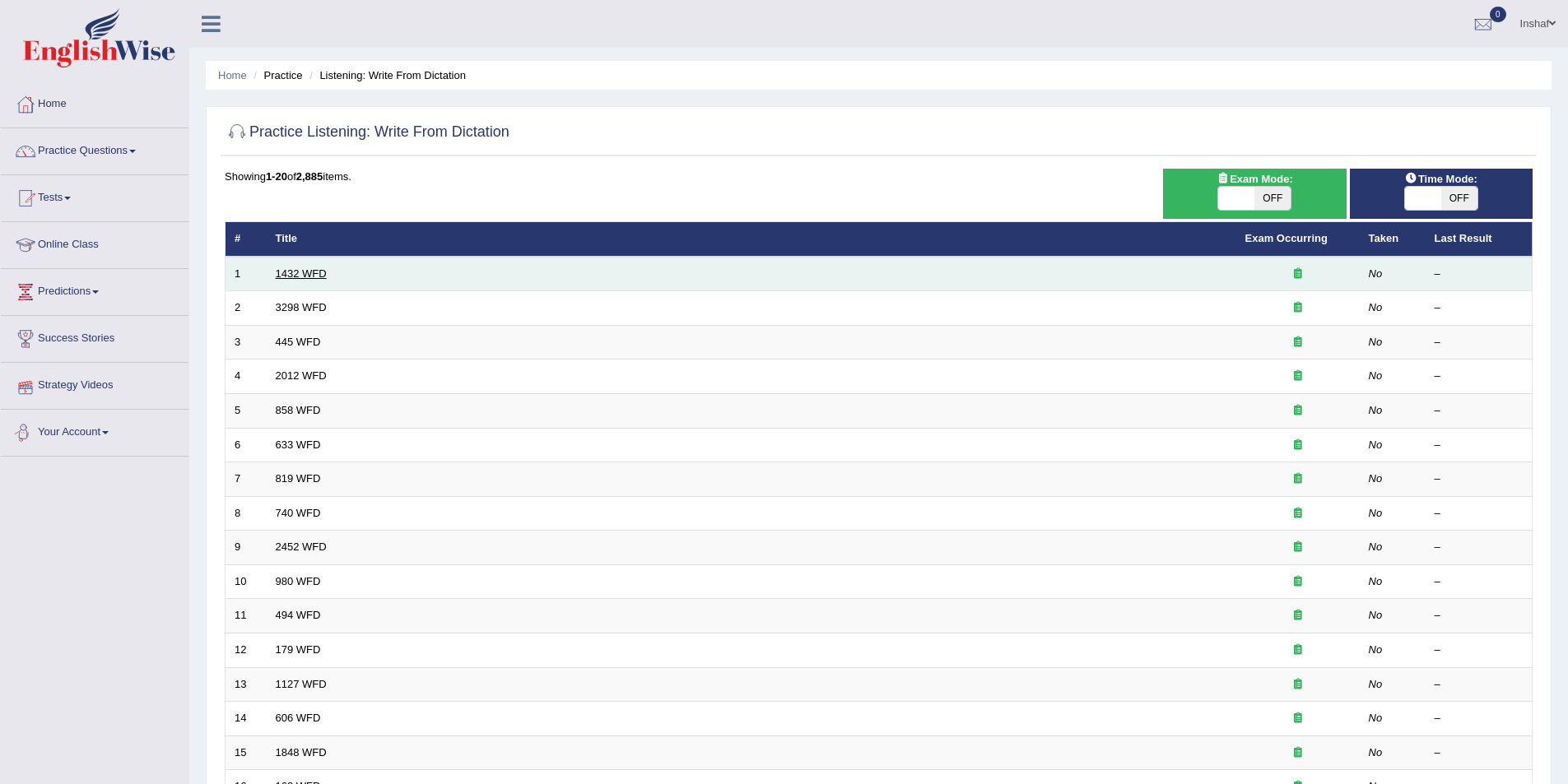
click at [318, 275] on link "1432 WFD" at bounding box center [301, 274] width 51 height 13
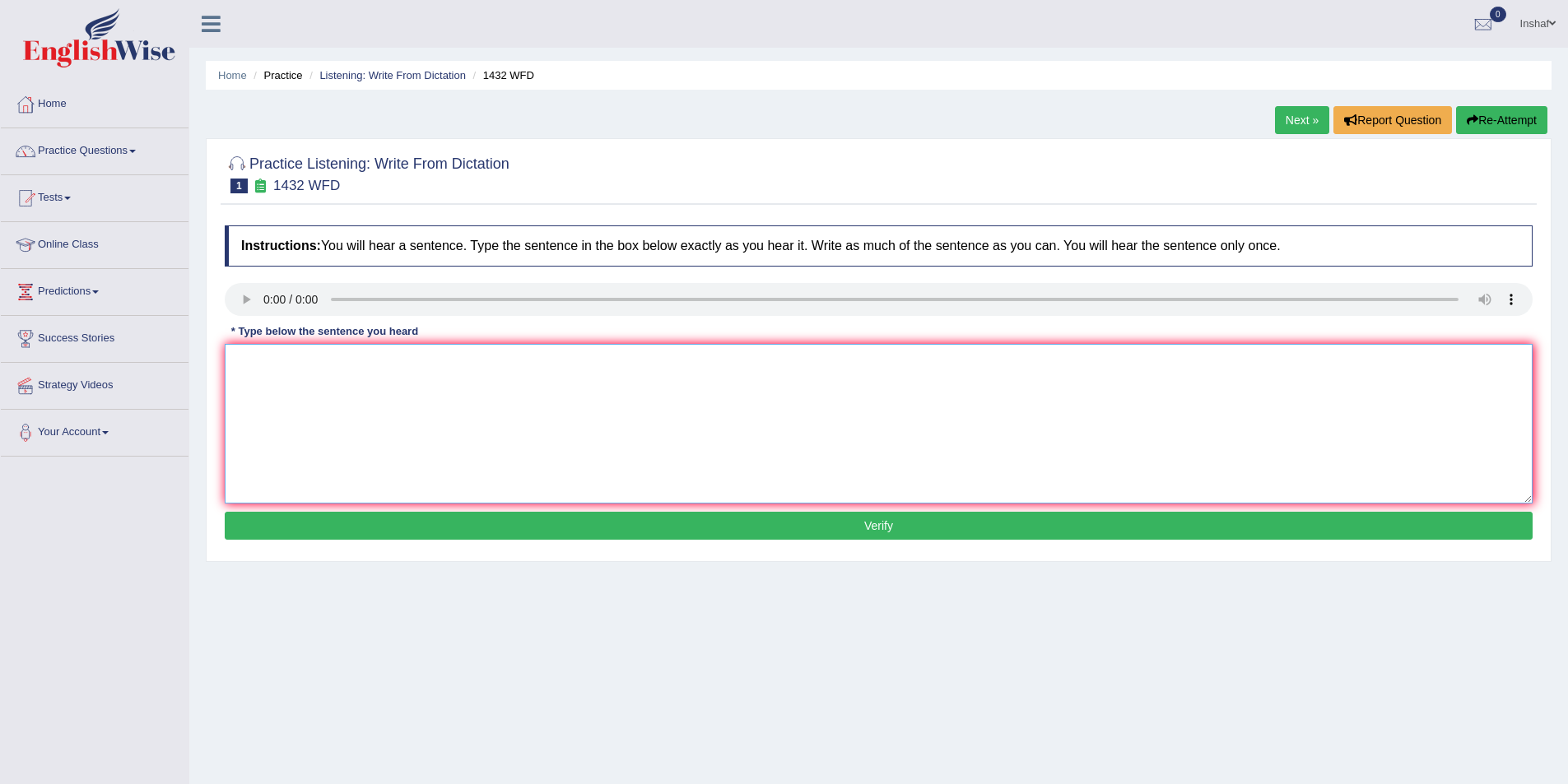
click at [335, 388] on textarea at bounding box center [879, 423] width 1308 height 159
click at [278, 381] on textarea at bounding box center [879, 423] width 1308 height 159
type textarea "more physical activity more benificial to health"
click at [771, 533] on button "Verify" at bounding box center [879, 526] width 1308 height 28
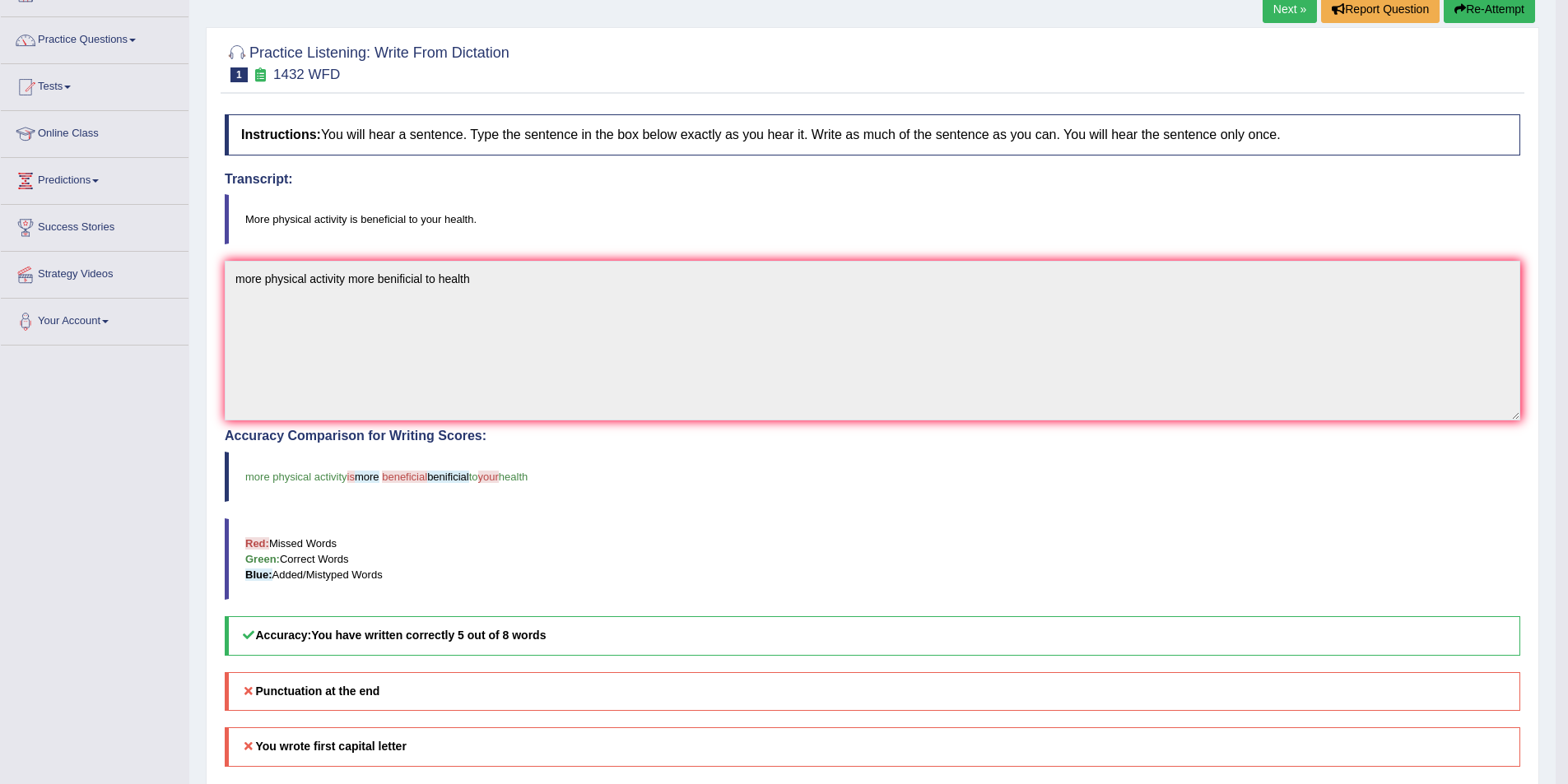
scroll to position [102, 0]
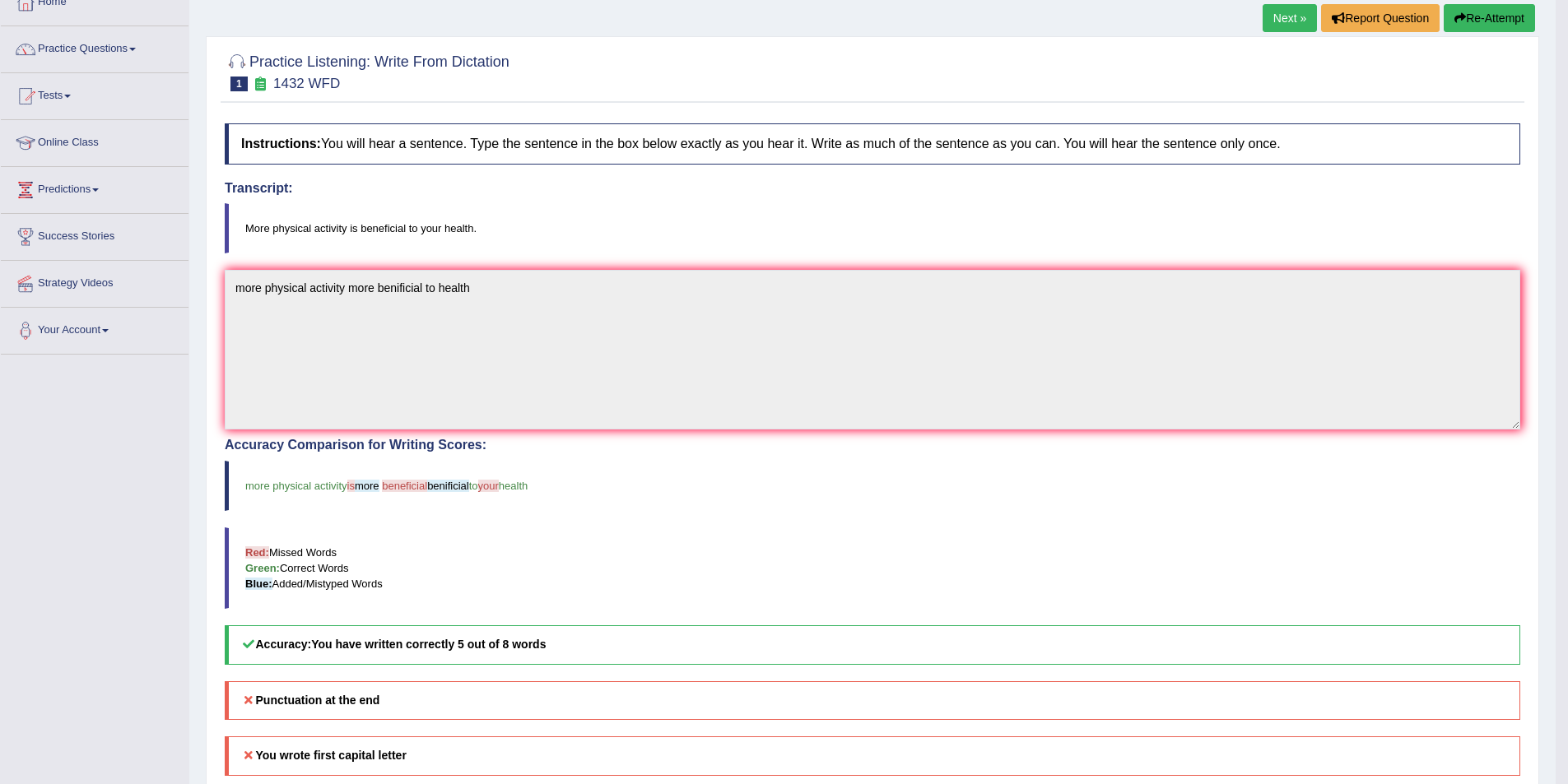
click at [1278, 15] on link "Next »" at bounding box center [1289, 18] width 55 height 28
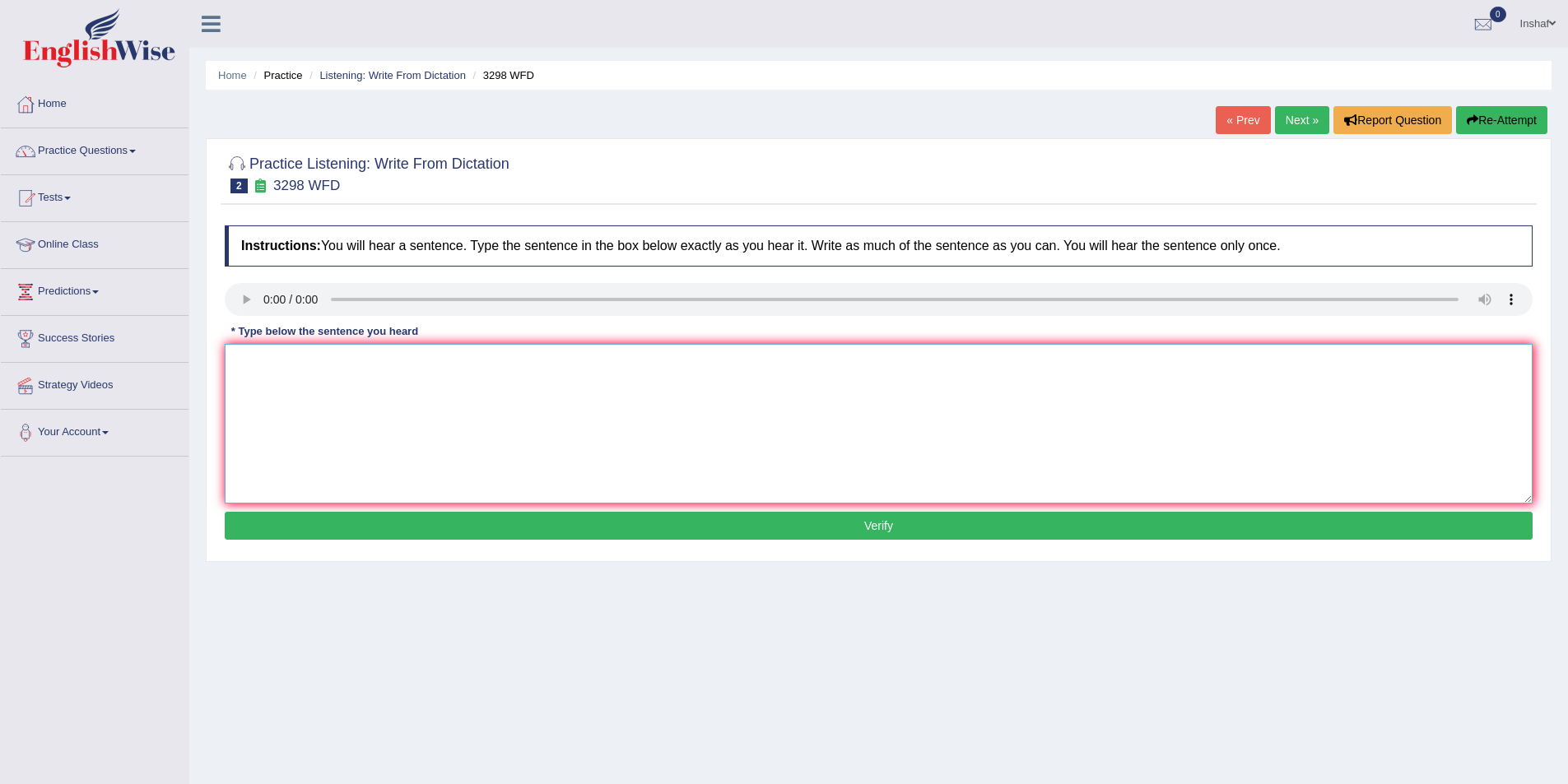
click at [357, 398] on textarea at bounding box center [879, 423] width 1308 height 159
click at [1494, 129] on button "Re-Attempt" at bounding box center [1501, 120] width 91 height 28
click at [466, 402] on textarea at bounding box center [879, 423] width 1308 height 159
type textarea "Animal behaviour contains distinguish aspects."
click at [648, 528] on button "Verify" at bounding box center [879, 526] width 1308 height 28
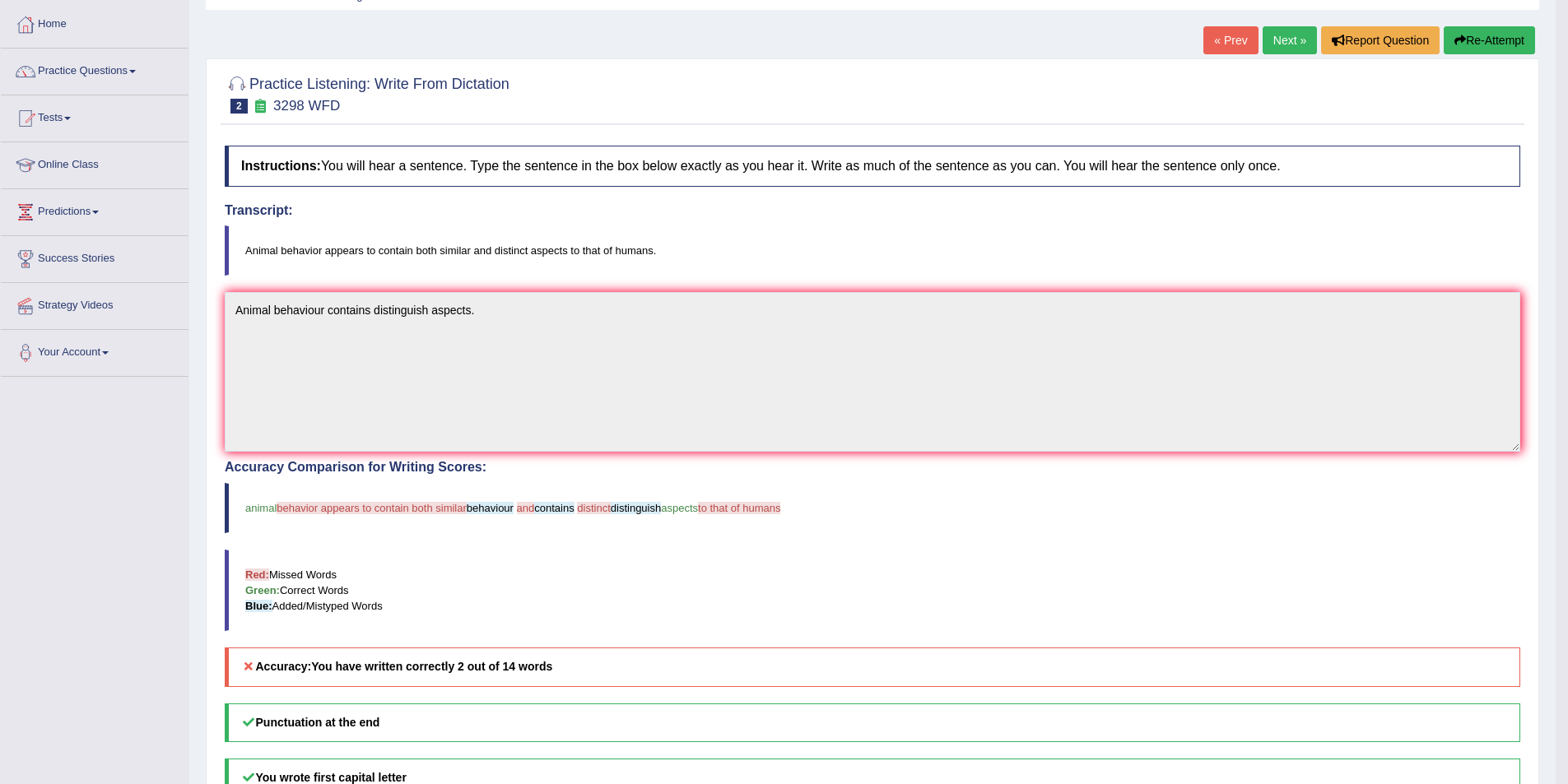
scroll to position [247, 0]
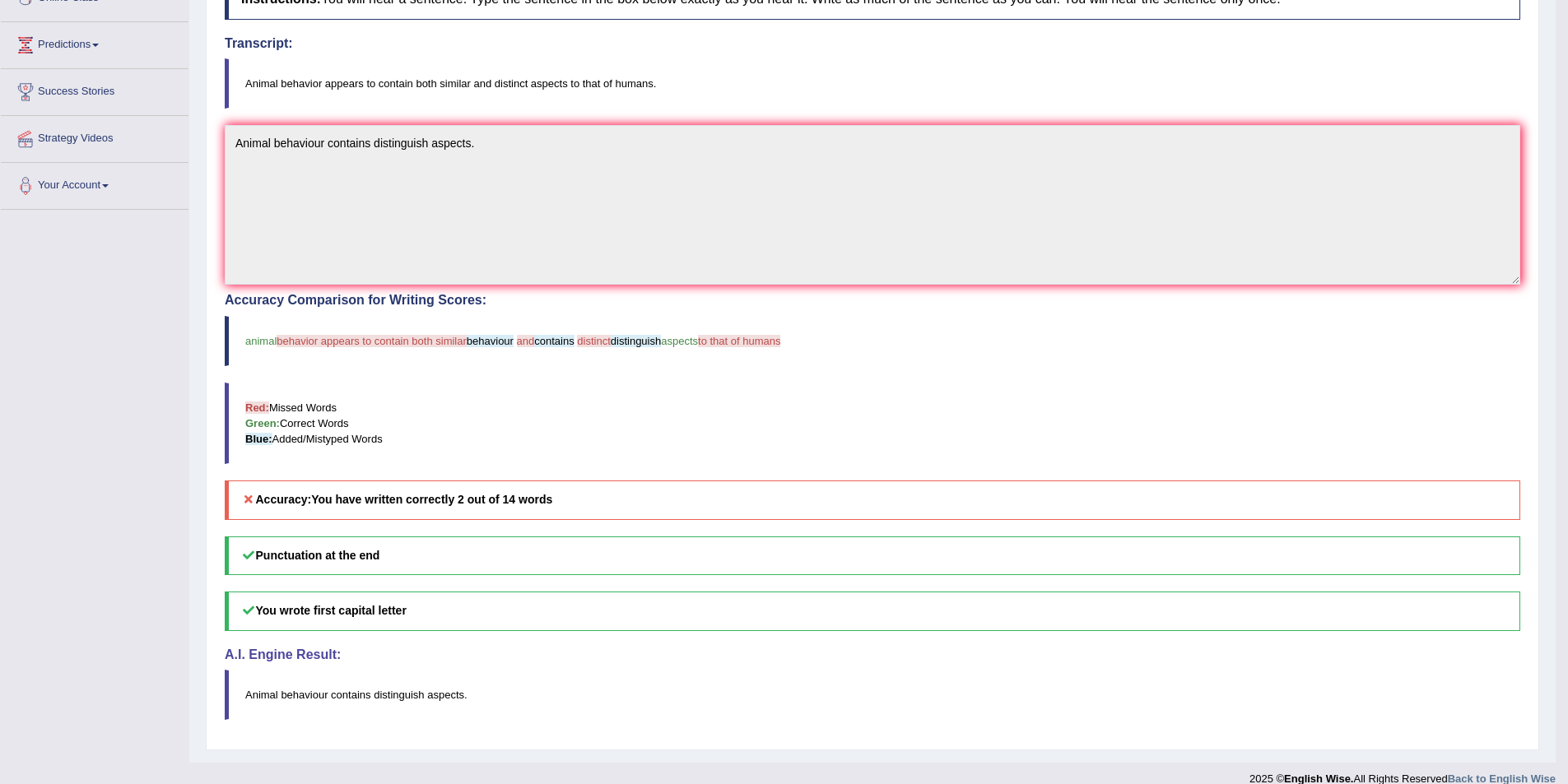
click at [632, 699] on blockquote "Animal behaviour contains distinguish aspects ." at bounding box center [872, 694] width 1295 height 50
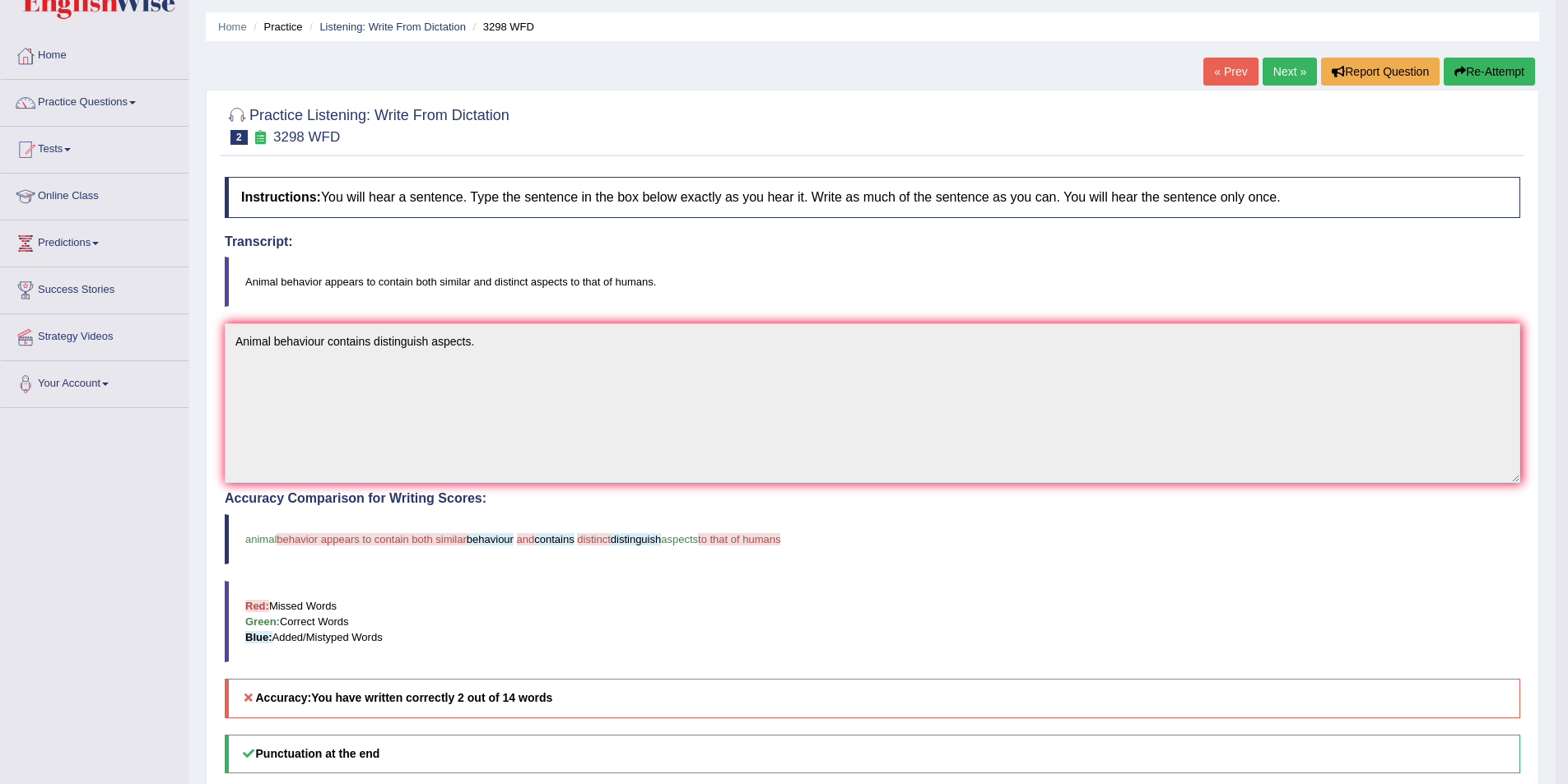
scroll to position [20, 0]
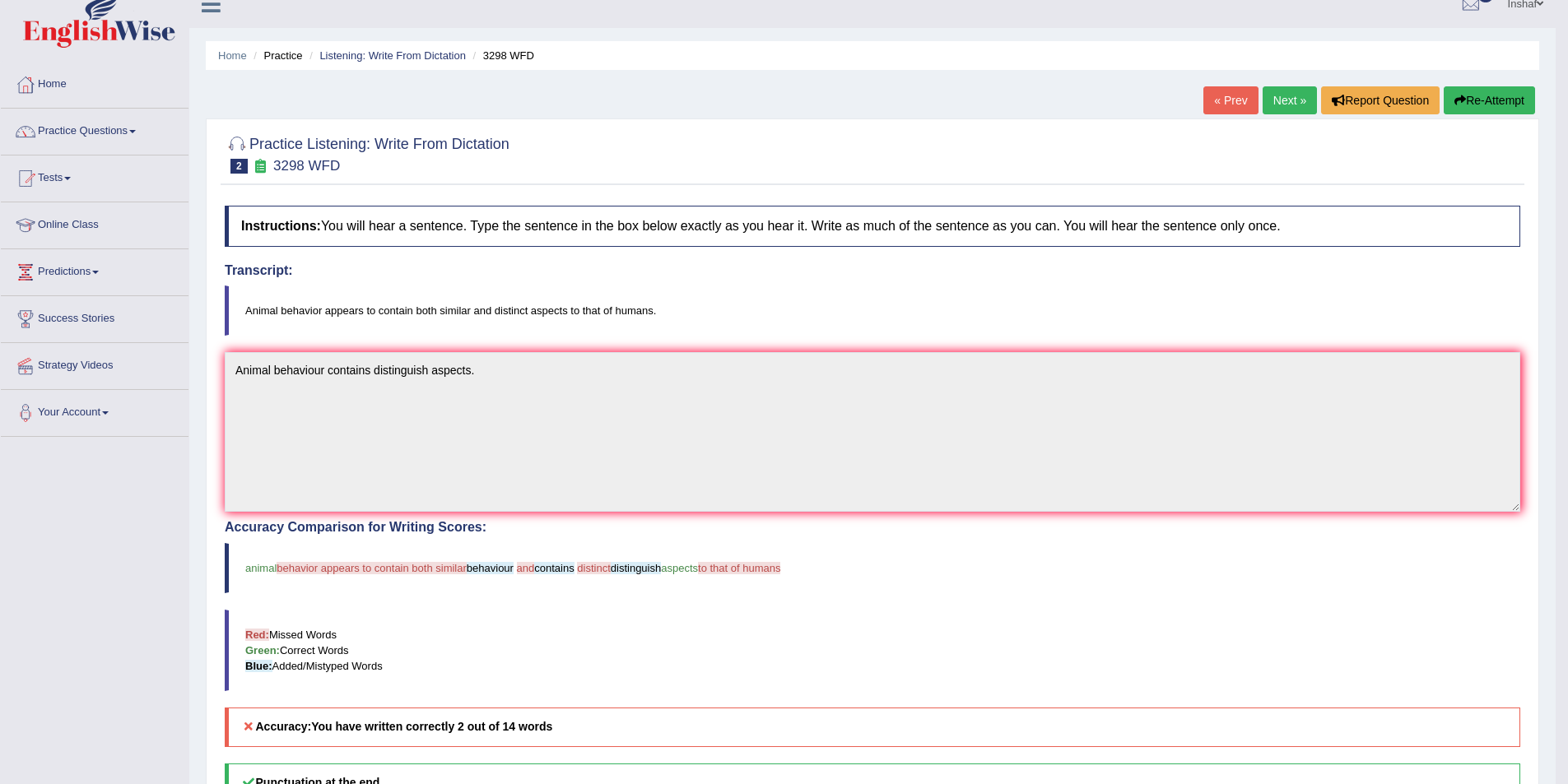
click at [617, 604] on div "Accuracy Comparison for Writing Scores: animal behavior appears to contain both…" at bounding box center [872, 633] width 1295 height 227
click at [1270, 96] on link "Next »" at bounding box center [1289, 100] width 55 height 28
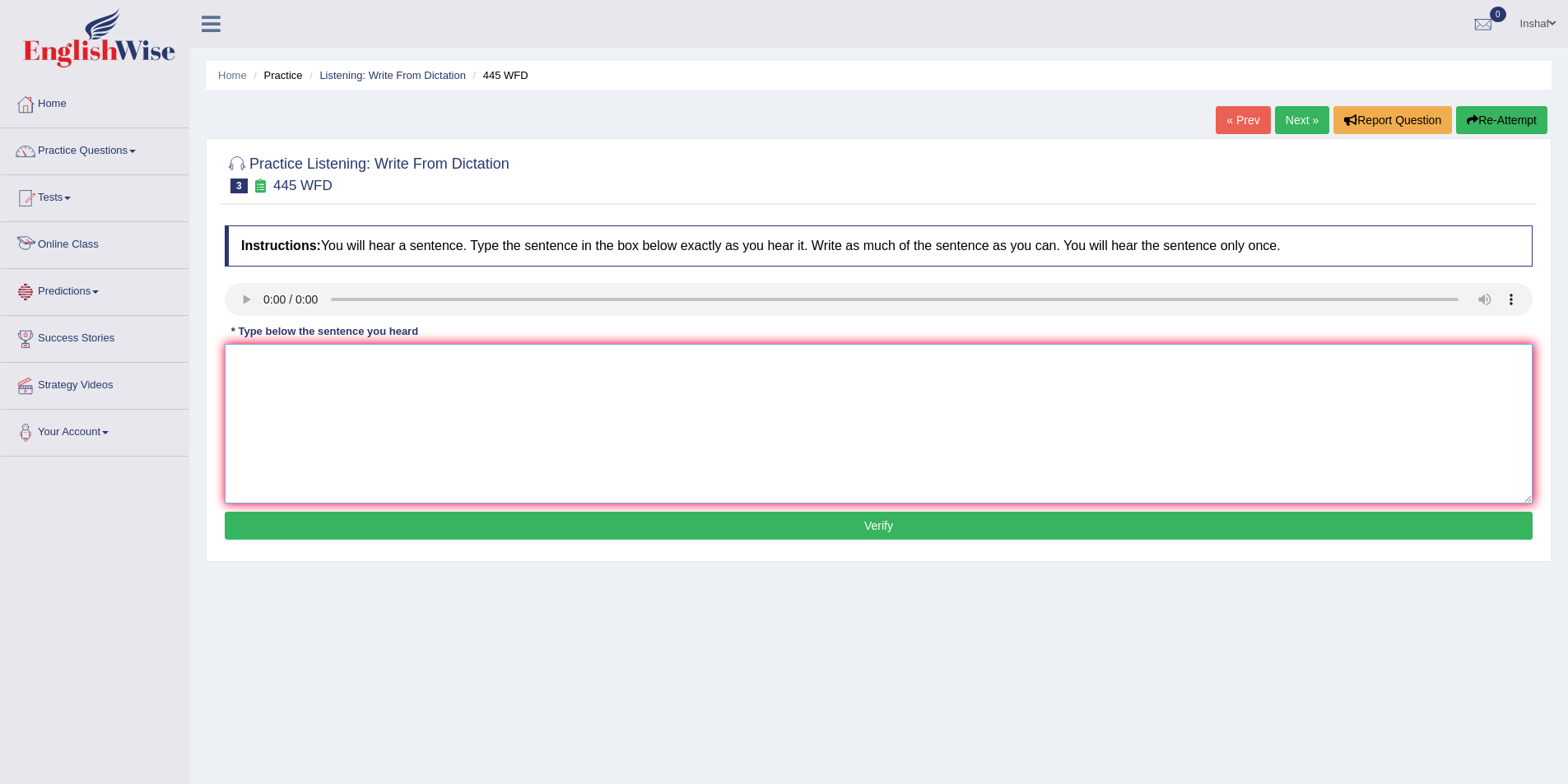
drag, startPoint x: 320, startPoint y: 388, endPoint x: 295, endPoint y: 397, distance: 26.6
click at [305, 394] on textarea at bounding box center [879, 423] width 1308 height 159
type textarea "American astrominors made plan to land on the Mars."
click at [865, 528] on button "Verify" at bounding box center [879, 526] width 1308 height 28
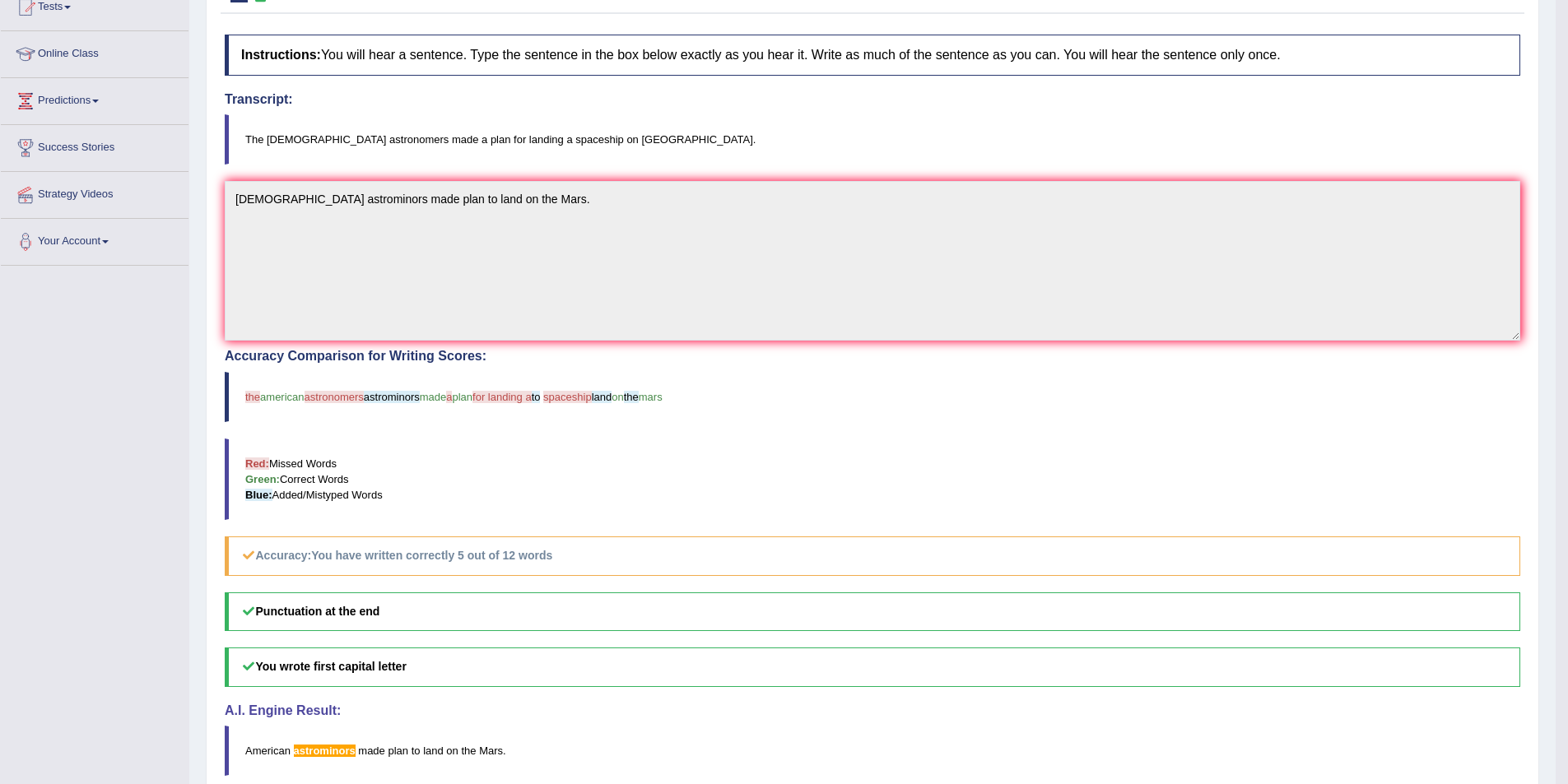
scroll to position [247, 0]
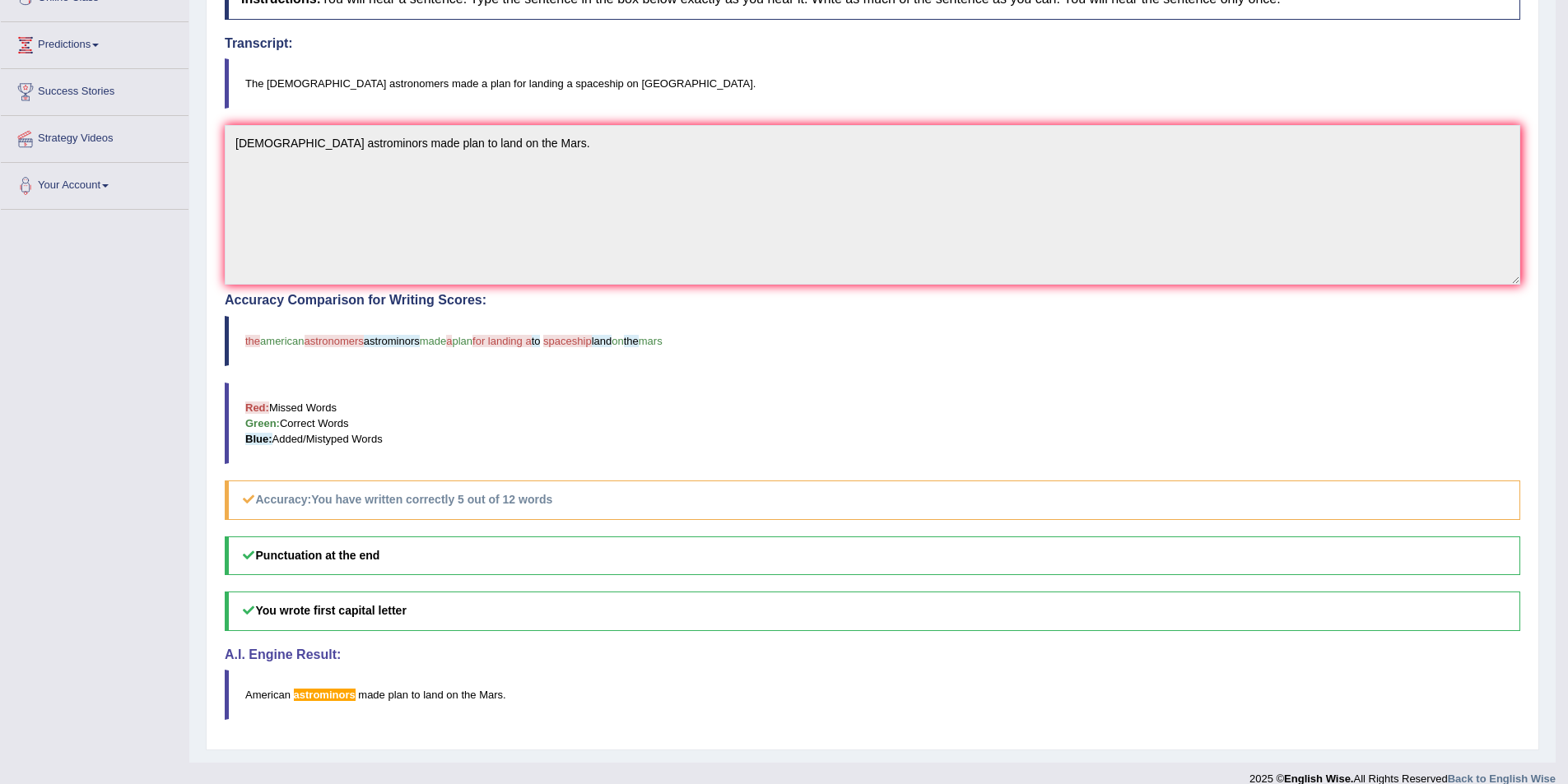
click at [600, 402] on blockquote "Red: Missed Words Green: Correct Words Blue: Added/Mistyped Words" at bounding box center [872, 422] width 1295 height 81
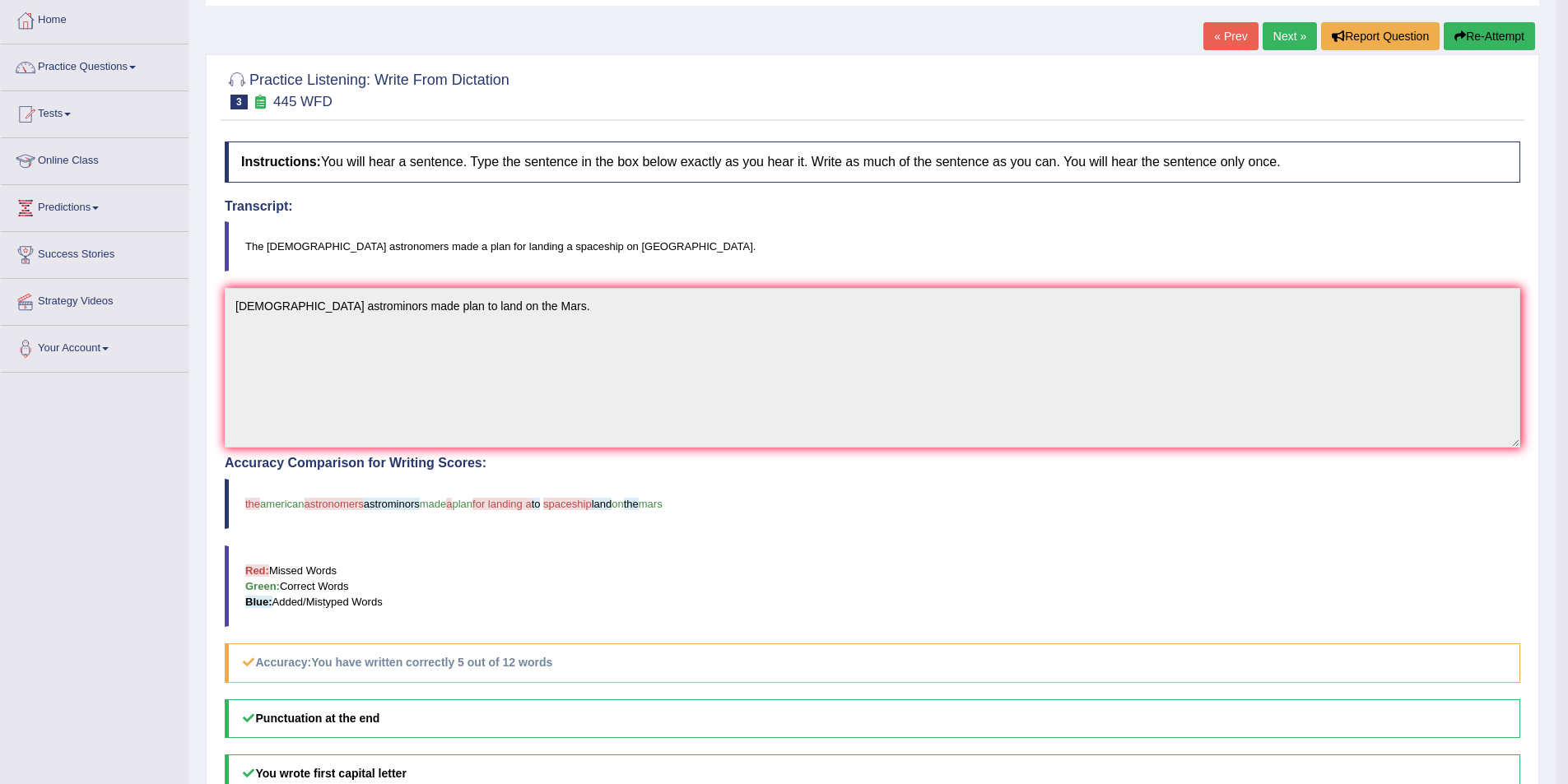
scroll to position [82, 0]
click at [1271, 38] on link "Next »" at bounding box center [1289, 37] width 55 height 28
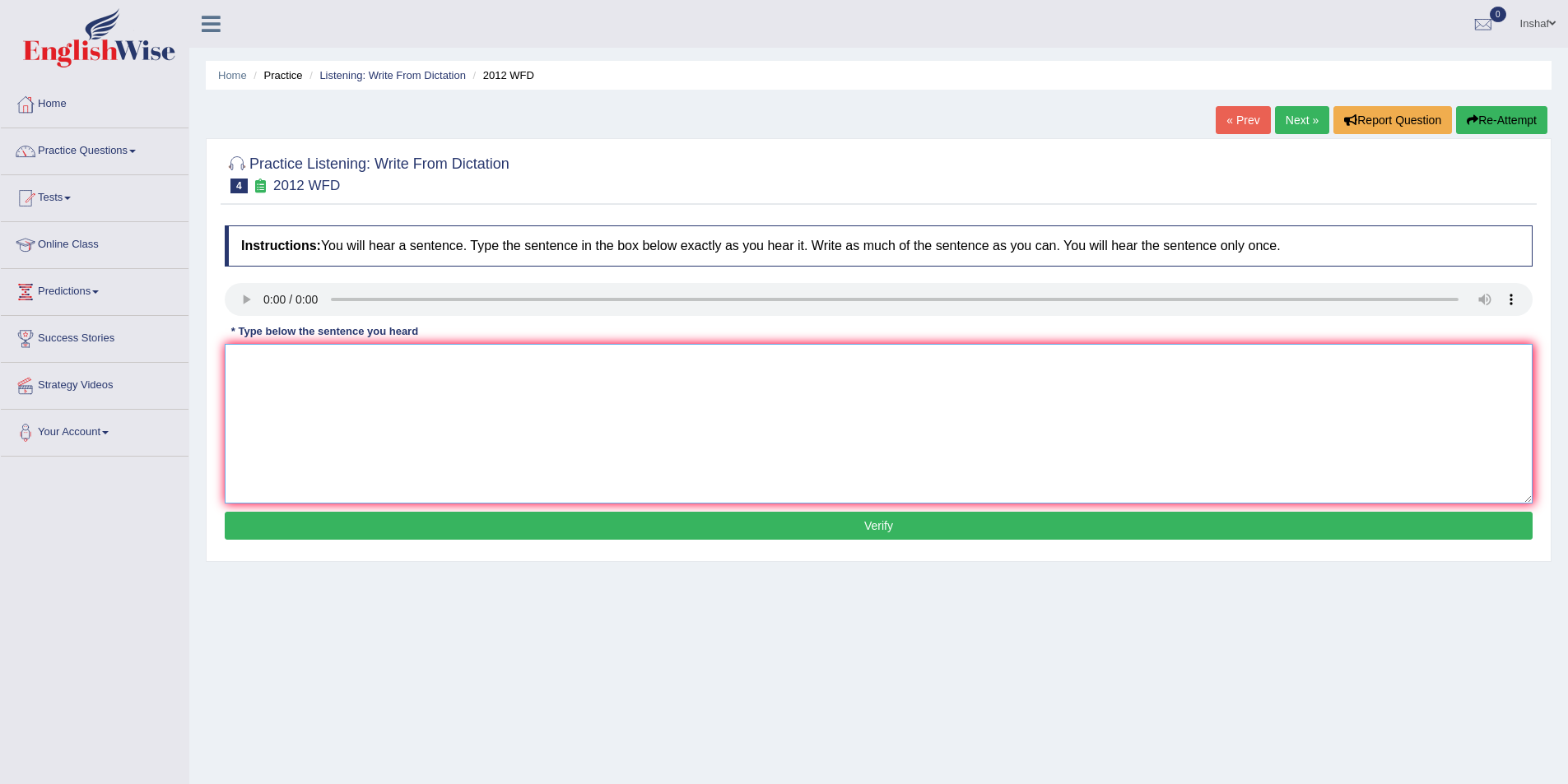
click at [311, 419] on textarea at bounding box center [879, 423] width 1308 height 159
type textarea "There is a great deal debet on this topic."
click at [704, 520] on button "Verify" at bounding box center [879, 526] width 1308 height 28
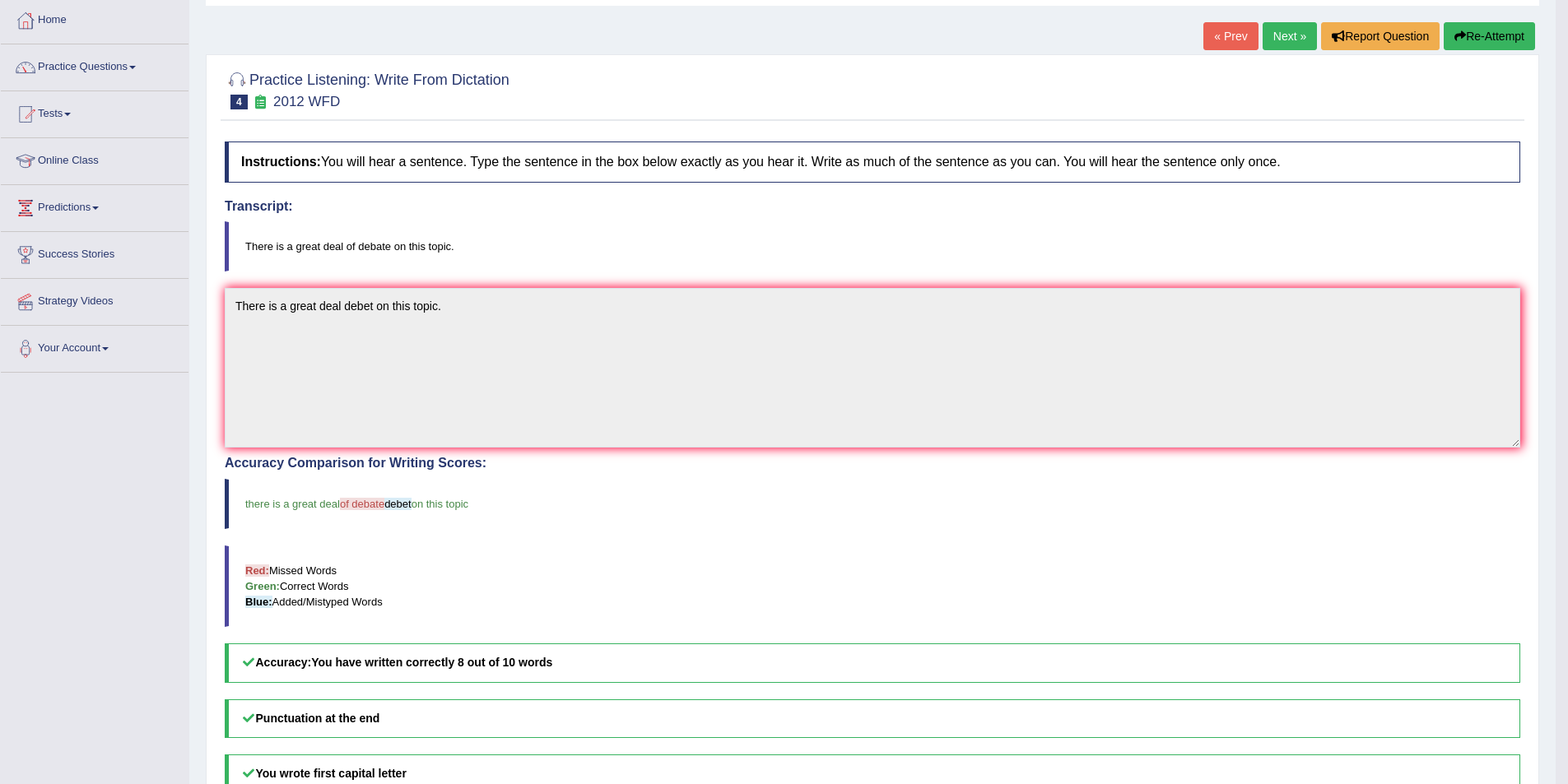
scroll to position [82, 0]
click at [1279, 41] on link "Next »" at bounding box center [1289, 37] width 55 height 28
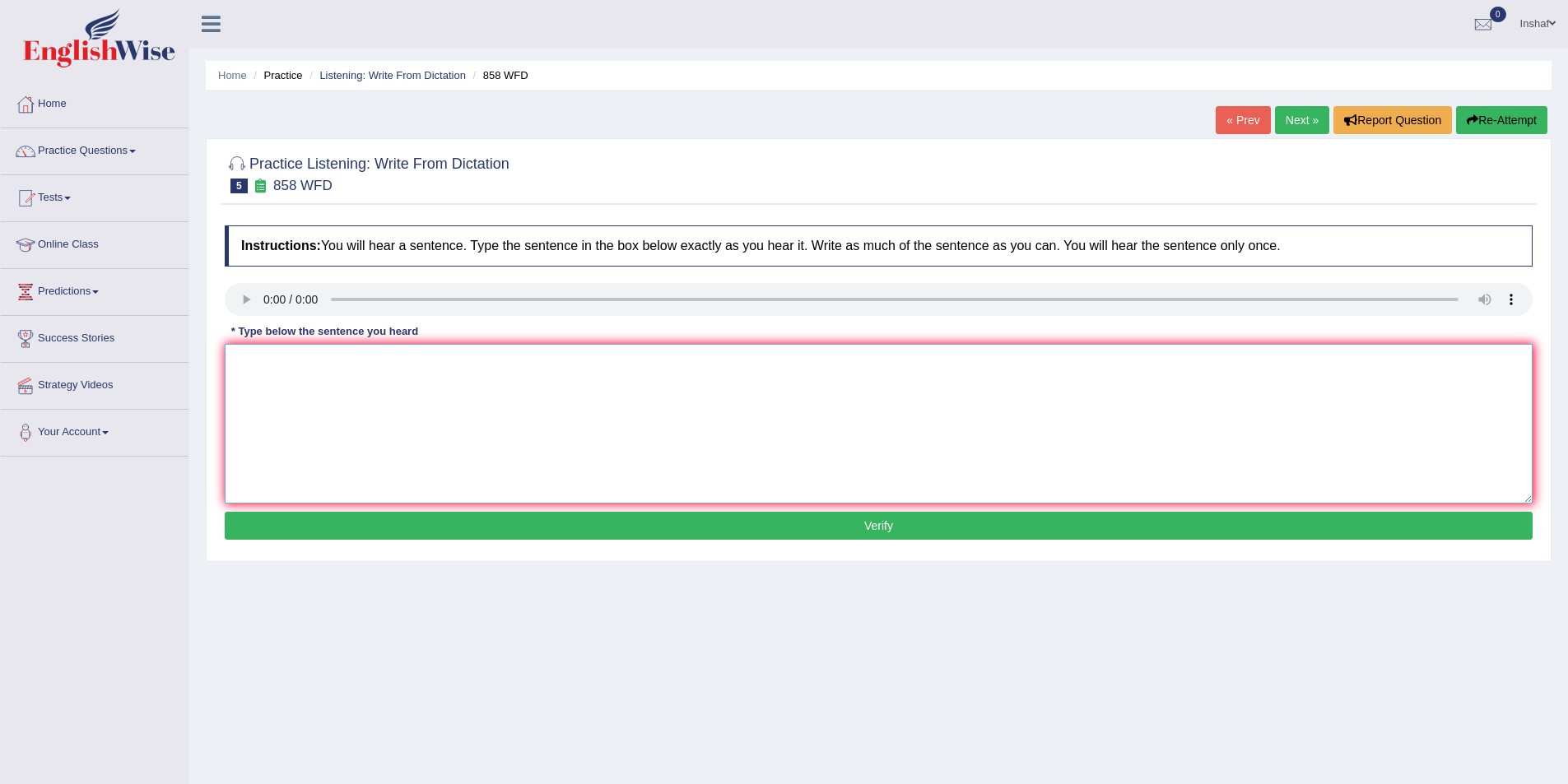
click at [274, 376] on textarea at bounding box center [879, 423] width 1308 height 159
type textarea "The year ship artifacts"
click at [620, 523] on button "Verify" at bounding box center [879, 526] width 1308 height 28
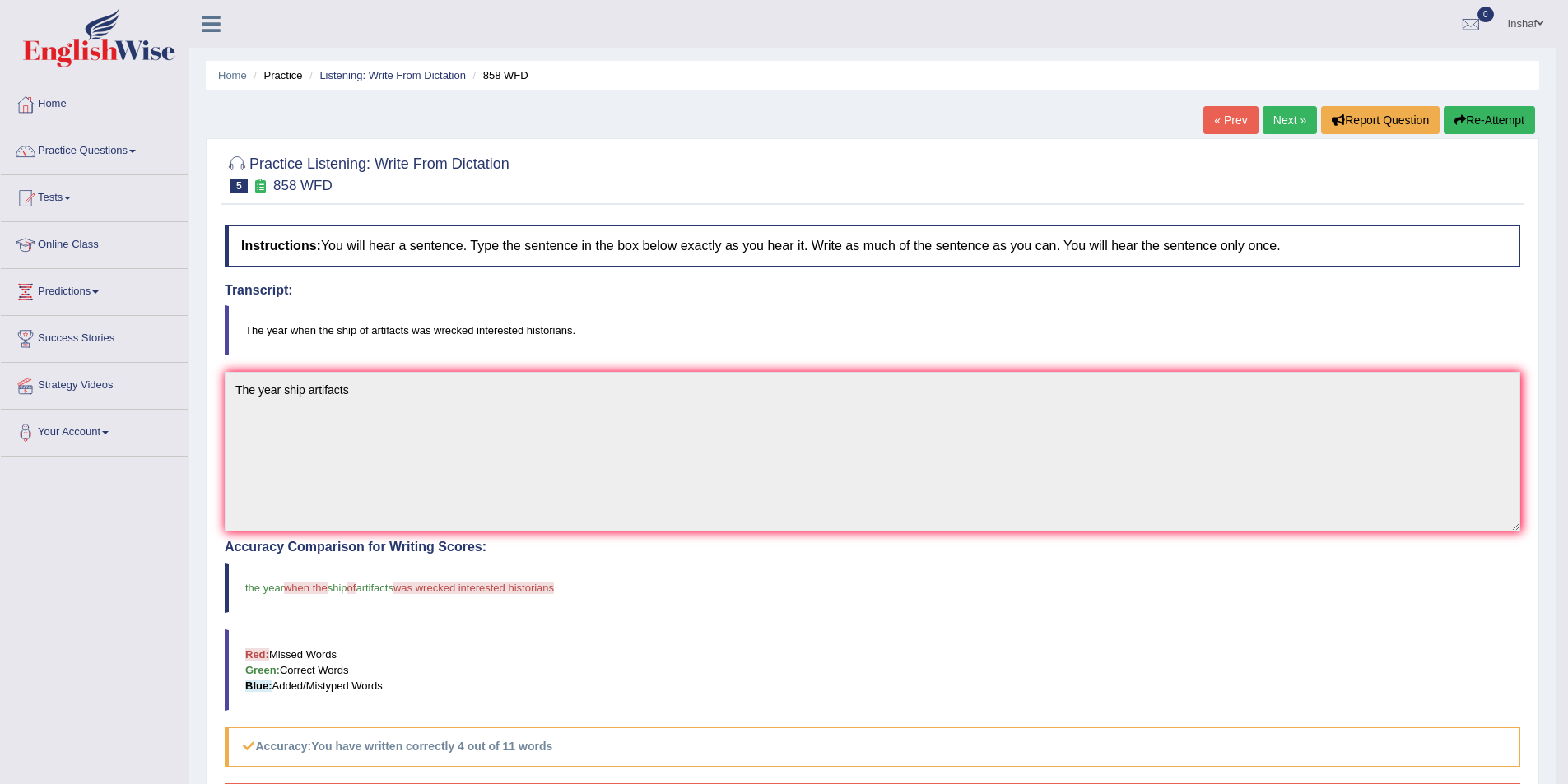
click at [1278, 118] on link "Next »" at bounding box center [1289, 120] width 55 height 28
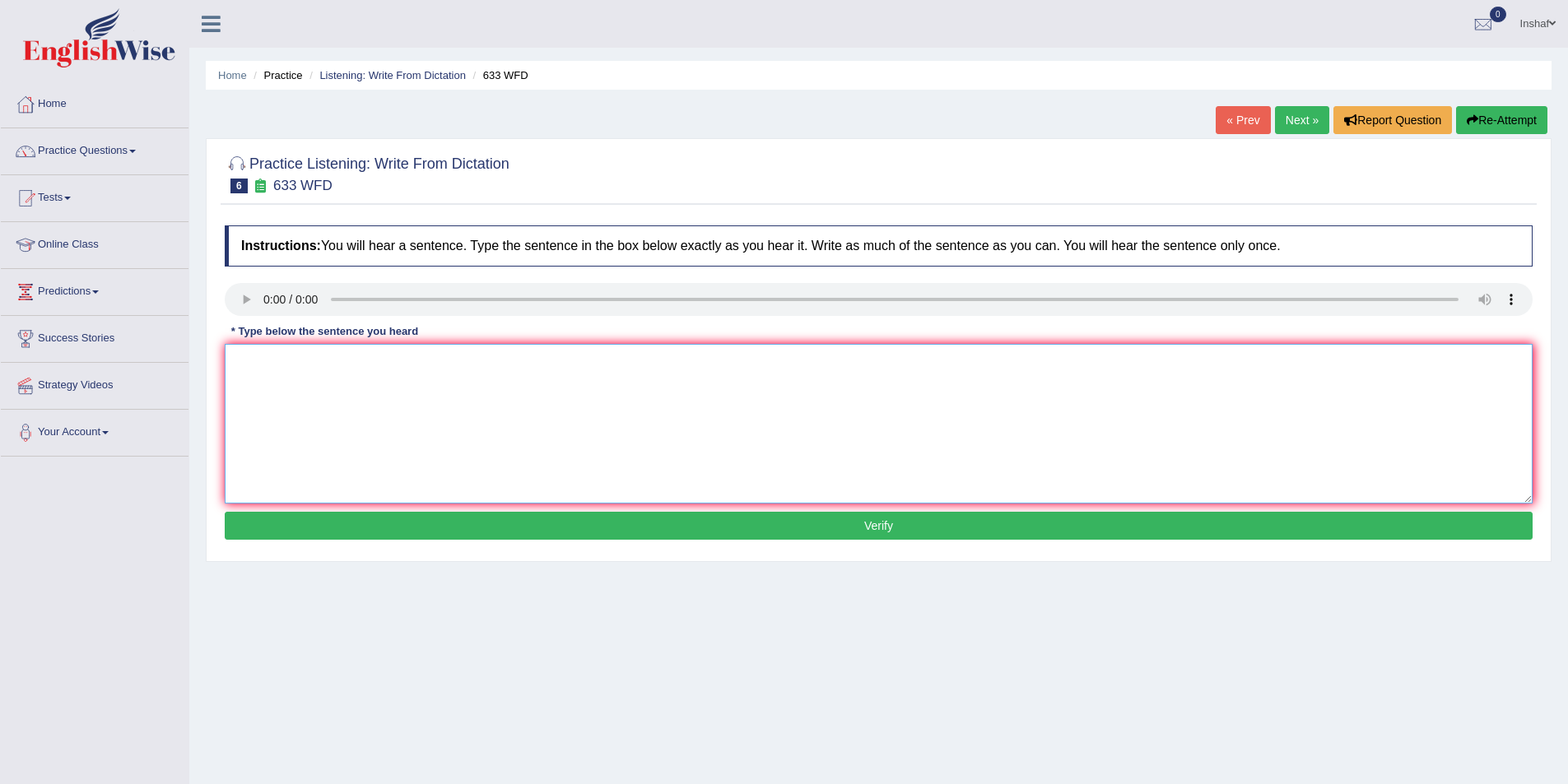
click at [648, 368] on textarea at bounding box center [879, 423] width 1308 height 159
click at [505, 405] on textarea at bounding box center [879, 423] width 1308 height 159
click at [362, 363] on textarea "The research shows exe makes feel better." at bounding box center [879, 423] width 1308 height 159
click at [449, 367] on textarea "The research shows exe makes feel better." at bounding box center [879, 423] width 1308 height 159
click at [359, 364] on textarea "The research shows exe makes feel better." at bounding box center [879, 423] width 1308 height 159
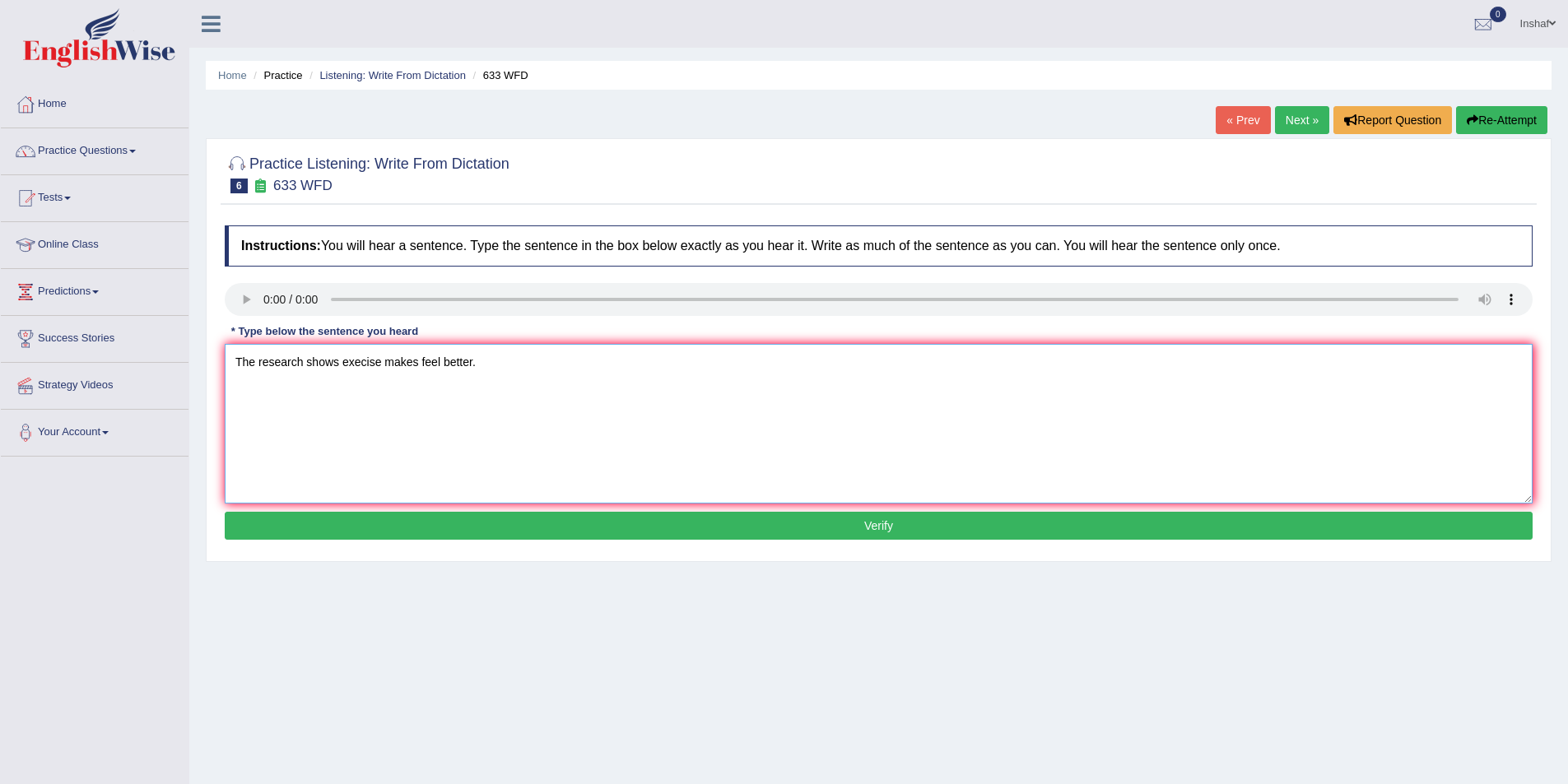
type textarea "The research shows execise makes feel better."
click at [681, 534] on button "Verify" at bounding box center [879, 526] width 1308 height 28
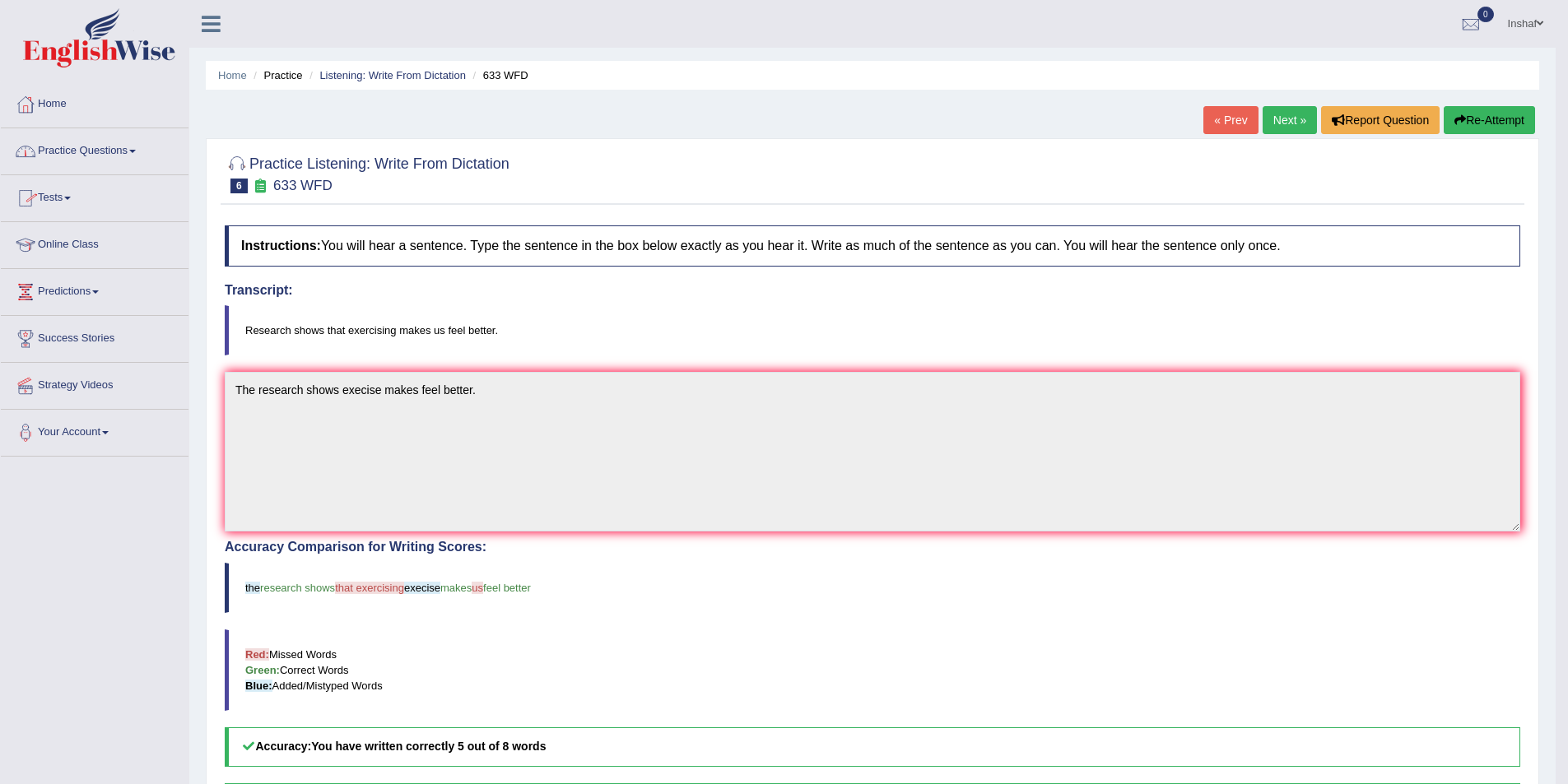
click at [136, 150] on span at bounding box center [132, 151] width 7 height 3
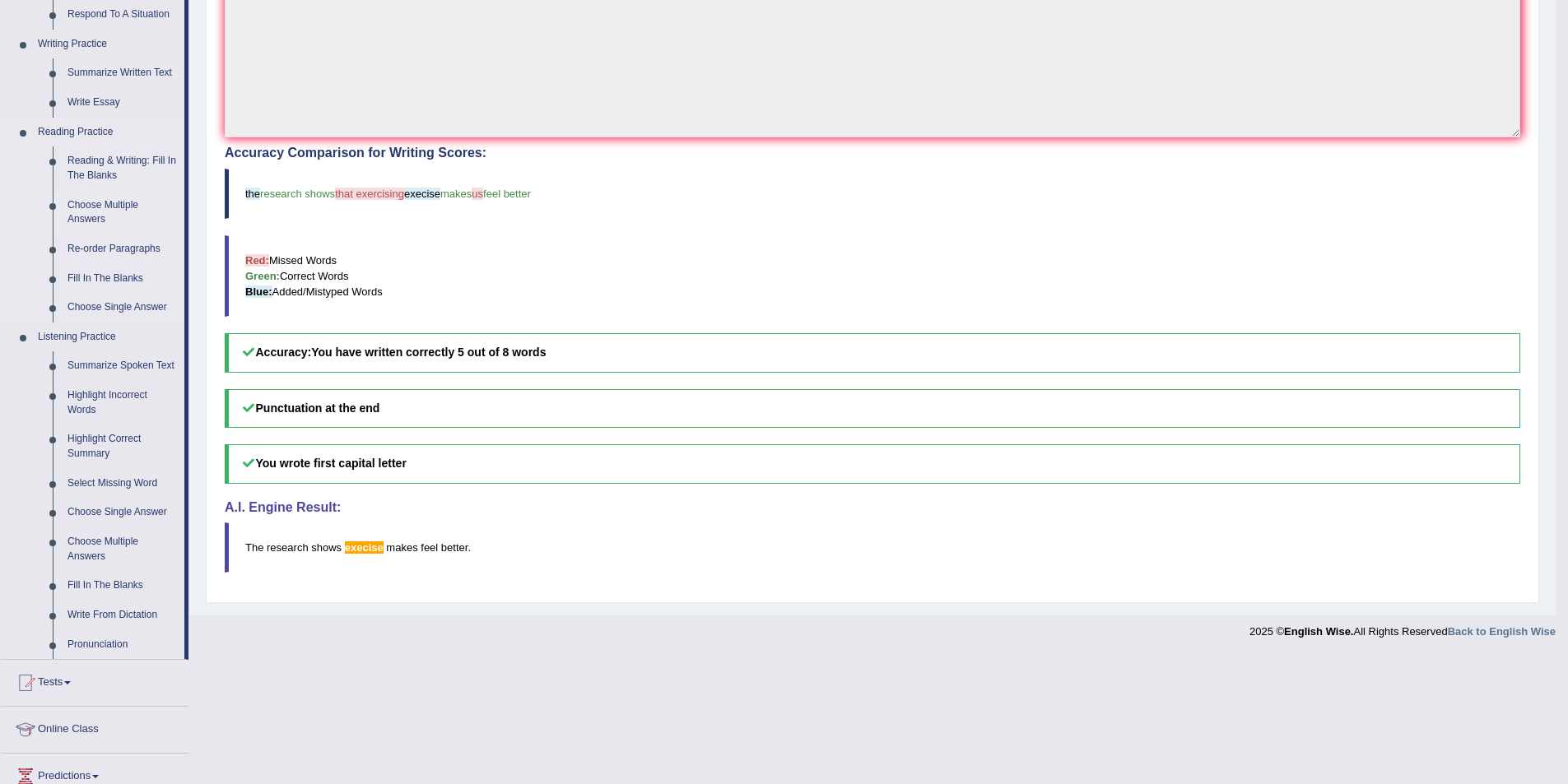
scroll to position [412, 0]
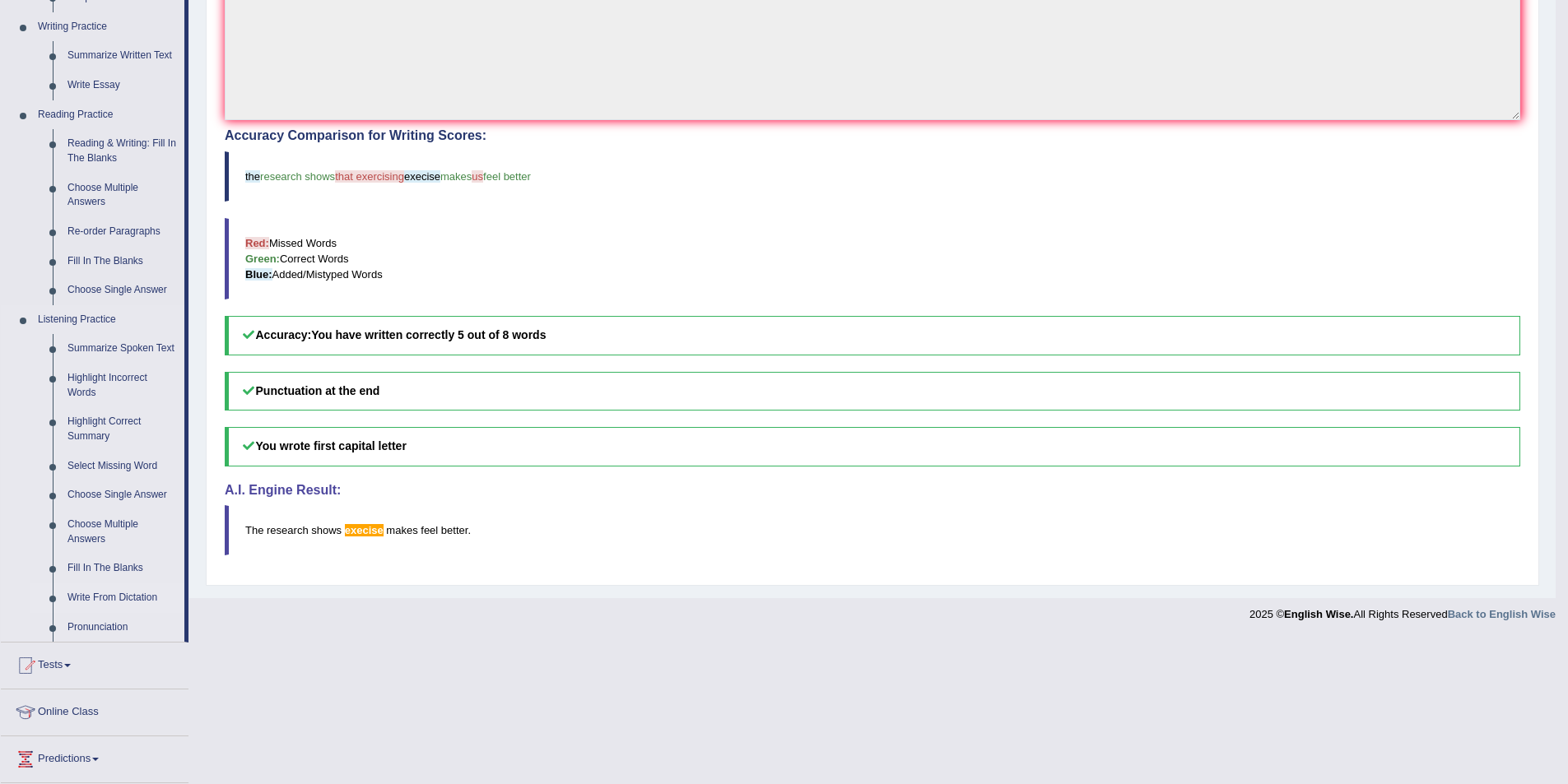
click at [129, 598] on link "Write From Dictation" at bounding box center [121, 598] width 124 height 29
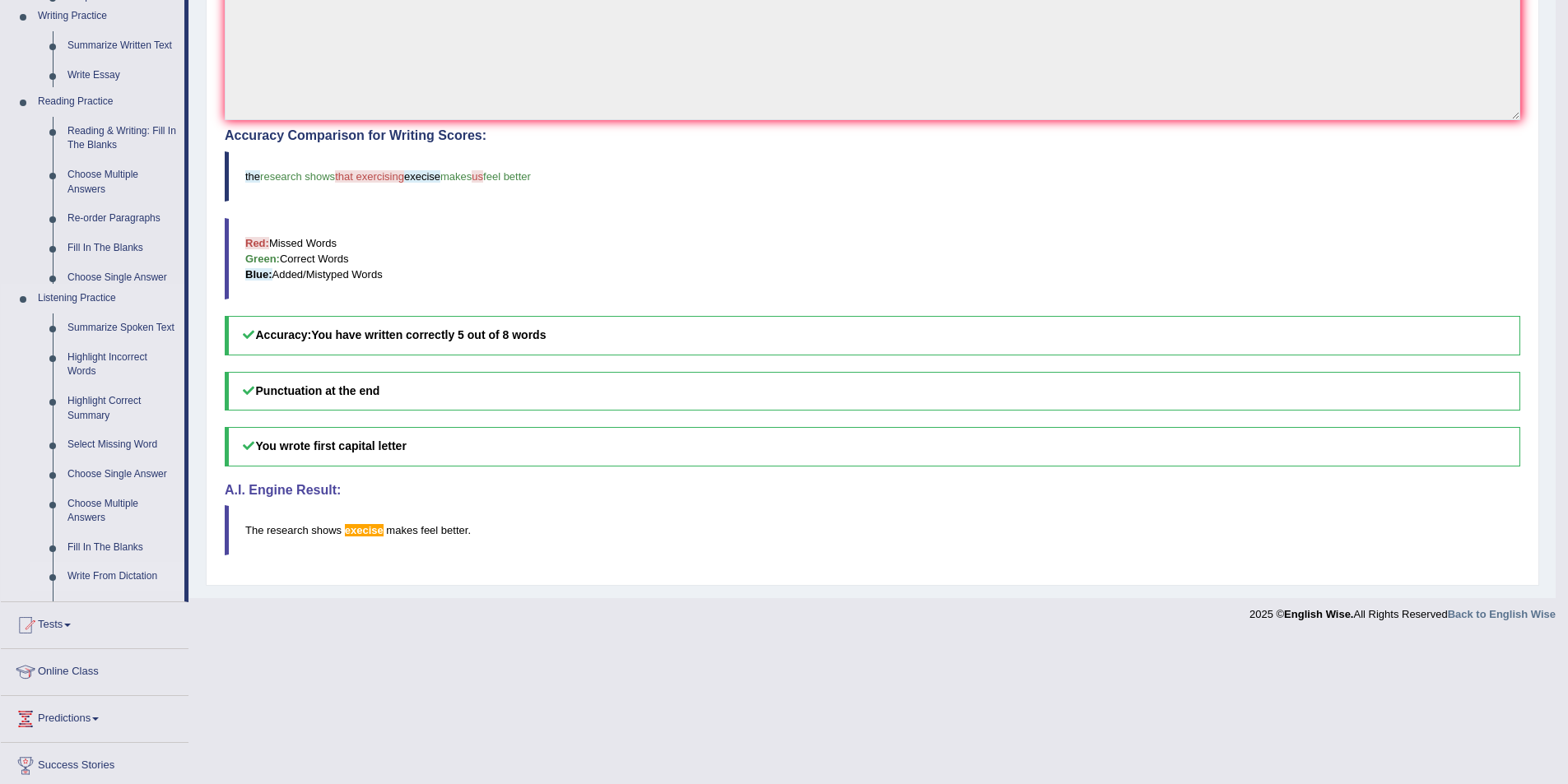
scroll to position [267, 0]
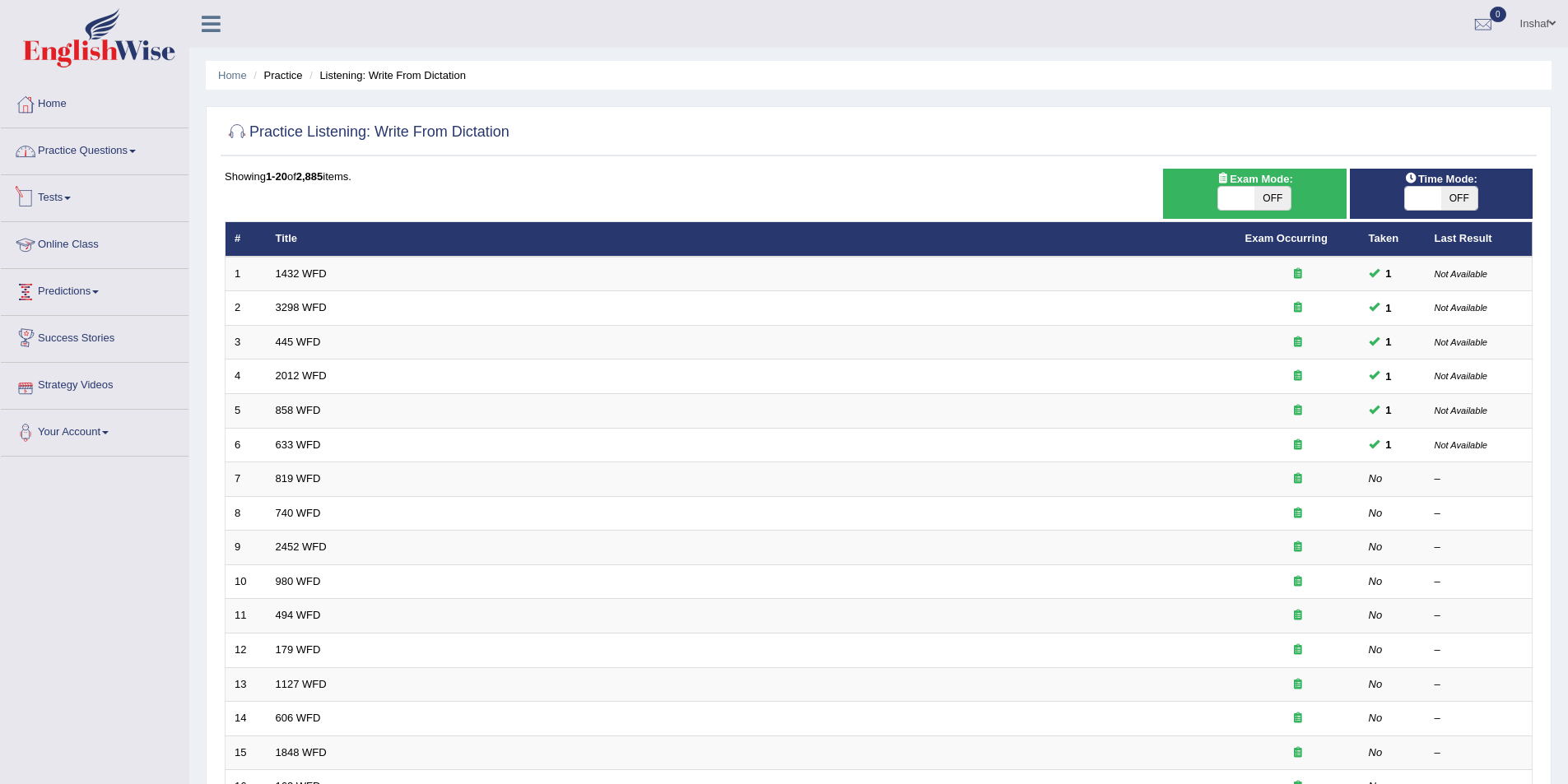
click at [135, 154] on link "Practice Questions" at bounding box center [95, 149] width 188 height 41
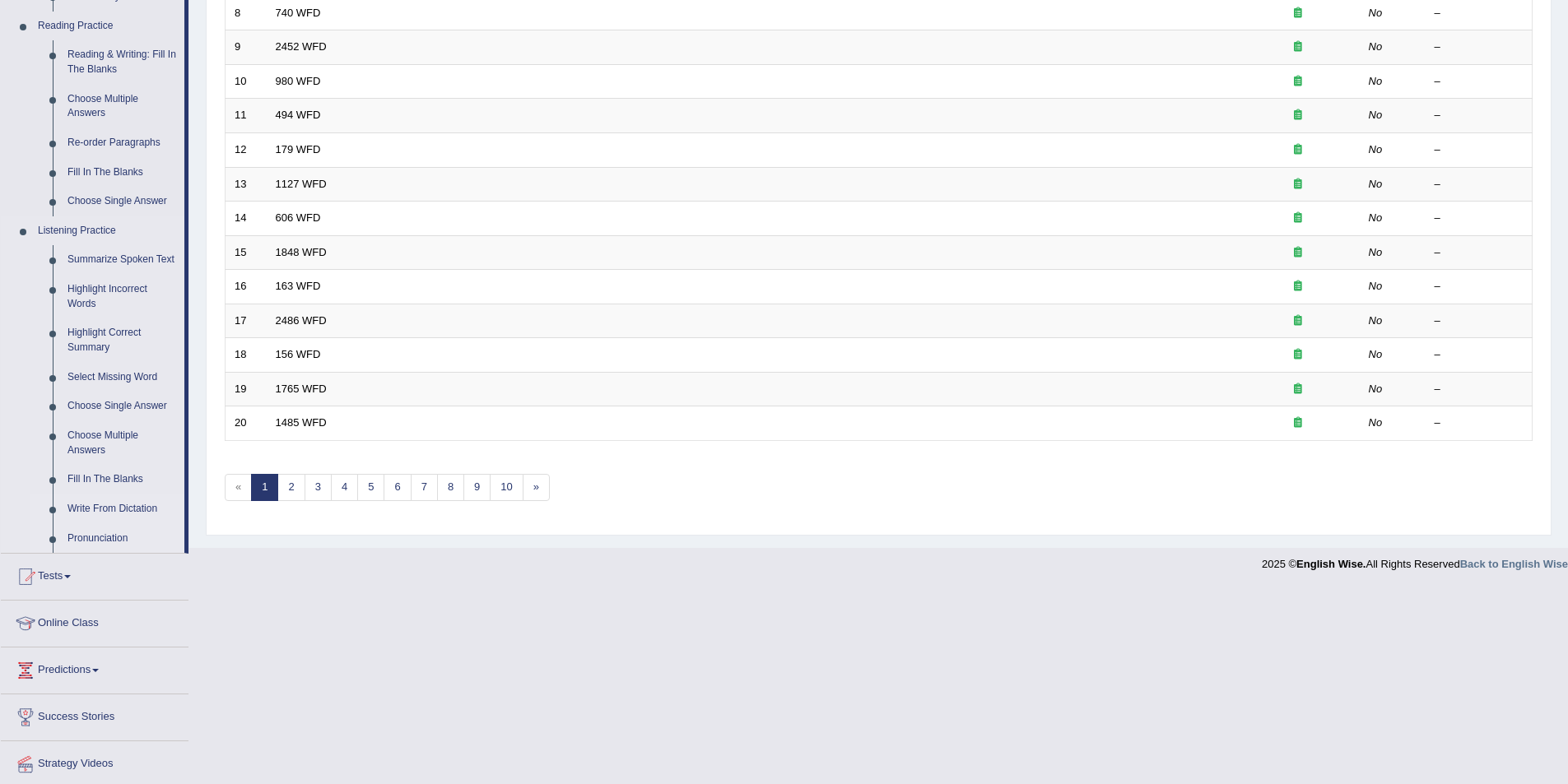
scroll to position [552, 0]
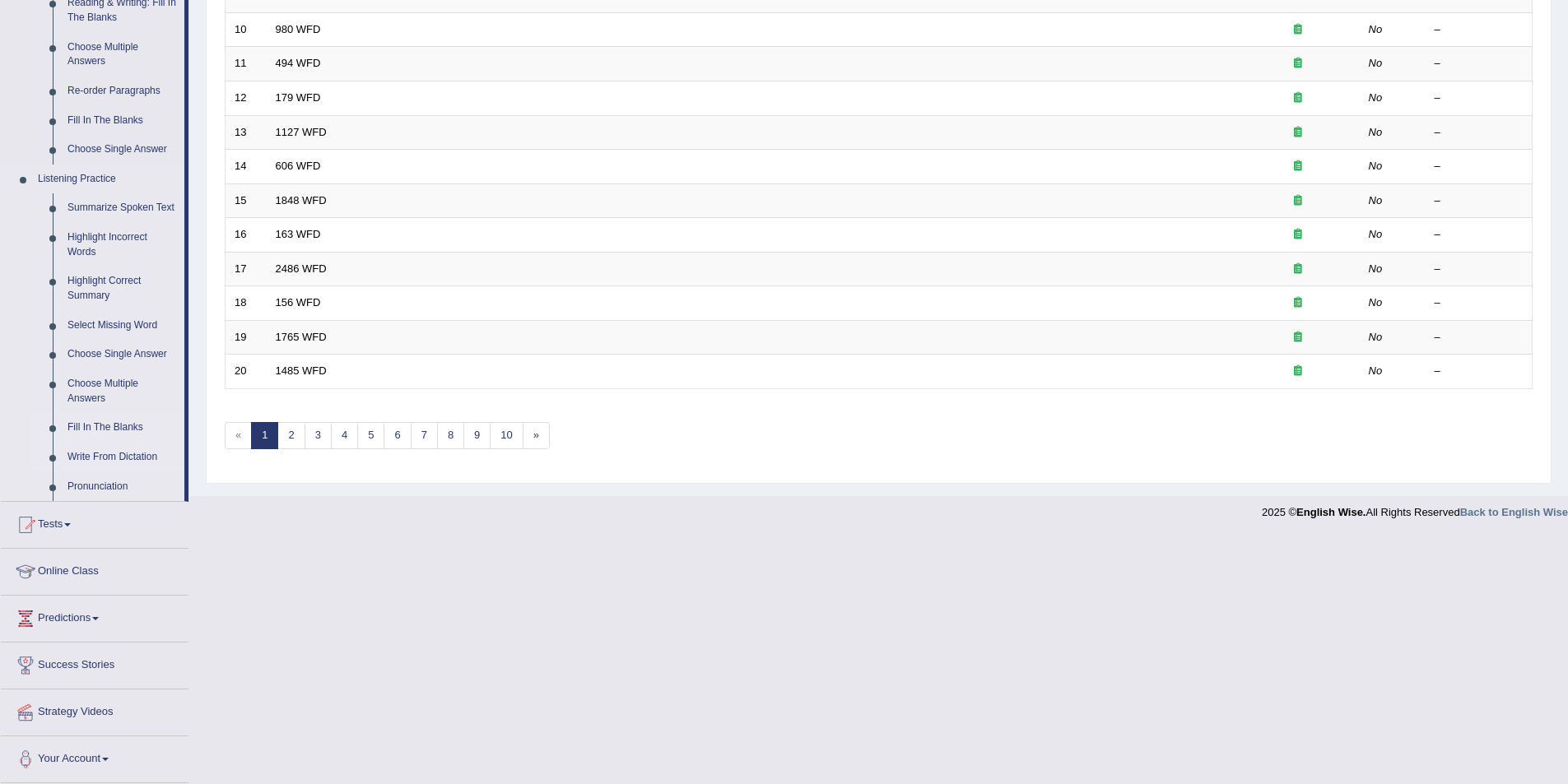
click at [112, 425] on link "Fill In The Blanks" at bounding box center [121, 428] width 124 height 29
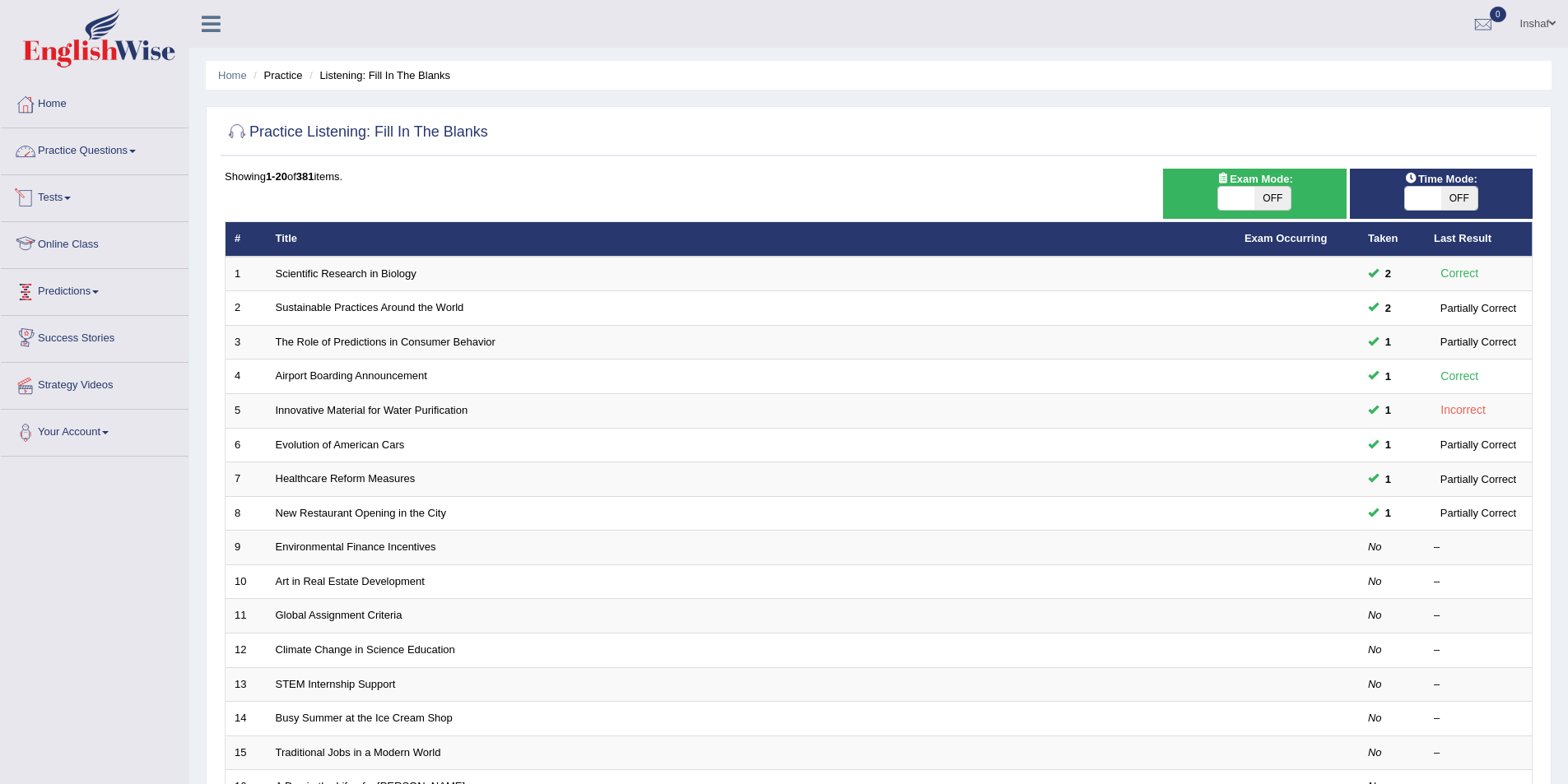
click at [138, 147] on link "Practice Questions" at bounding box center [95, 149] width 188 height 41
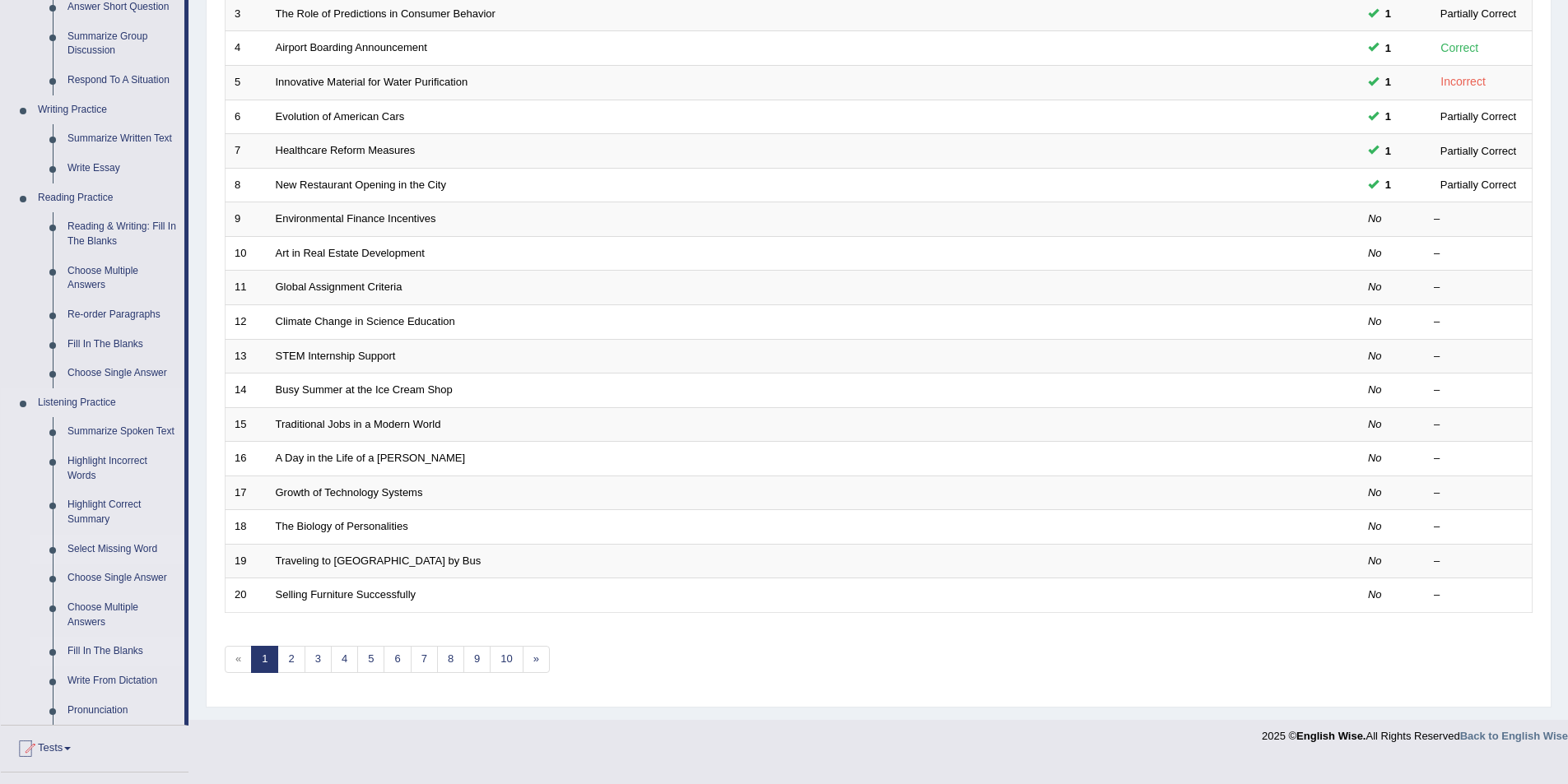
scroll to position [329, 0]
click at [109, 609] on link "Choose Multiple Answers" at bounding box center [121, 614] width 124 height 44
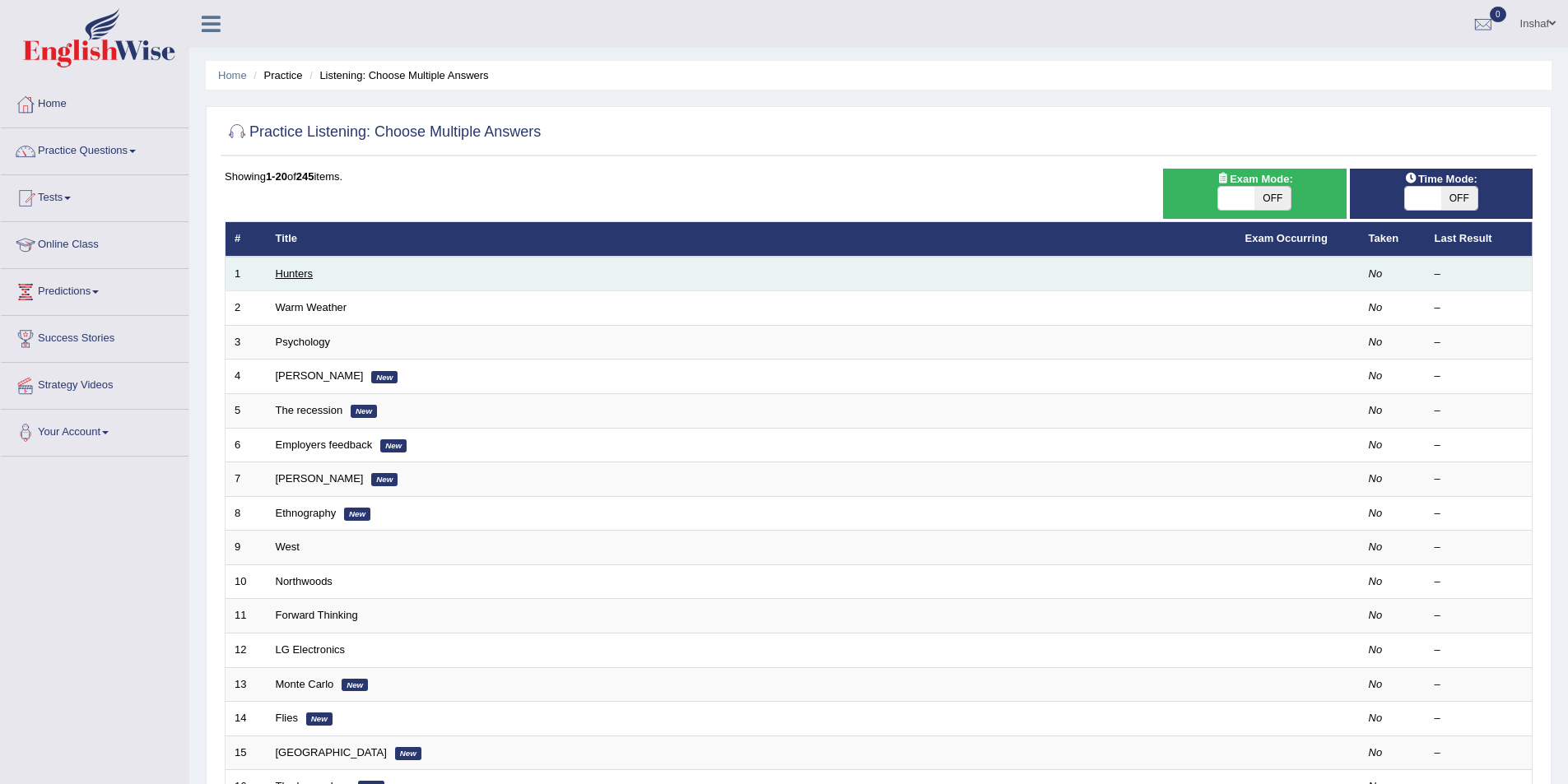
click at [287, 276] on link "Hunters" at bounding box center [294, 274] width 38 height 13
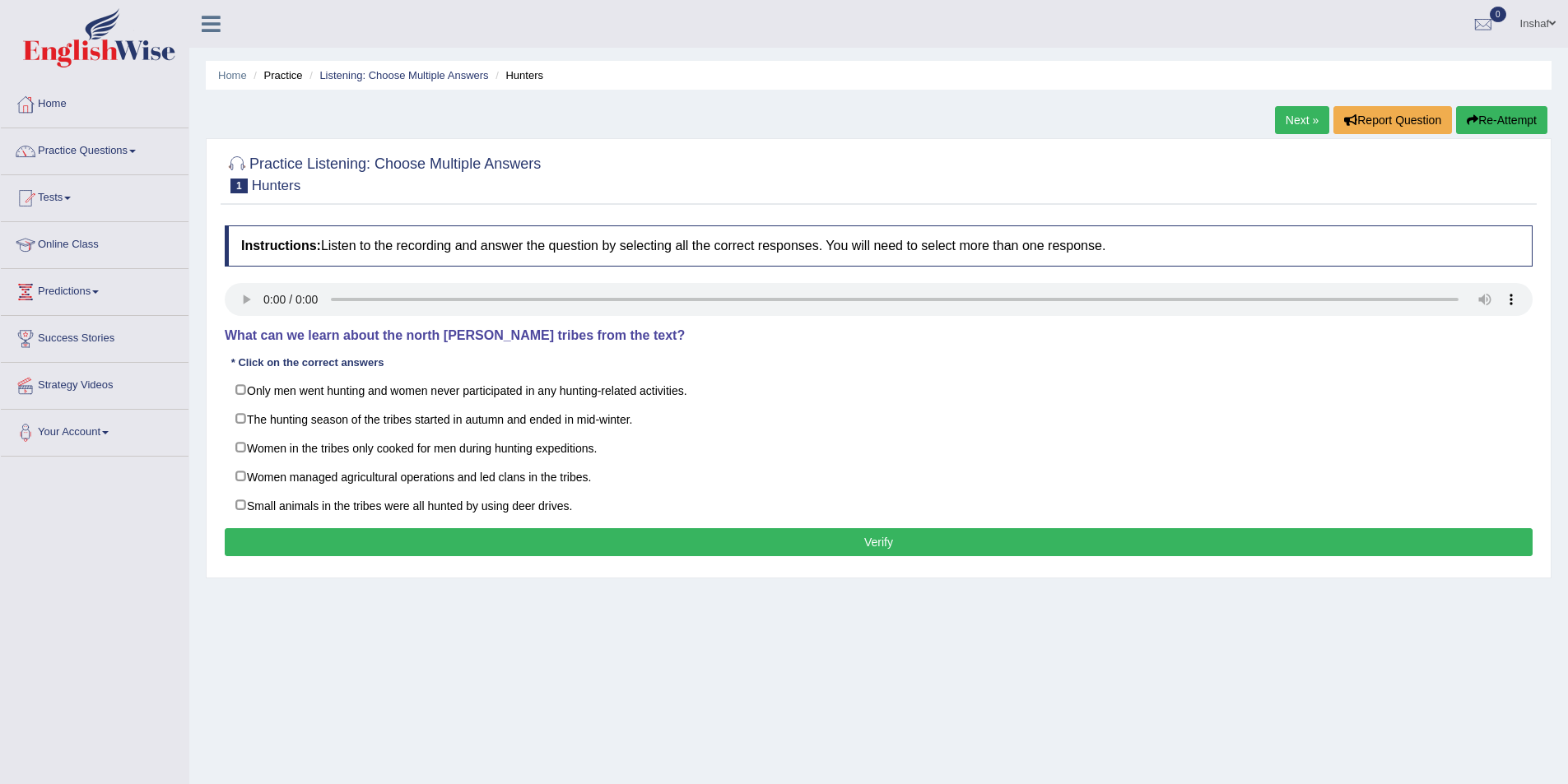
click at [733, 177] on div at bounding box center [879, 173] width 1308 height 50
click at [134, 151] on link "Practice Questions" at bounding box center [95, 149] width 188 height 41
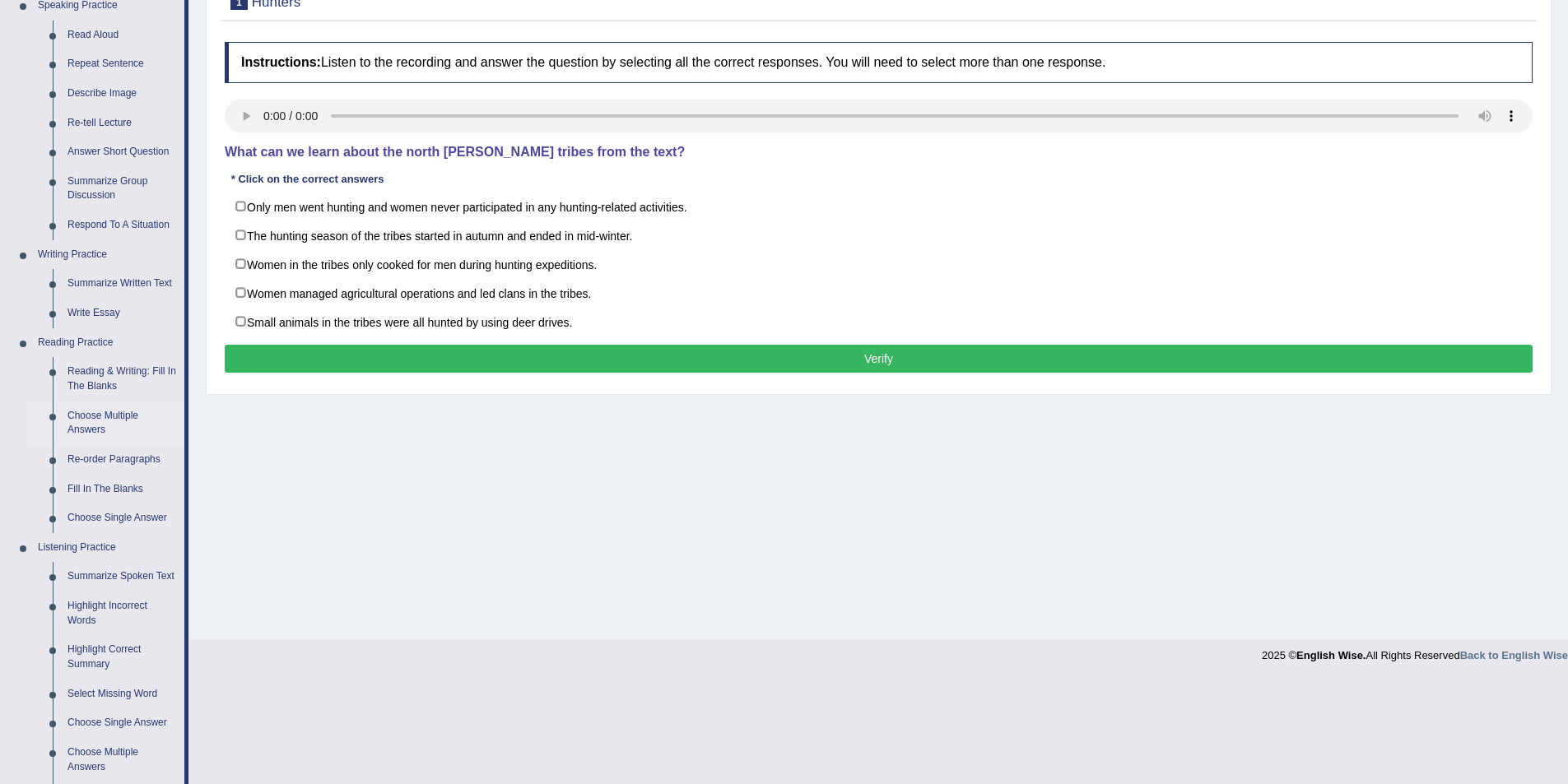
scroll to position [247, 0]
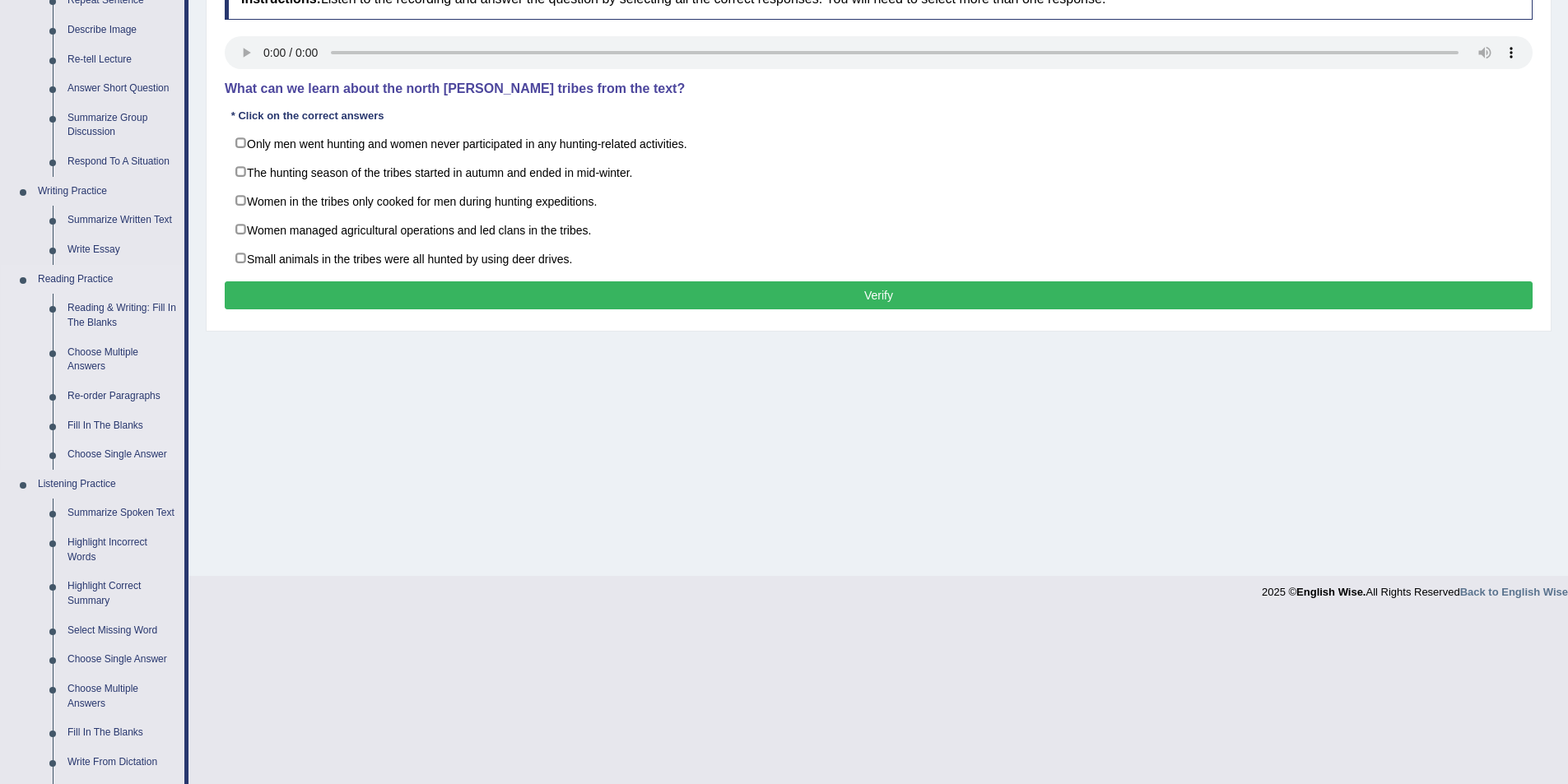
click at [114, 451] on link "Choose Single Answer" at bounding box center [121, 455] width 124 height 29
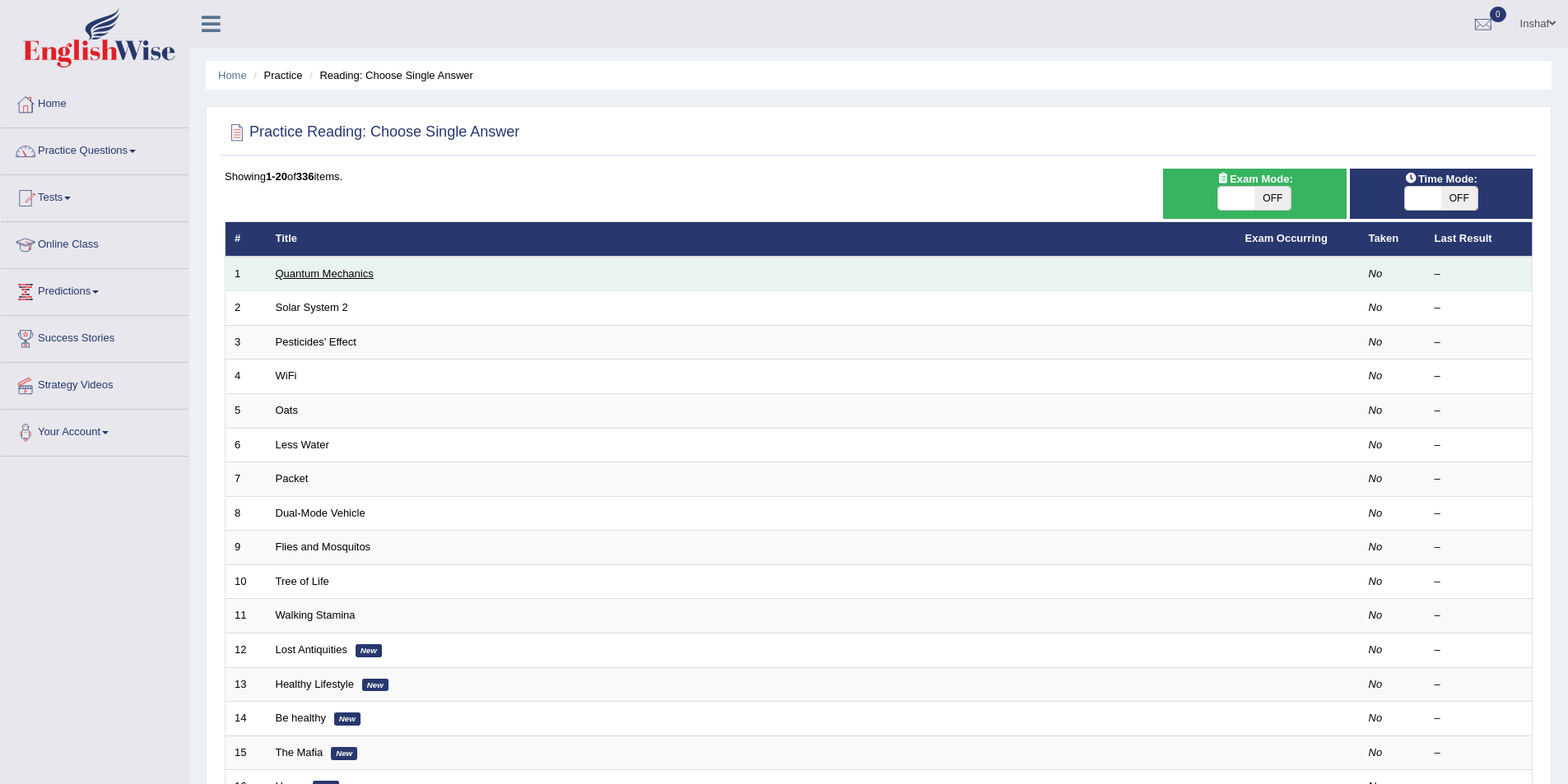
click at [326, 275] on link "Quantum Mechanics" at bounding box center [325, 274] width 98 height 13
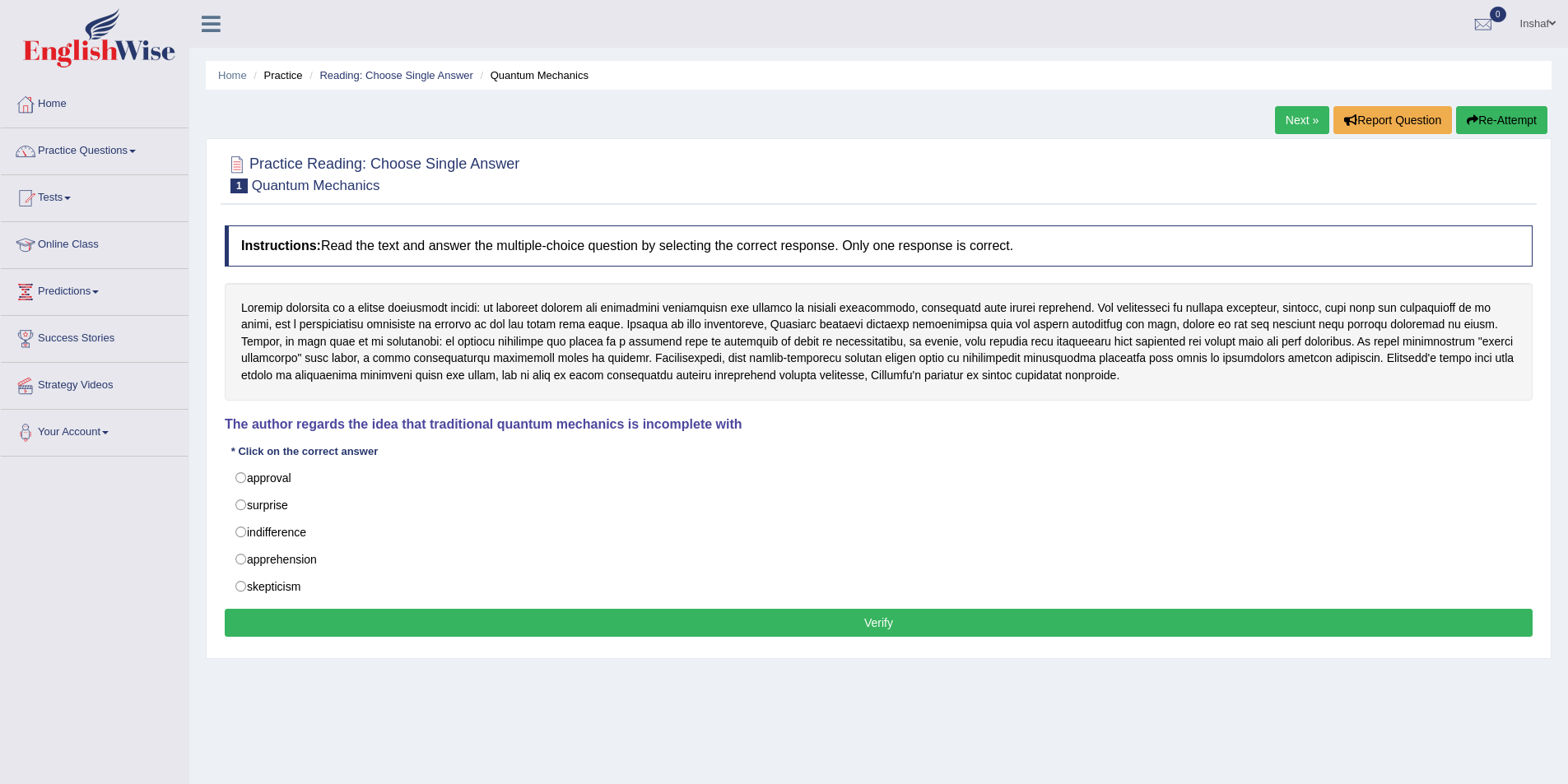
click at [748, 166] on div at bounding box center [879, 173] width 1308 height 50
click at [566, 191] on div at bounding box center [879, 173] width 1308 height 50
click at [136, 150] on span at bounding box center [132, 151] width 7 height 3
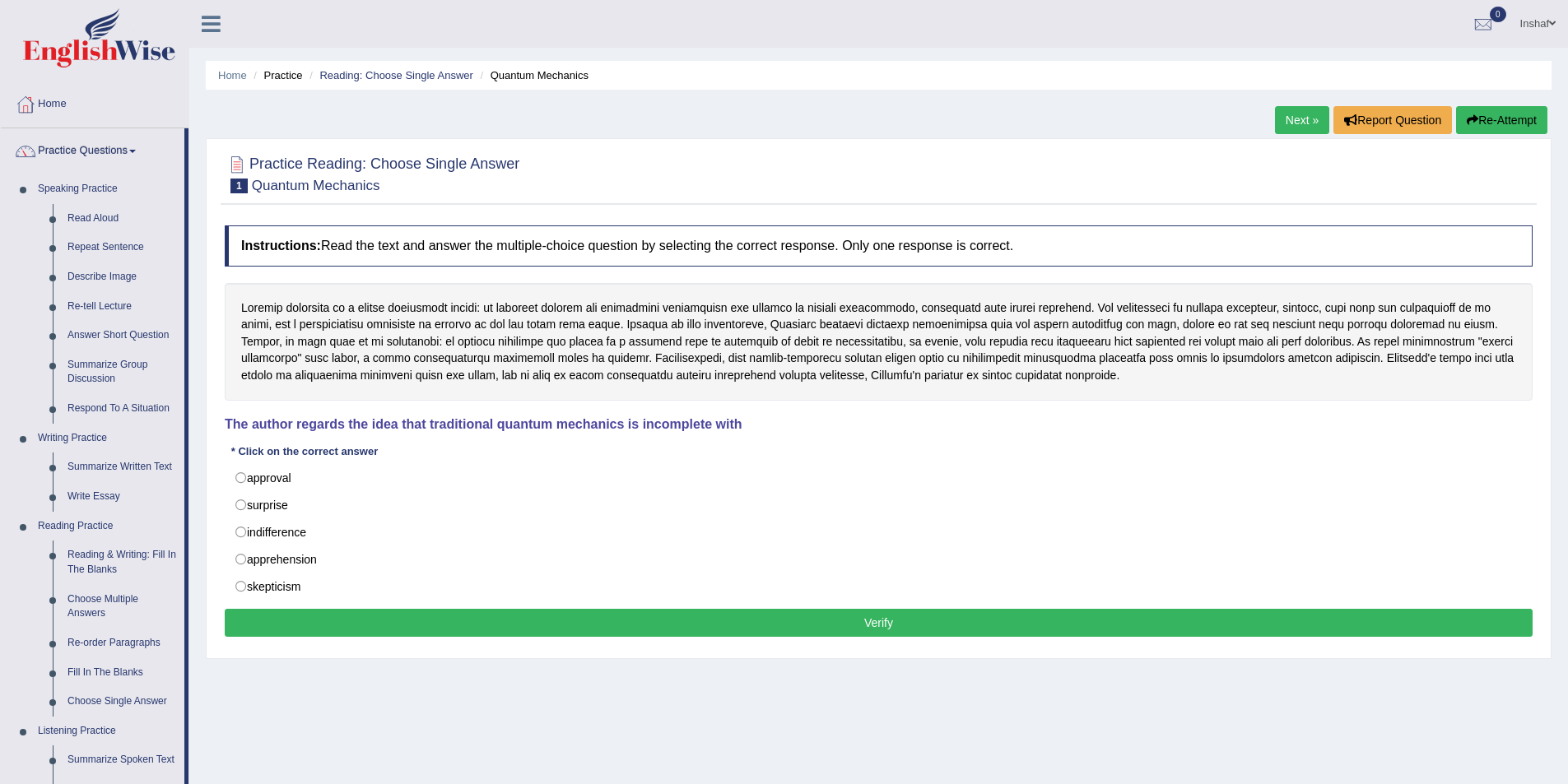
click at [287, 696] on div "Home Practice Reading: Choose Single Answer Quantum Mechanics Next » Report Que…" at bounding box center [879, 412] width 1378 height 823
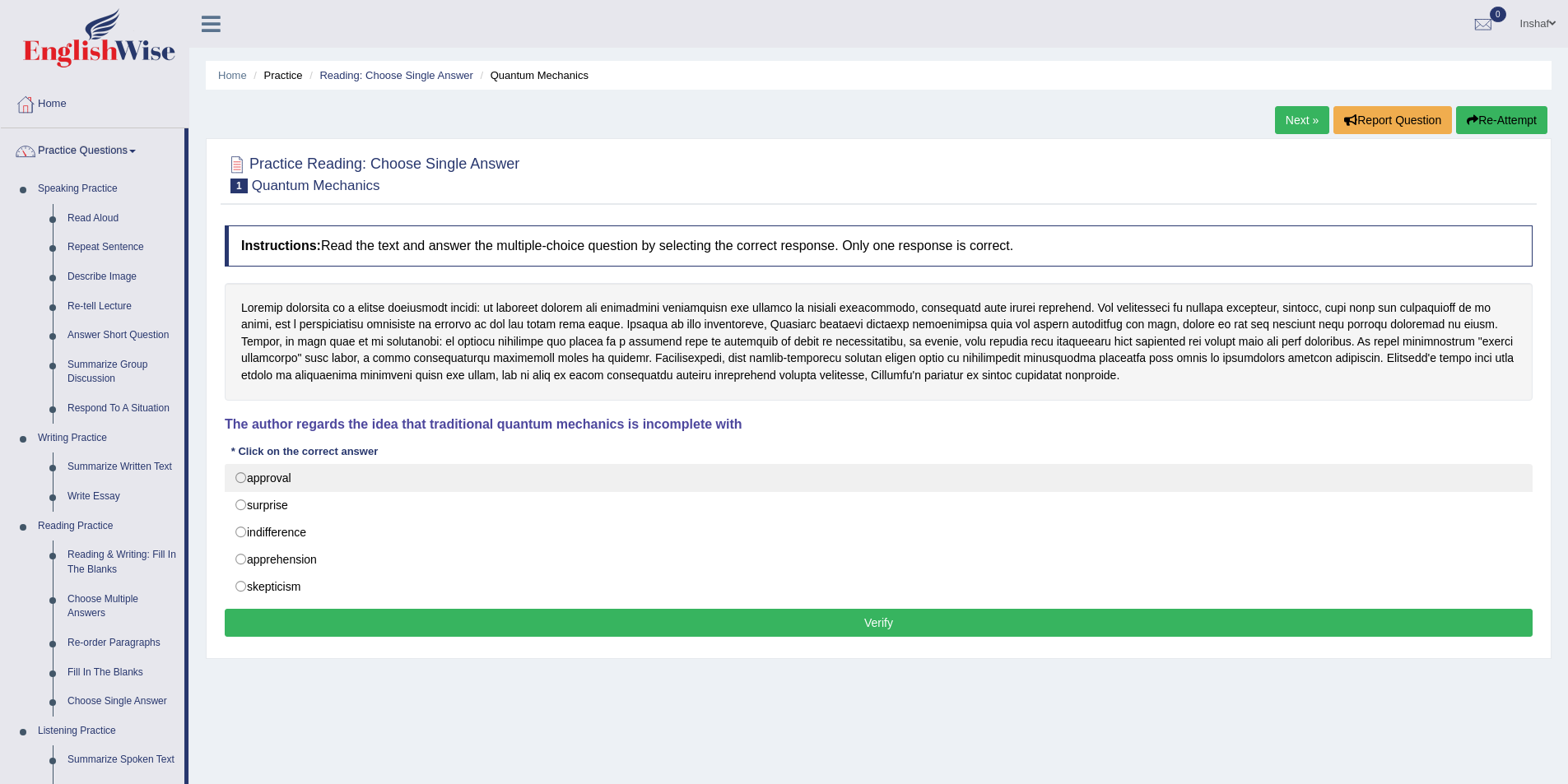
click at [429, 481] on label "approval" at bounding box center [879, 478] width 1308 height 28
radio input "true"
click at [244, 476] on label "approval" at bounding box center [879, 478] width 1308 height 28
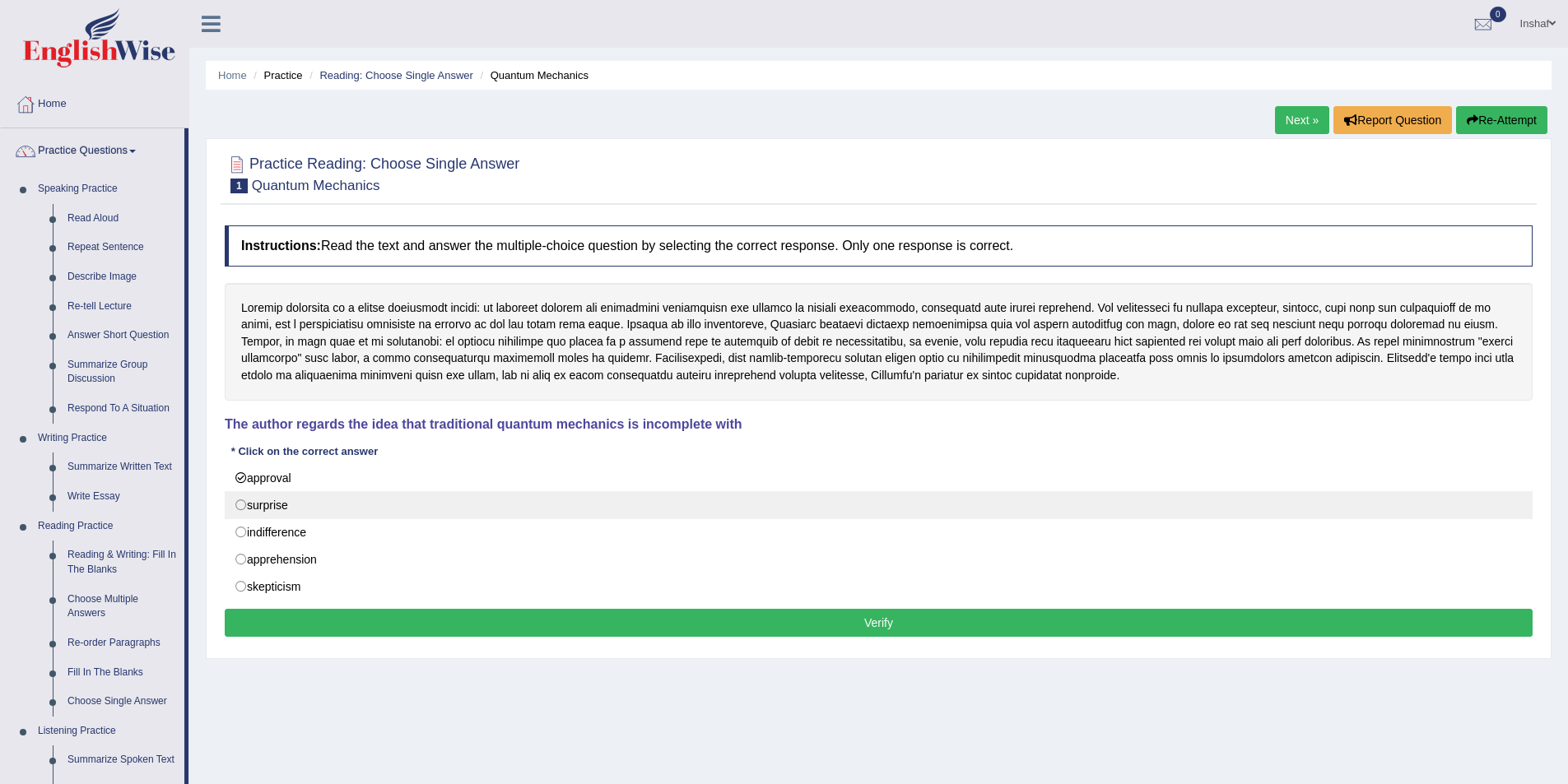
click at [251, 507] on label "surprise" at bounding box center [879, 505] width 1308 height 28
radio input "true"
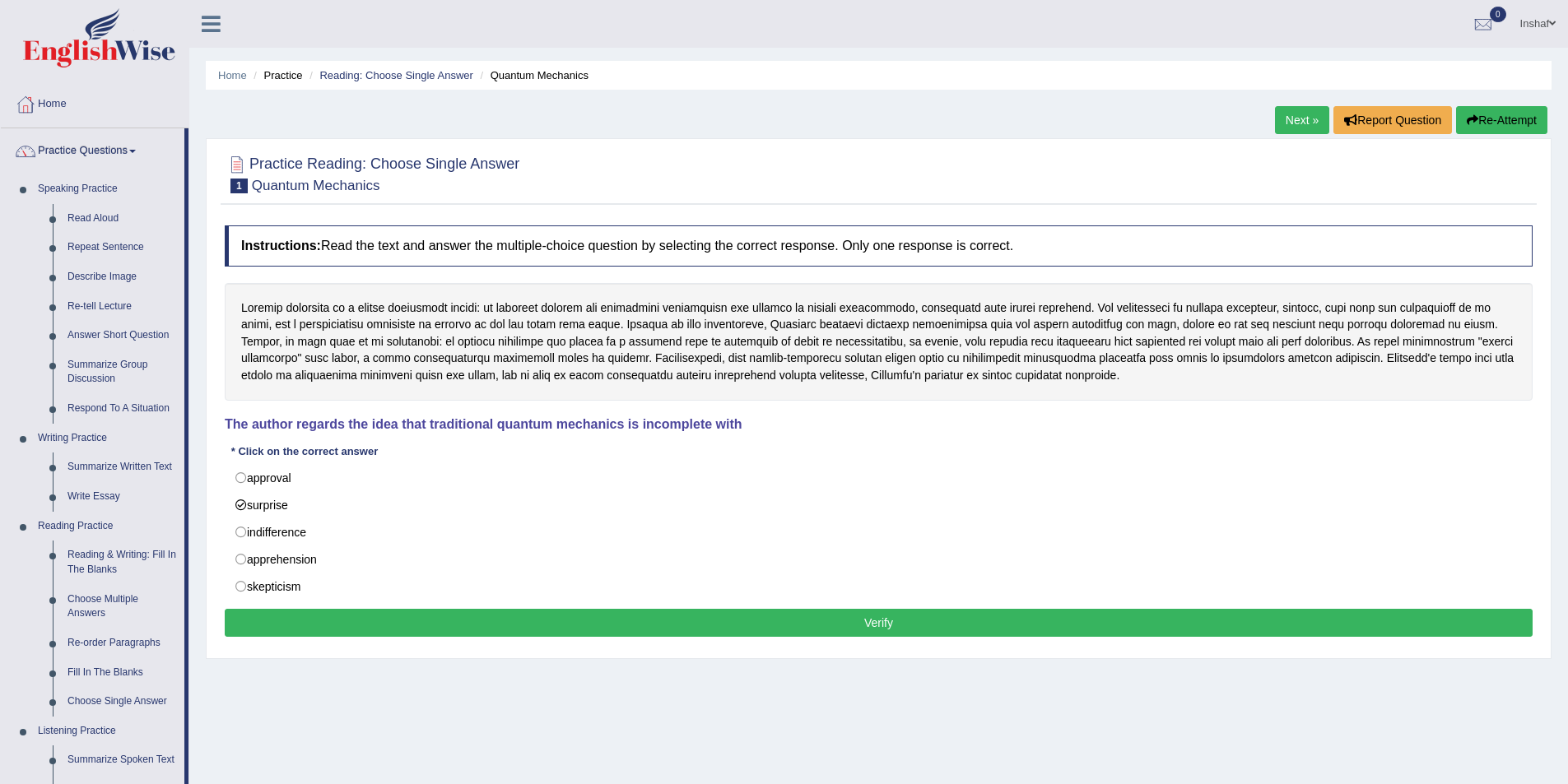
click at [1210, 183] on div at bounding box center [879, 173] width 1308 height 50
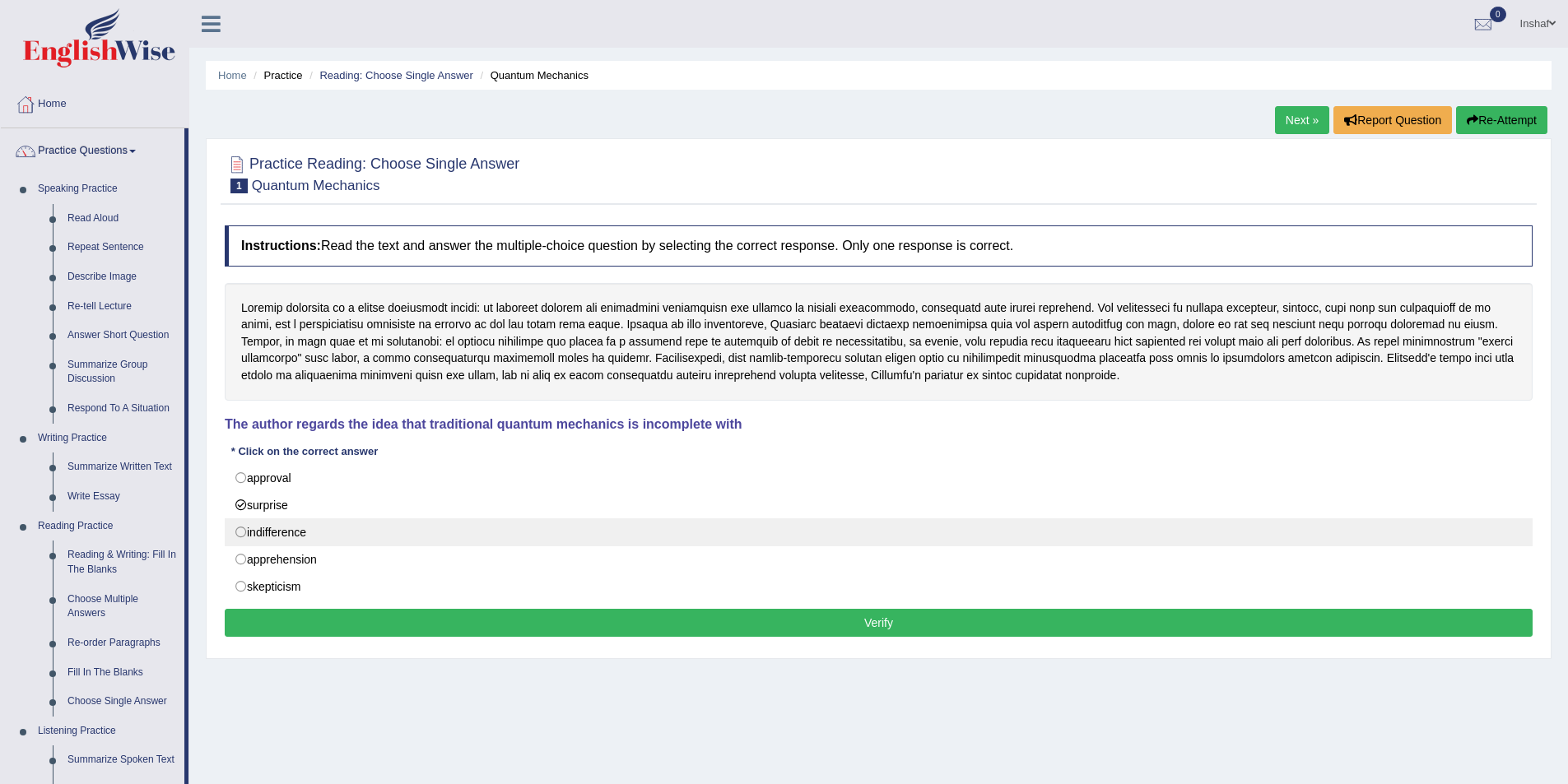
click at [300, 535] on label "indifference" at bounding box center [879, 532] width 1308 height 28
radio input "true"
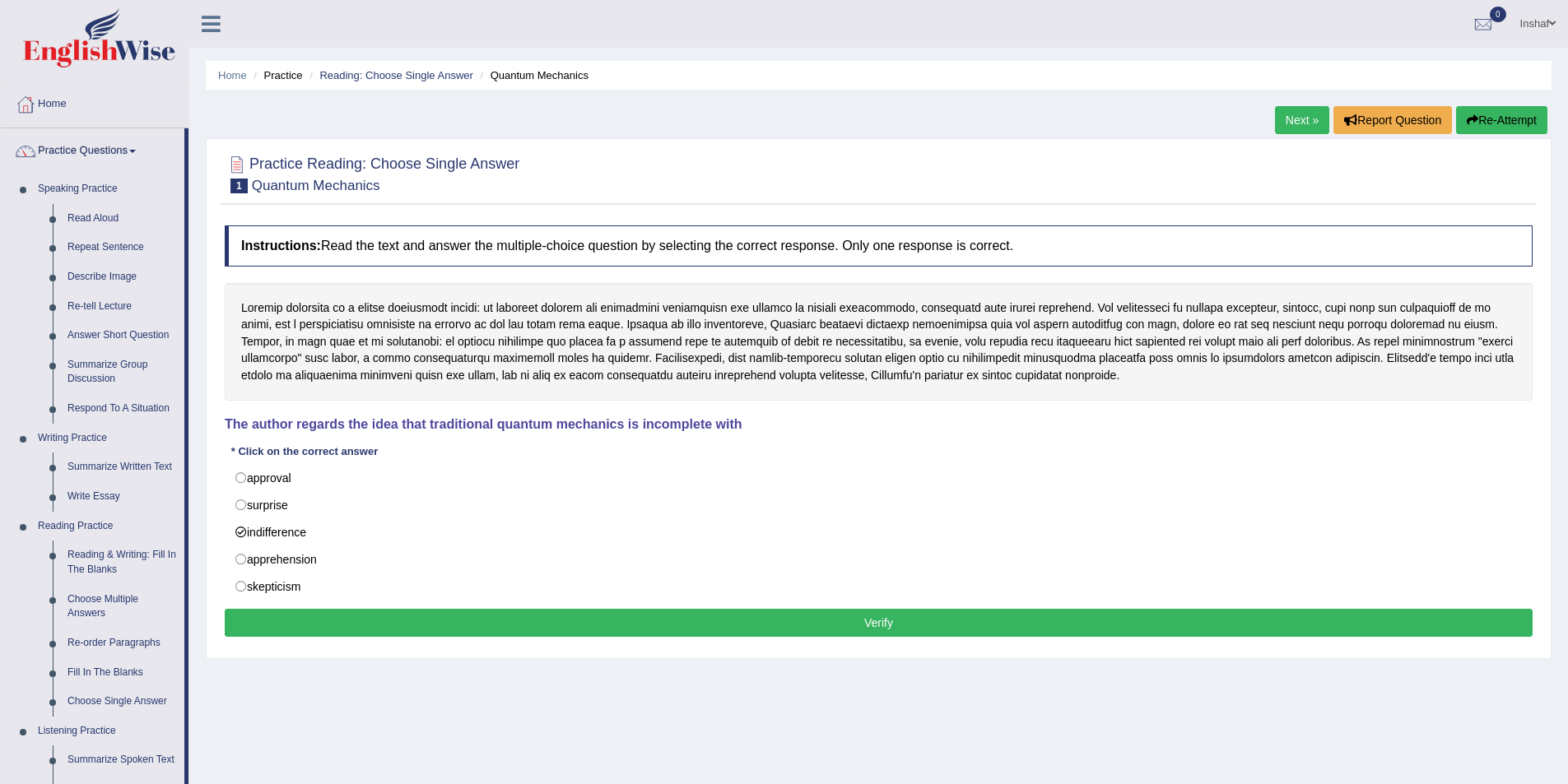
click at [699, 619] on button "Verify" at bounding box center [879, 623] width 1308 height 28
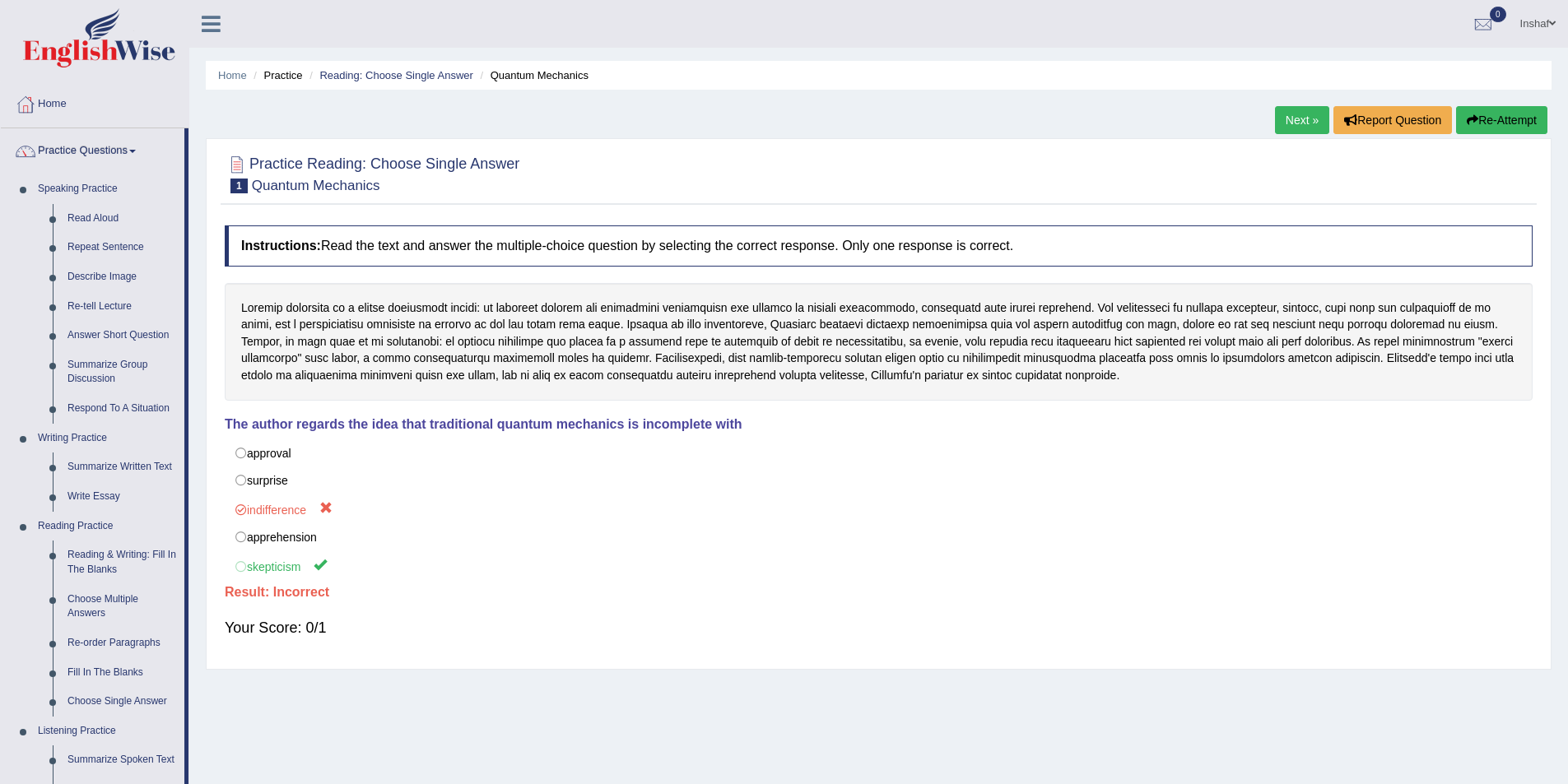
click at [1299, 117] on link "Next »" at bounding box center [1302, 120] width 55 height 28
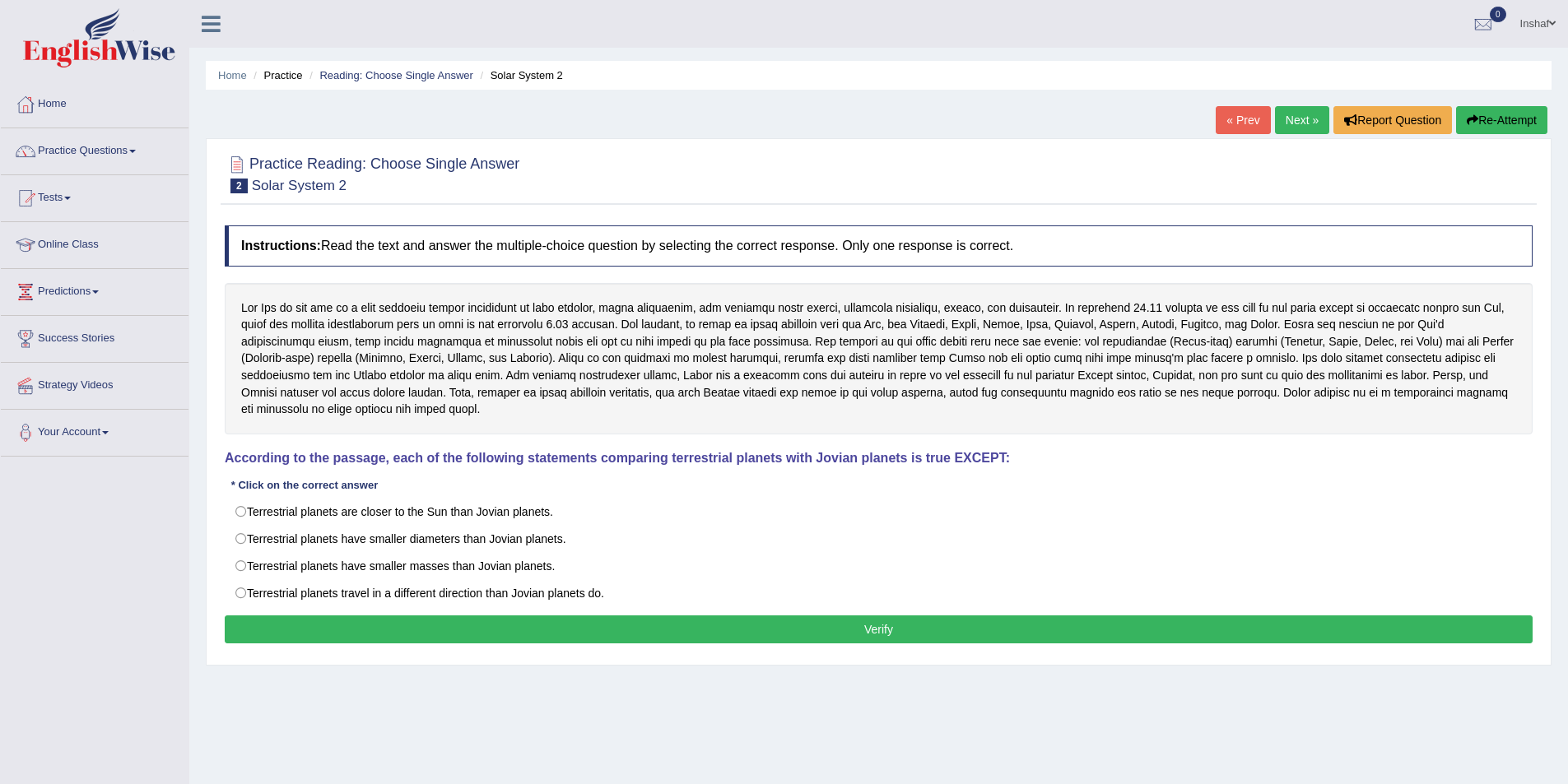
drag, startPoint x: 815, startPoint y: 437, endPoint x: 899, endPoint y: 442, distance: 84.1
click at [899, 451] on h4 "According to the passage, each of the following statements comparing terrestria…" at bounding box center [879, 457] width 1308 height 15
click at [139, 148] on link "Practice Questions" at bounding box center [95, 149] width 188 height 41
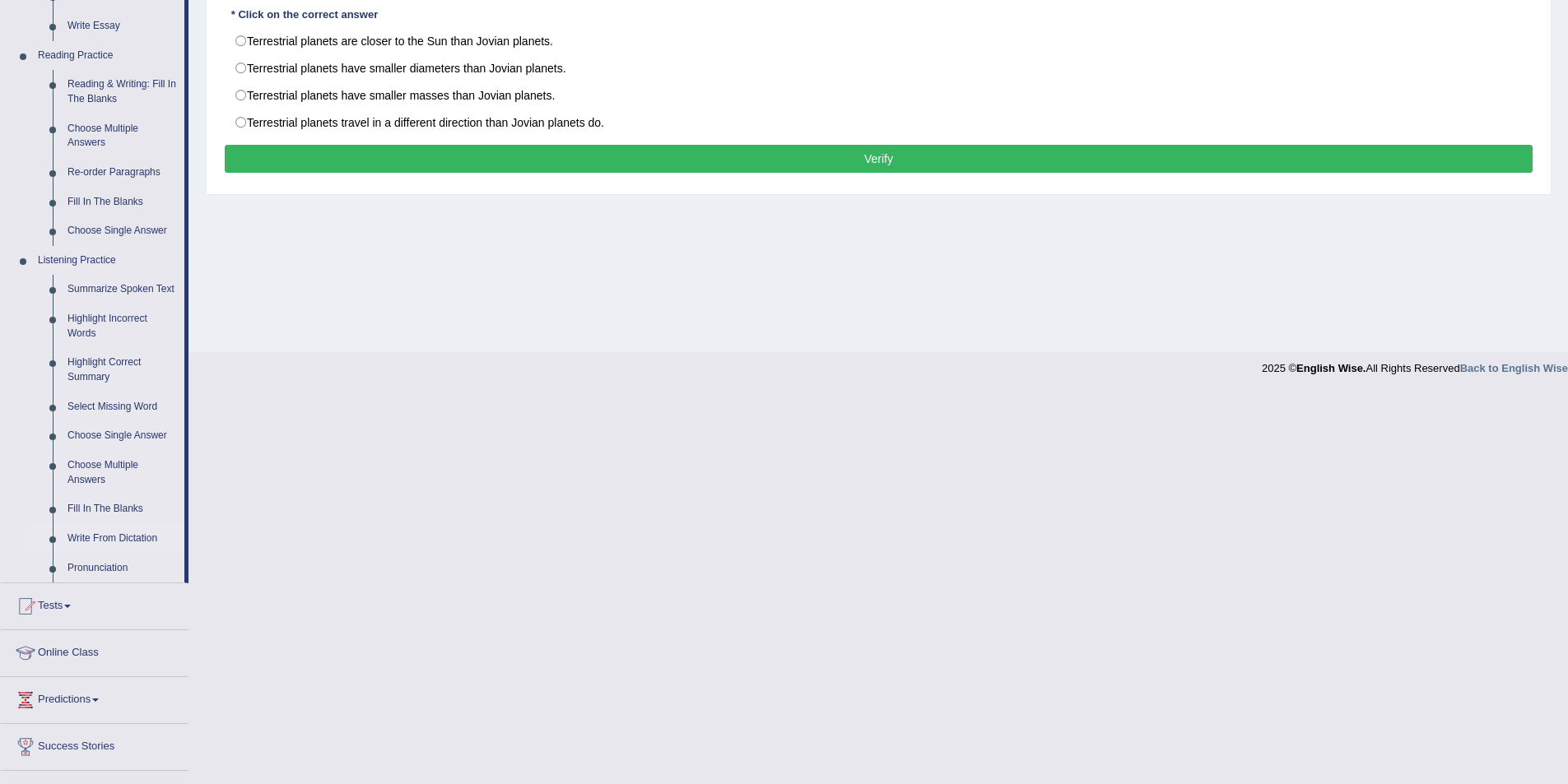
scroll to position [494, 0]
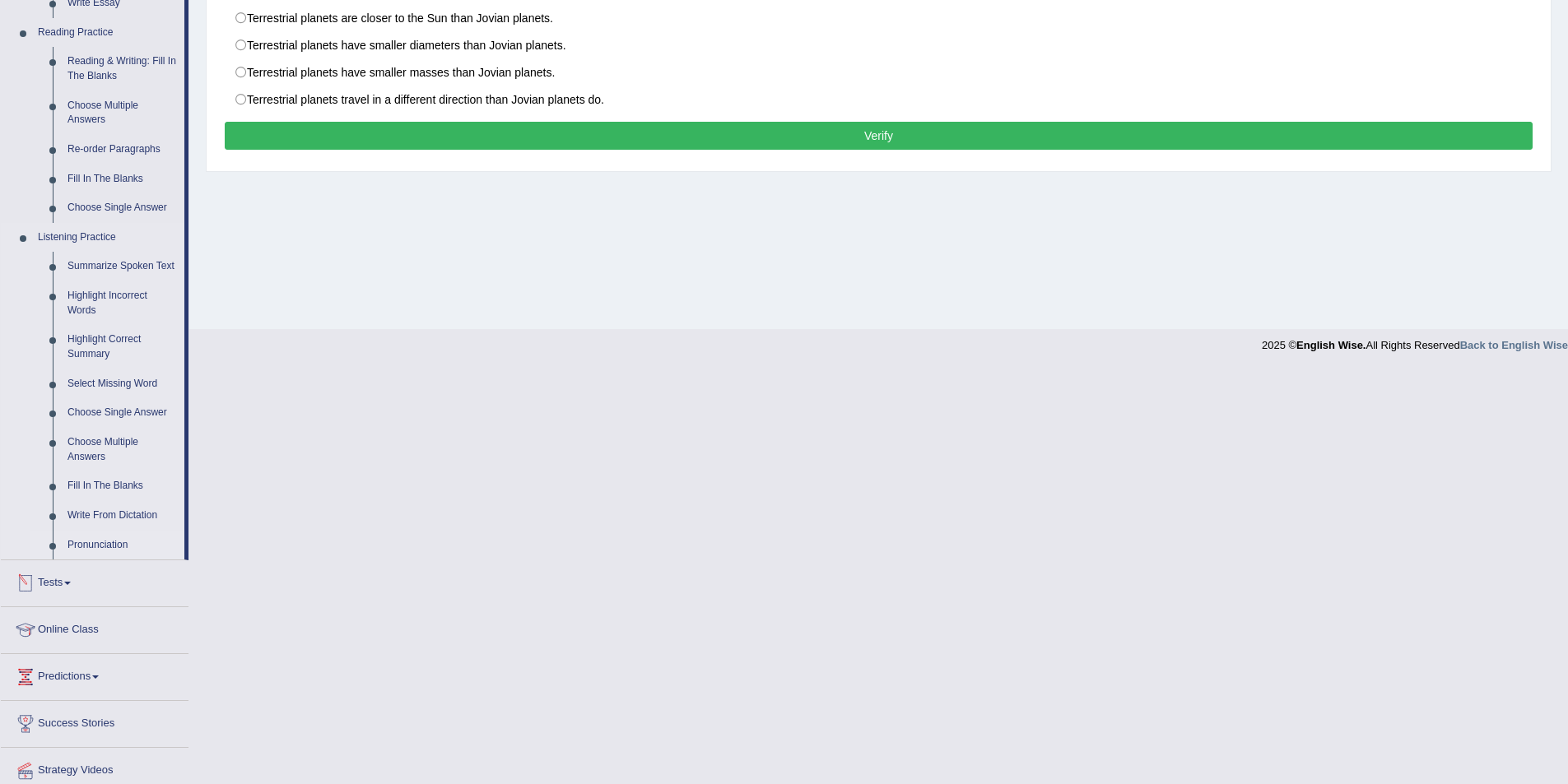
click at [97, 541] on link "Pronunciation" at bounding box center [121, 545] width 124 height 29
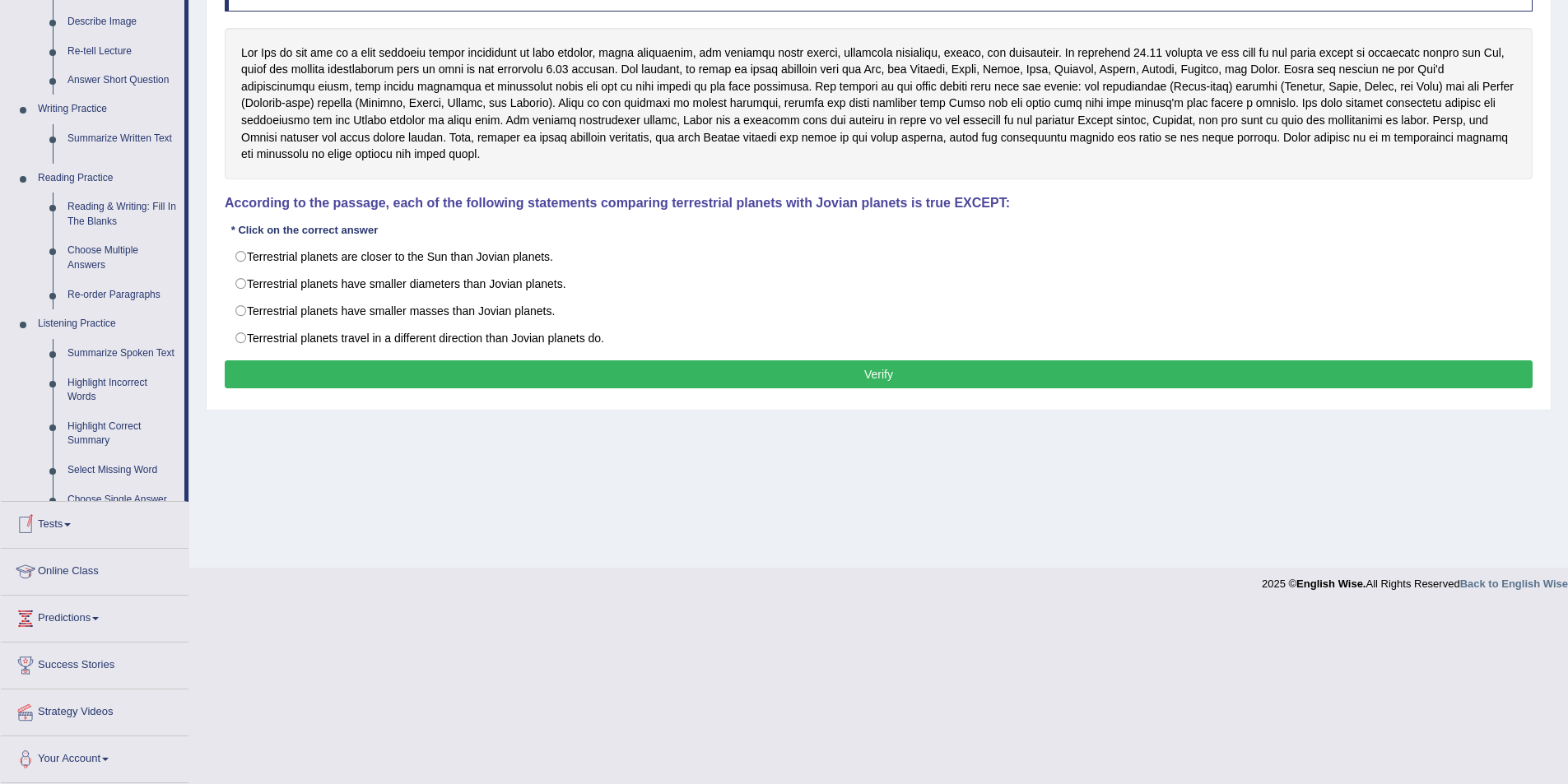
scroll to position [80, 0]
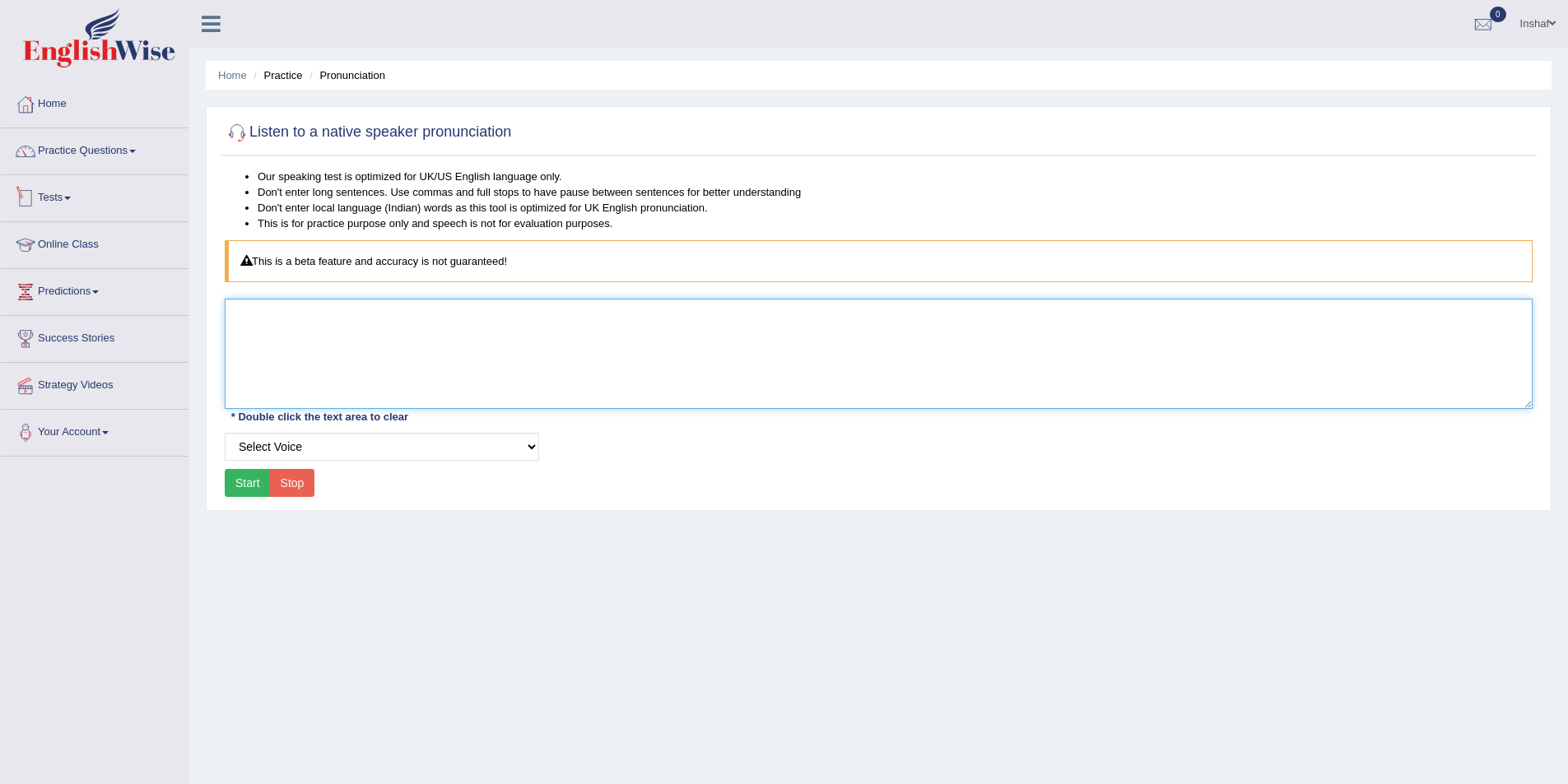
click at [275, 328] on textarea at bounding box center [879, 354] width 1308 height 110
type textarea "eat"
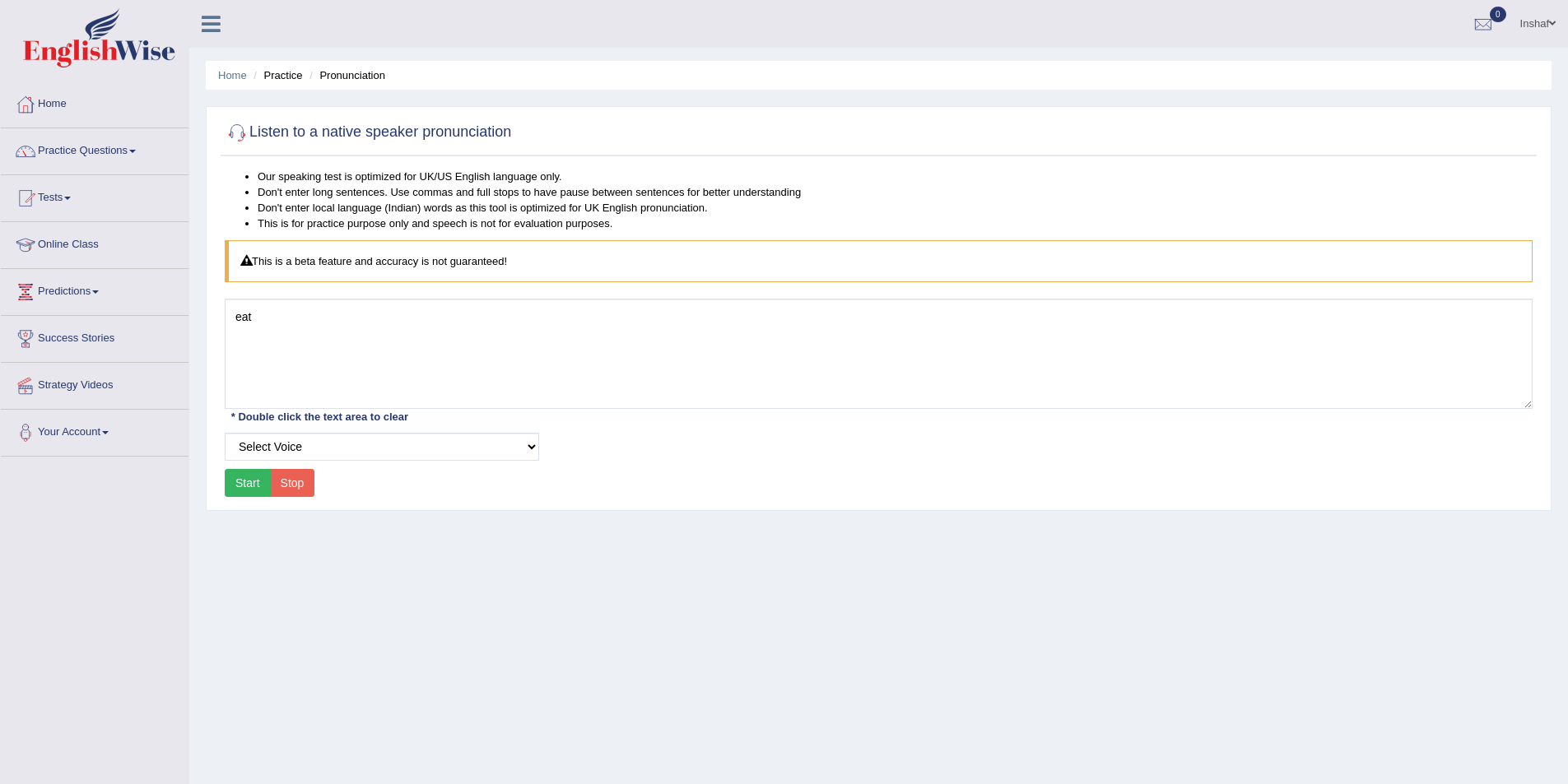
click at [258, 484] on button "Start" at bounding box center [247, 483] width 46 height 28
click at [325, 451] on select "Select Voice UK English Female UK English Male" at bounding box center [382, 447] width 315 height 28
click at [225, 433] on select "Select Voice UK English Female UK English Male" at bounding box center [382, 447] width 315 height 28
click at [229, 479] on button "Start" at bounding box center [247, 483] width 46 height 28
click at [369, 453] on select "Select Voice UK English Female UK English Male" at bounding box center [382, 447] width 315 height 28
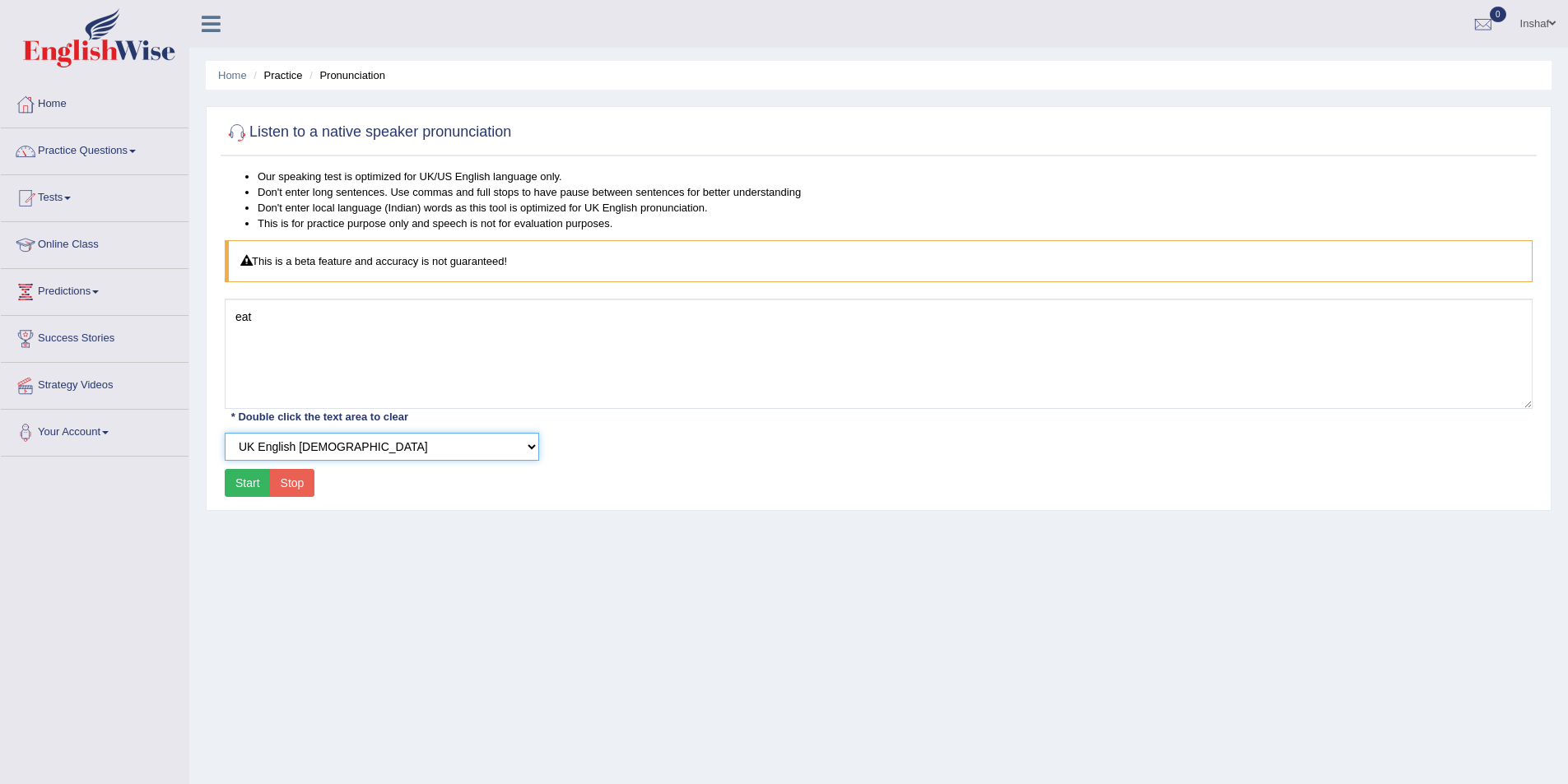
select select "6"
click at [225, 433] on select "Select Voice UK English Female UK English Male" at bounding box center [382, 447] width 315 height 28
click at [258, 485] on button "Start" at bounding box center [247, 483] width 46 height 28
click at [138, 157] on link "Practice Questions" at bounding box center [95, 149] width 188 height 41
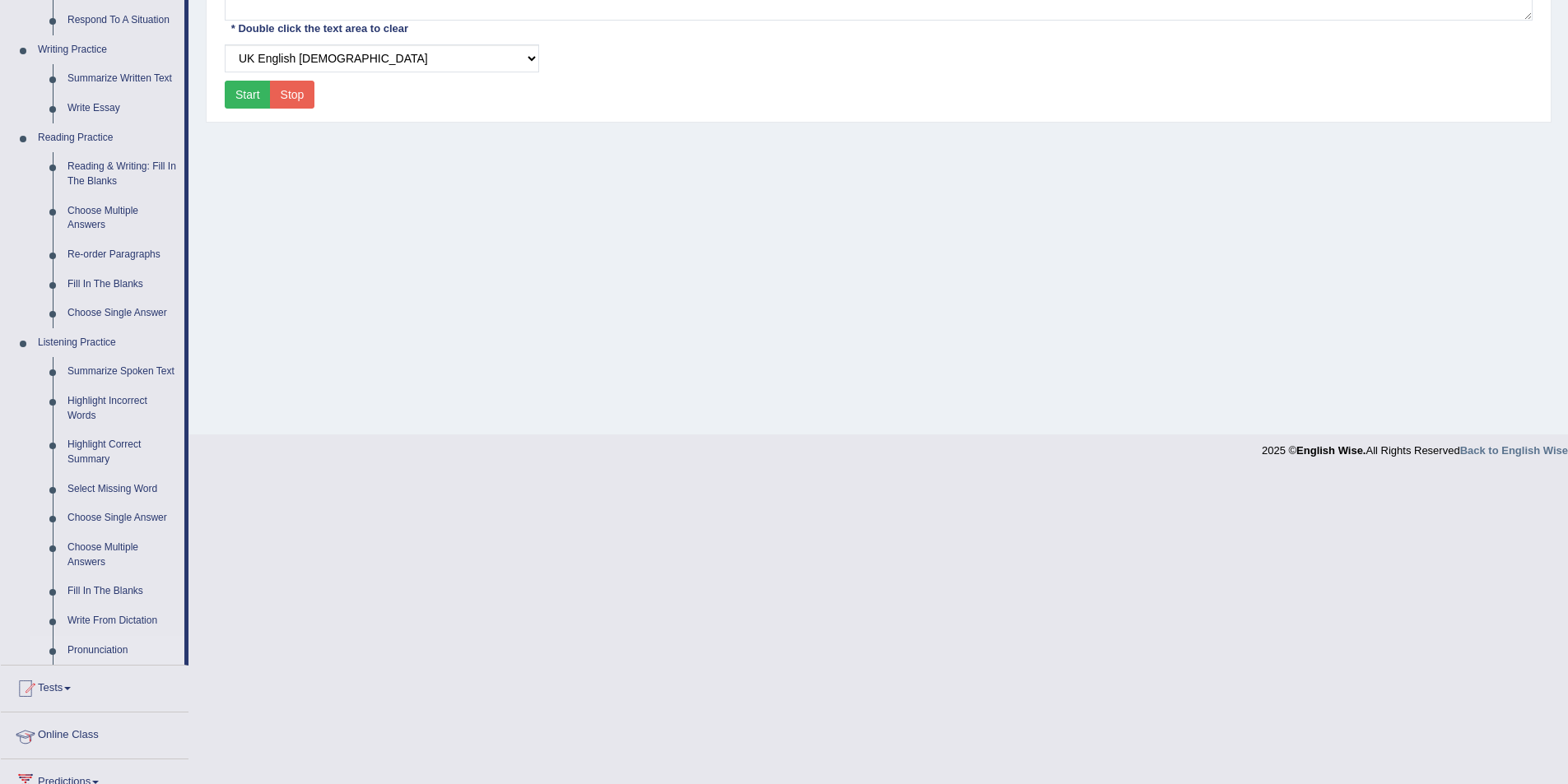
scroll to position [494, 0]
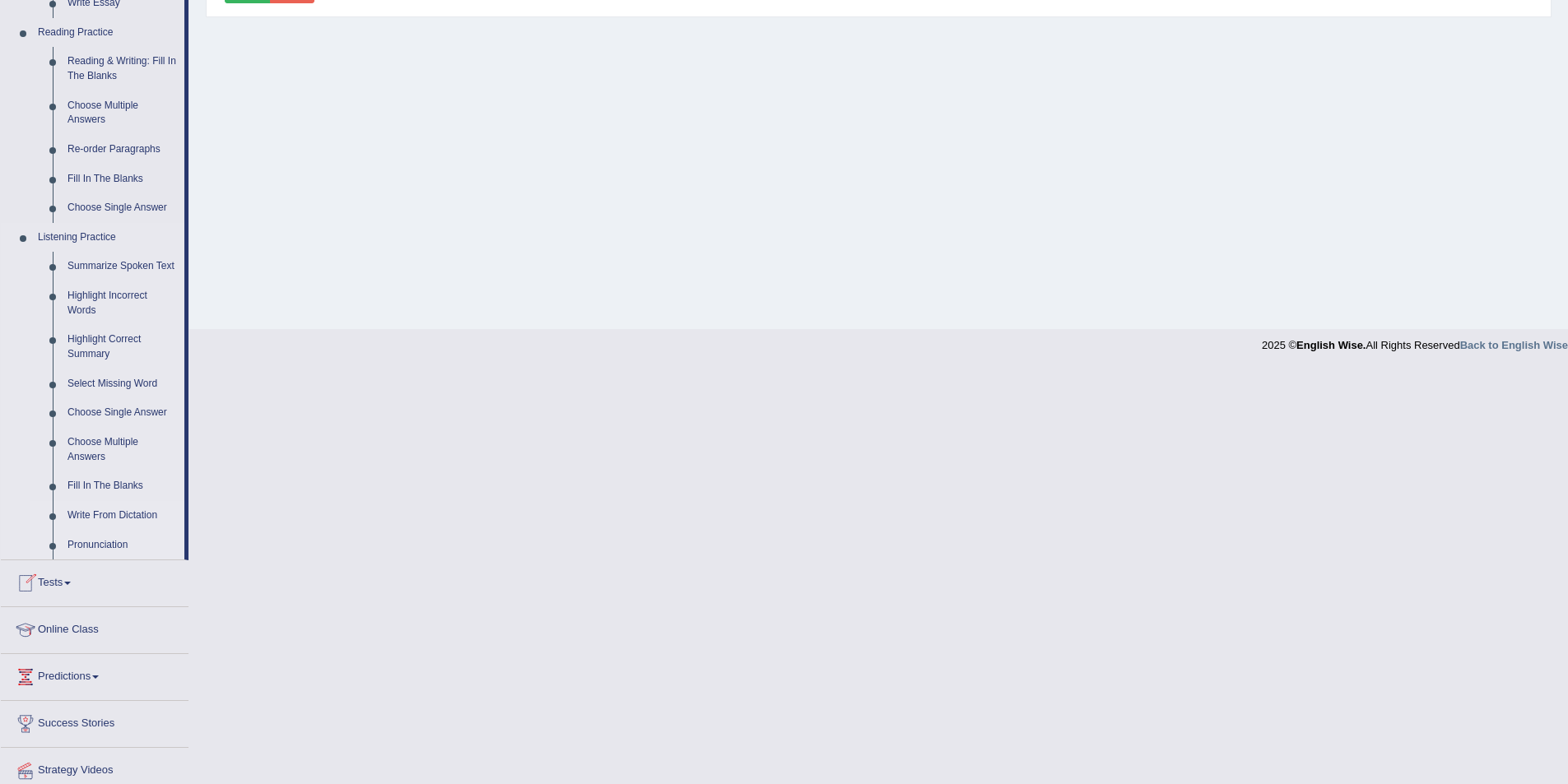
click at [134, 513] on link "Write From Dictation" at bounding box center [121, 516] width 124 height 29
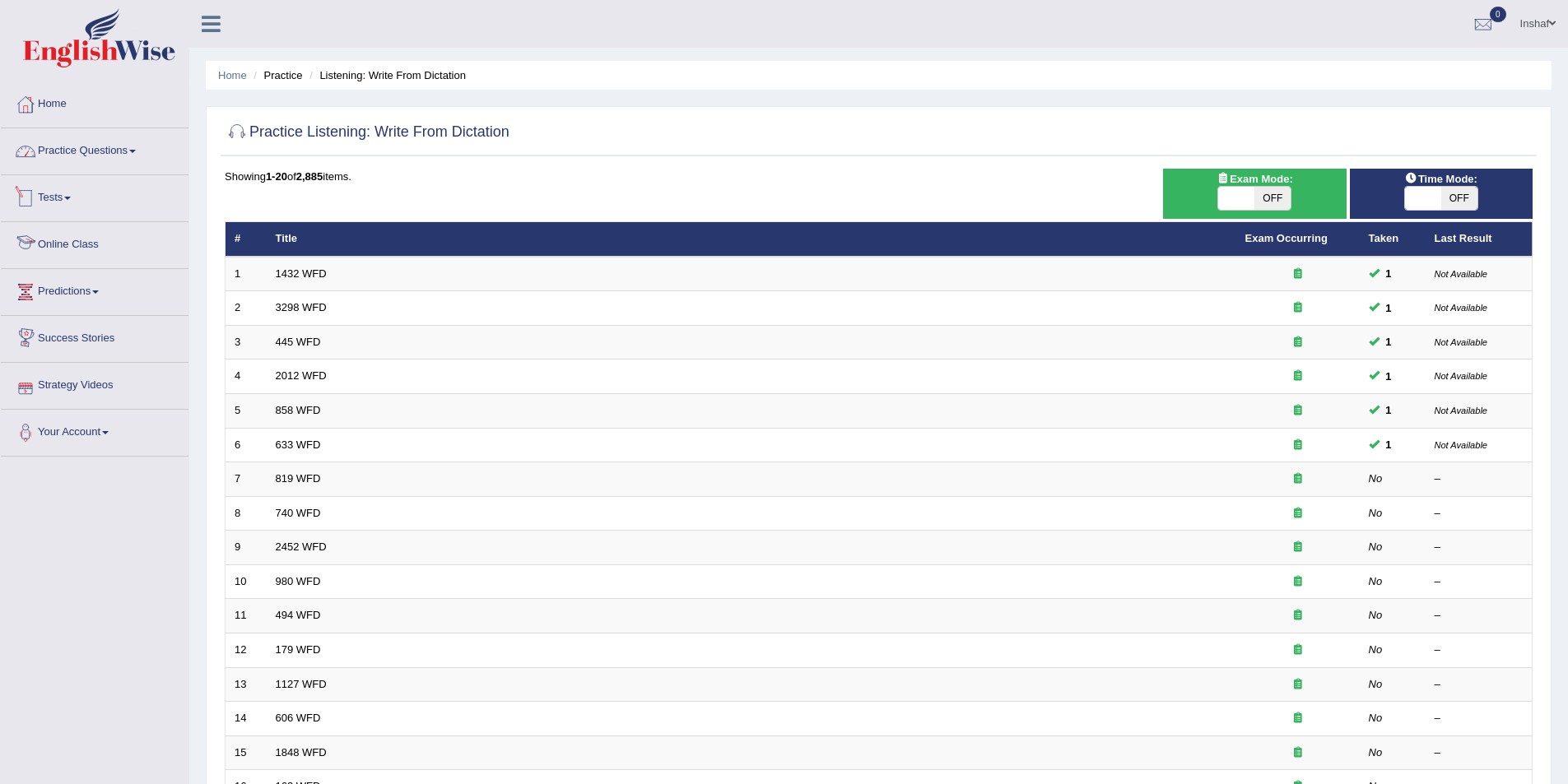
click at [136, 150] on span at bounding box center [132, 151] width 7 height 3
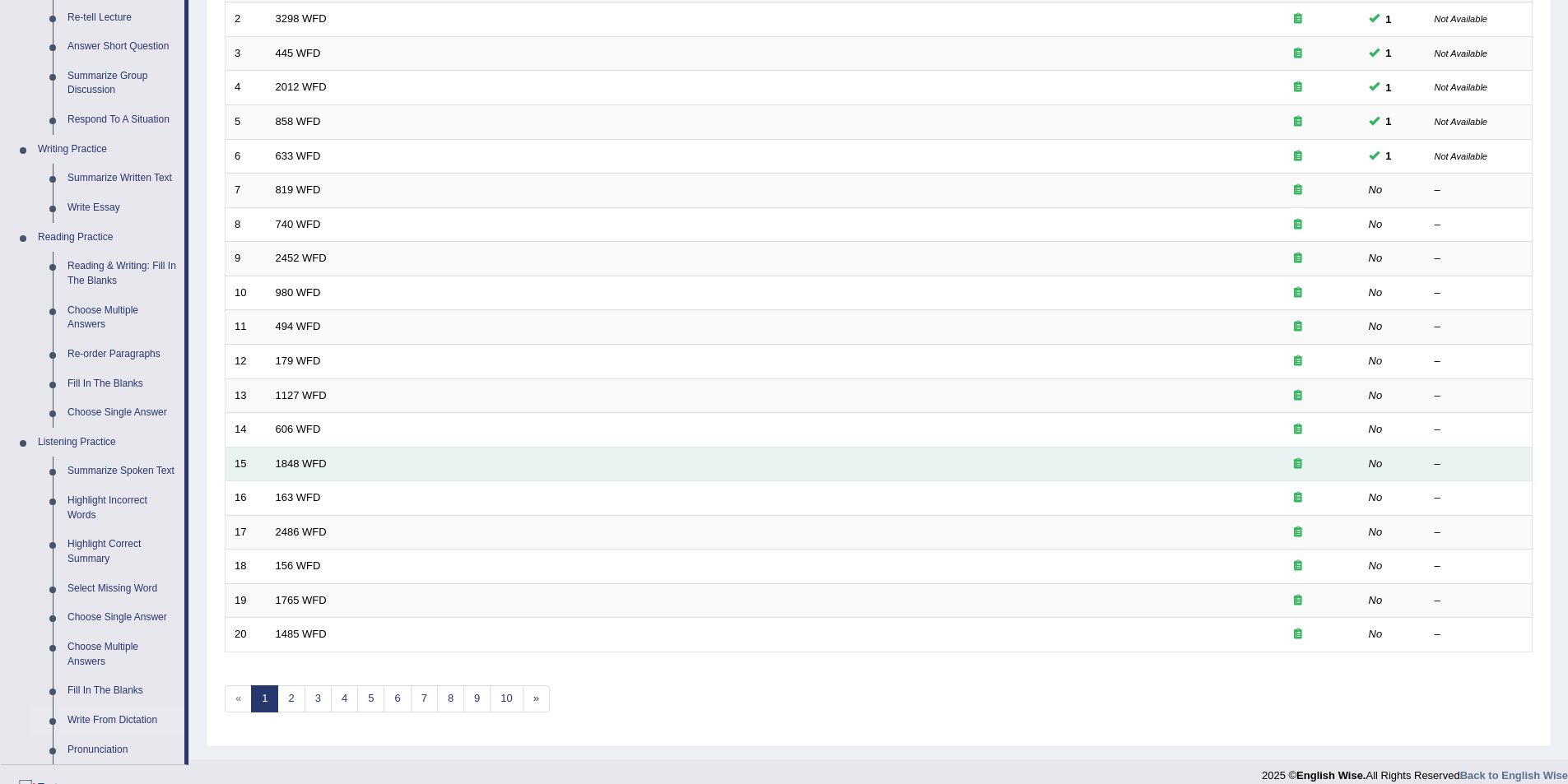
scroll to position [329, 0]
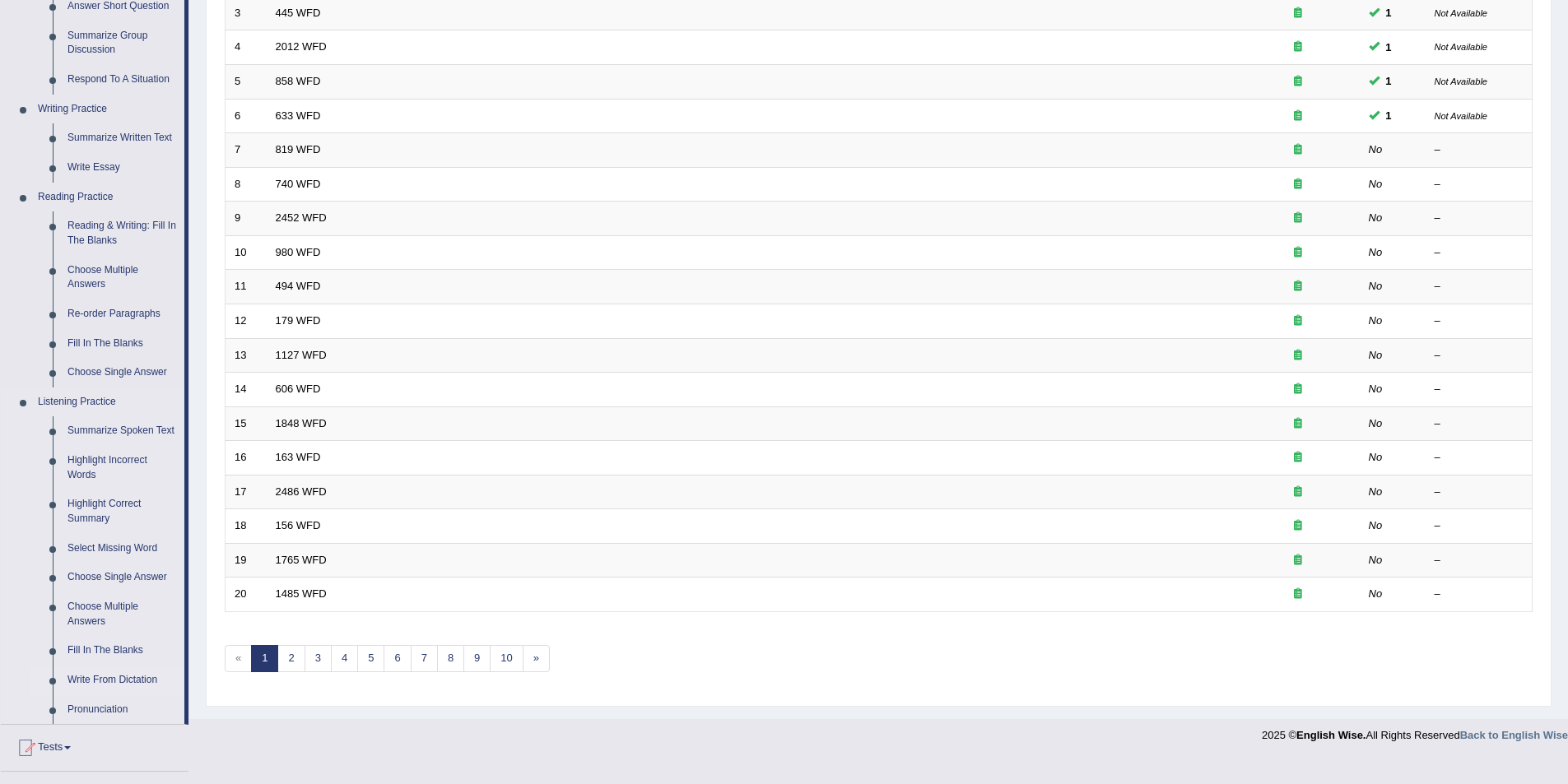
click at [131, 675] on link "Write From Dictation" at bounding box center [121, 680] width 124 height 29
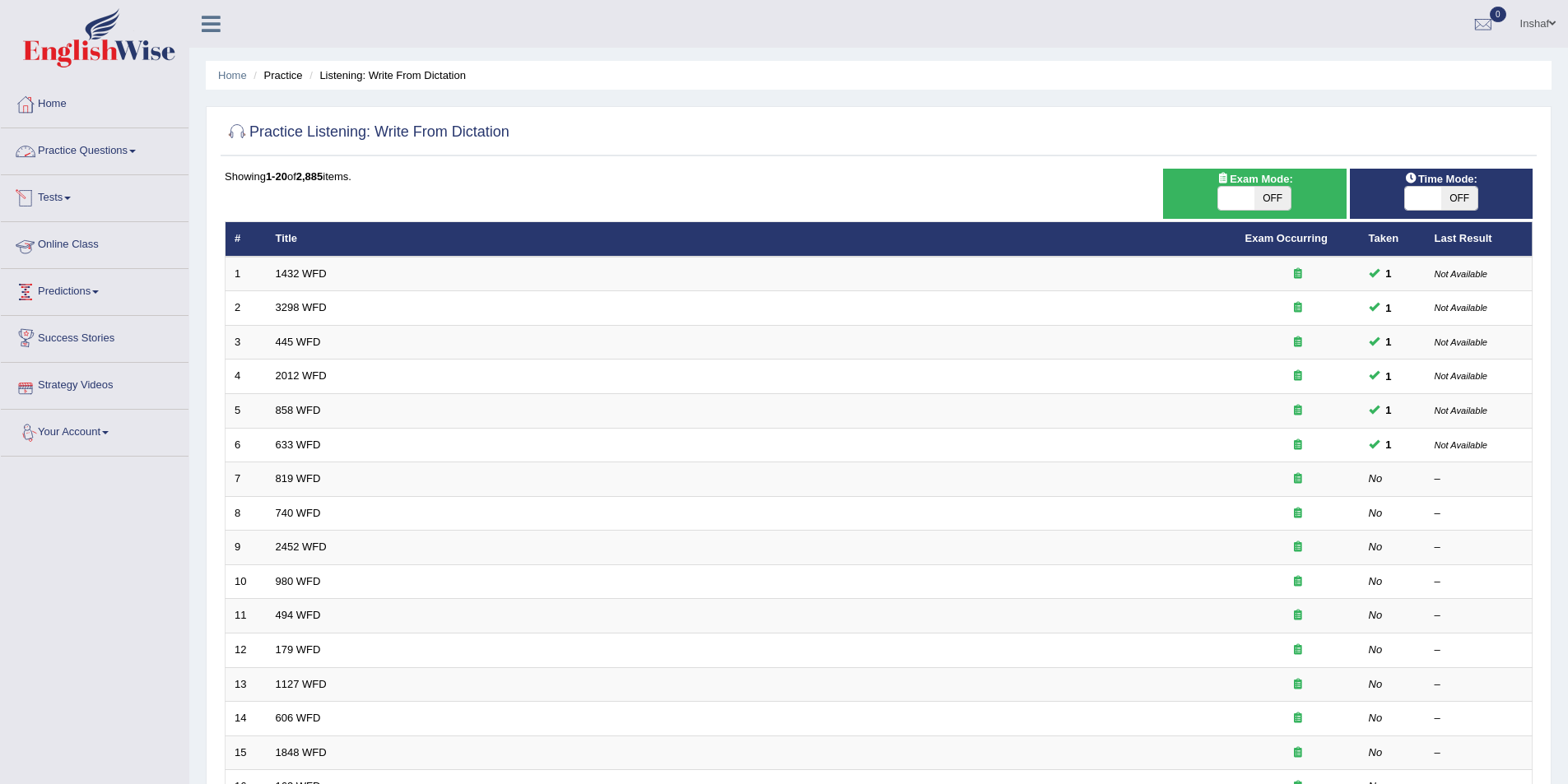
click at [144, 149] on link "Practice Questions" at bounding box center [95, 149] width 188 height 41
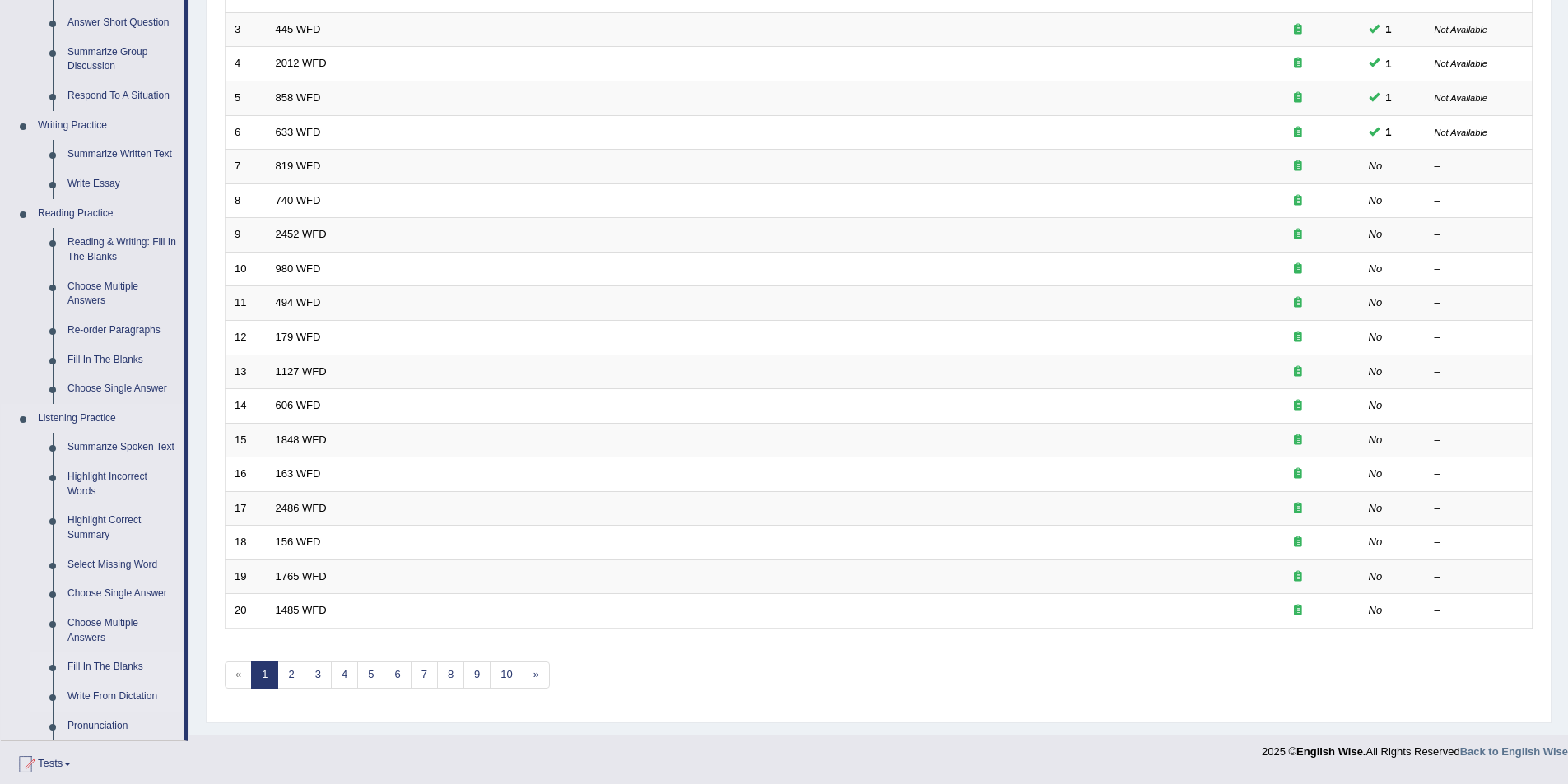
scroll to position [494, 0]
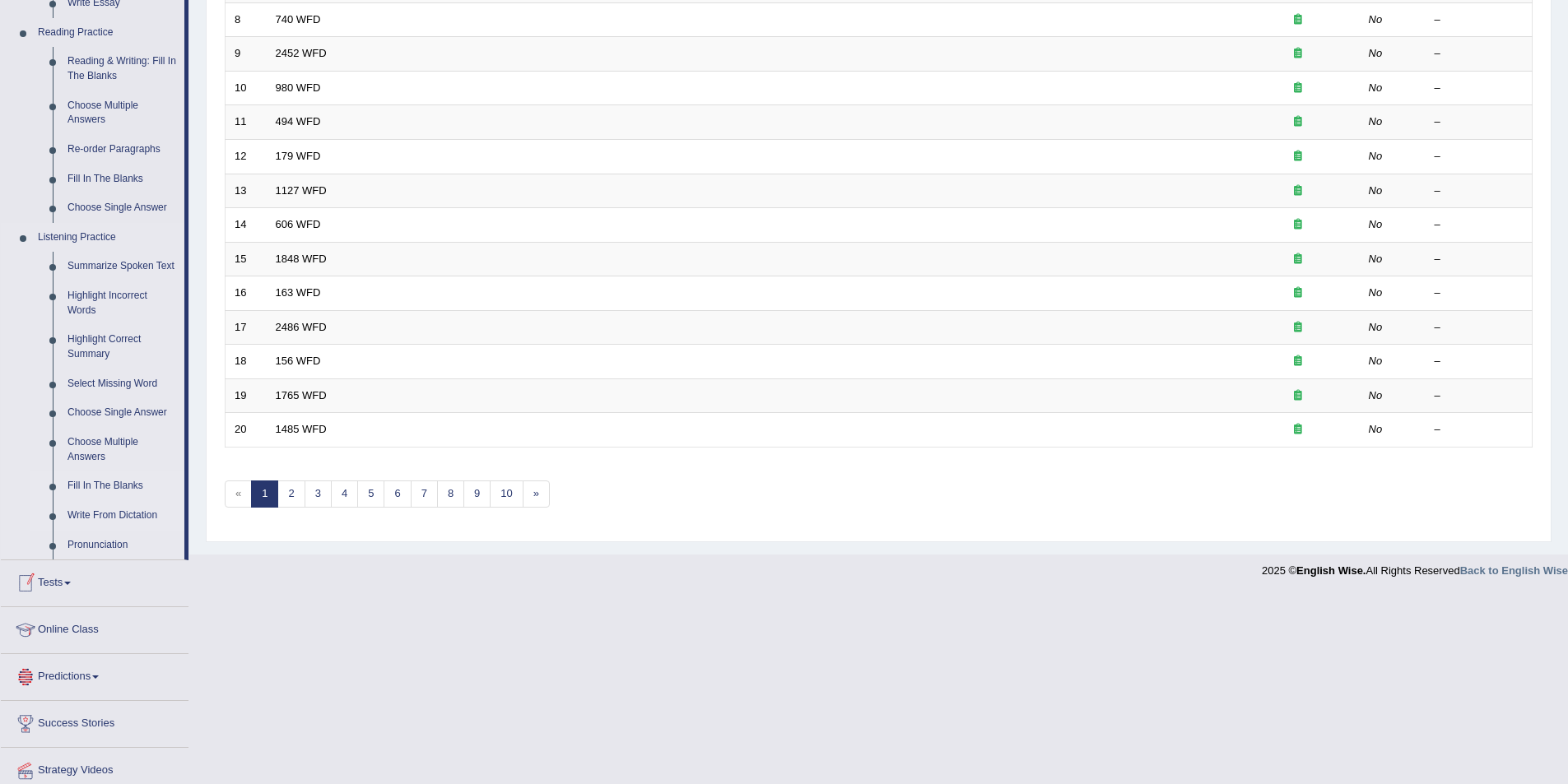
click at [92, 487] on link "Fill In The Blanks" at bounding box center [121, 486] width 124 height 29
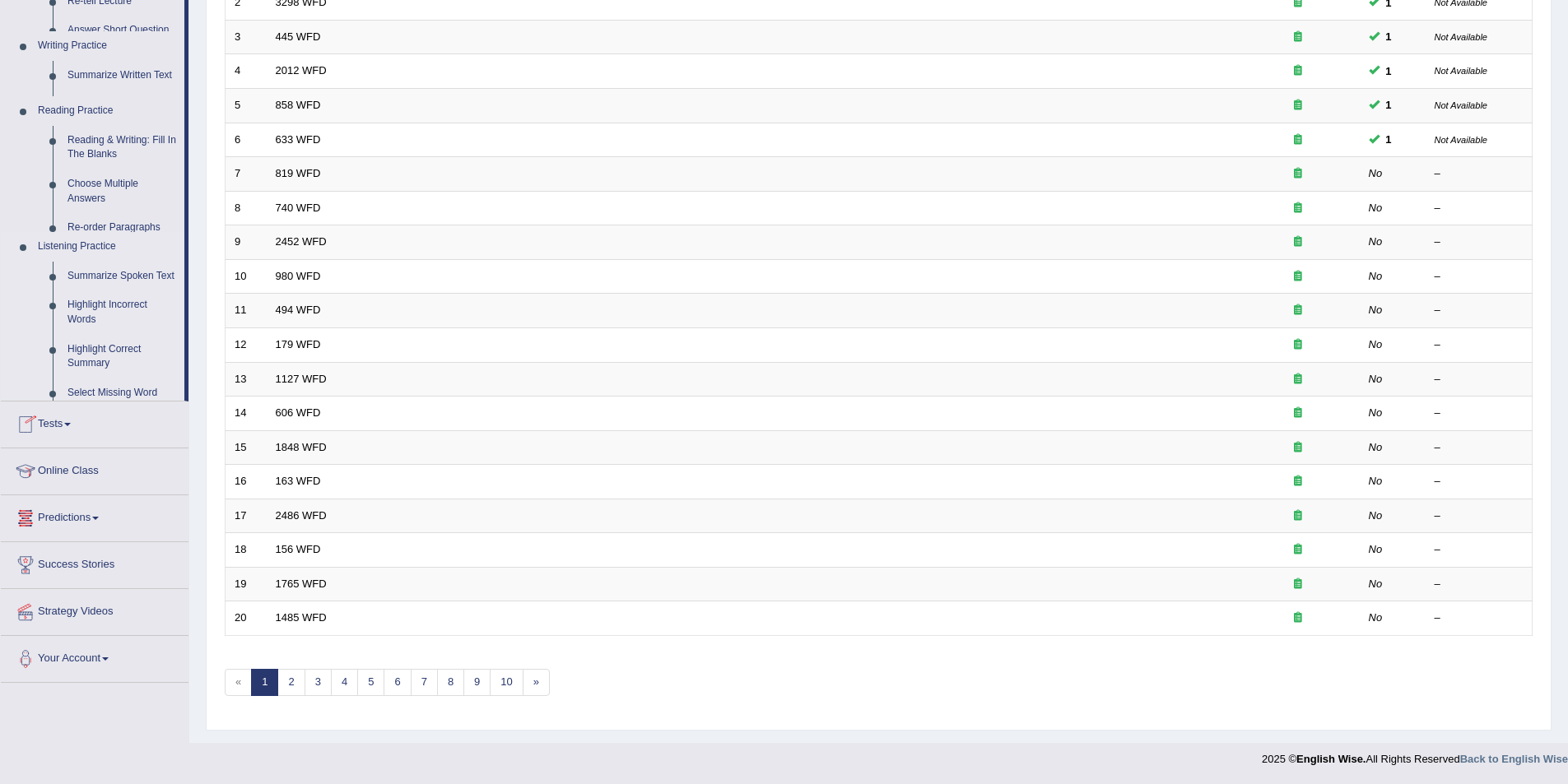
scroll to position [305, 0]
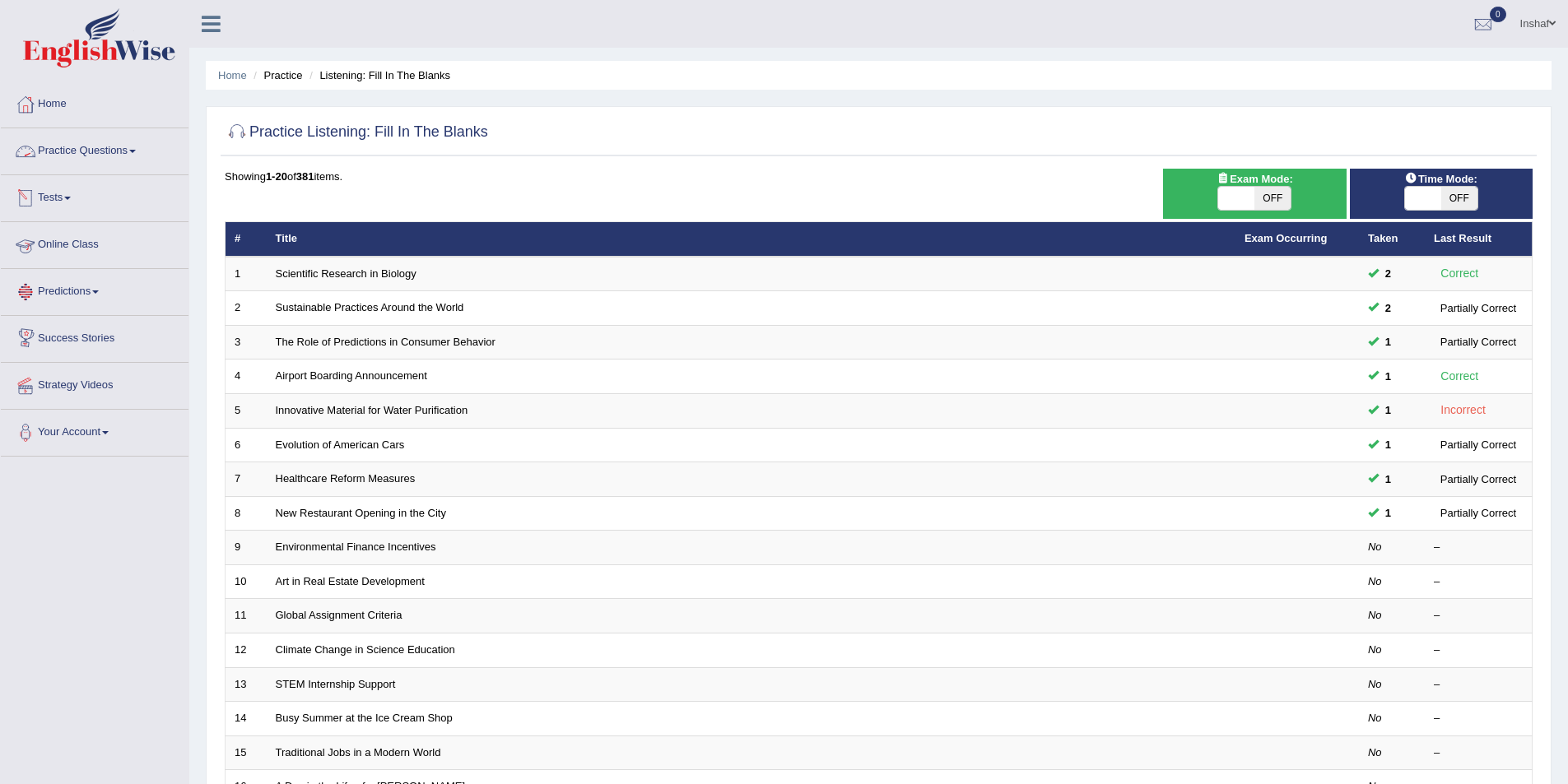
click at [136, 147] on link "Practice Questions" at bounding box center [95, 149] width 188 height 41
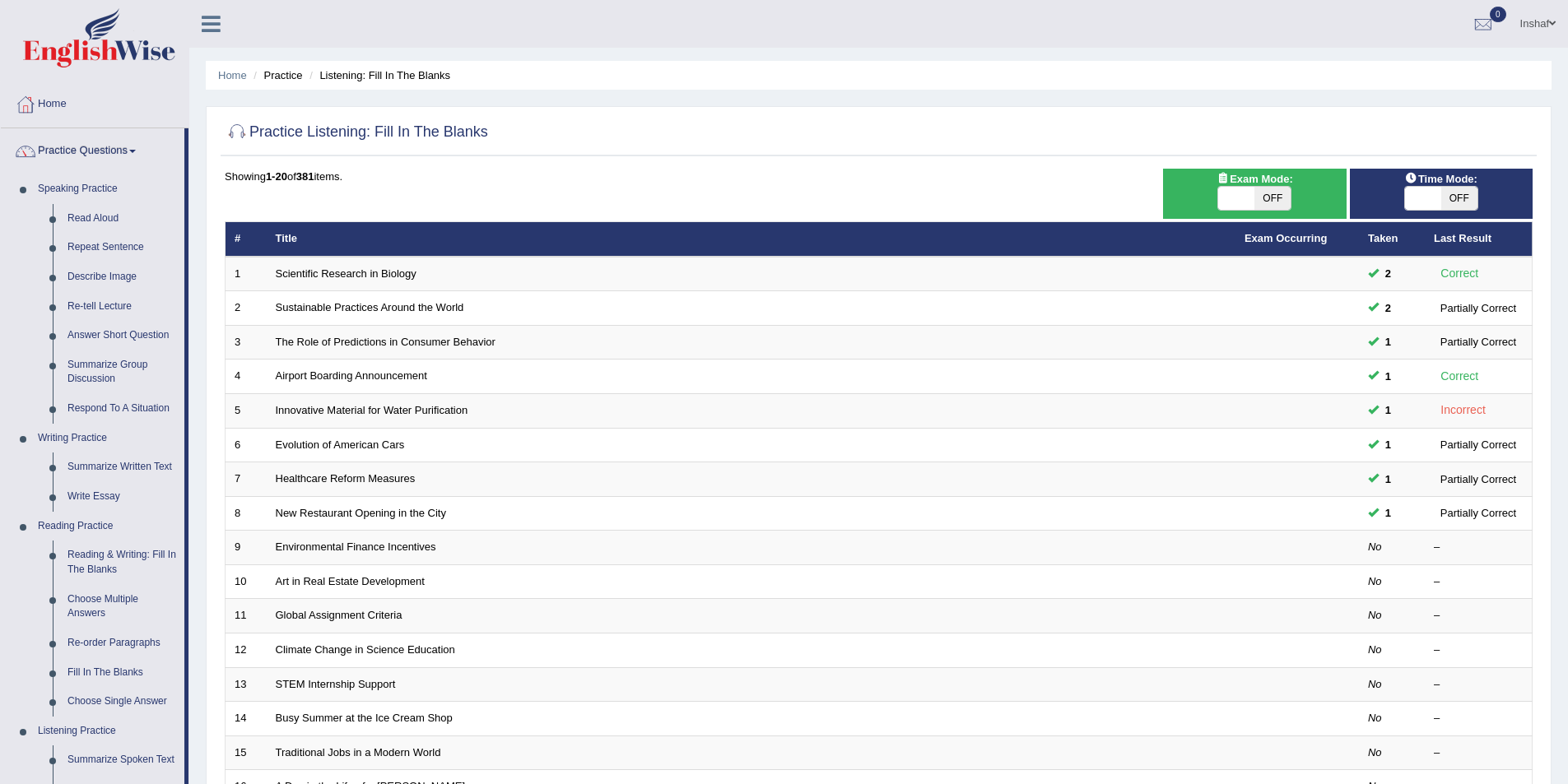
click at [1552, 23] on span at bounding box center [1551, 23] width 7 height 11
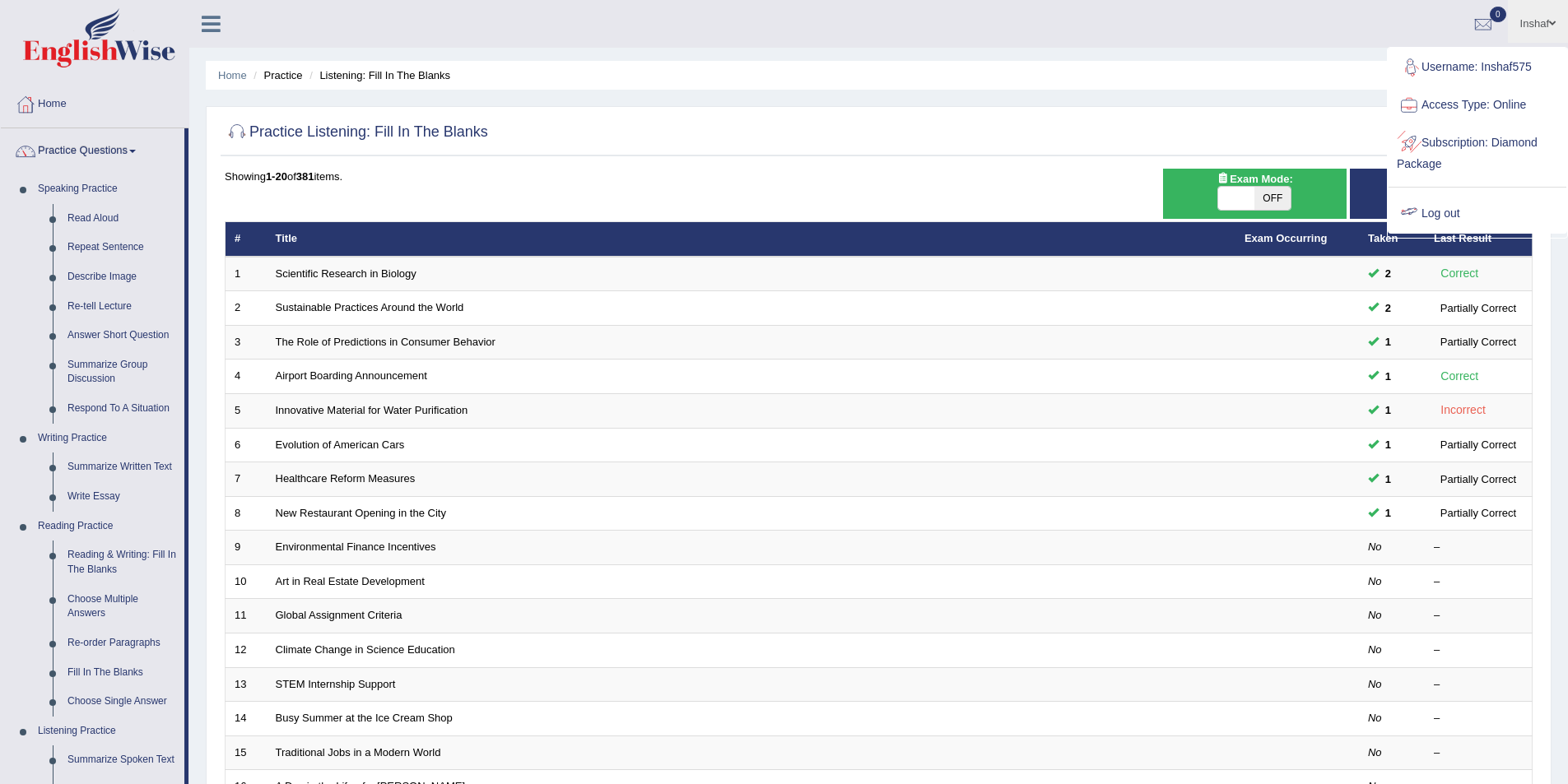
click at [1434, 200] on link "Log out" at bounding box center [1477, 214] width 178 height 38
